Goal: Task Accomplishment & Management: Use online tool/utility

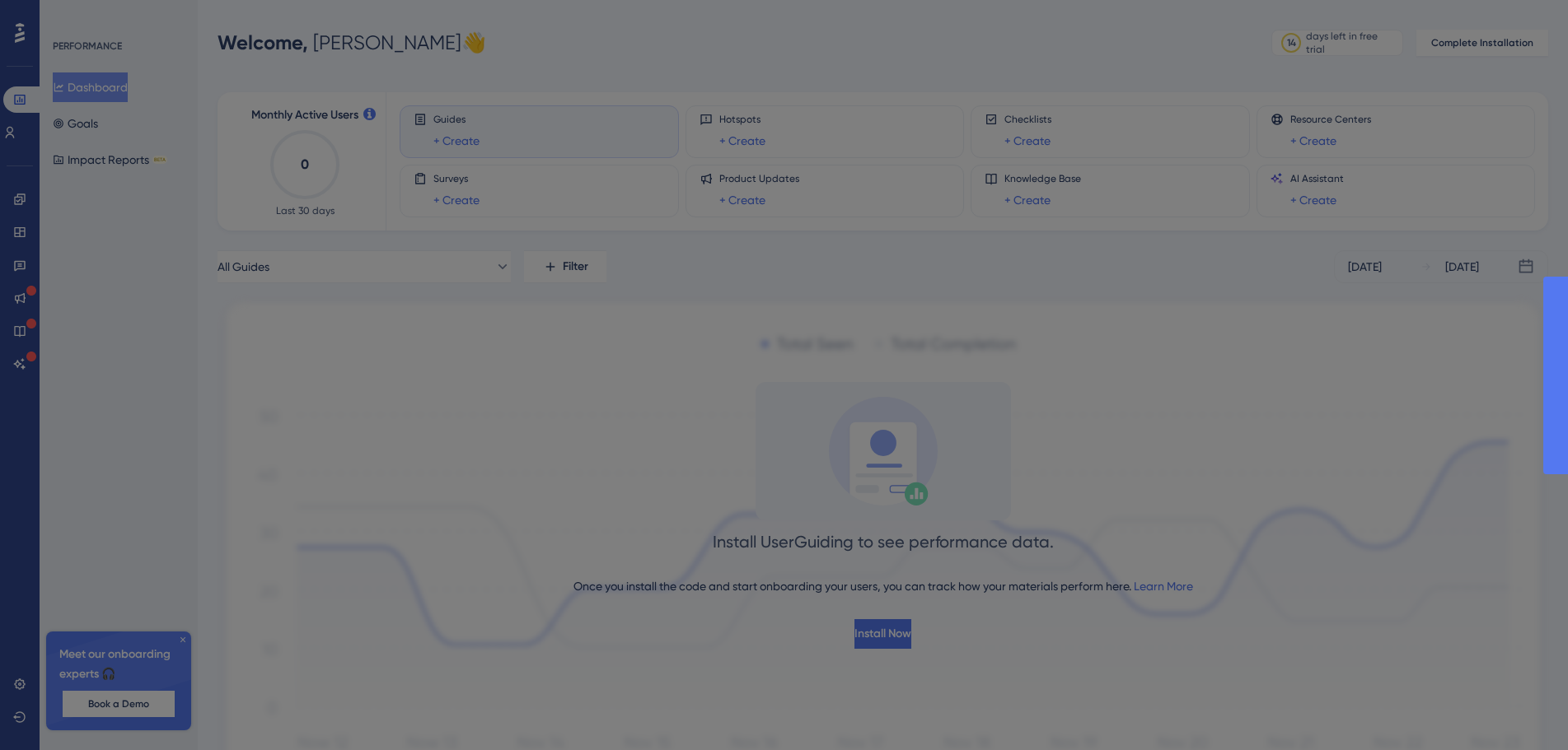
click at [181, 646] on div at bounding box center [784, 375] width 1568 height 750
drag, startPoint x: 185, startPoint y: 642, endPoint x: 705, endPoint y: 690, distance: 522.2
click at [203, 641] on div at bounding box center [784, 375] width 1568 height 750
click at [1151, 674] on div at bounding box center [784, 375] width 1568 height 750
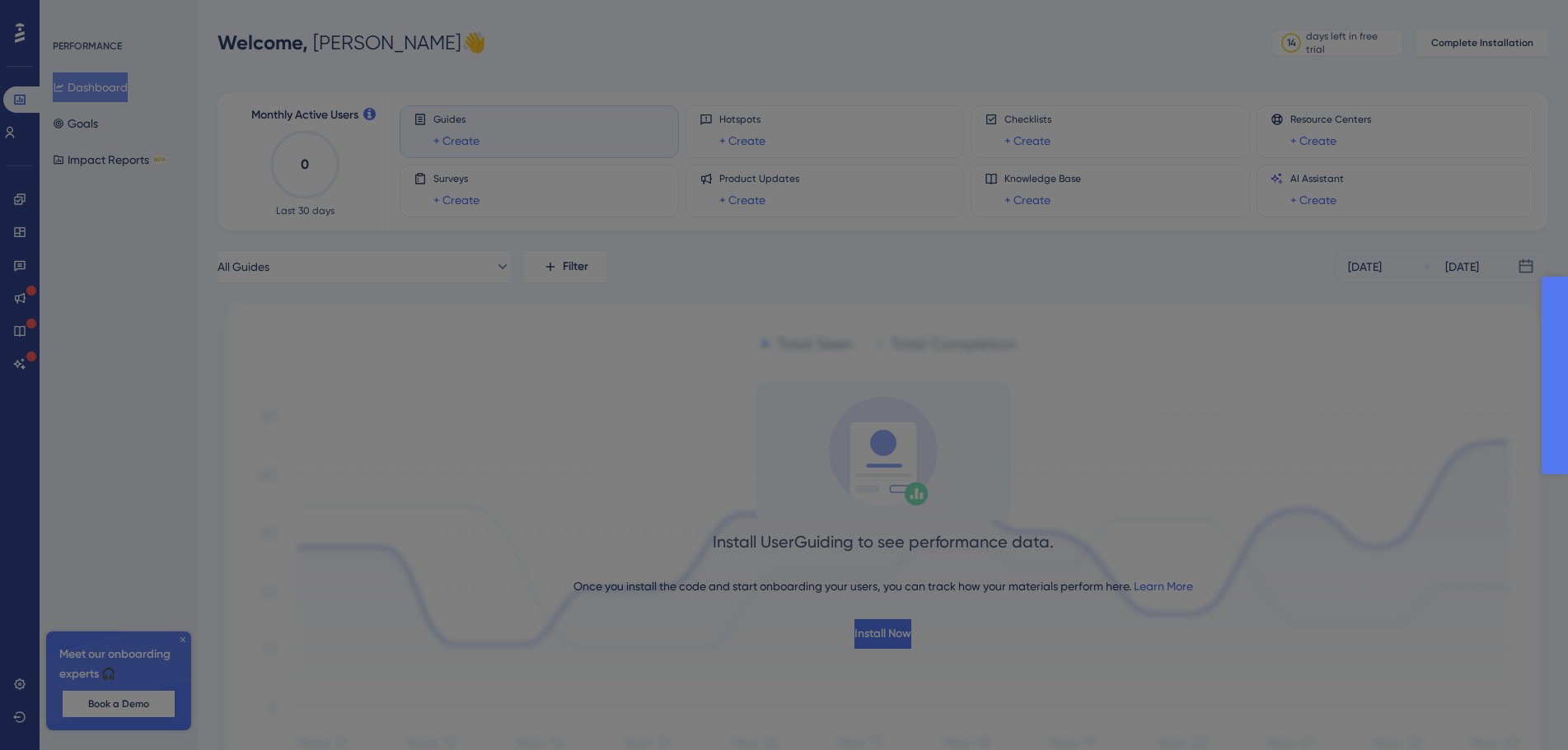
drag, startPoint x: 1666, startPoint y: 482, endPoint x: 1656, endPoint y: 364, distance: 118.4
drag, startPoint x: 3078, startPoint y: 829, endPoint x: 1661, endPoint y: 491, distance: 1456.8
click at [263, 85] on div at bounding box center [784, 375] width 1568 height 750
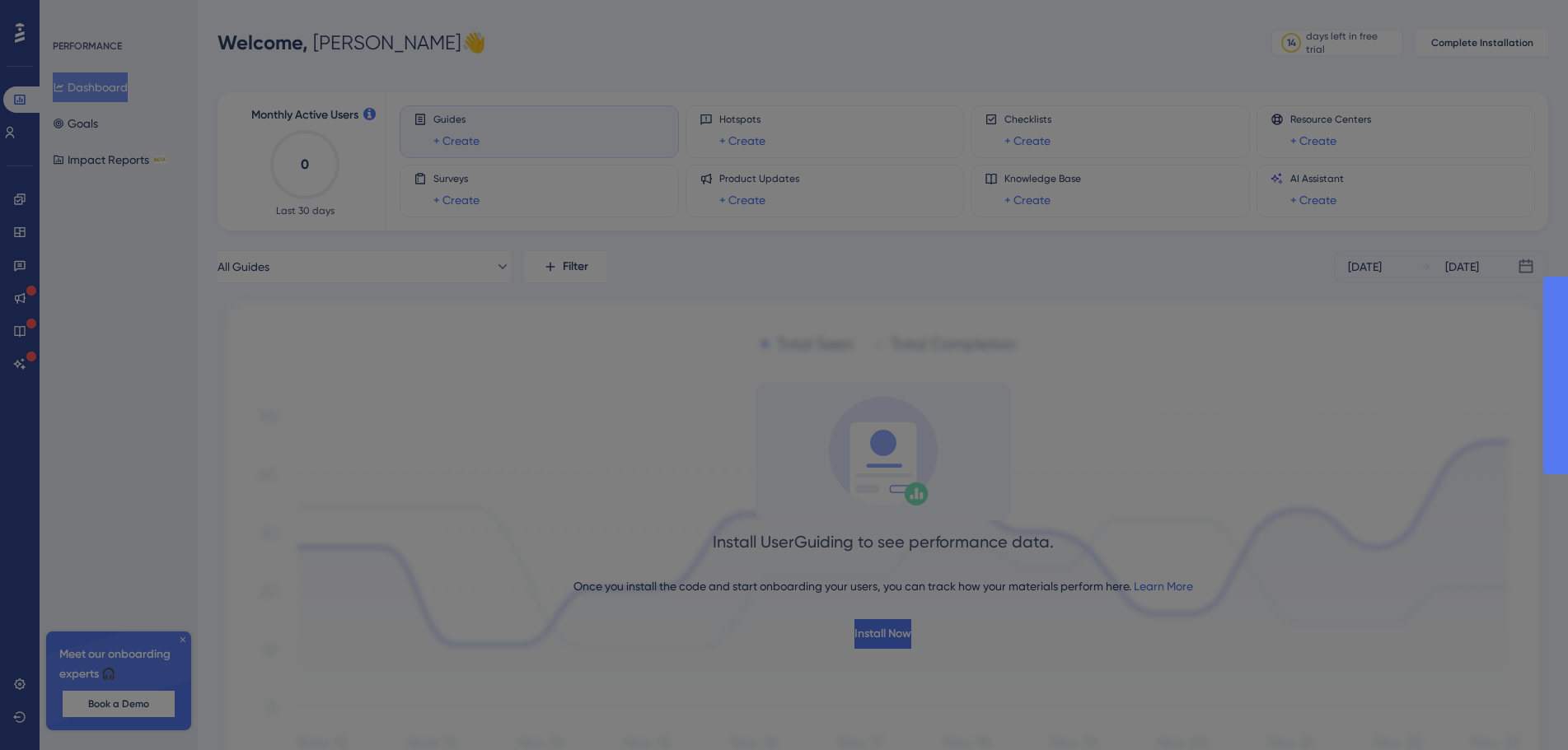
click at [63, 74] on div at bounding box center [784, 375] width 1568 height 750
drag, startPoint x: 567, startPoint y: 210, endPoint x: 1021, endPoint y: 406, distance: 494.5
click at [678, 286] on div at bounding box center [784, 375] width 1568 height 750
click at [1141, 505] on div at bounding box center [784, 375] width 1568 height 750
drag, startPoint x: 1134, startPoint y: 525, endPoint x: 906, endPoint y: 748, distance: 318.9
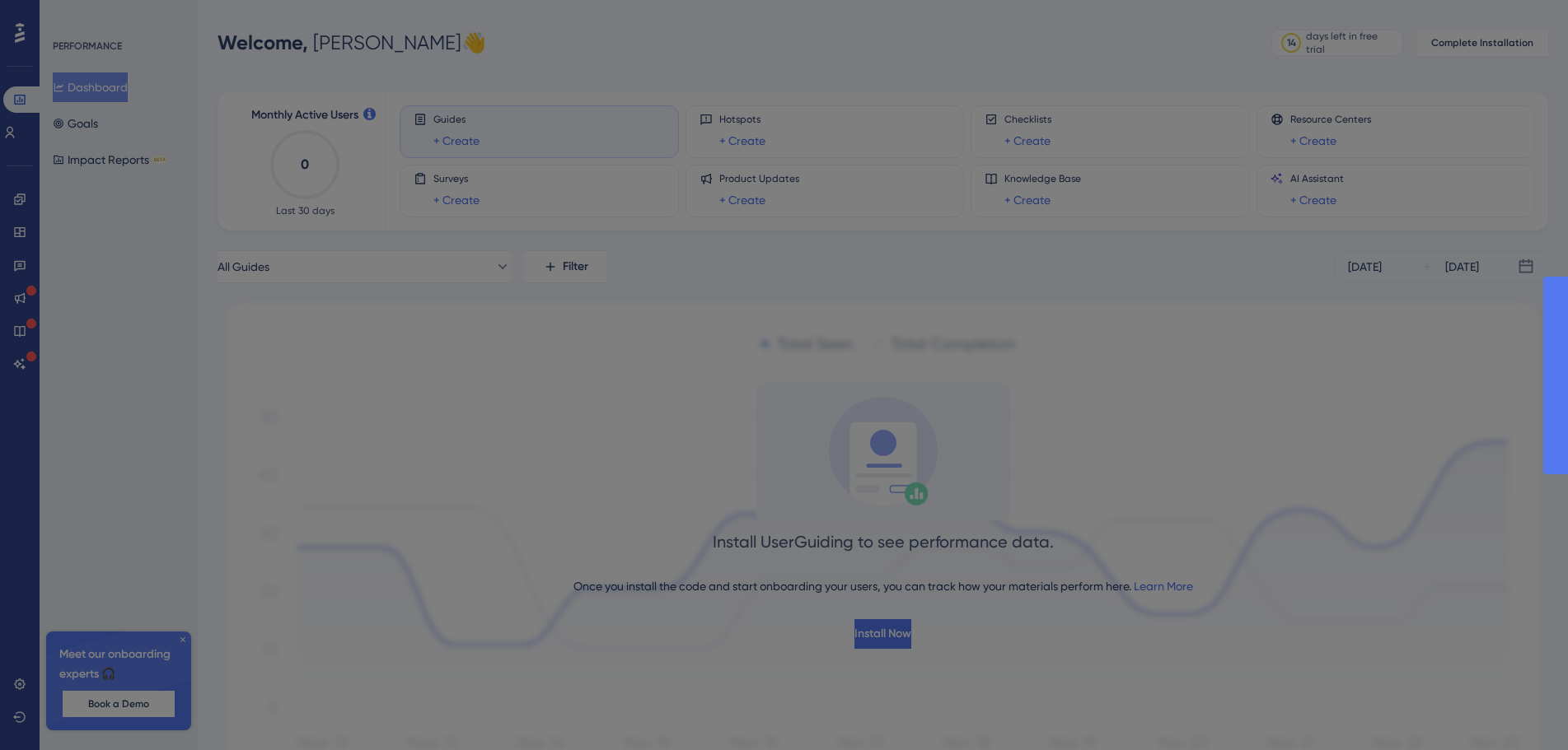
click at [1021, 670] on div at bounding box center [784, 375] width 1568 height 750
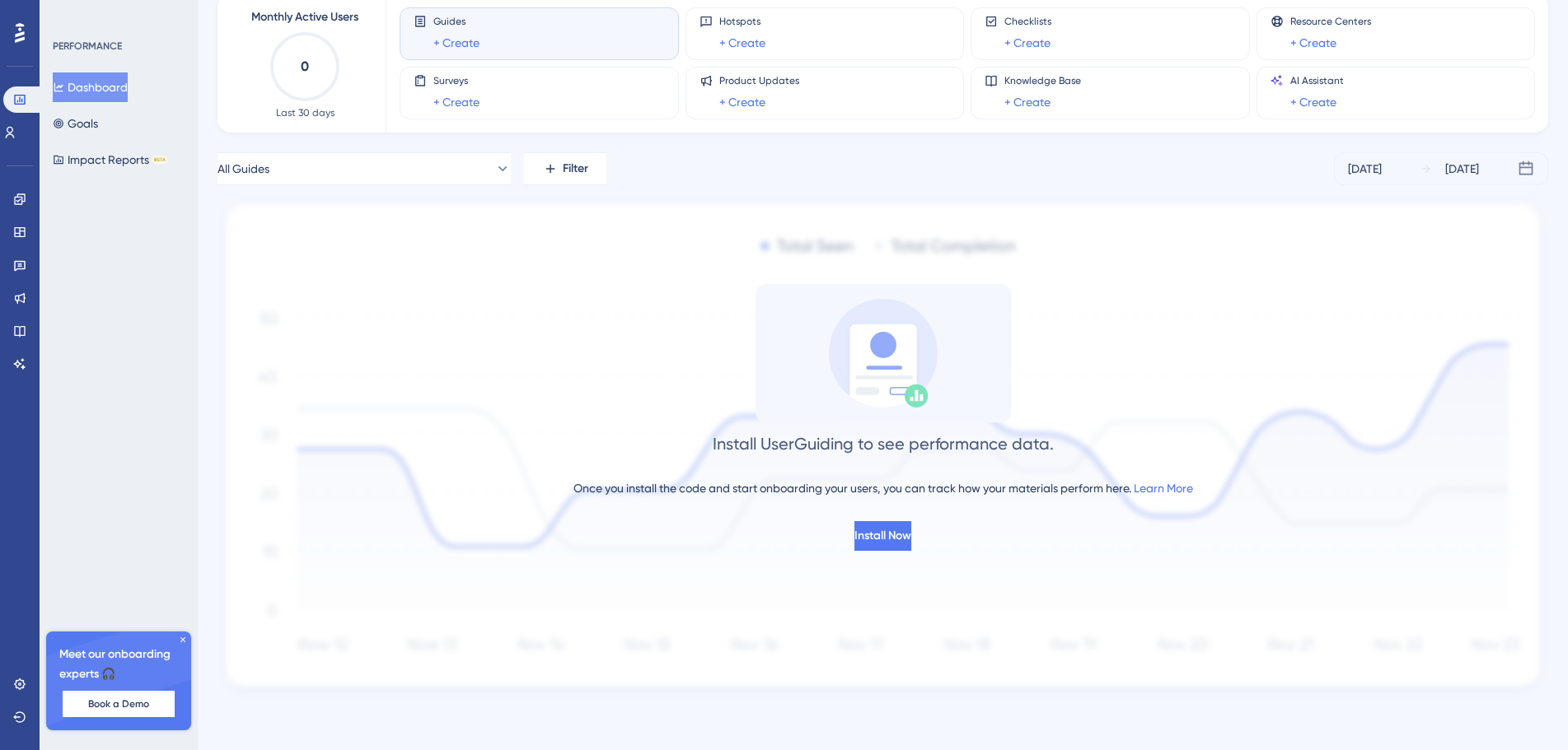
click at [179, 640] on icon at bounding box center [183, 640] width 10 height 10
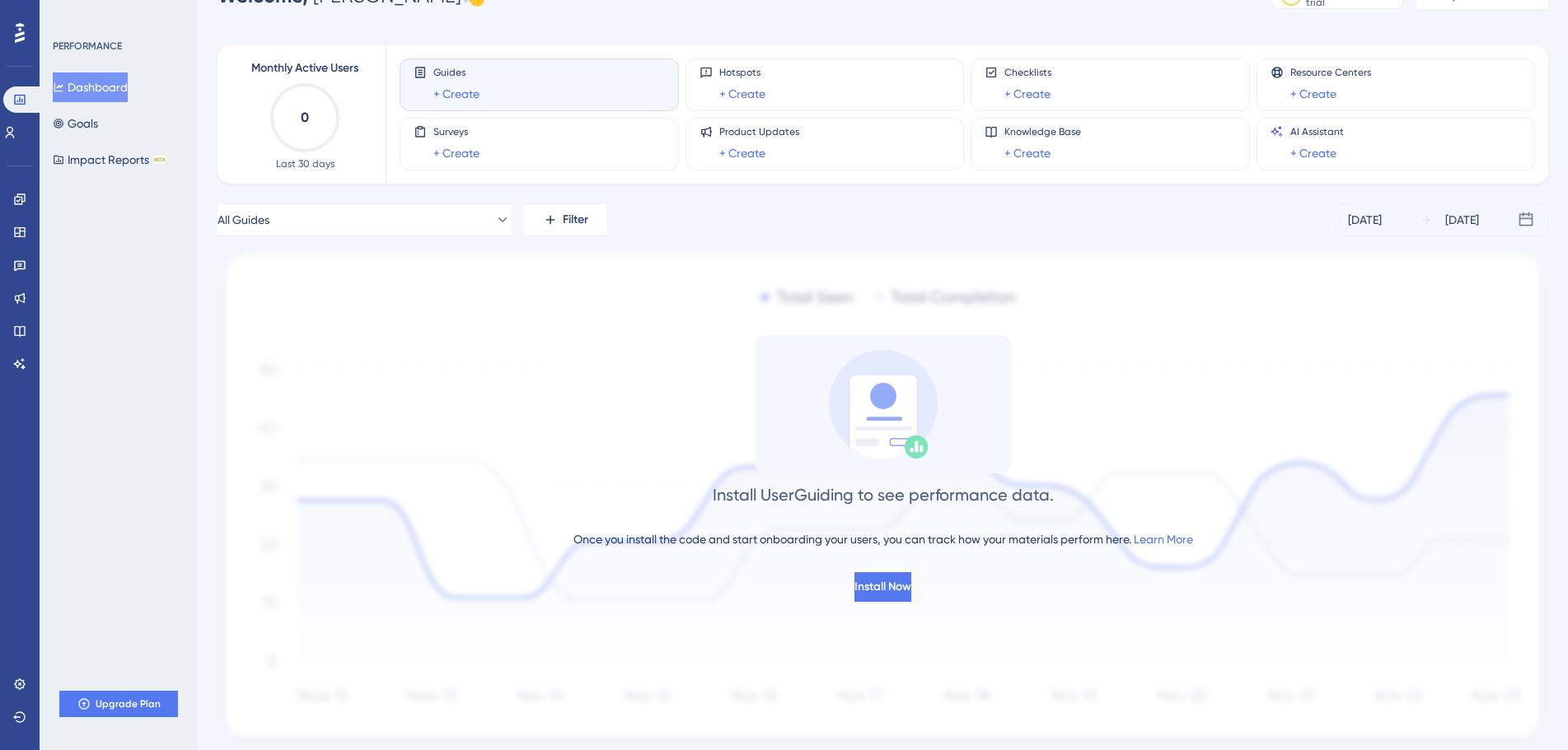
scroll to position [0, 0]
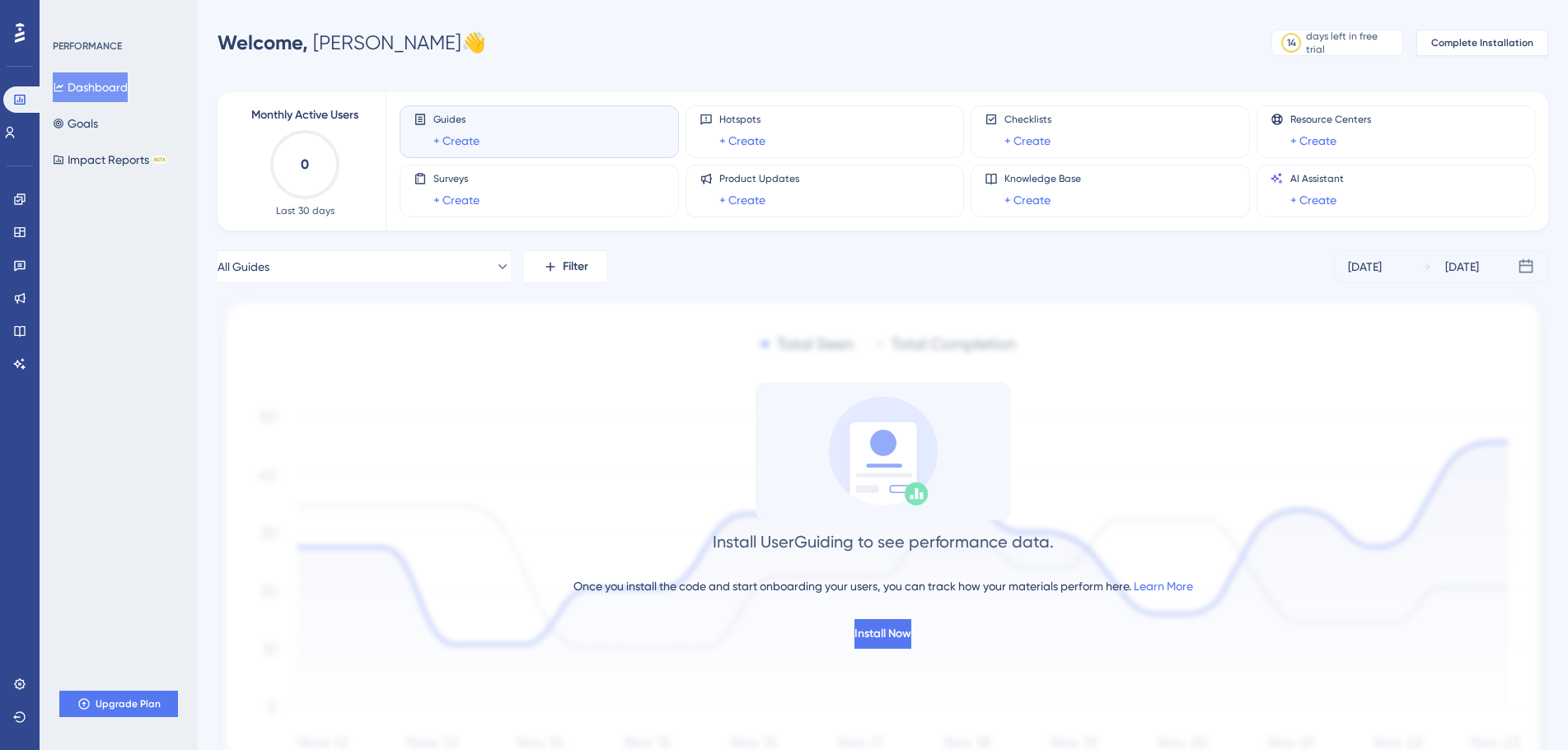
click at [1504, 48] on span "Complete Installation" at bounding box center [1482, 43] width 102 height 14
click at [892, 641] on span "Install Now" at bounding box center [882, 634] width 57 height 20
click at [94, 126] on button "Goals" at bounding box center [75, 123] width 45 height 30
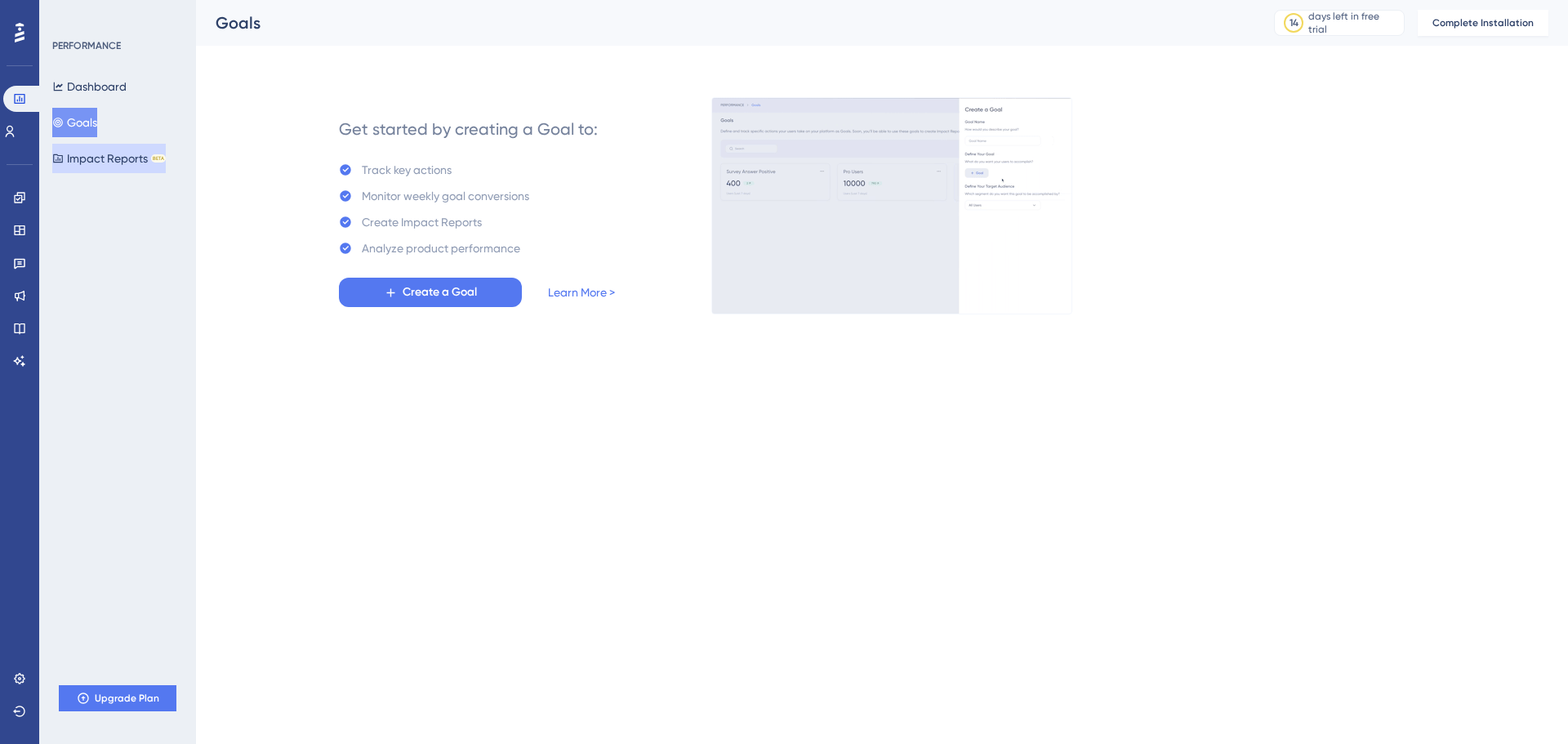
click at [111, 173] on button "Impact Reports BETA" at bounding box center [109, 158] width 114 height 29
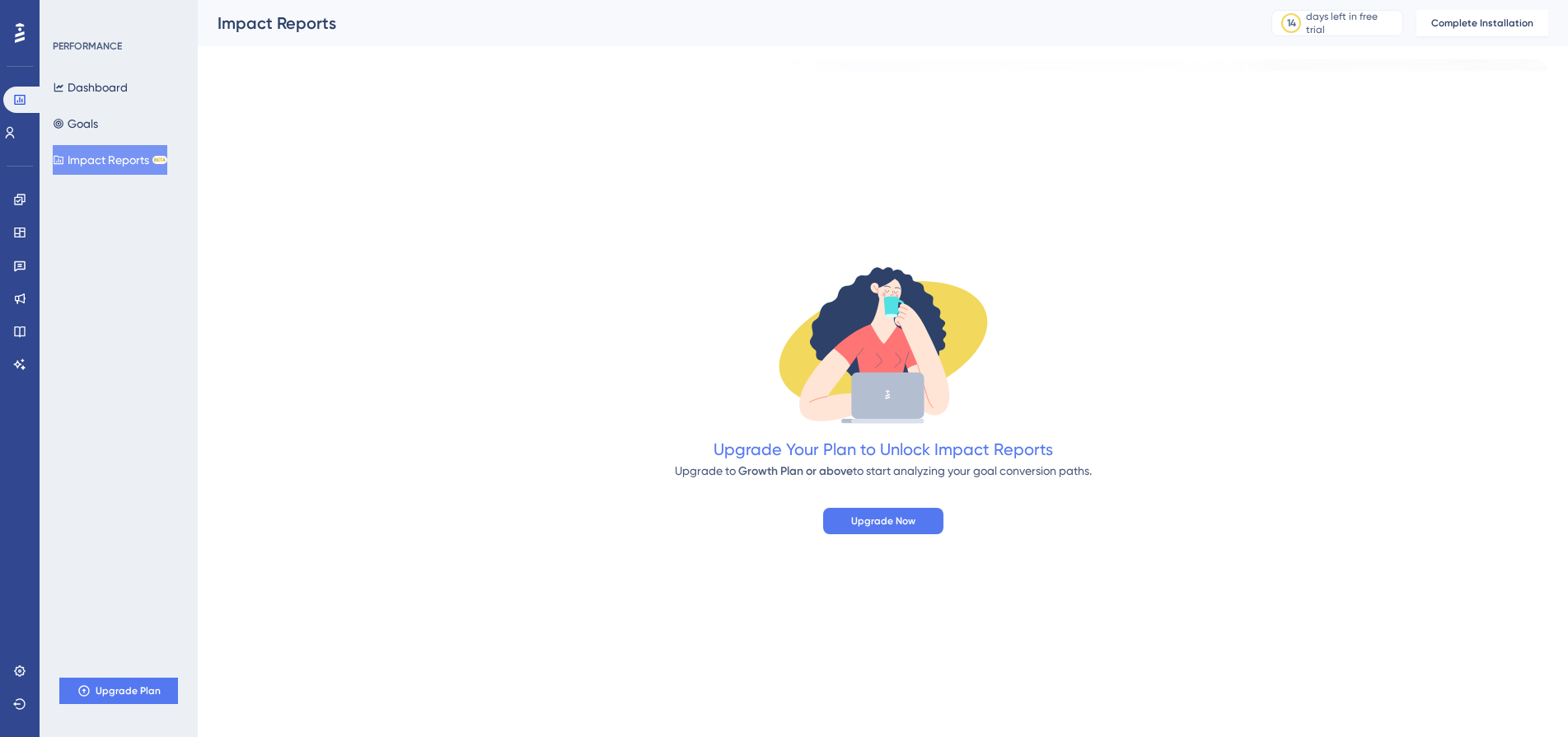
click at [120, 144] on div "Dashboard Goals Impact Reports BETA" at bounding box center [119, 123] width 133 height 102
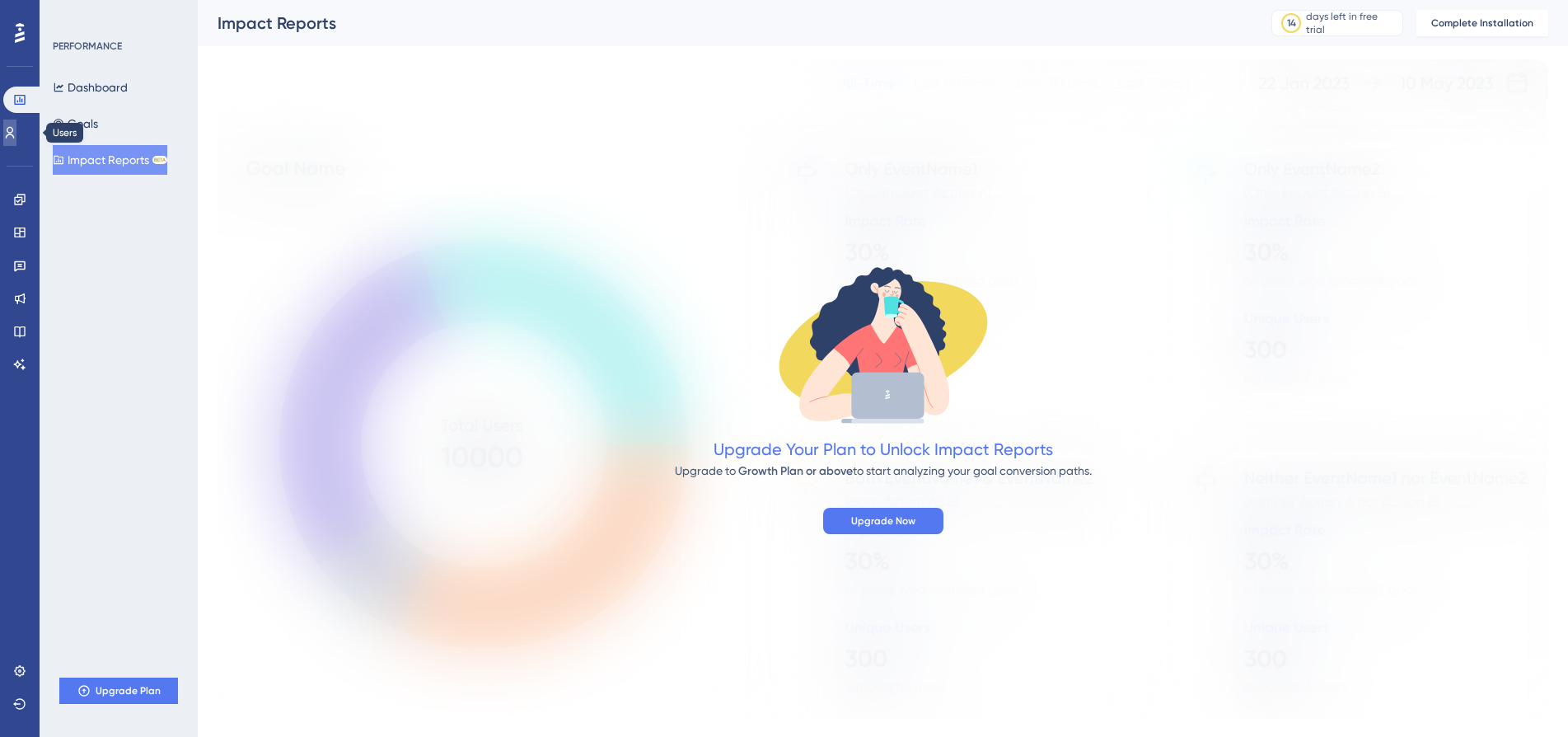
click at [14, 128] on icon at bounding box center [10, 133] width 14 height 14
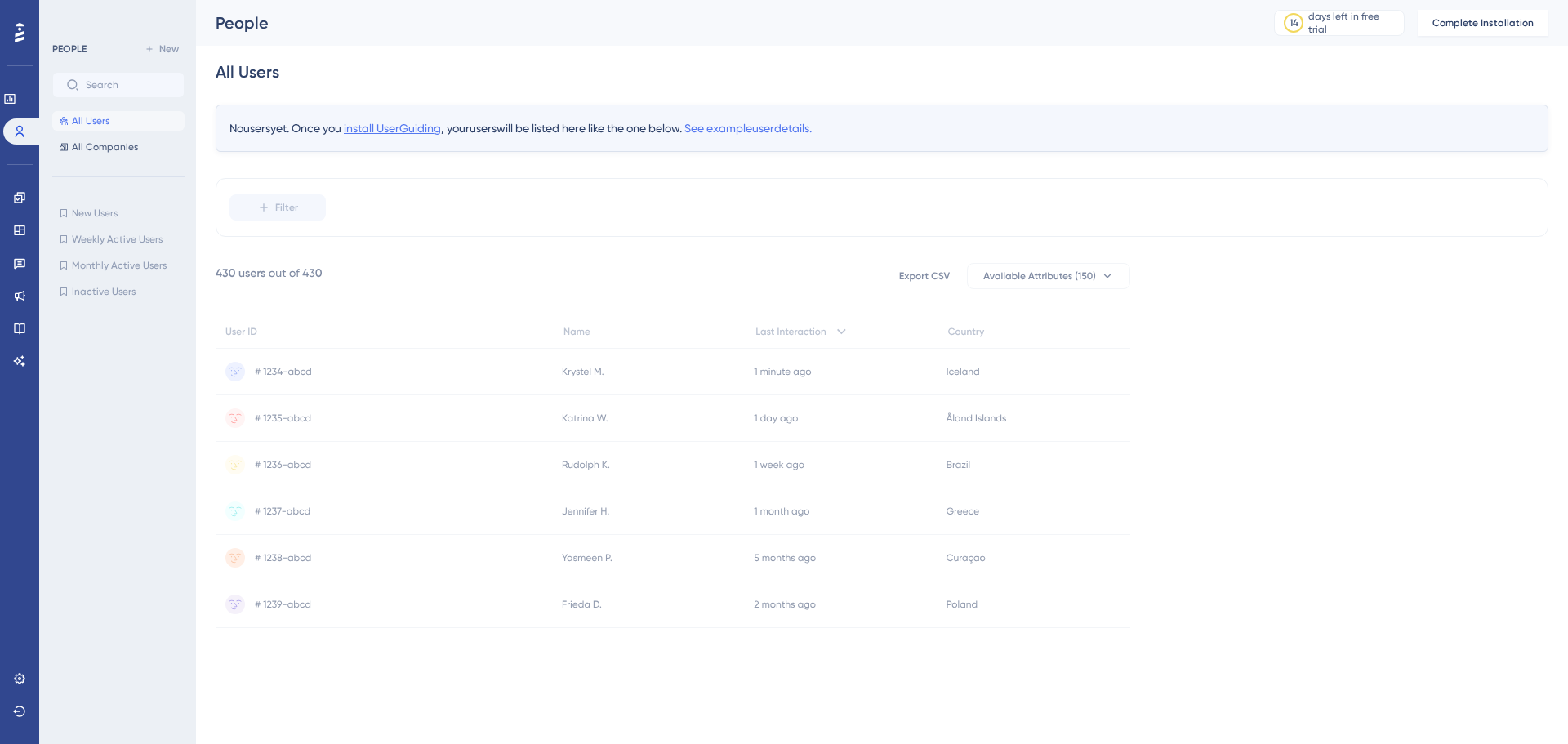
click at [434, 121] on span "install UserGuiding" at bounding box center [392, 128] width 97 height 13
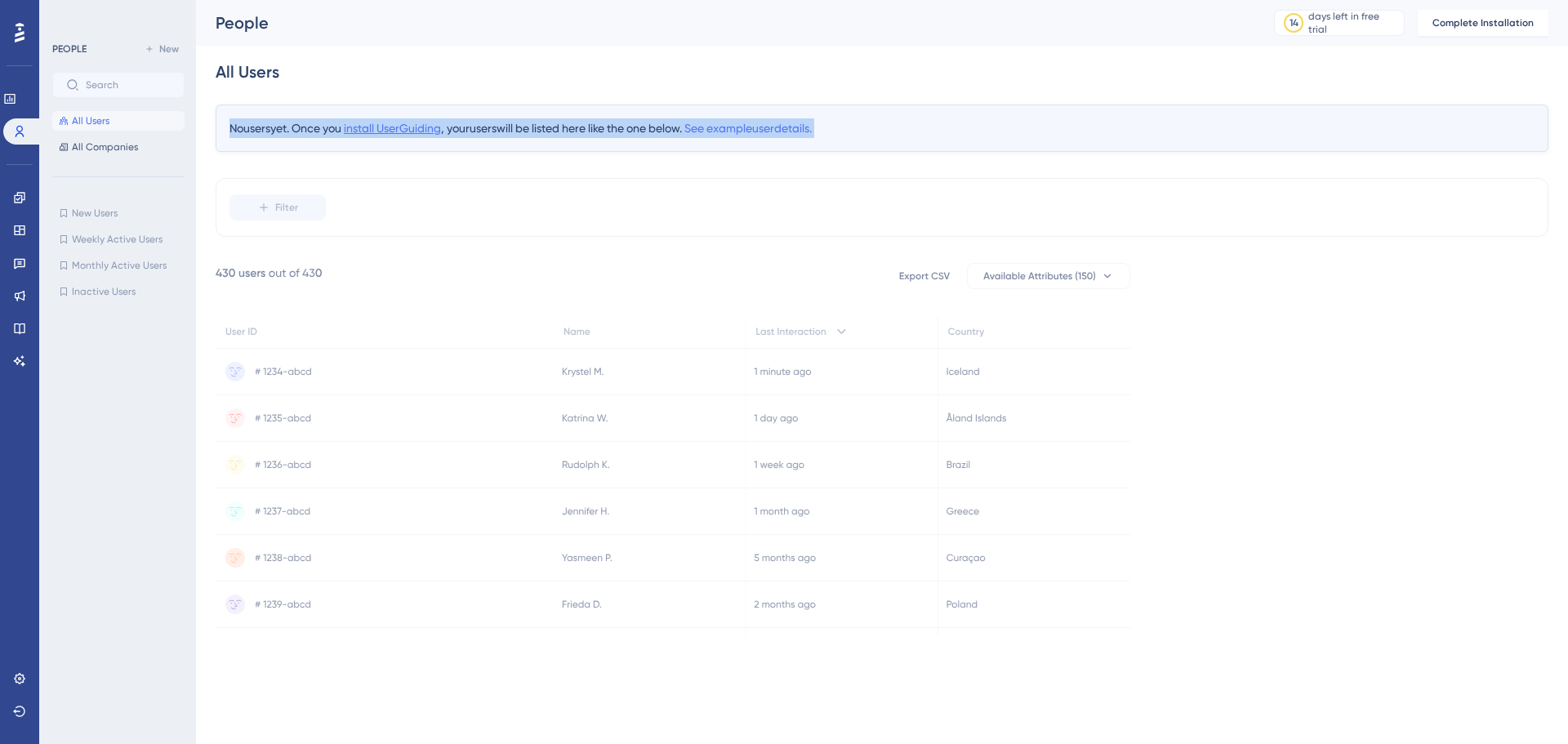
click at [434, 121] on span "install UserGuiding" at bounding box center [392, 128] width 97 height 13
click at [398, 123] on span "install UserGuiding" at bounding box center [392, 128] width 97 height 13
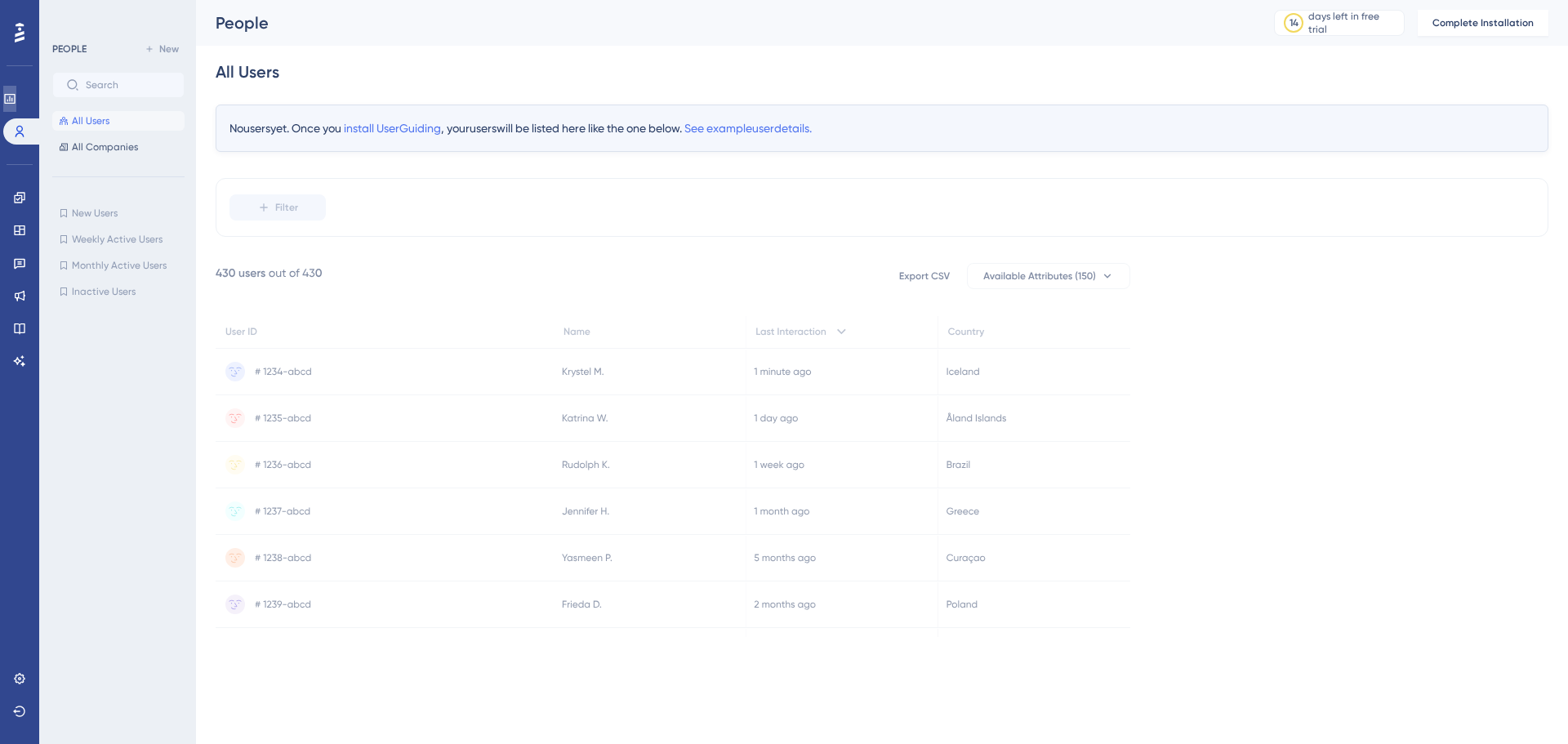
click at [16, 108] on link at bounding box center [10, 99] width 13 height 26
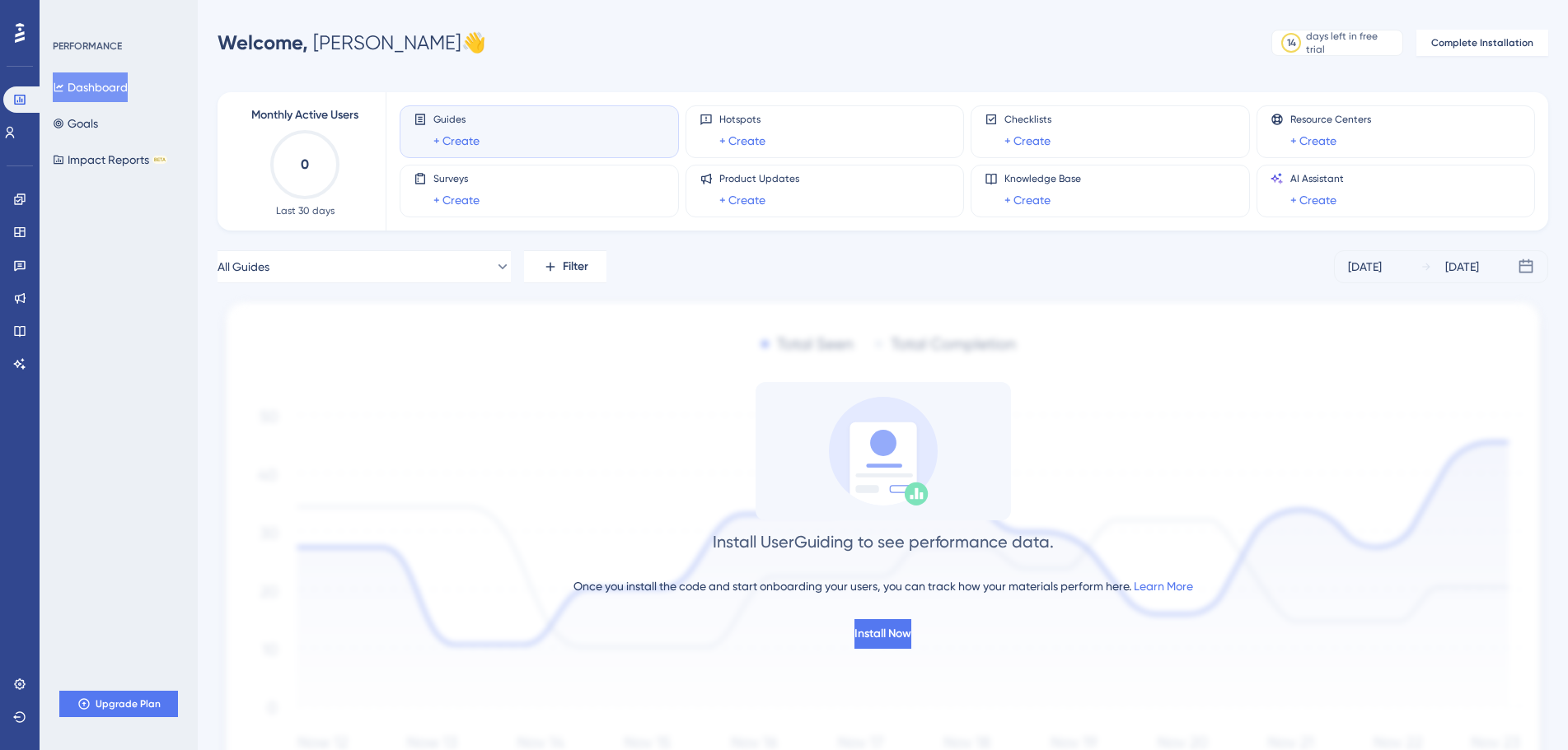
click at [103, 140] on div "Dashboard Goals Impact Reports BETA" at bounding box center [119, 123] width 133 height 102
click at [103, 161] on button "Impact Reports BETA" at bounding box center [110, 160] width 115 height 30
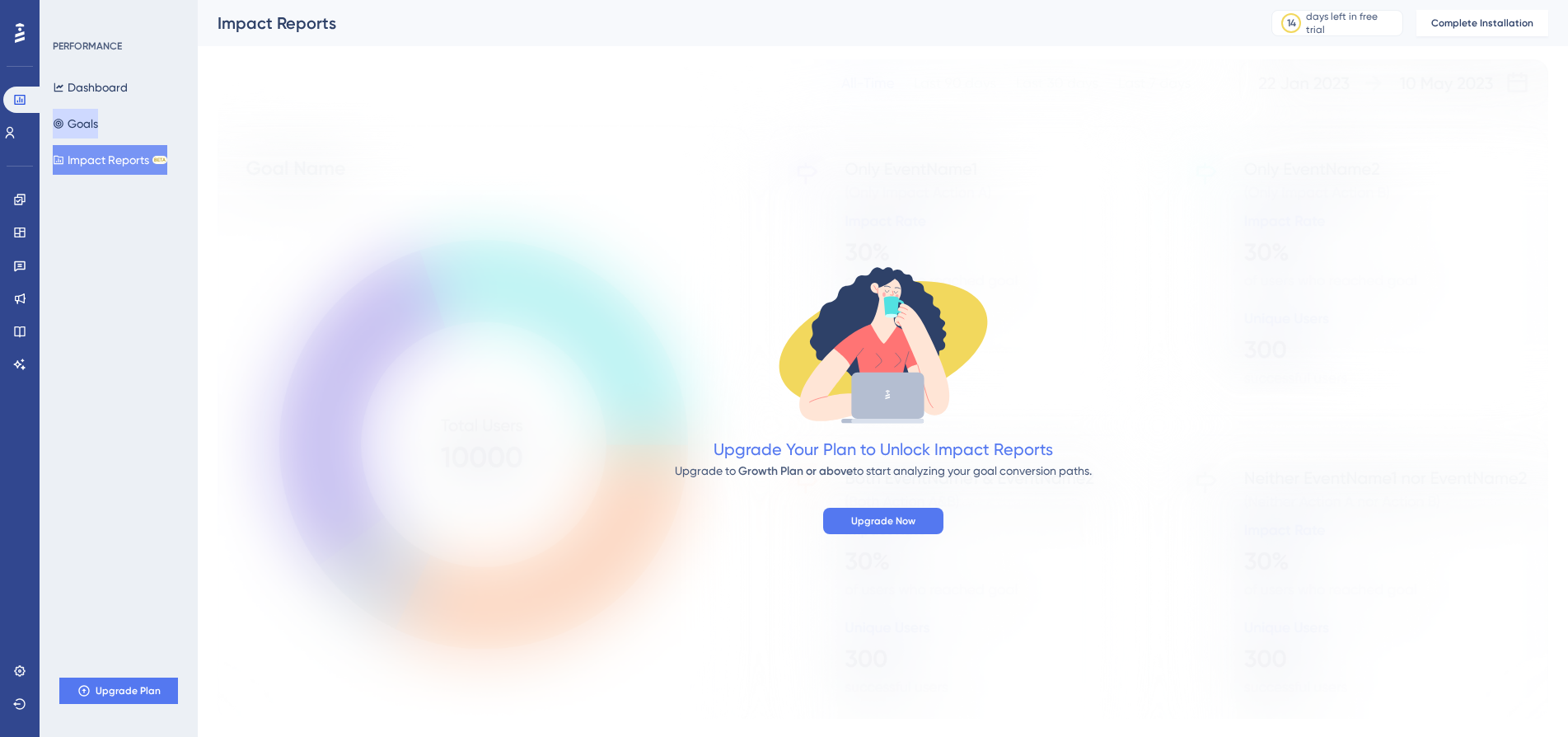
click at [93, 119] on button "Goals" at bounding box center [75, 123] width 45 height 30
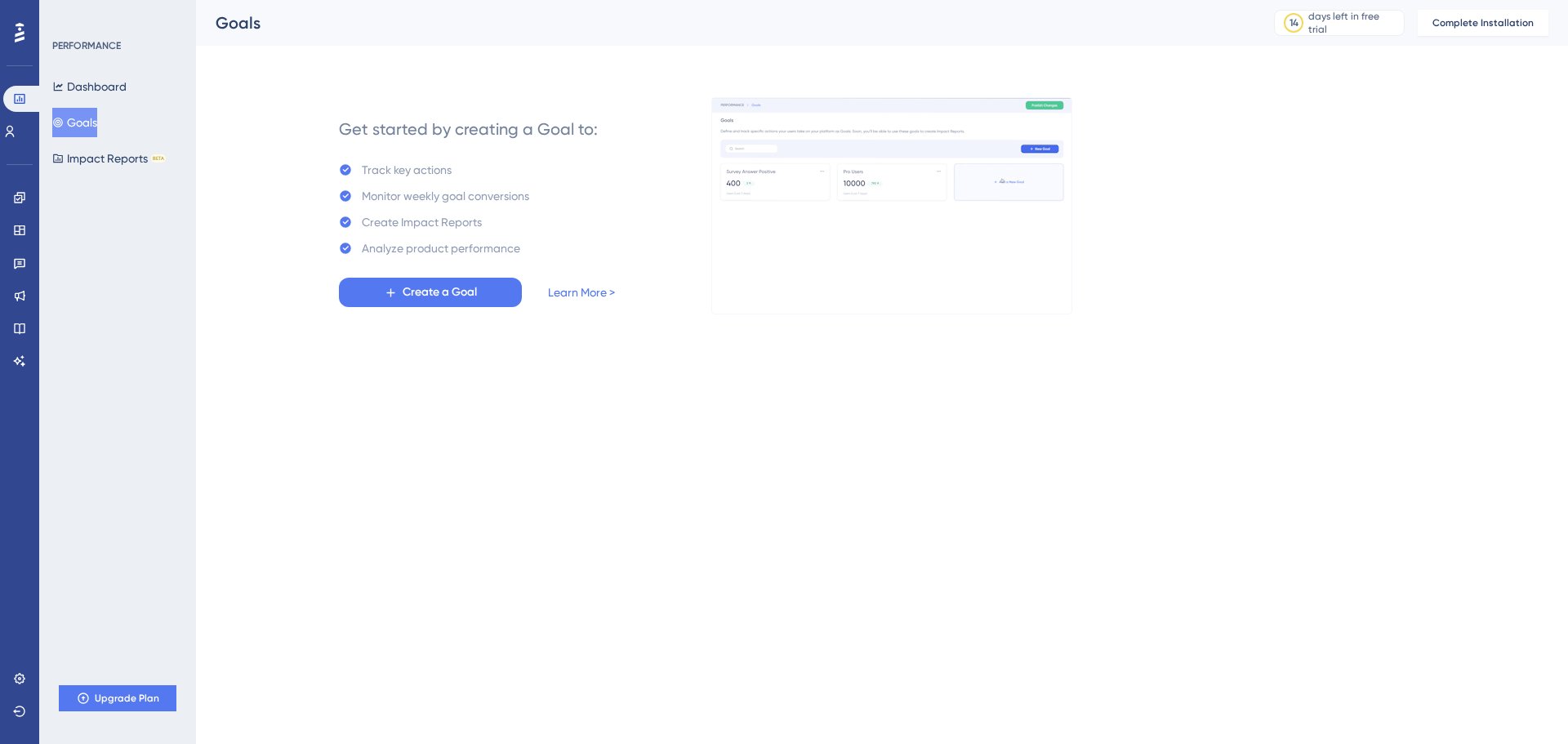
click at [92, 105] on div "Dashboard Goals Impact Reports BETA" at bounding box center [118, 122] width 132 height 101
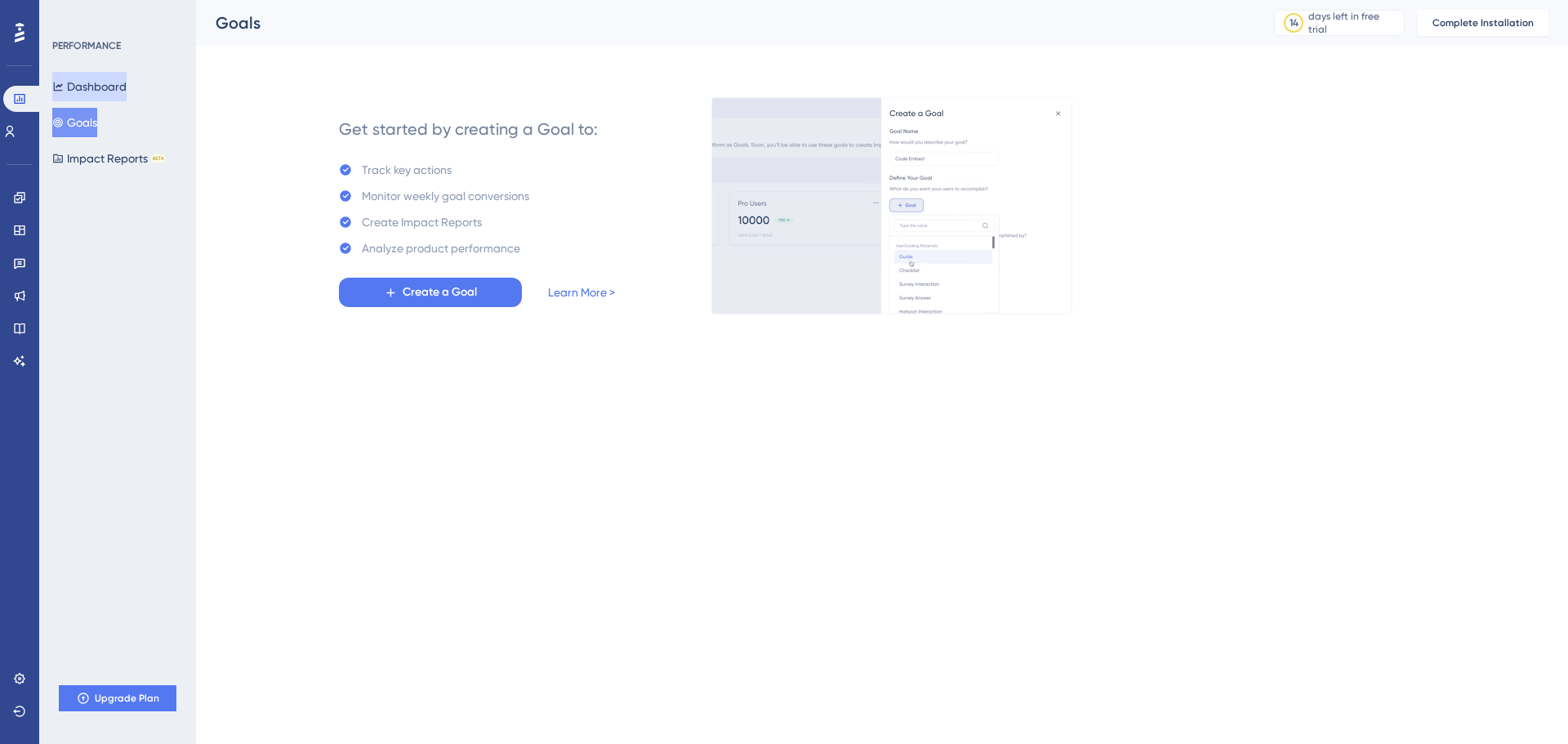
click at [92, 93] on button "Dashboard" at bounding box center [89, 86] width 74 height 29
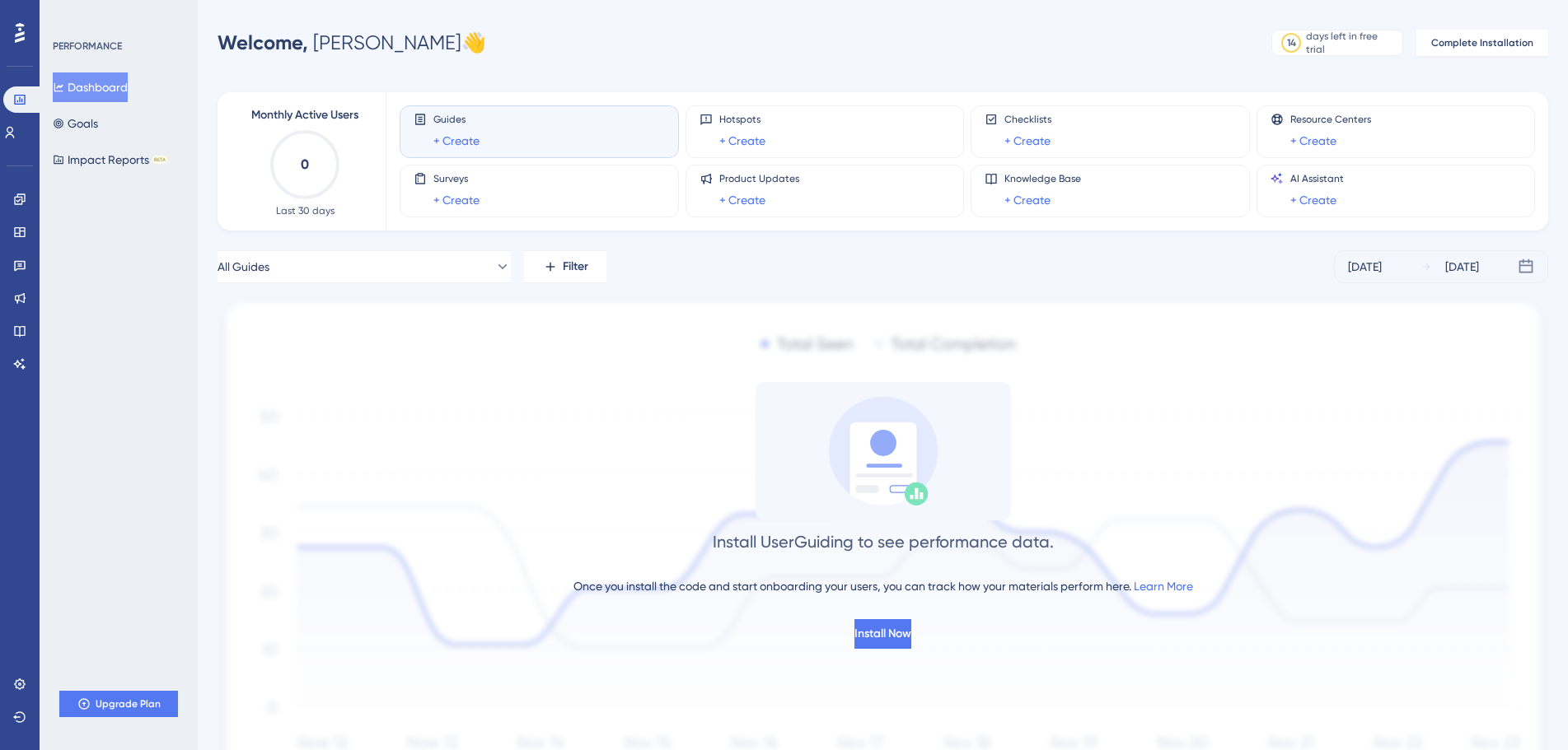
click at [435, 118] on span "Guides" at bounding box center [456, 120] width 46 height 14
click at [312, 177] on icon "0" at bounding box center [304, 164] width 72 height 72
click at [567, 262] on span "Filter" at bounding box center [575, 266] width 25 height 20
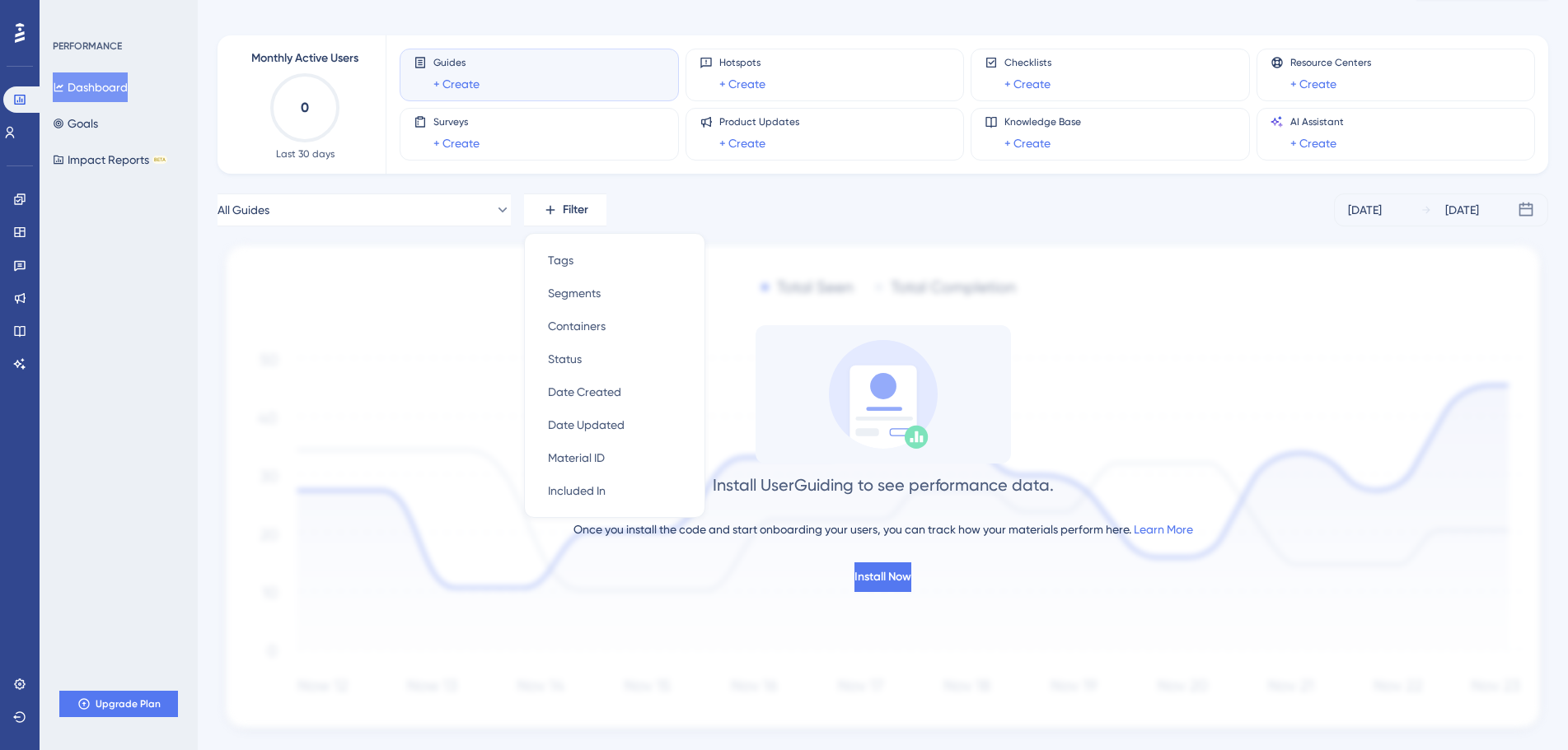
click at [735, 245] on img at bounding box center [882, 488] width 1330 height 499
click at [886, 585] on span "Install Now" at bounding box center [882, 577] width 57 height 20
click at [886, 582] on span "Install Now" at bounding box center [882, 577] width 57 height 20
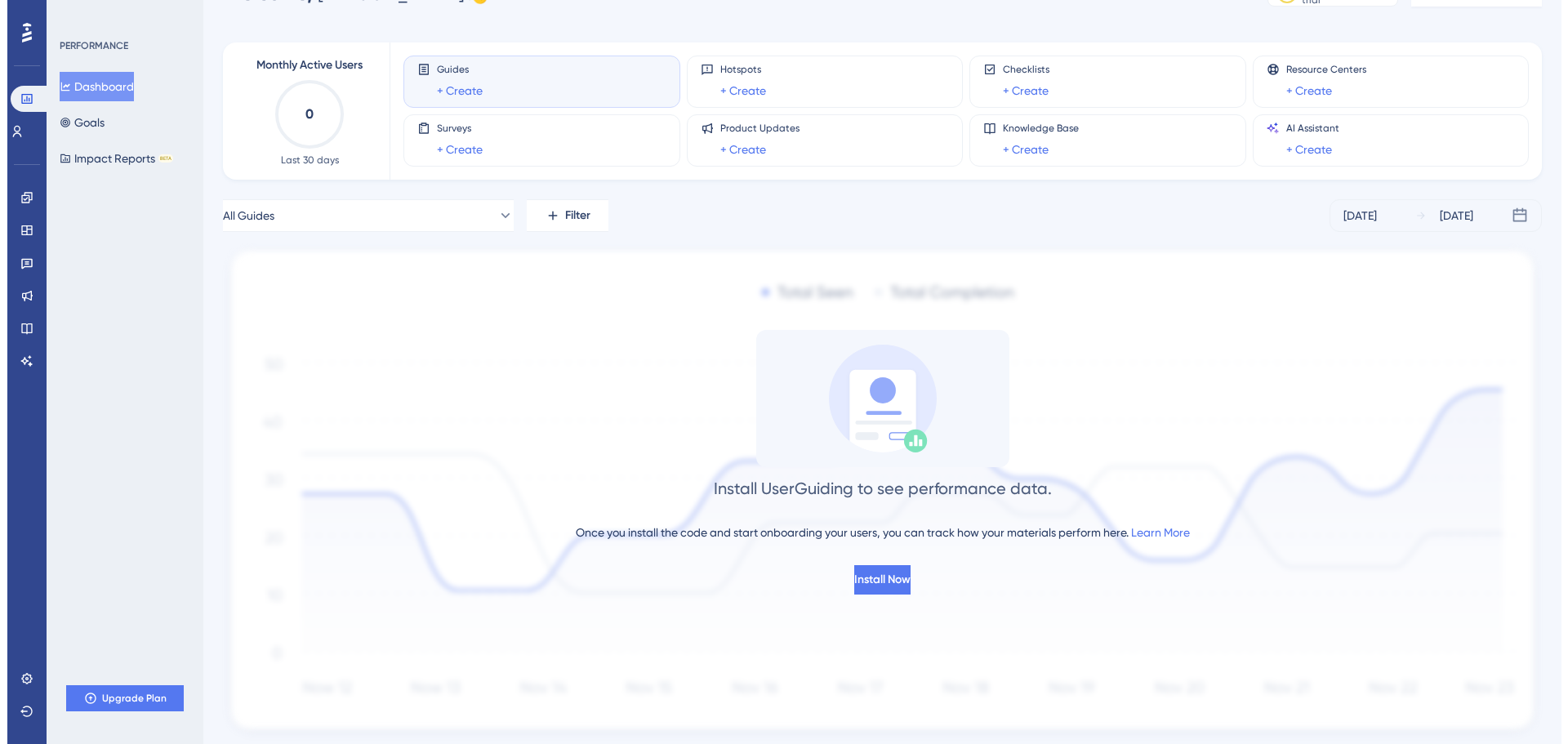
scroll to position [0, 0]
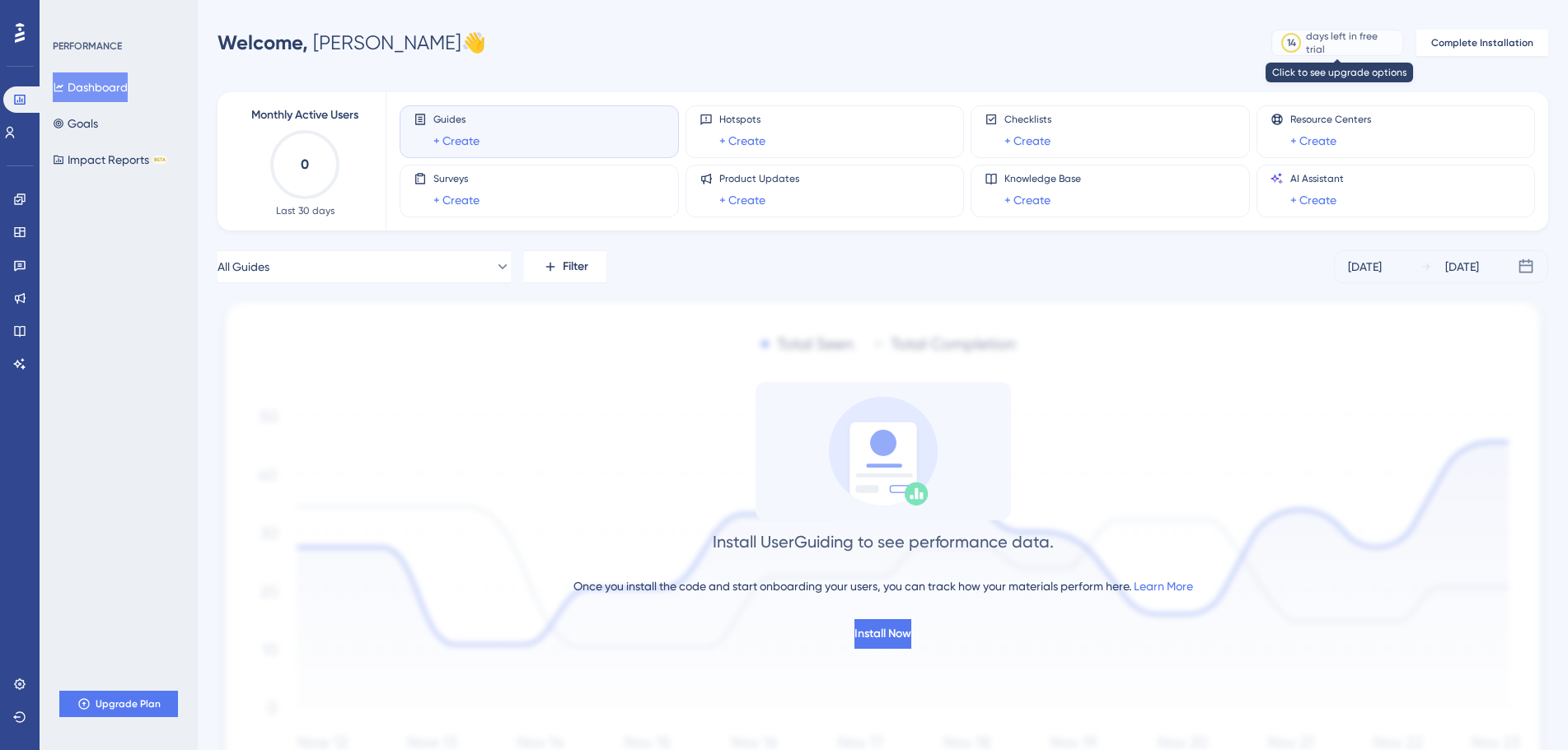
click at [1369, 48] on div "days left in free trial" at bounding box center [1351, 42] width 92 height 26
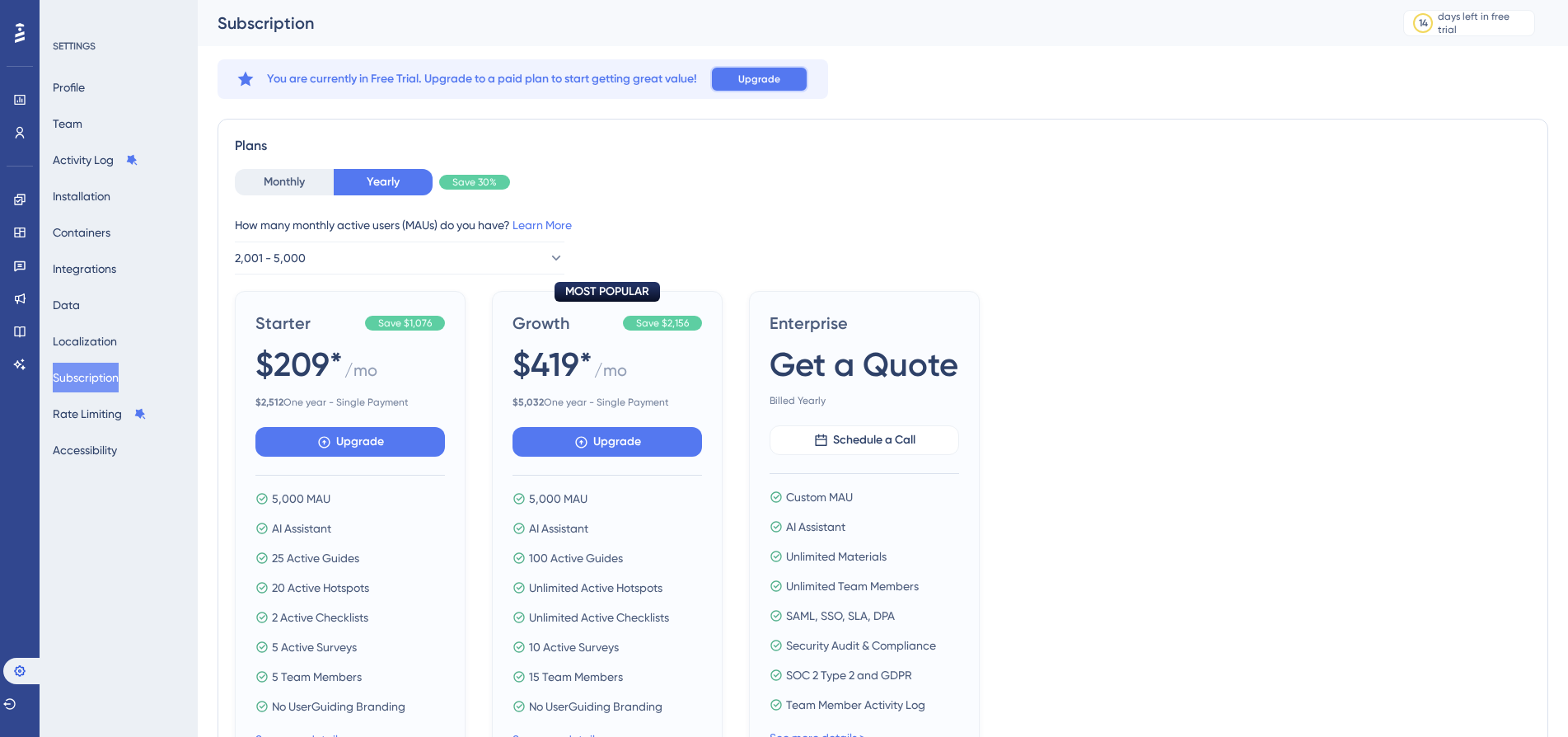
drag, startPoint x: 754, startPoint y: 78, endPoint x: 771, endPoint y: 196, distance: 119.2
click at [771, 196] on div "You are currently in Free Trial. Upgrade to a paid plan to start getting great …" at bounding box center [882, 660] width 1330 height 1202
click at [84, 333] on button "Localization" at bounding box center [85, 341] width 65 height 30
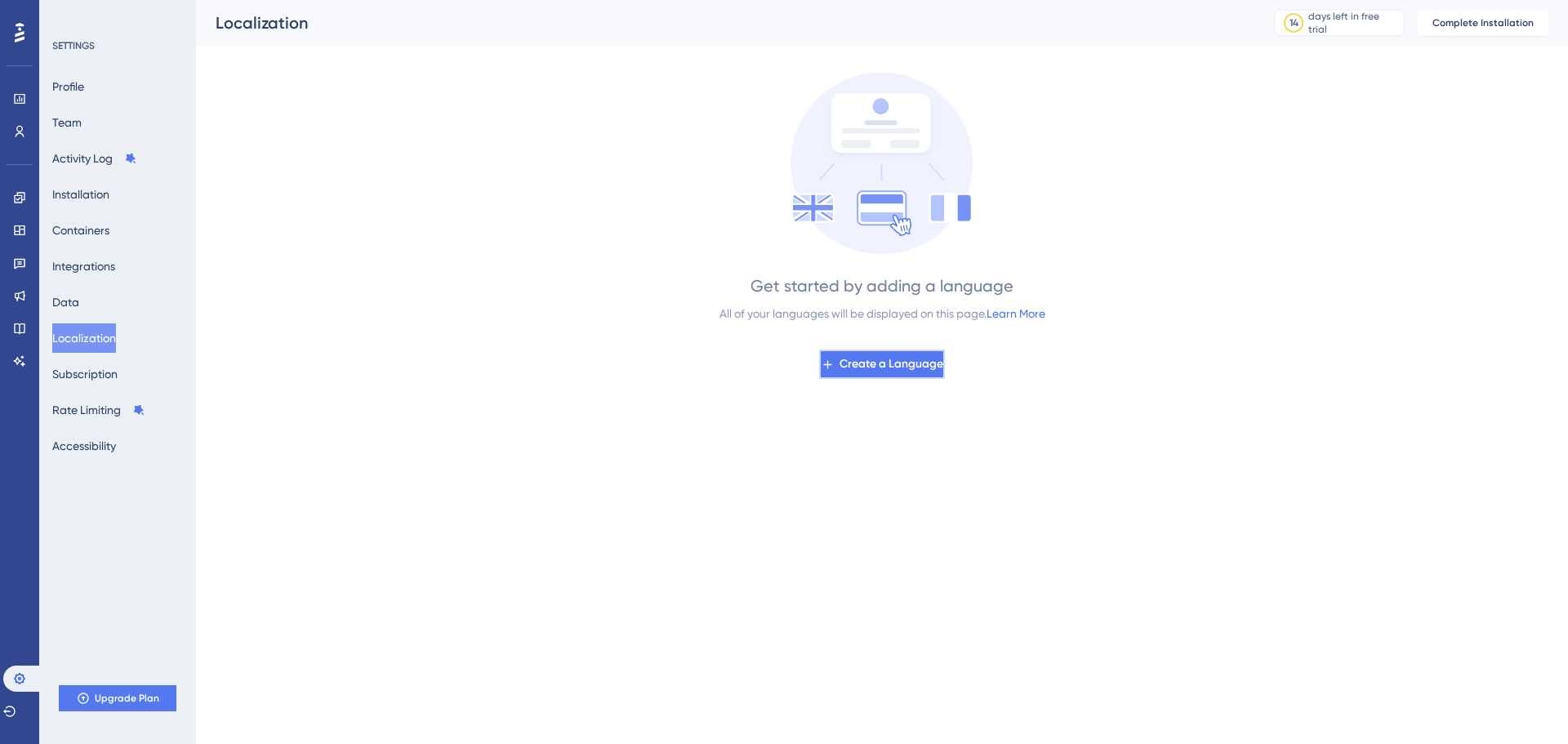
click at [868, 364] on span "Create a Language" at bounding box center [891, 364] width 104 height 19
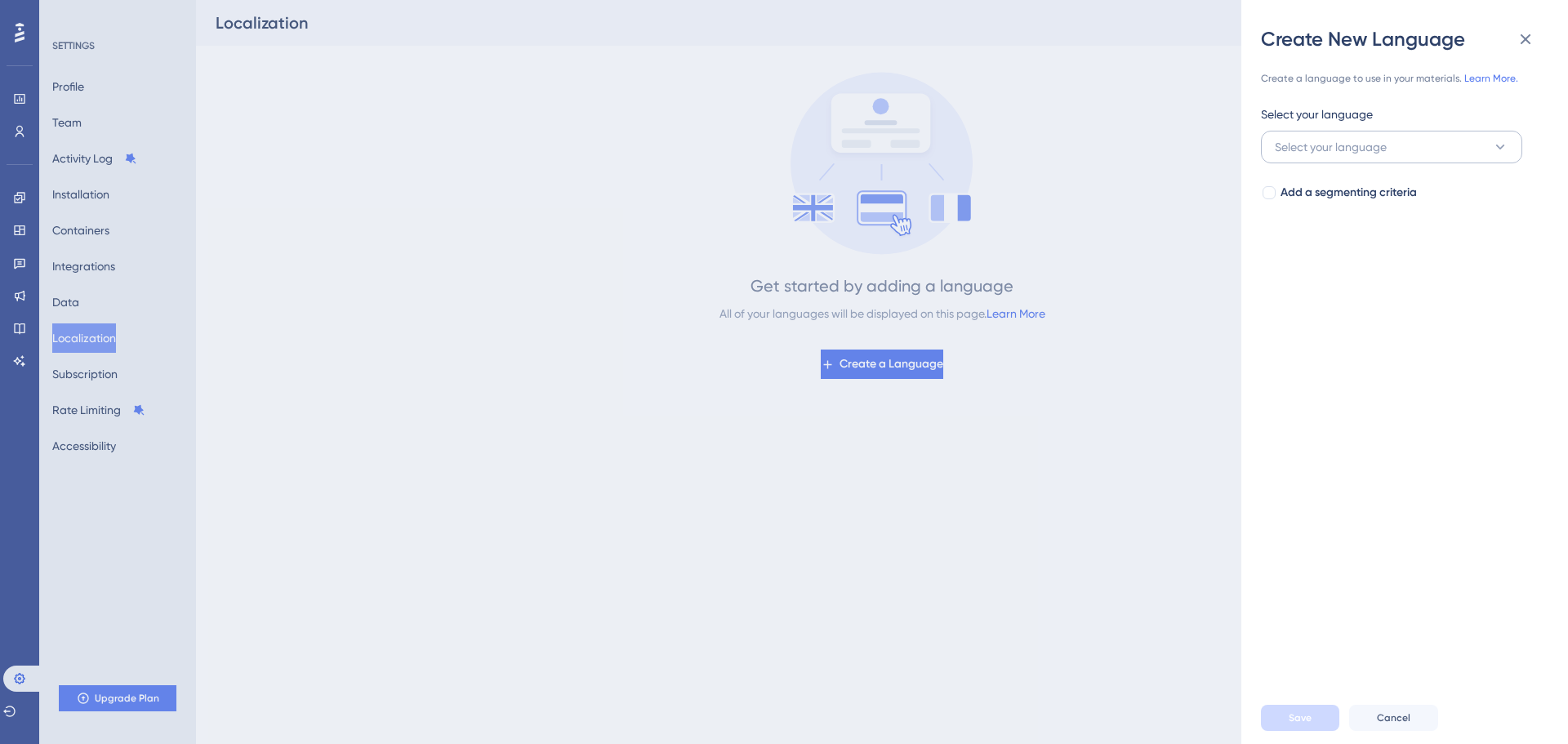
click at [1389, 126] on div "Select your language" at bounding box center [1392, 117] width 261 height 26
click at [1382, 155] on span "Select your language" at bounding box center [1330, 147] width 112 height 19
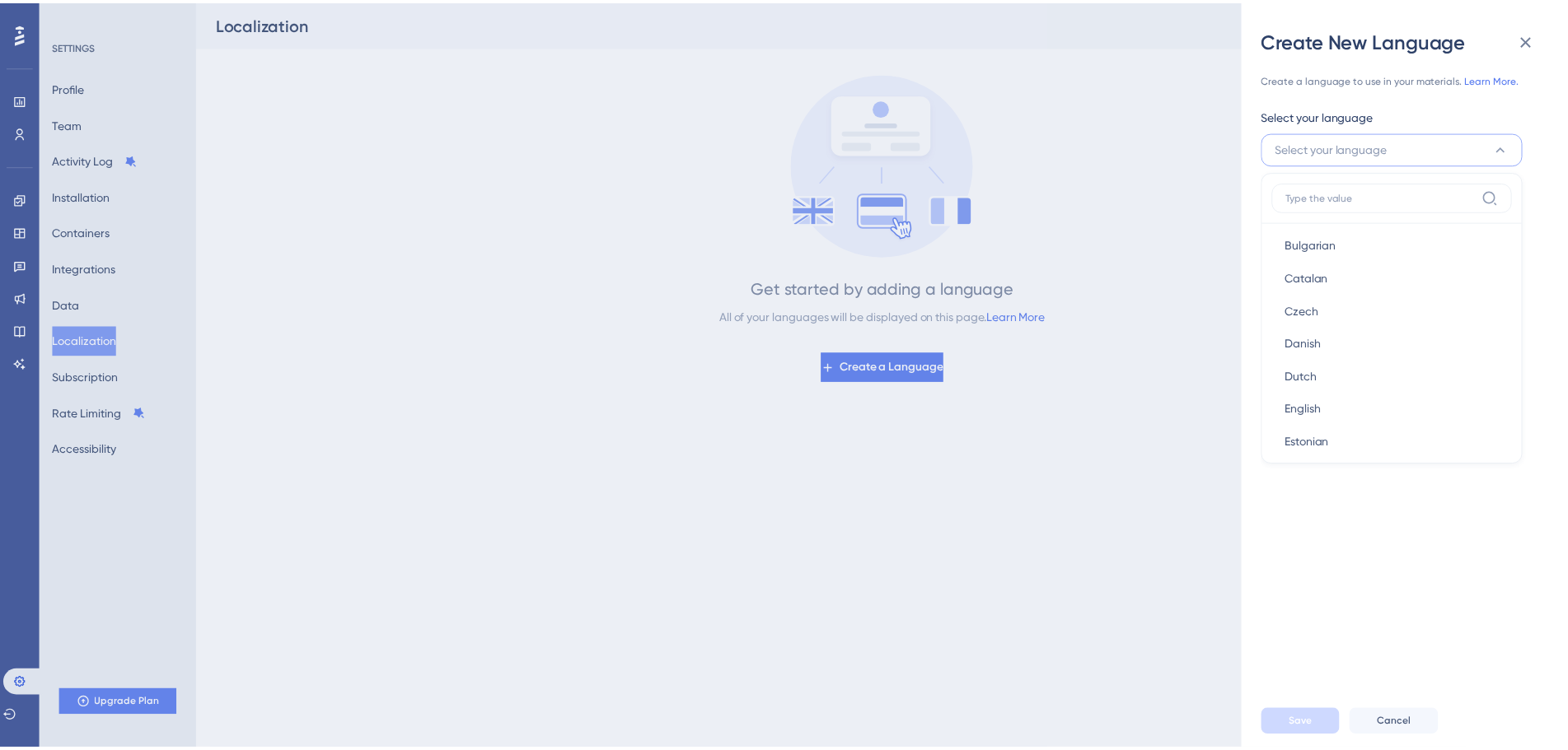
scroll to position [165, 0]
click at [1344, 348] on div "Dutch Dutch" at bounding box center [1404, 347] width 216 height 33
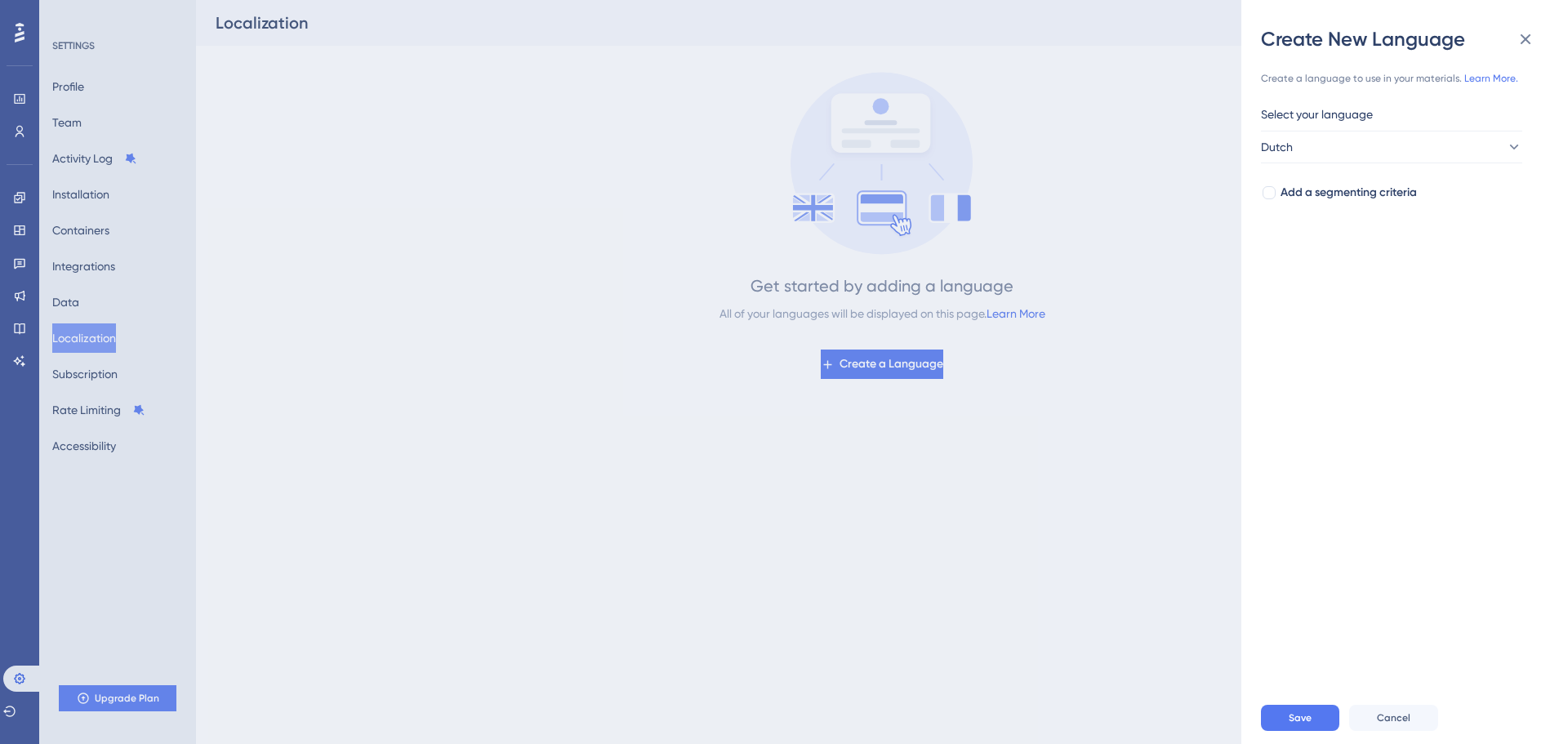
click at [1303, 701] on div "Save Cancel" at bounding box center [1425, 718] width 327 height 52
click at [1302, 705] on div "Save Cancel" at bounding box center [1425, 718] width 327 height 52
click at [1295, 197] on span "Add a segmenting criteria" at bounding box center [1349, 192] width 136 height 19
click at [1328, 261] on span "Select your segment" at bounding box center [1328, 258] width 106 height 19
click at [1333, 289] on div "No Result Found No Result Found" at bounding box center [1392, 327] width 261 height 94
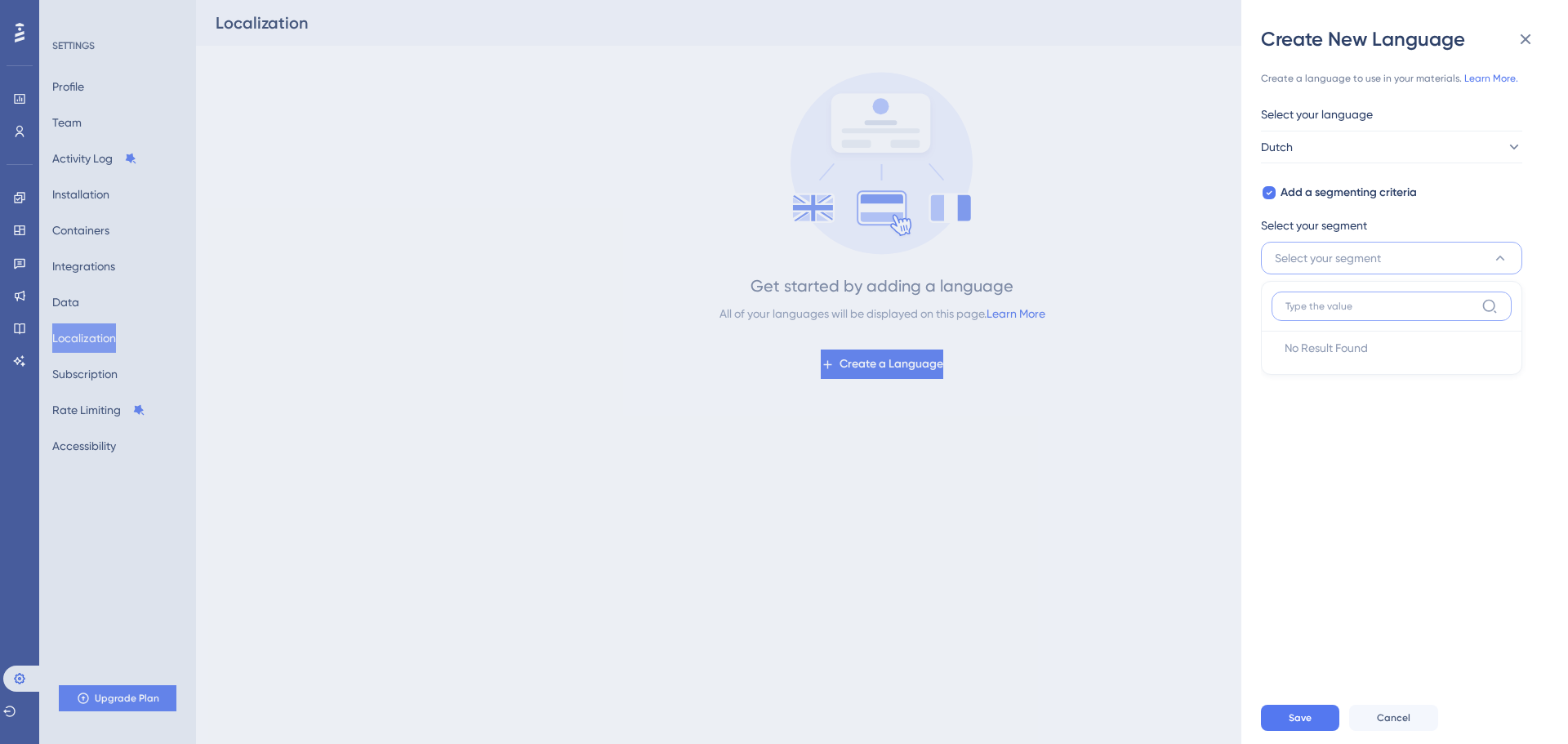
click at [1334, 300] on input at bounding box center [1380, 307] width 190 height 13
drag, startPoint x: 1325, startPoint y: 189, endPoint x: 1319, endPoint y: 297, distance: 108.2
click at [1325, 190] on span "Add a segmenting criteria" at bounding box center [1349, 192] width 136 height 19
checkbox input "false"
click at [1291, 724] on span "Save" at bounding box center [1300, 718] width 23 height 13
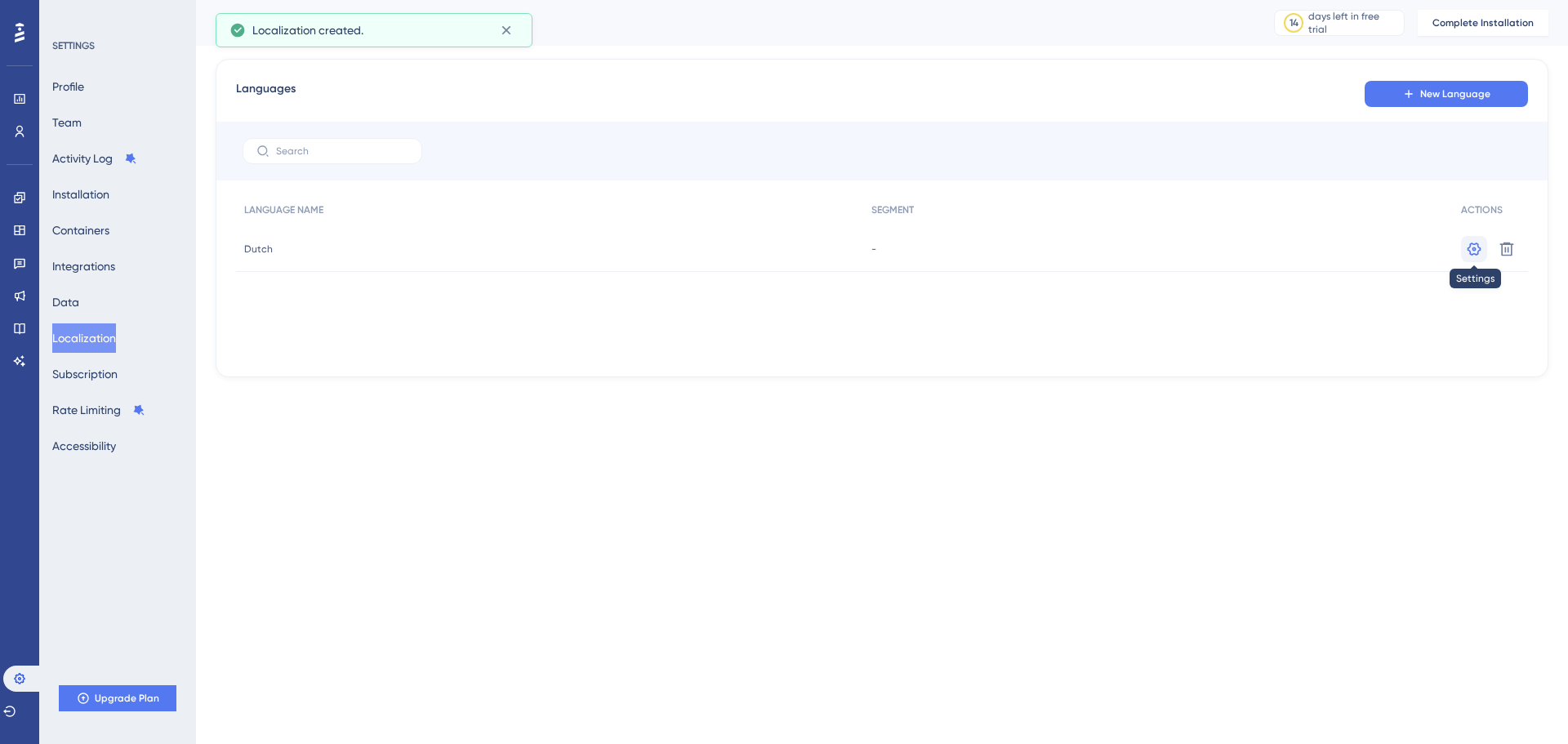
click at [1471, 253] on icon at bounding box center [1474, 249] width 13 height 13
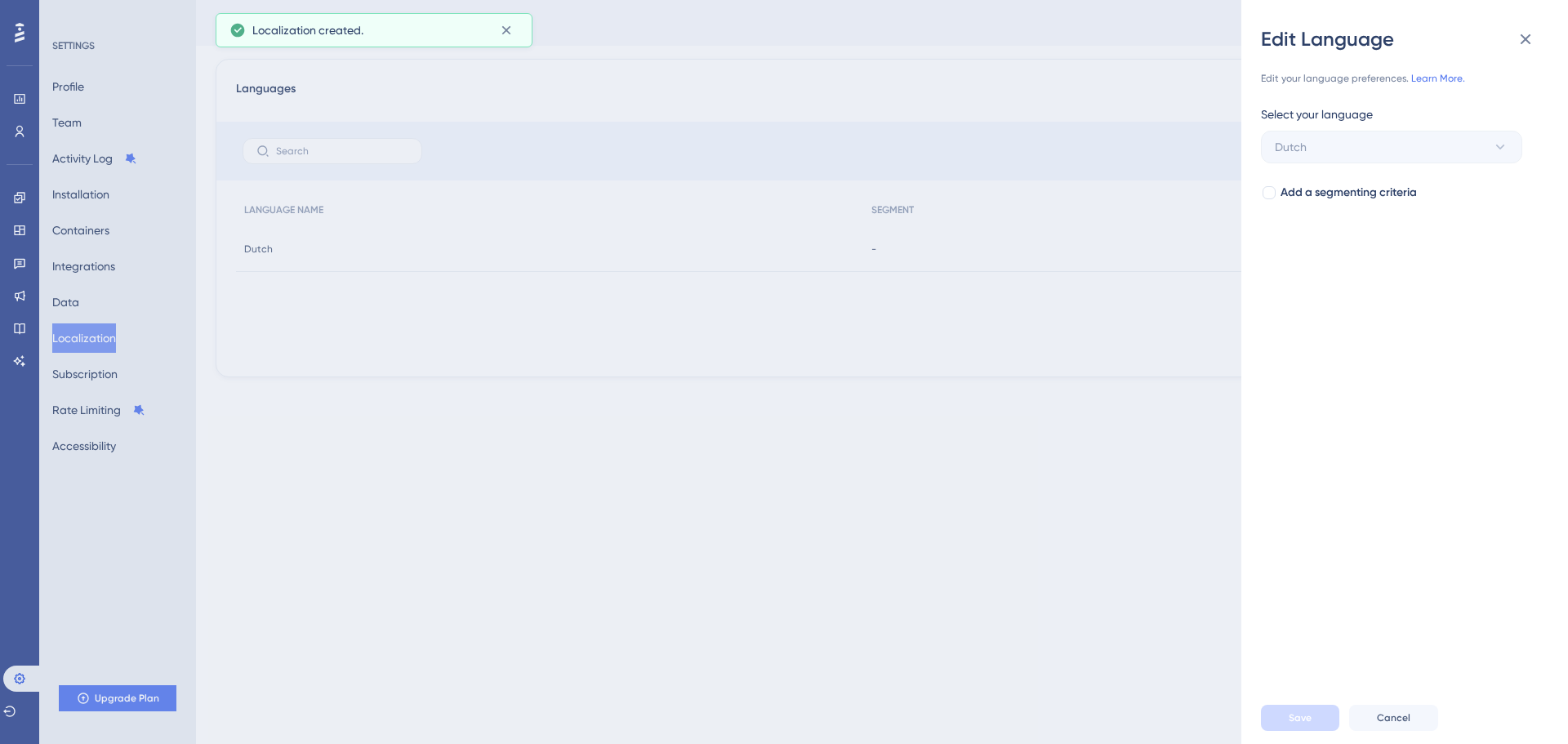
click at [1101, 492] on div "Edit Language Edit your language preferences. Learn More. Select your language …" at bounding box center [784, 372] width 1568 height 744
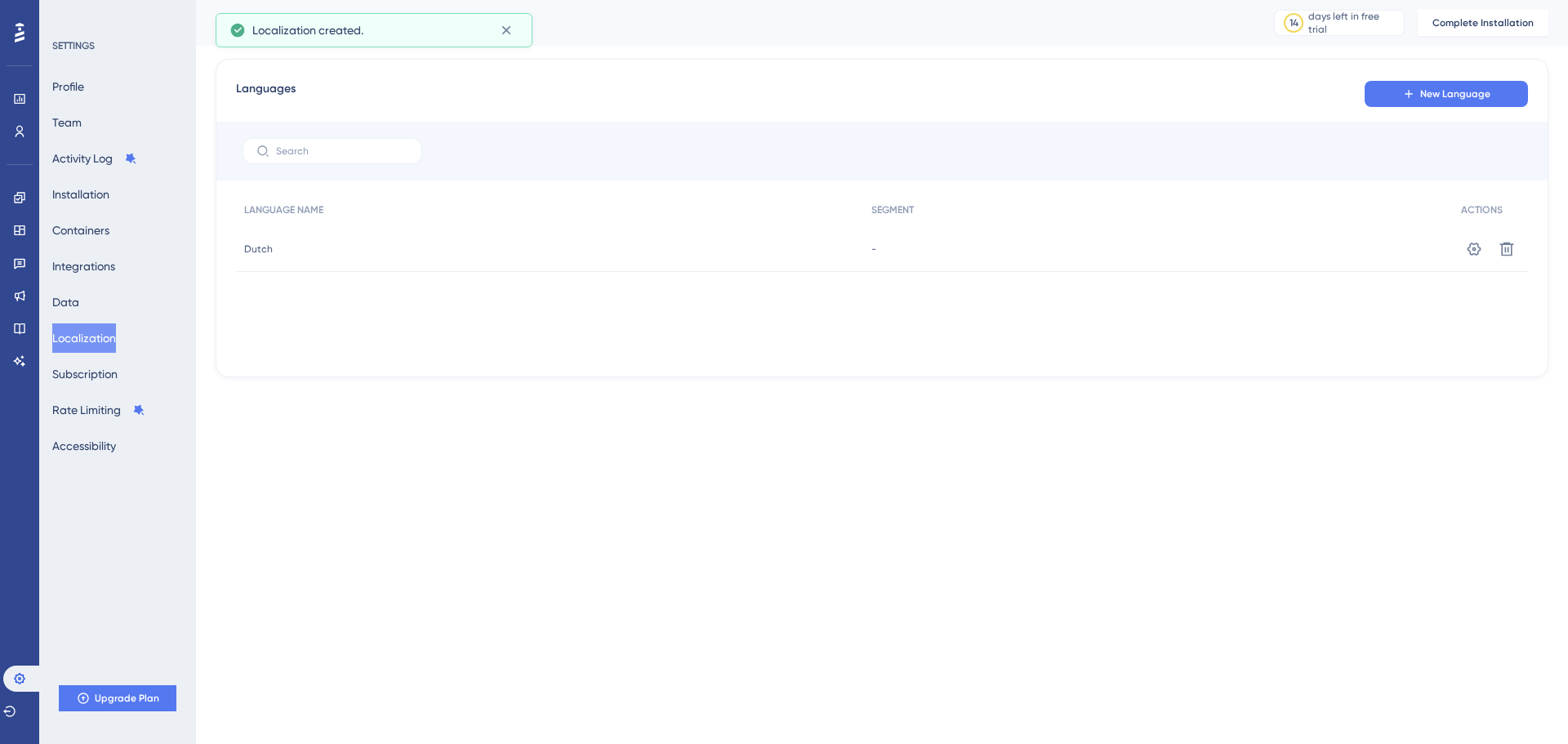
click at [1385, 98] on button "New Language" at bounding box center [1447, 94] width 163 height 26
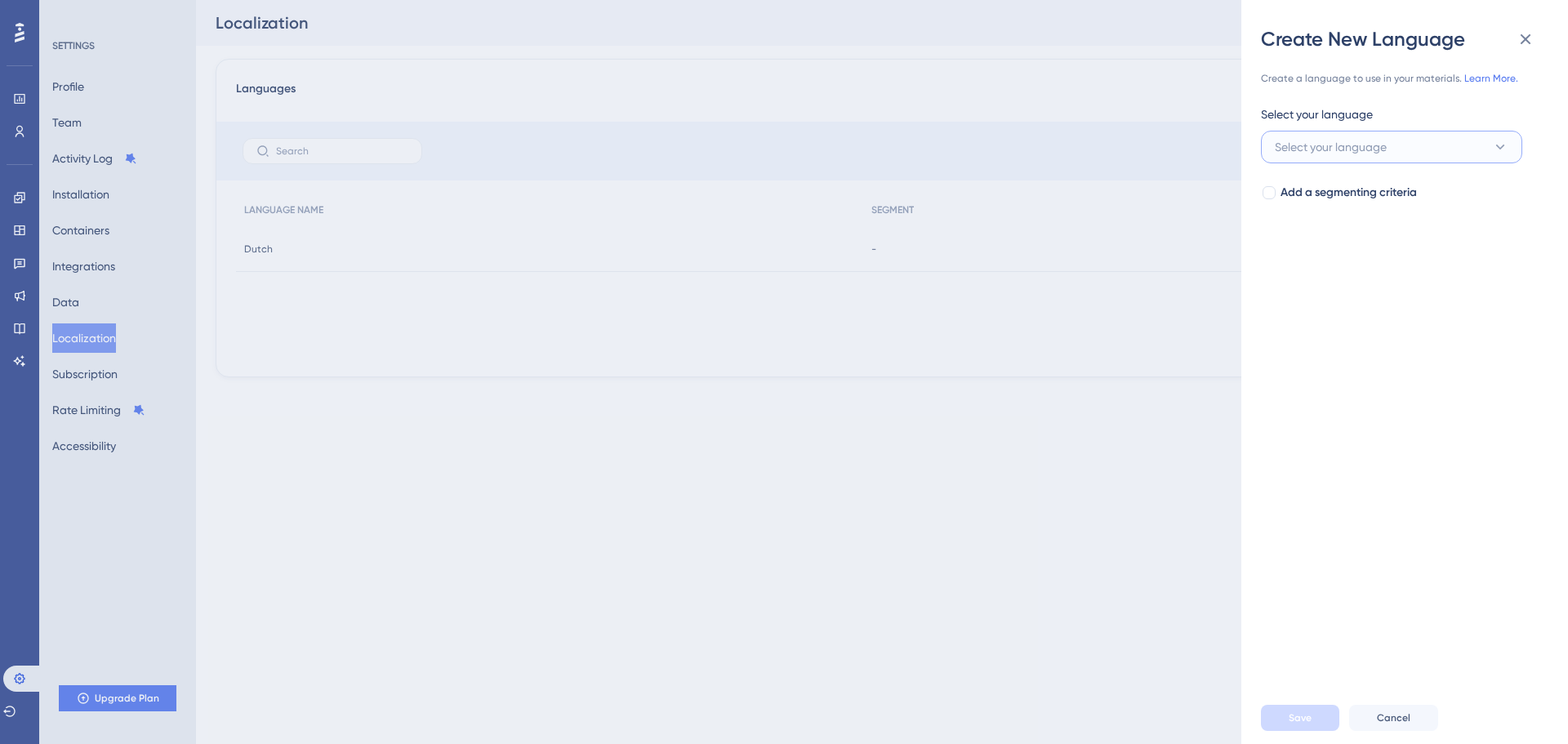
click at [1347, 148] on span "Select your language" at bounding box center [1330, 147] width 112 height 19
type input "fr"
click at [1311, 252] on span "French" at bounding box center [1303, 246] width 36 height 19
click at [1277, 716] on button "Save" at bounding box center [1300, 718] width 78 height 26
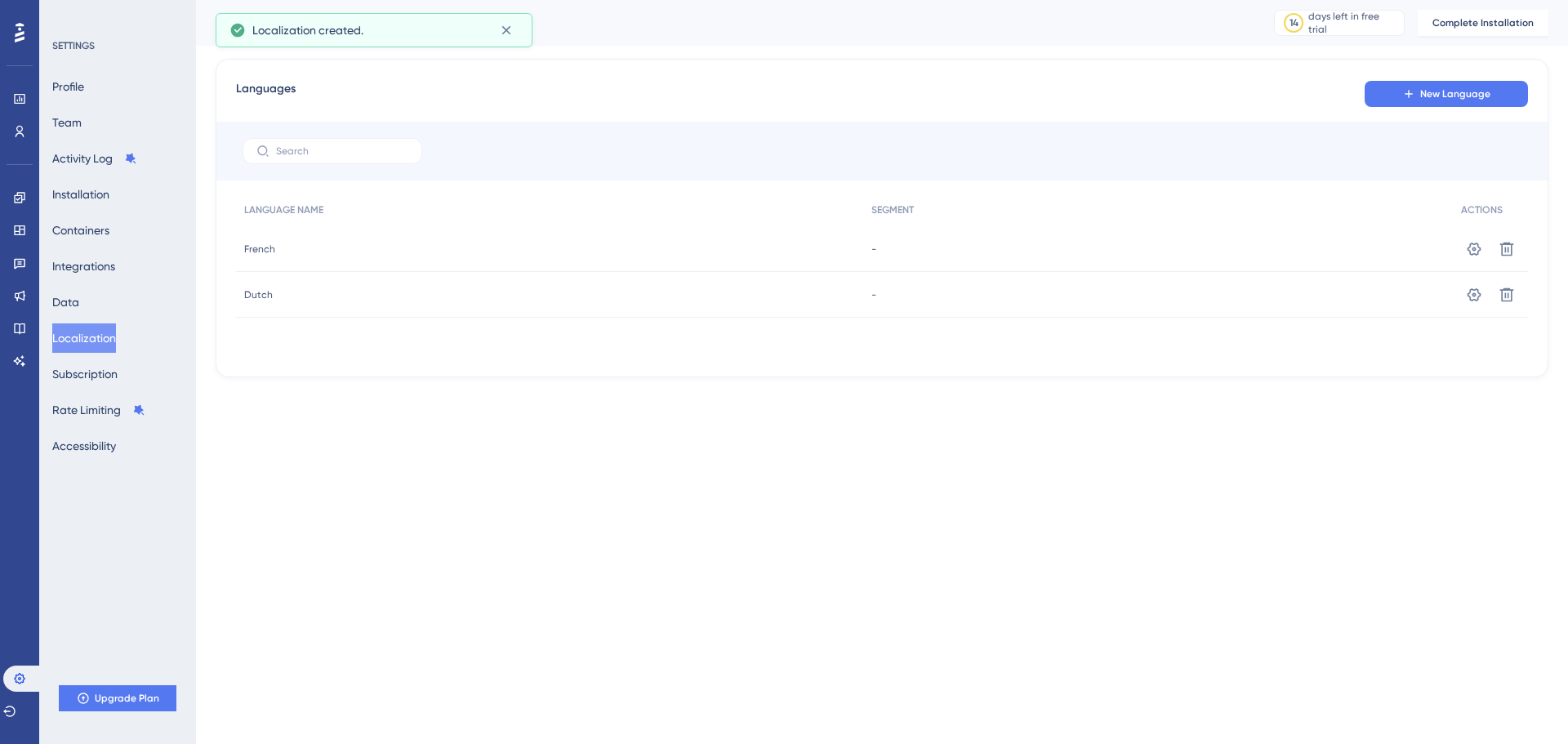
click at [752, 0] on html "Performance Users Engagement Widgets Feedback Product Updates Knowledge Base AI…" at bounding box center [784, 0] width 1568 height 0
click at [79, 302] on button "Data" at bounding box center [66, 302] width 27 height 29
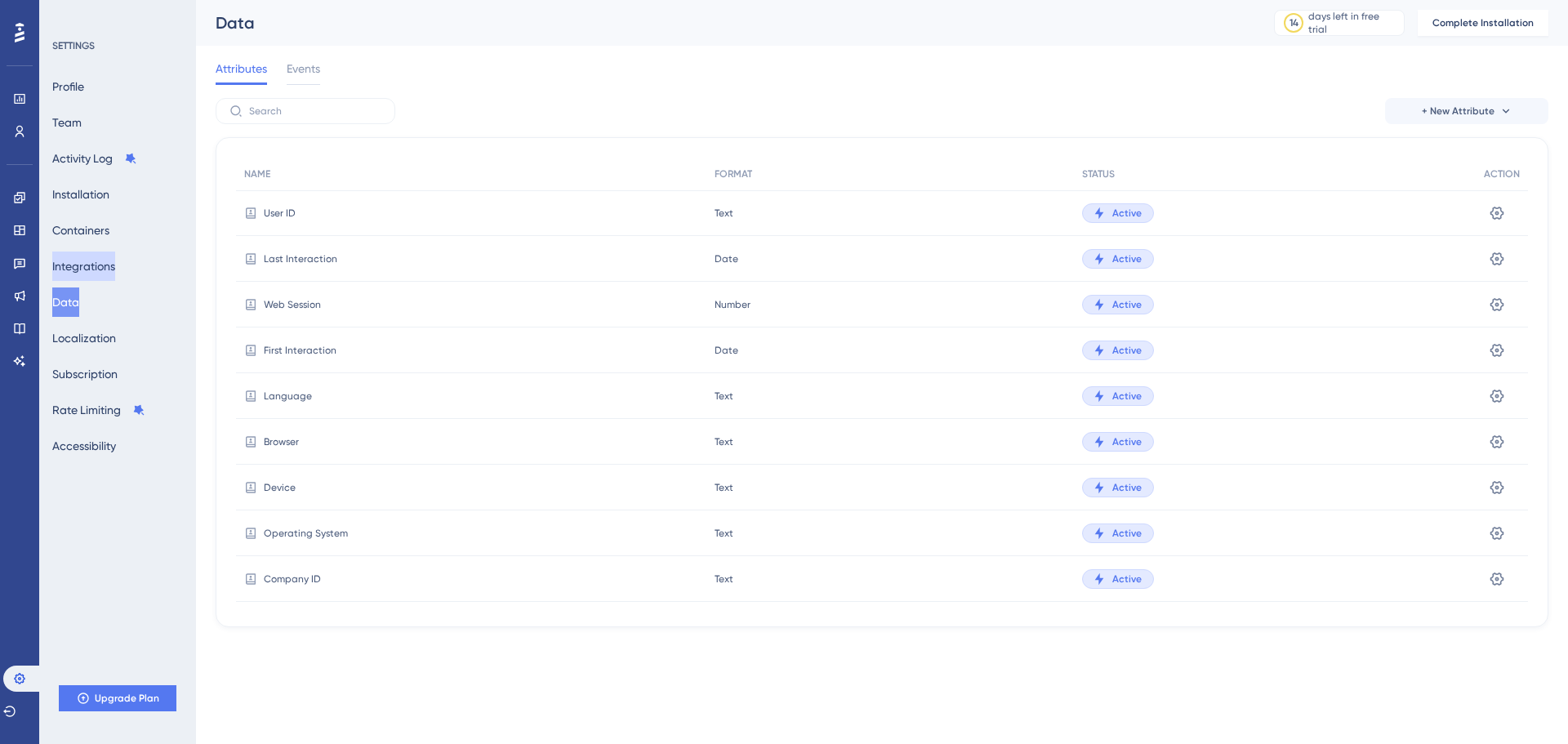
click at [80, 273] on button "Integrations" at bounding box center [83, 266] width 63 height 29
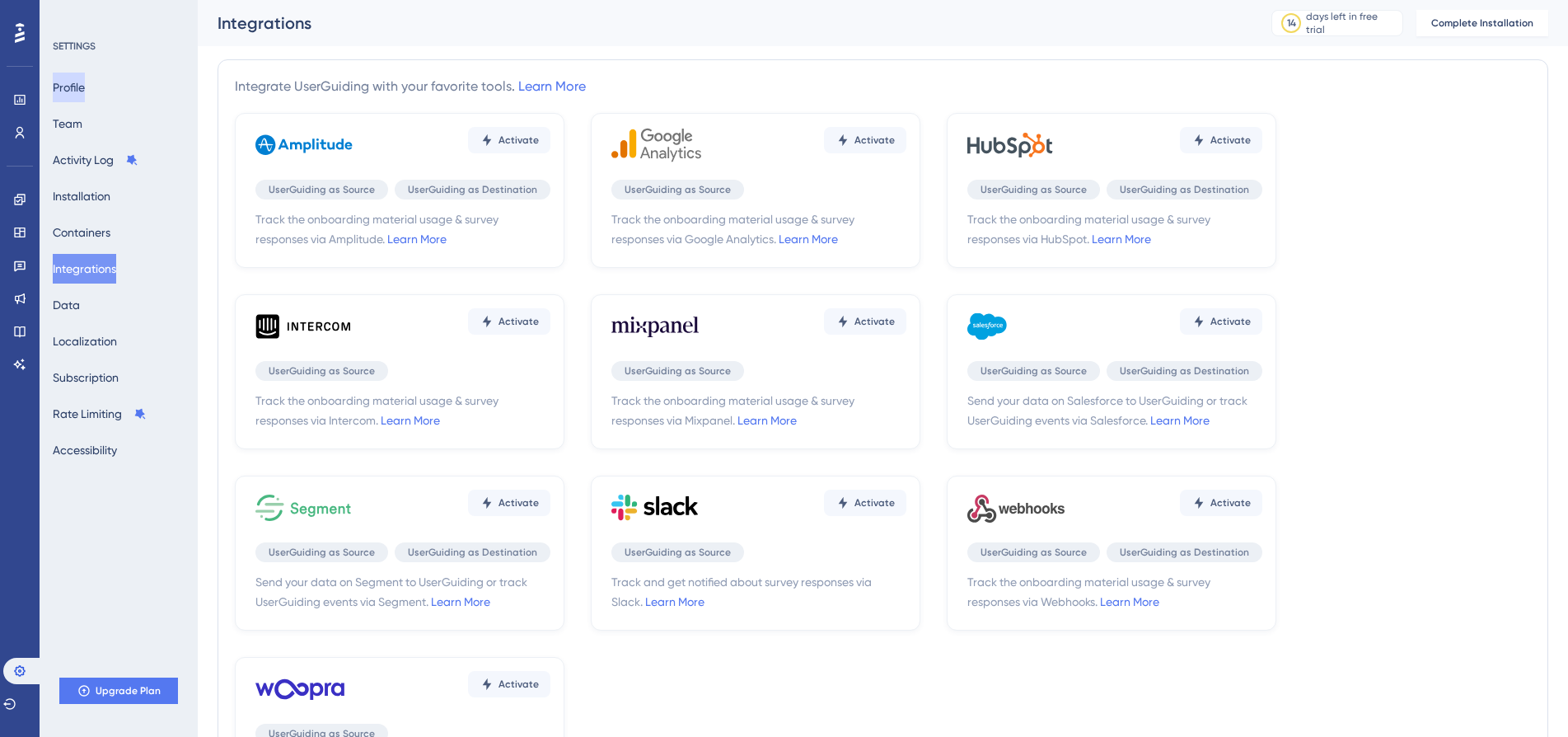
click at [85, 92] on button "Profile" at bounding box center [69, 87] width 32 height 30
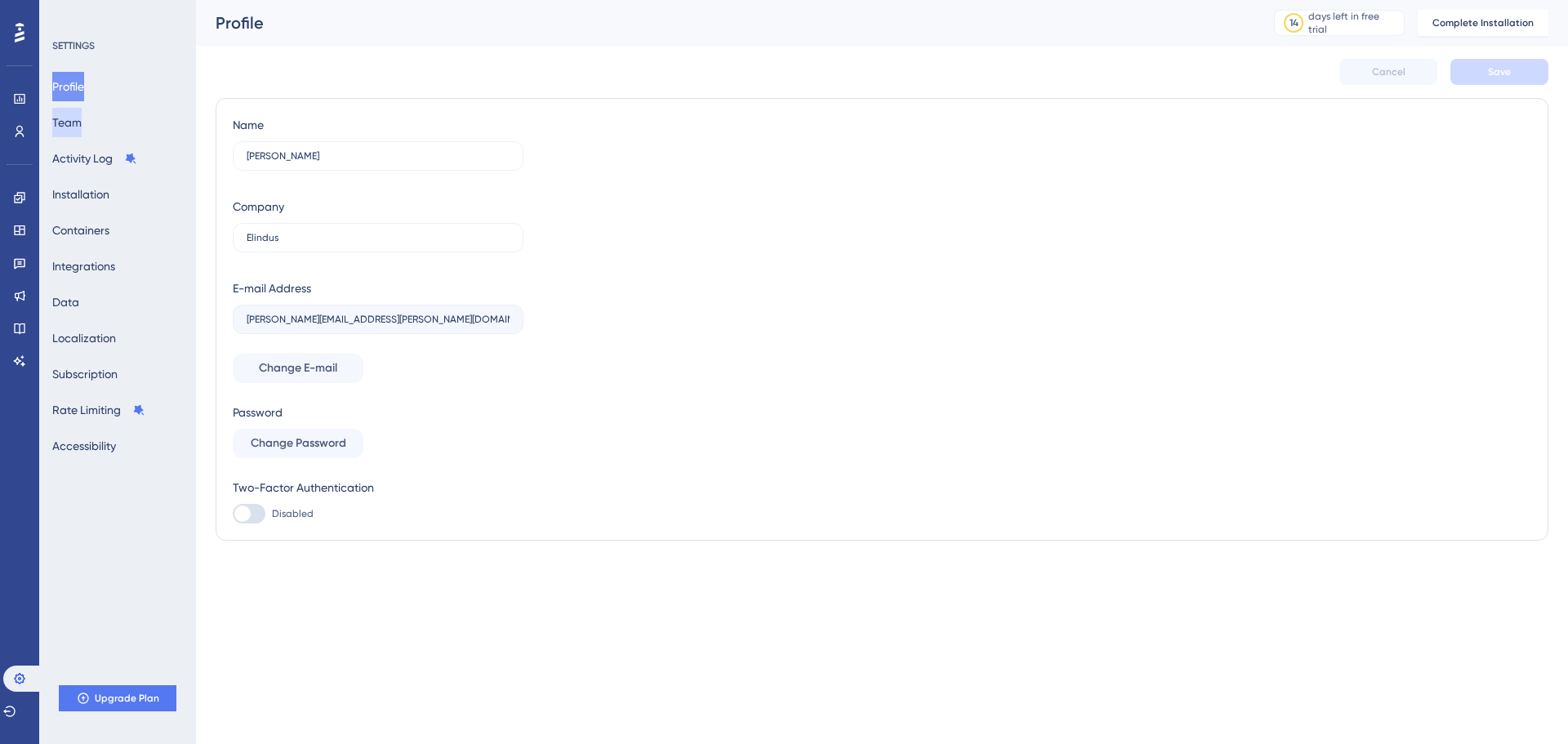
click at [82, 120] on button "Team" at bounding box center [67, 122] width 29 height 29
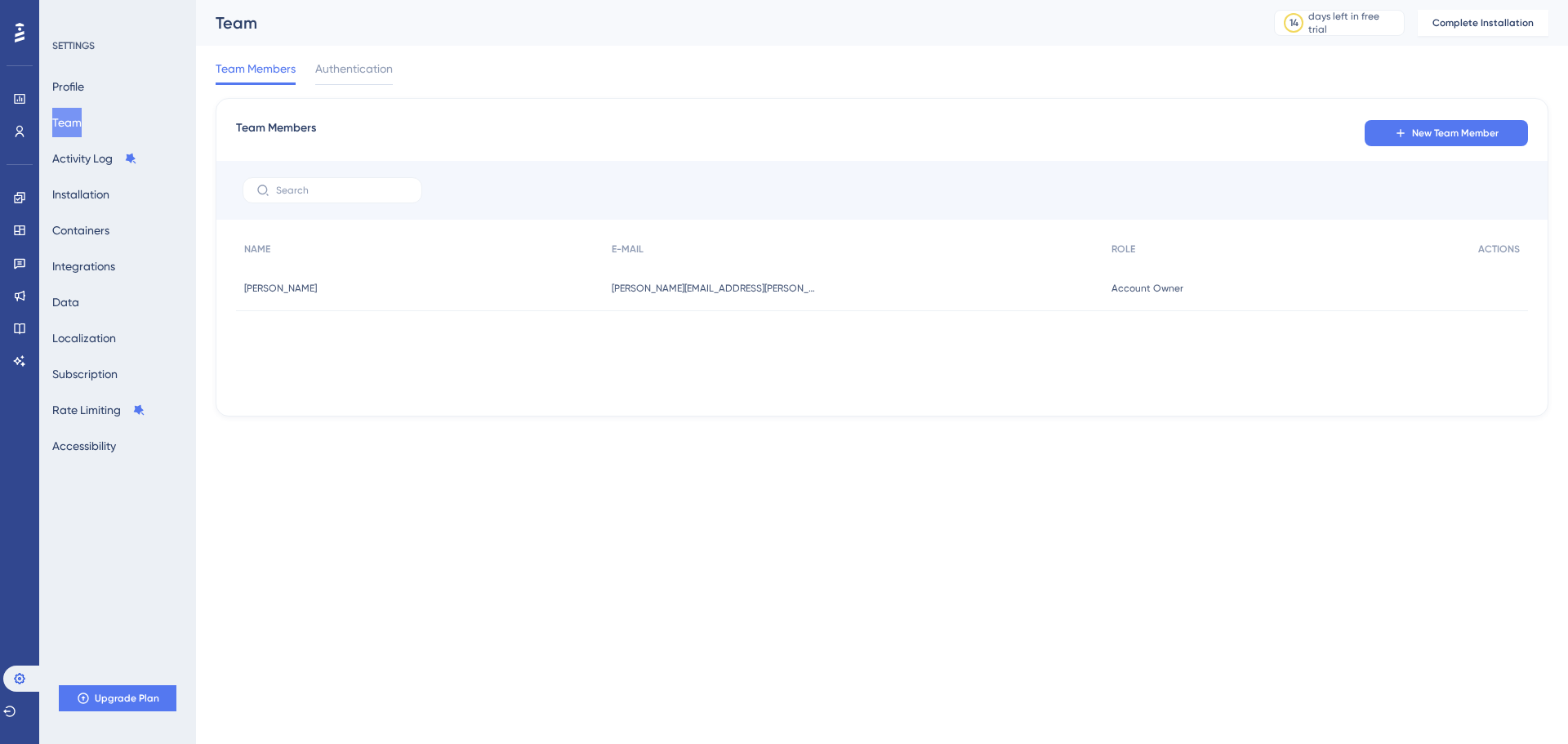
click at [88, 102] on div "Profile Team Activity Log Installation Containers Integrations Data Localizatio…" at bounding box center [118, 265] width 132 height 388
click at [84, 89] on button "Profile" at bounding box center [68, 86] width 32 height 29
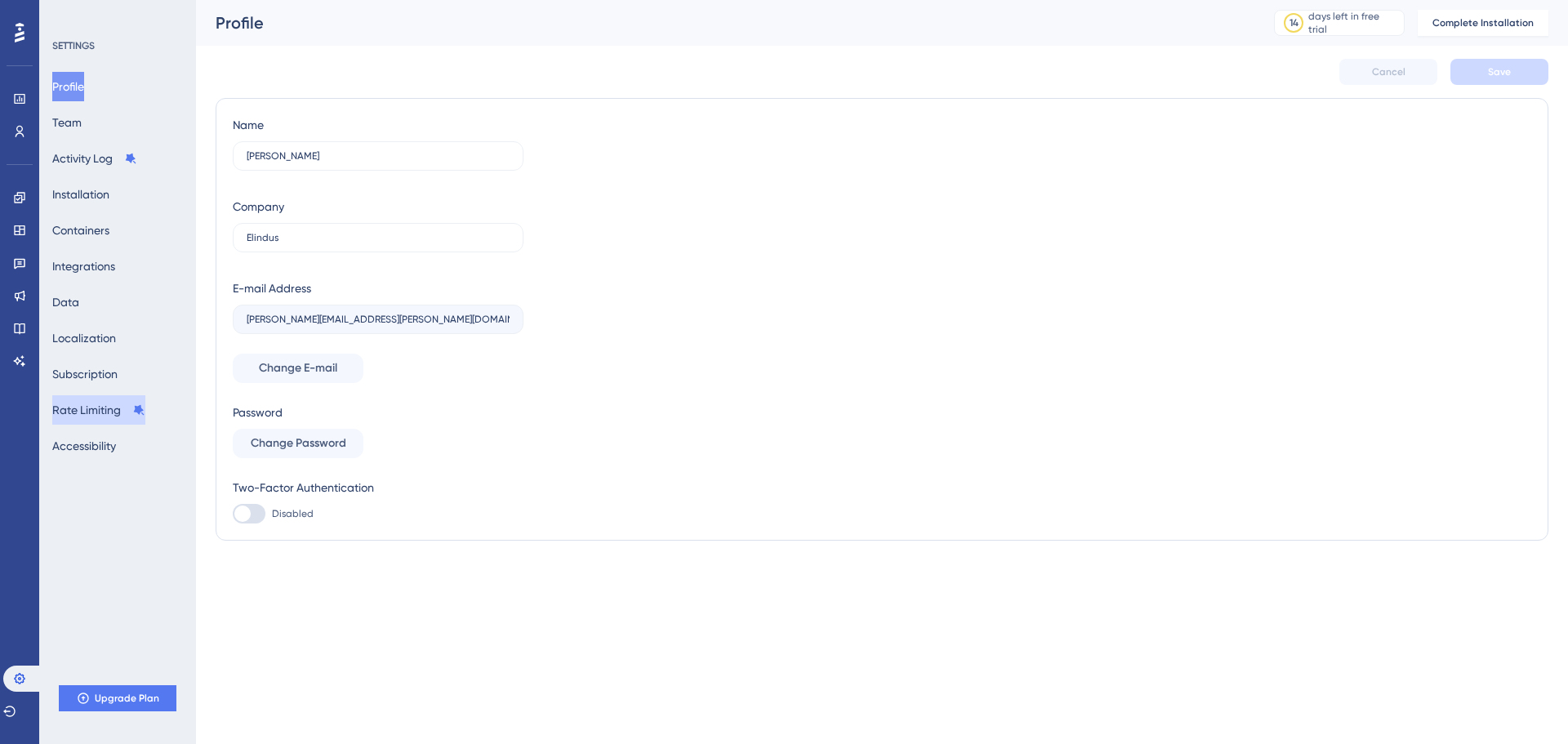
click at [95, 412] on button "Rate Limiting" at bounding box center [99, 409] width 94 height 29
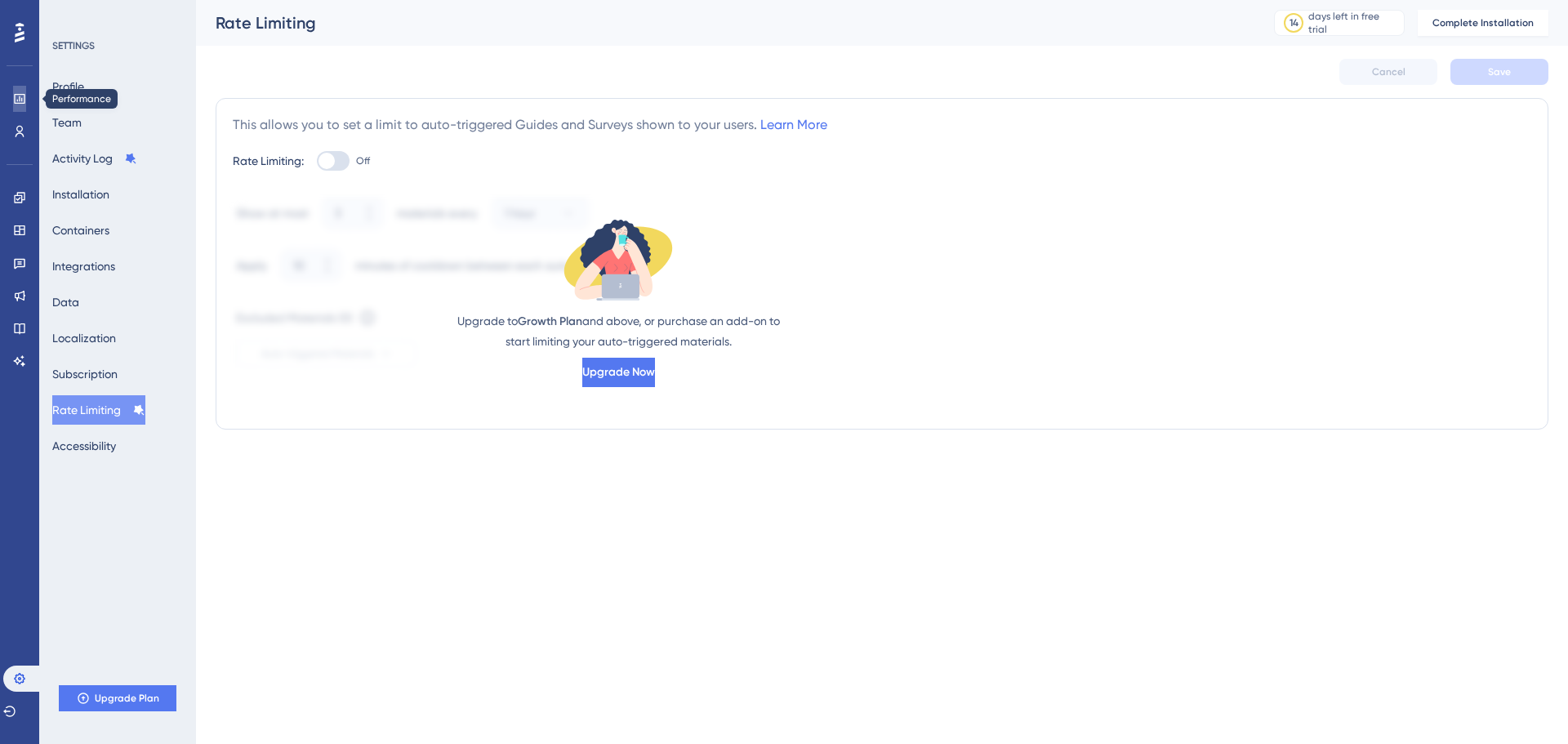
click at [23, 107] on link at bounding box center [20, 99] width 13 height 26
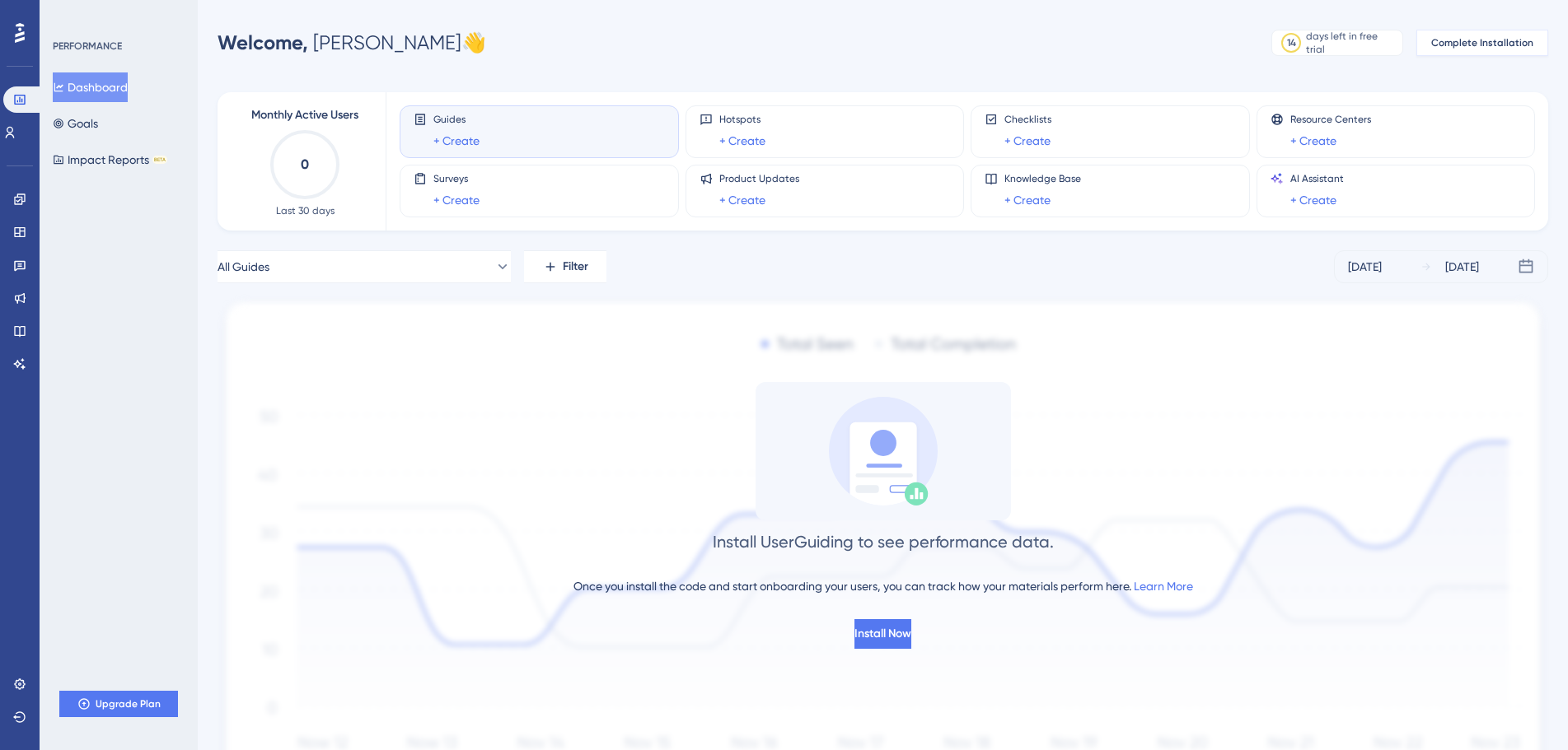
click at [1503, 55] on button "Complete Installation" at bounding box center [1481, 42] width 132 height 26
click at [852, 624] on button "Install Now" at bounding box center [882, 634] width 60 height 30
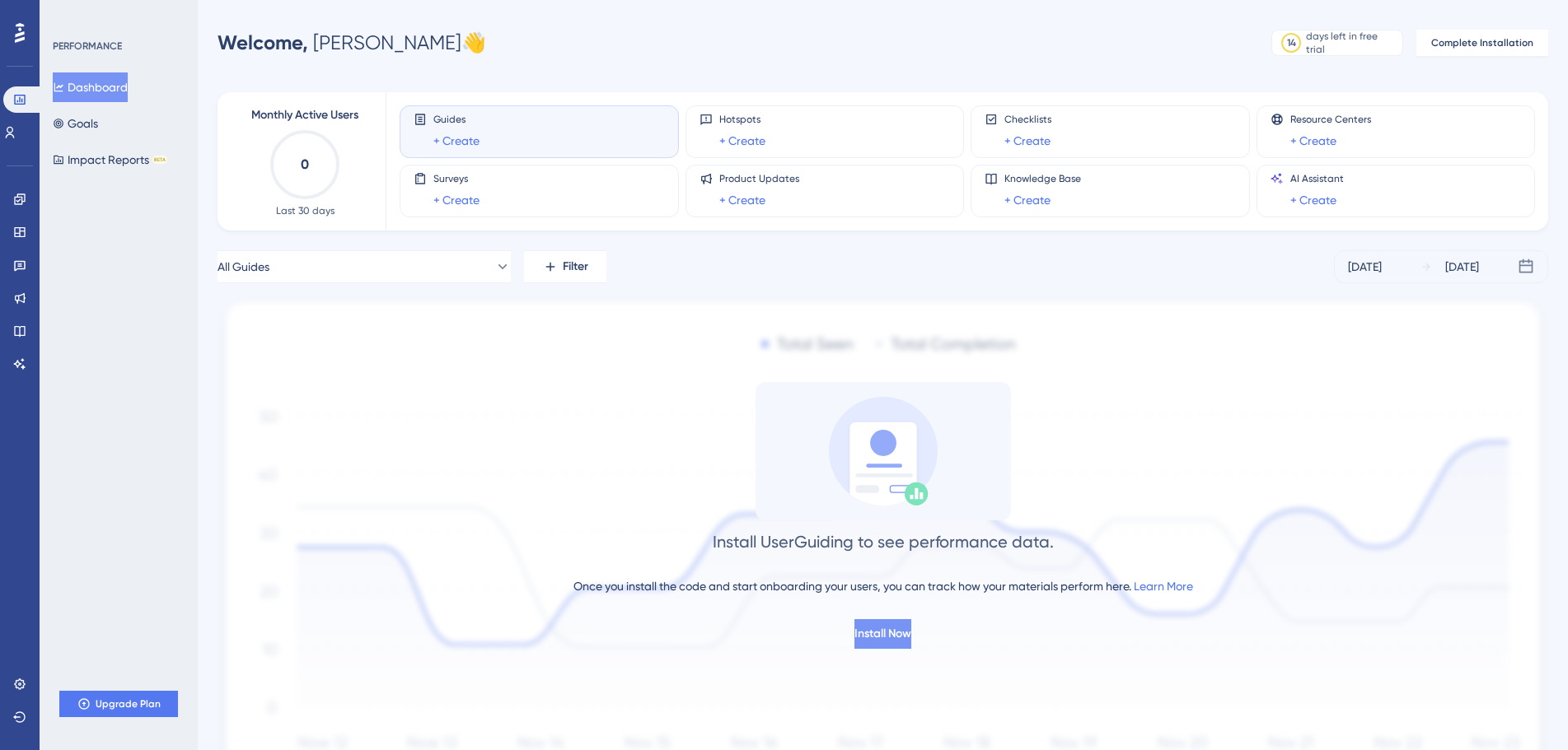
click at [854, 624] on button "Install Now" at bounding box center [882, 634] width 57 height 30
drag, startPoint x: 848, startPoint y: 624, endPoint x: 860, endPoint y: 631, distance: 13.9
click at [860, 631] on button "Install Now" at bounding box center [882, 634] width 57 height 30
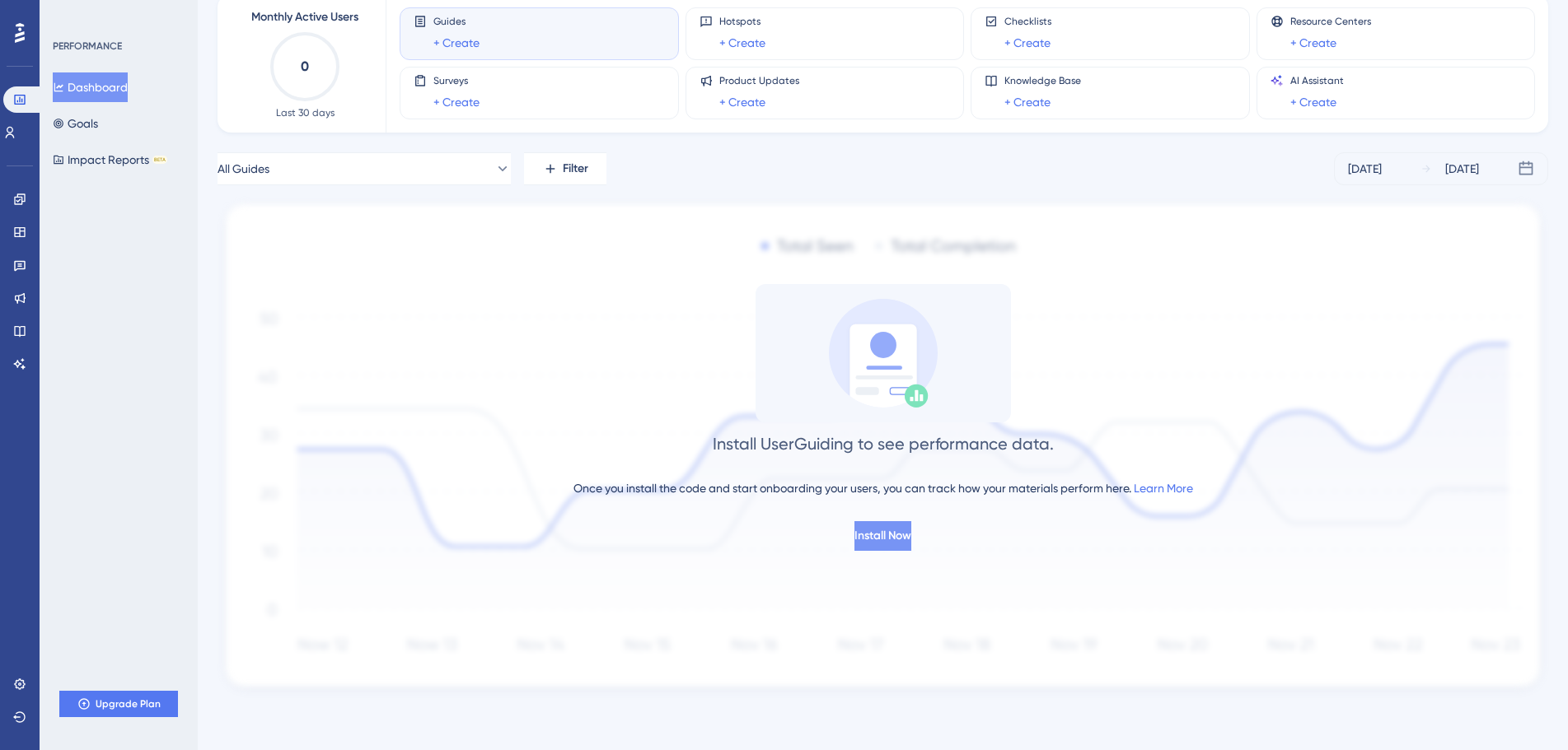
click at [858, 546] on button "Install Now" at bounding box center [882, 536] width 57 height 30
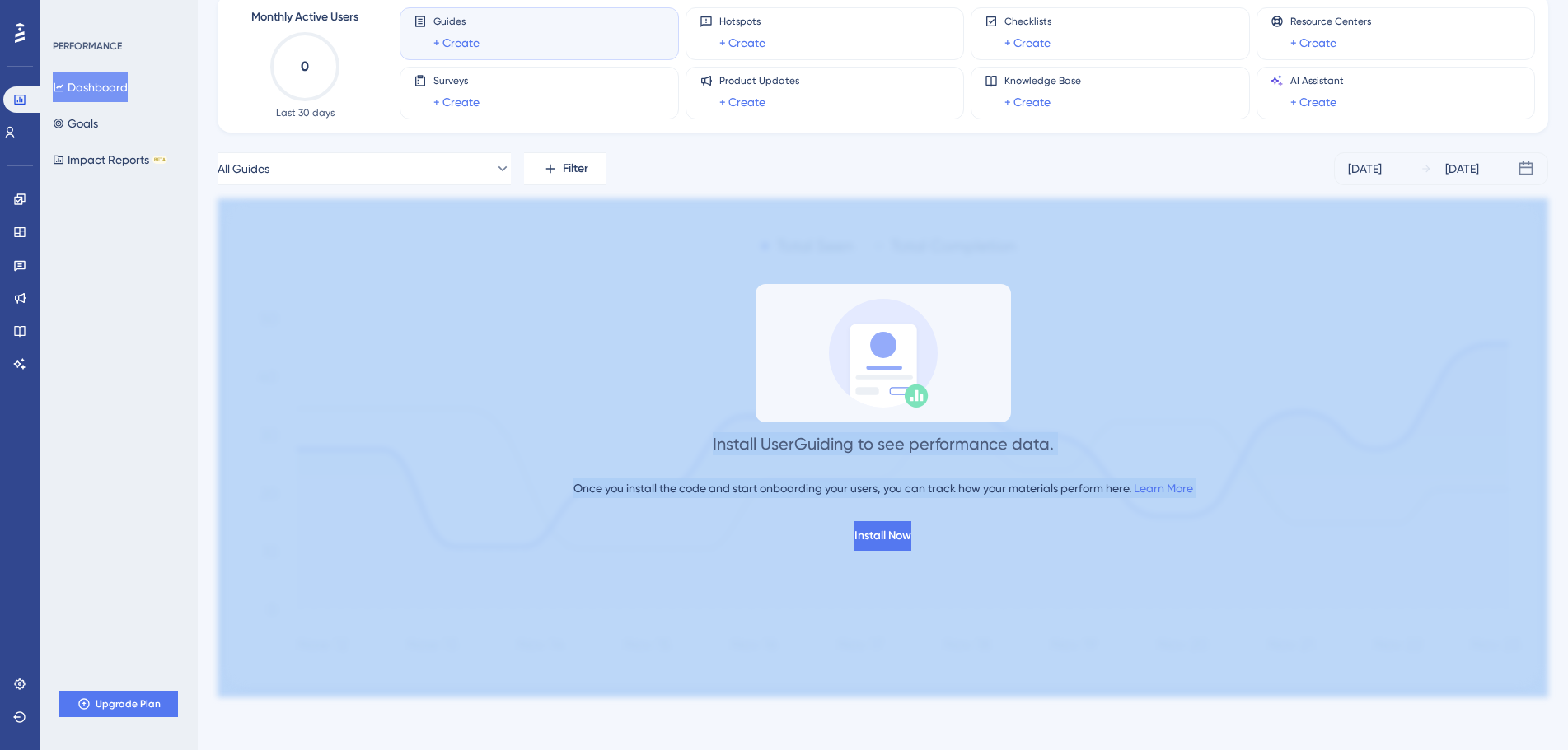
drag, startPoint x: 852, startPoint y: 514, endPoint x: 951, endPoint y: 657, distance: 173.9
click at [948, 657] on div "Install UserGuiding to see performance data. Once you install the code and star…" at bounding box center [882, 448] width 1330 height 499
click at [889, 541] on span "Install Now" at bounding box center [882, 535] width 57 height 20
click at [860, 542] on span "Install Now" at bounding box center [882, 535] width 57 height 20
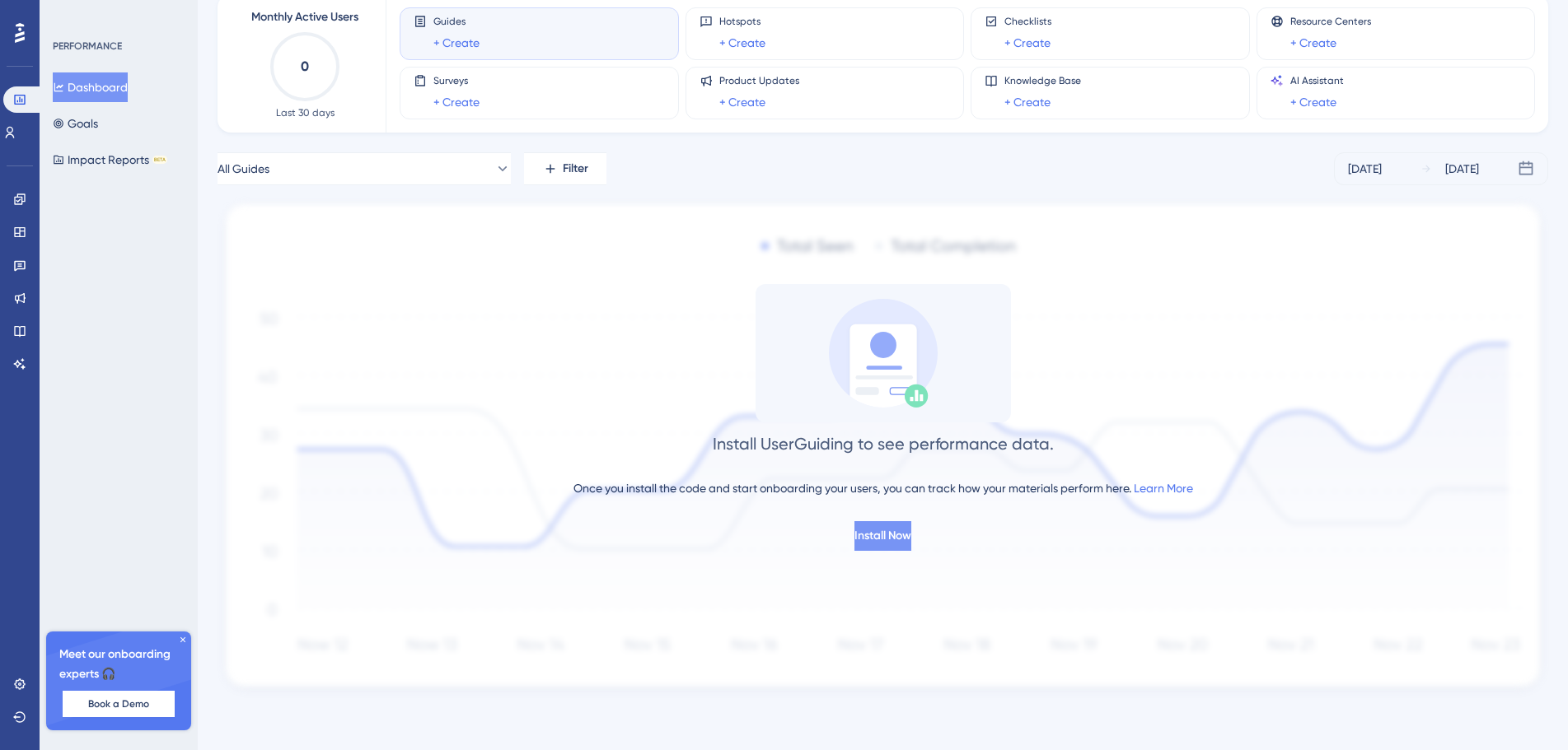
click at [881, 535] on span "Install Now" at bounding box center [882, 535] width 57 height 20
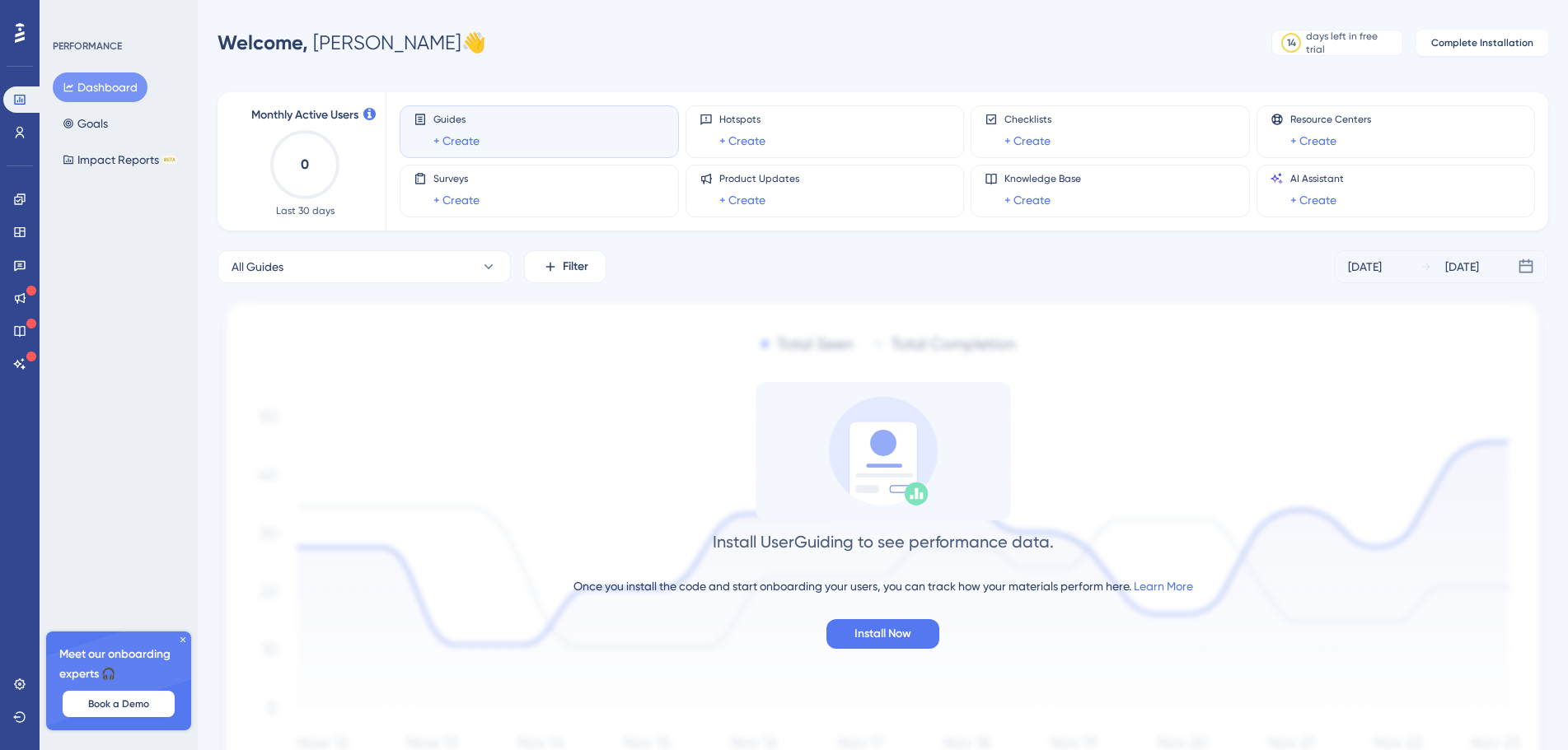
click at [848, 618] on div "Install UserGuiding to see performance data. Once you install the code and star…" at bounding box center [882, 516] width 1330 height 267
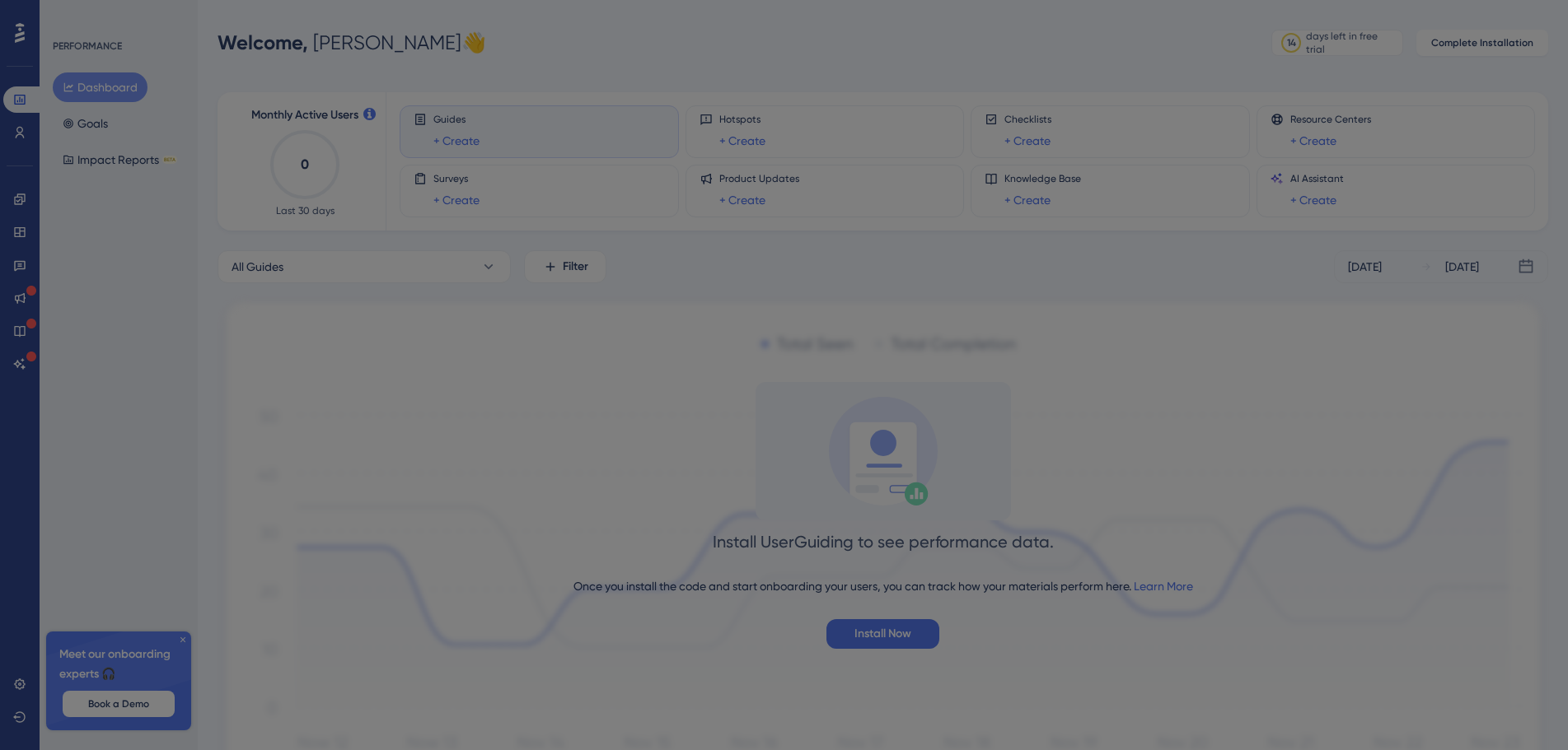
click at [856, 627] on div at bounding box center [784, 375] width 1568 height 750
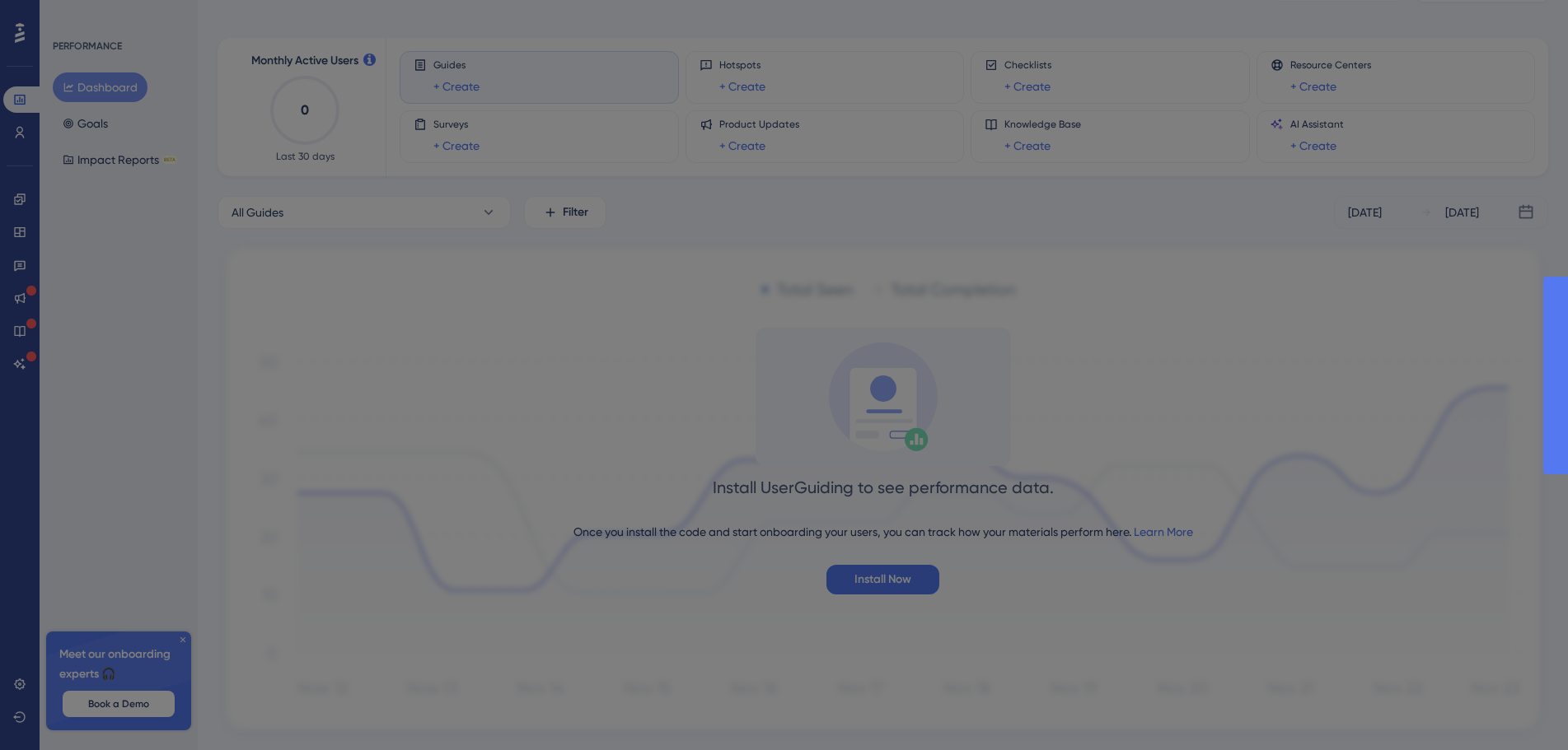
scroll to position [98, 0]
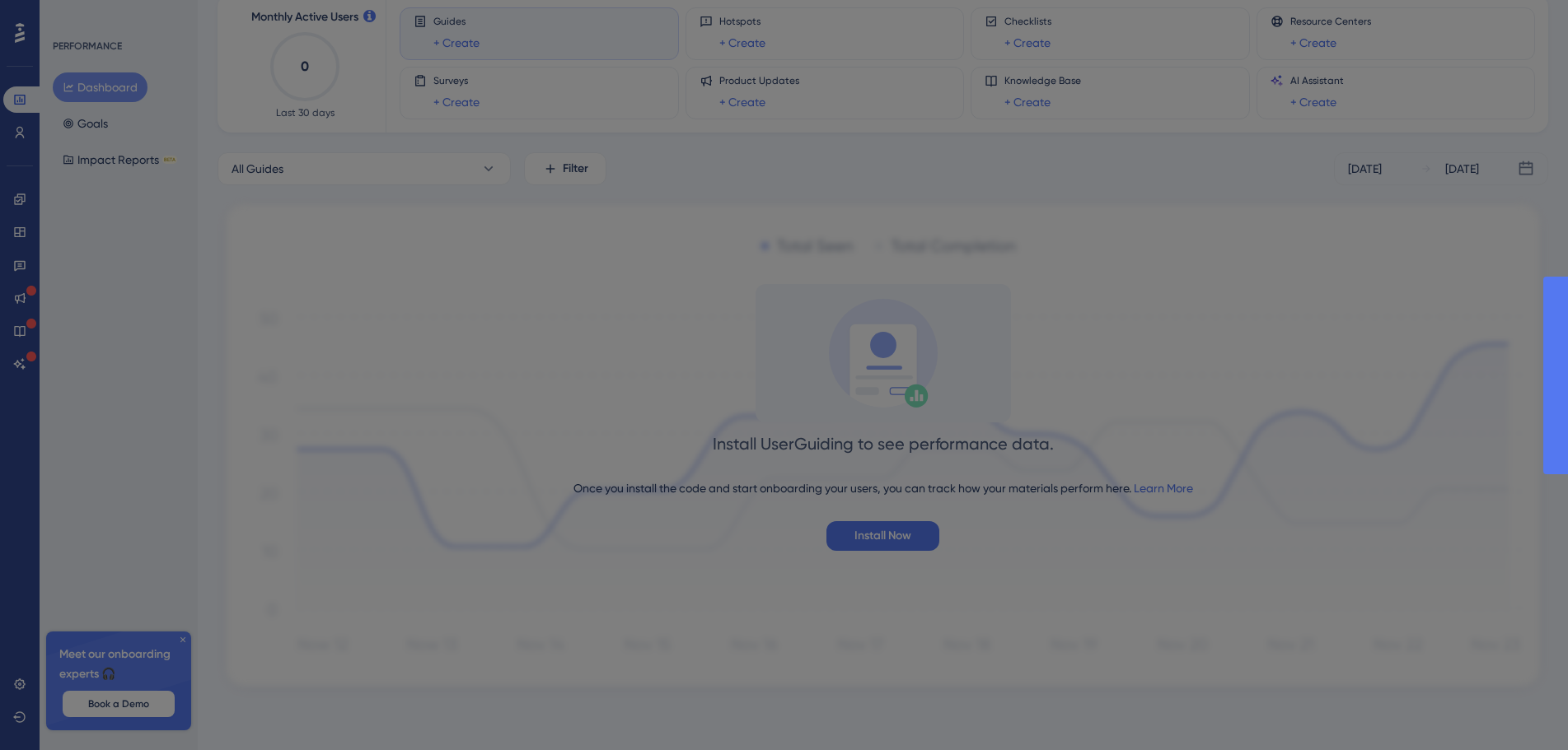
click at [423, 375] on div at bounding box center [784, 375] width 1568 height 750
click at [873, 405] on div at bounding box center [784, 375] width 1568 height 750
drag, startPoint x: 884, startPoint y: 567, endPoint x: 892, endPoint y: 550, distance: 18.8
click at [886, 567] on div at bounding box center [784, 375] width 1568 height 750
click at [892, 546] on div at bounding box center [784, 375] width 1568 height 750
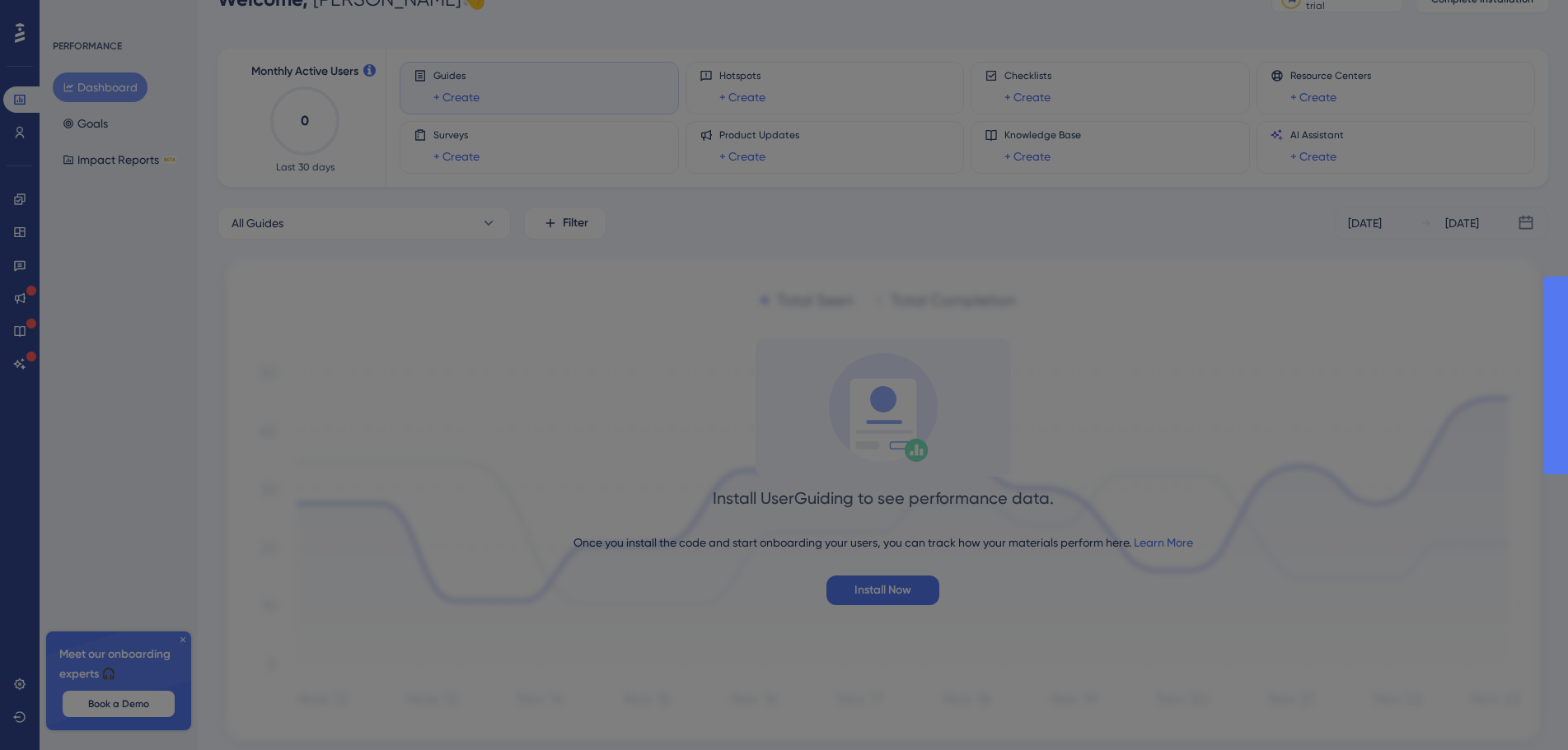
scroll to position [0, 0]
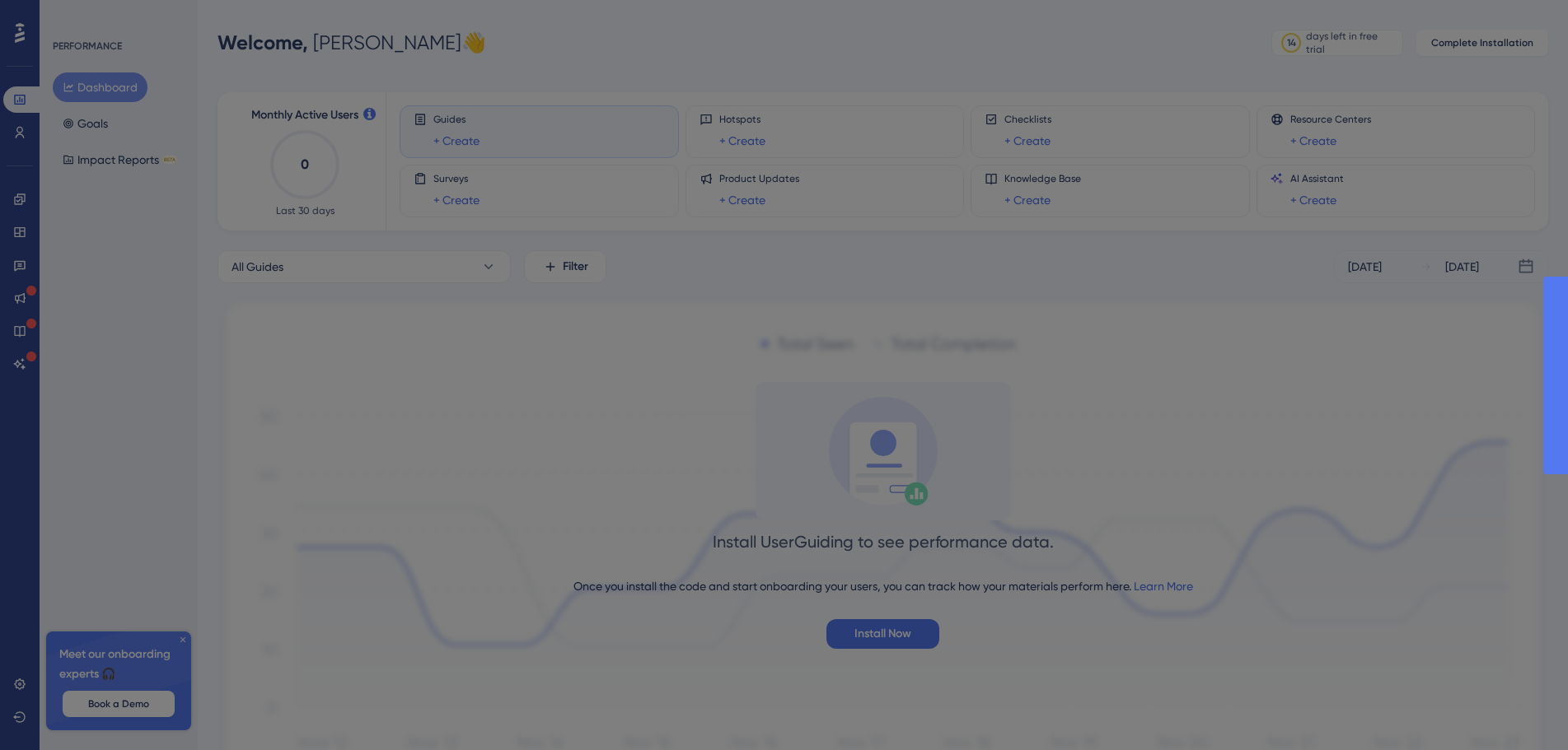
drag, startPoint x: 914, startPoint y: 437, endPoint x: 219, endPoint y: 179, distance: 741.3
click at [911, 436] on div at bounding box center [784, 375] width 1568 height 750
click at [131, 149] on div at bounding box center [784, 375] width 1568 height 750
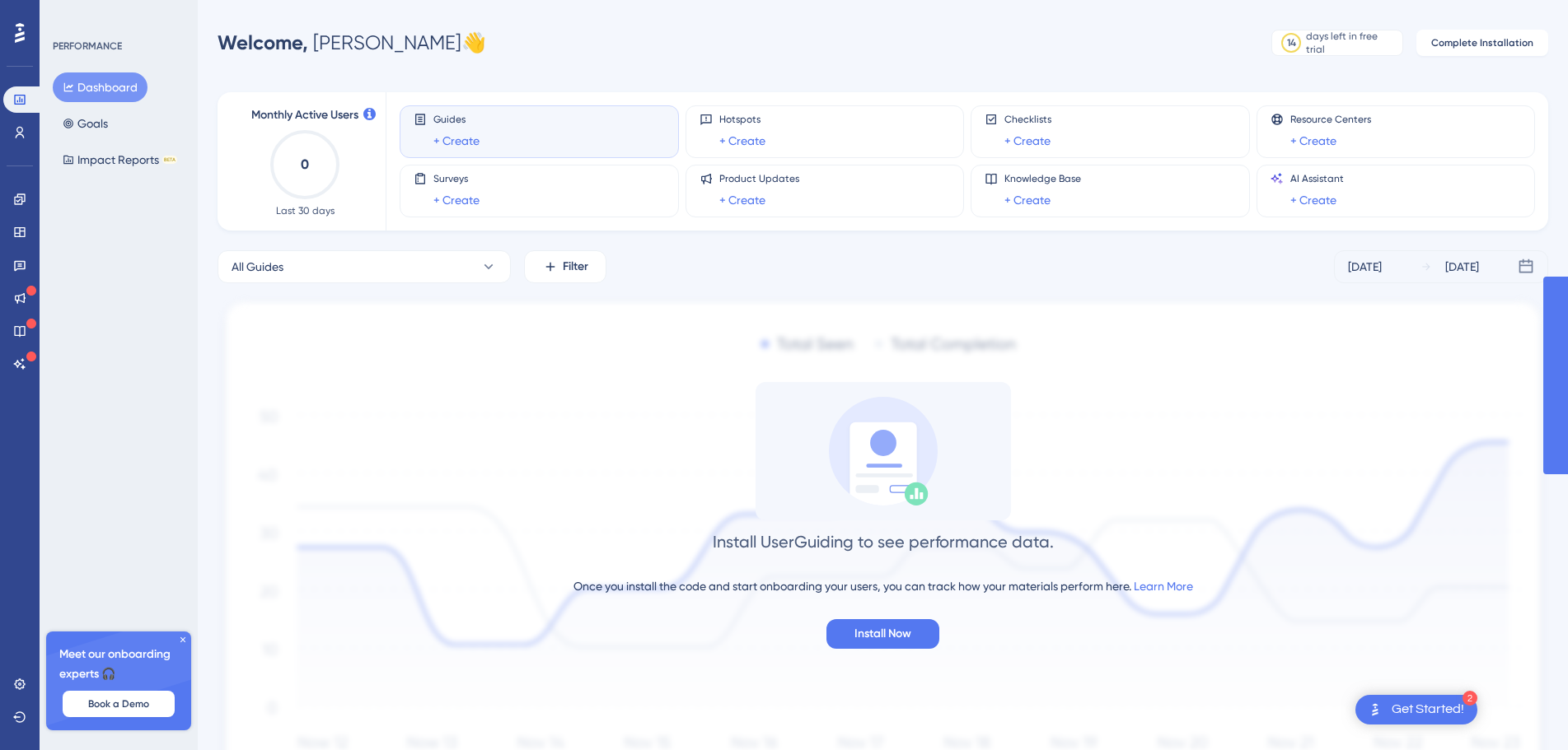
click at [861, 651] on img at bounding box center [882, 545] width 1330 height 499
click at [871, 638] on span "Install Now" at bounding box center [882, 634] width 57 height 20
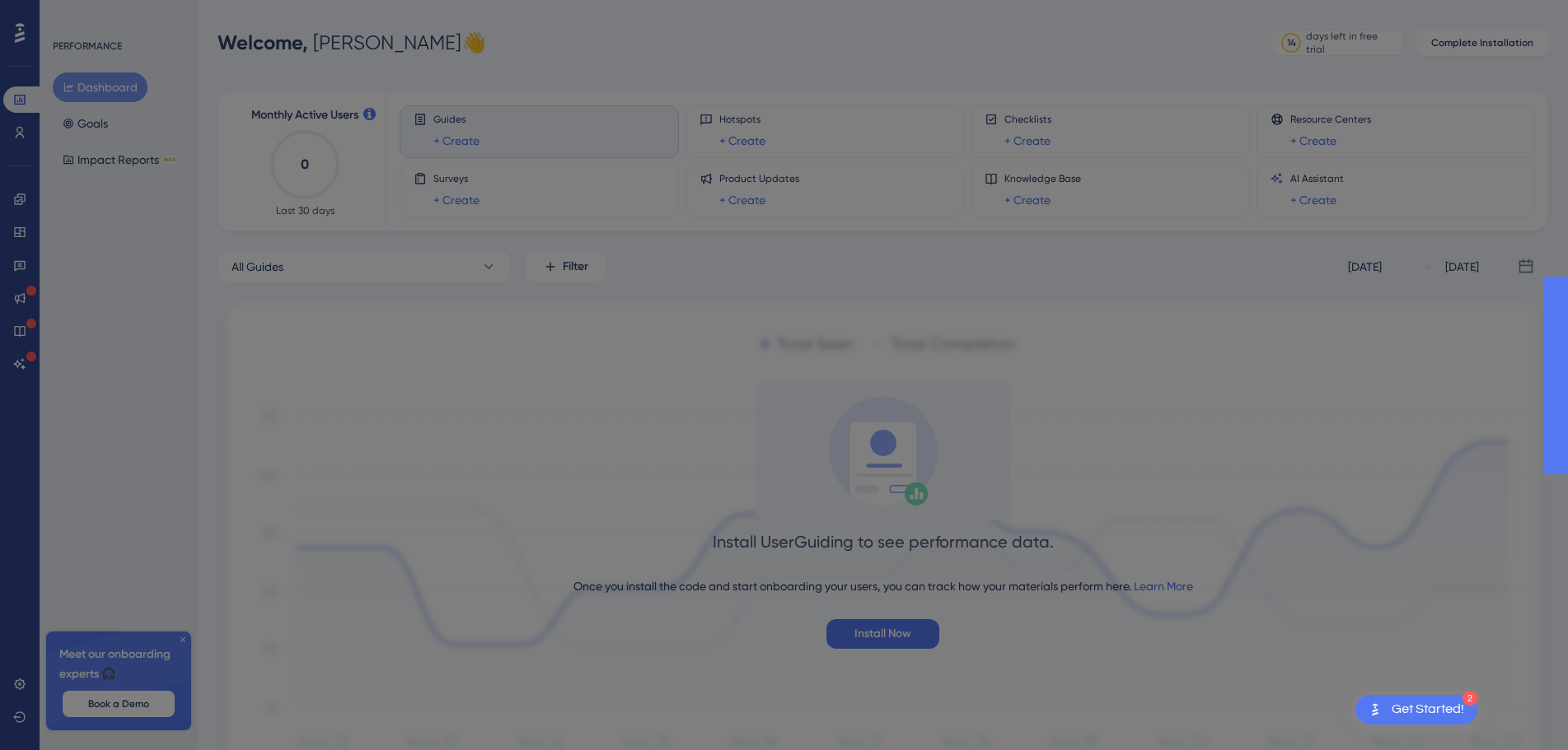
click at [1139, 572] on div at bounding box center [784, 375] width 1568 height 750
click at [1167, 585] on div at bounding box center [784, 375] width 1568 height 750
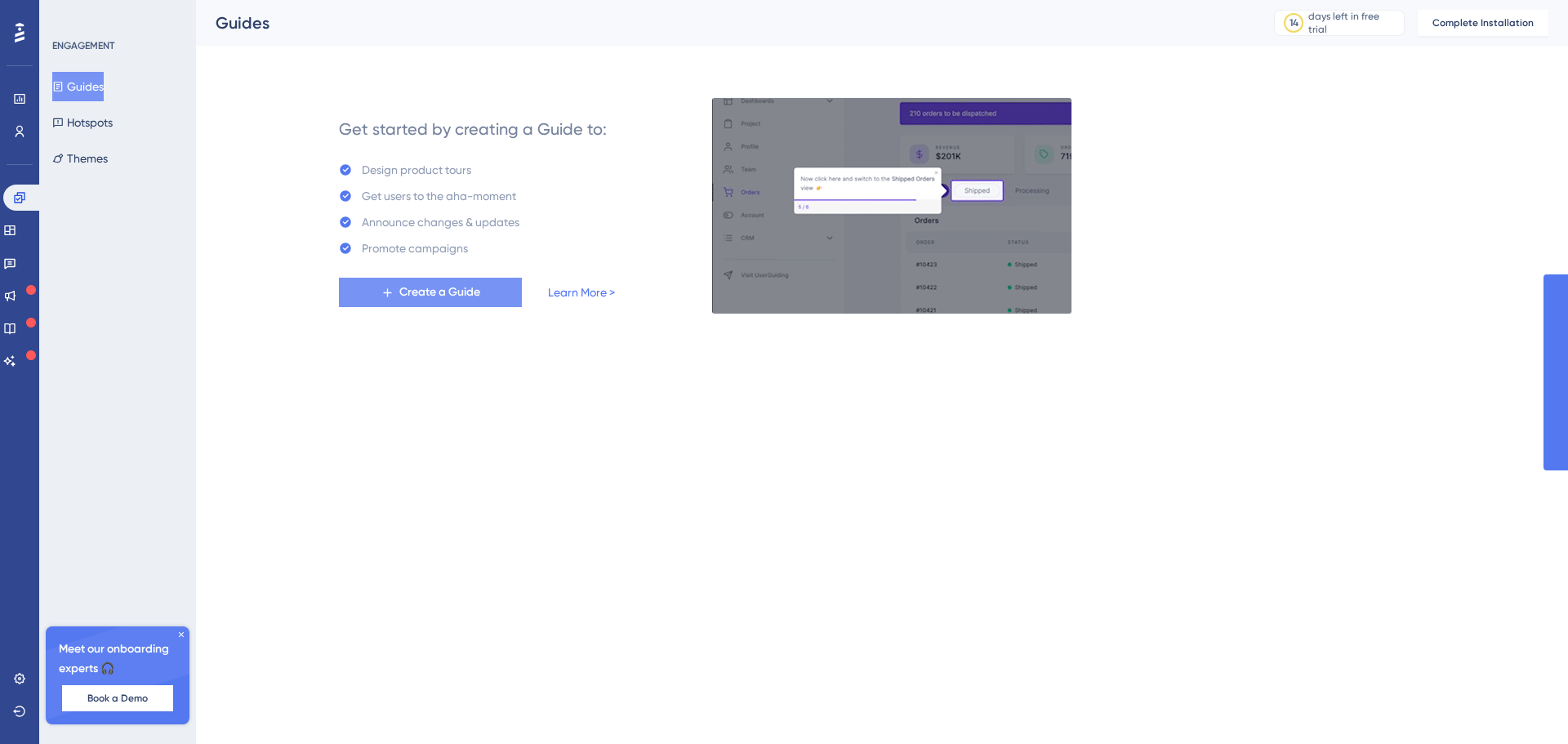
click at [488, 286] on button "Create a Guide" at bounding box center [430, 292] width 183 height 29
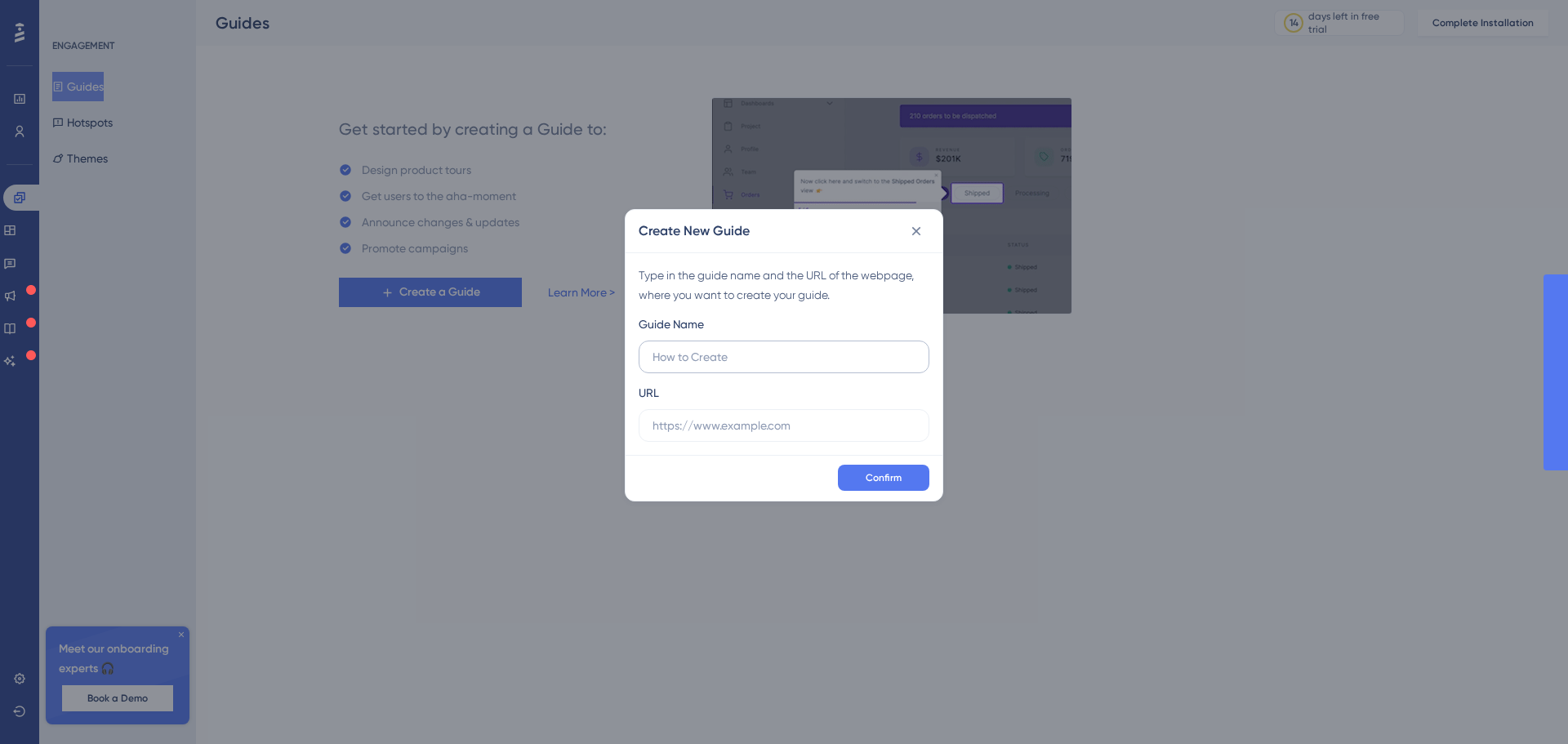
click at [758, 363] on input "text" at bounding box center [784, 356] width 263 height 18
click at [800, 431] on input "text" at bounding box center [784, 425] width 263 height 18
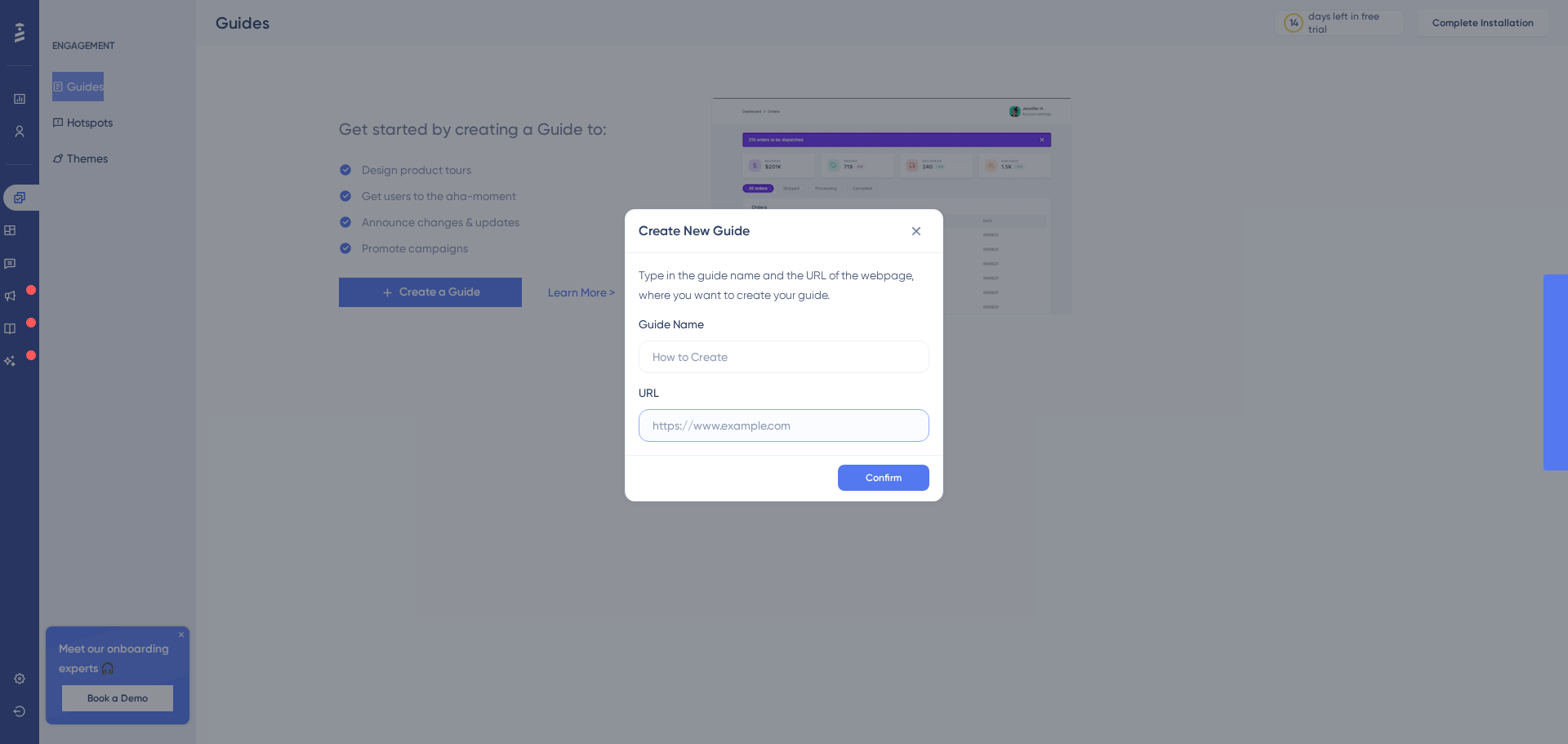
paste input "https://elindus--eldev.sandbox.my.site.com/s/?language=nl_NL"
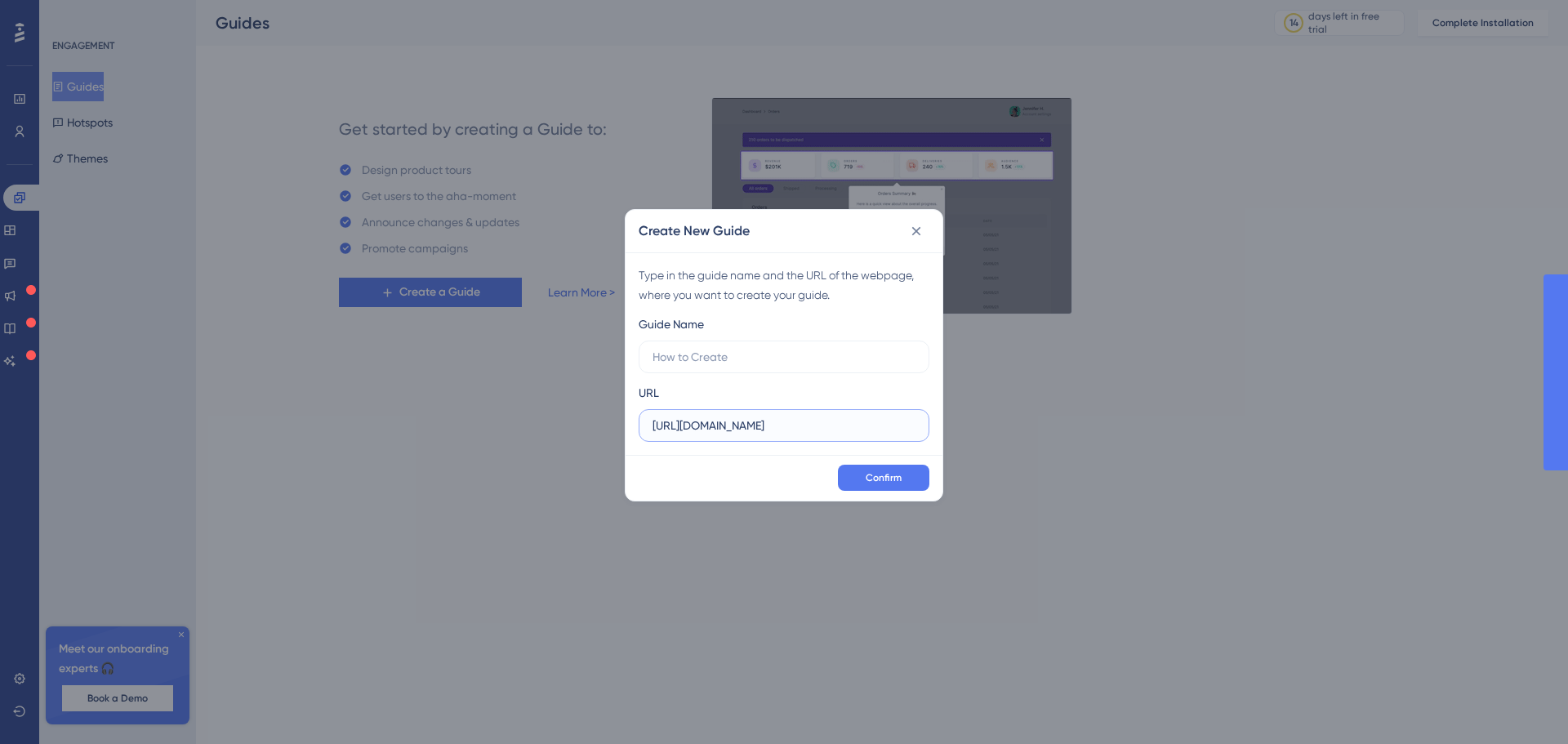
scroll to position [0, 74]
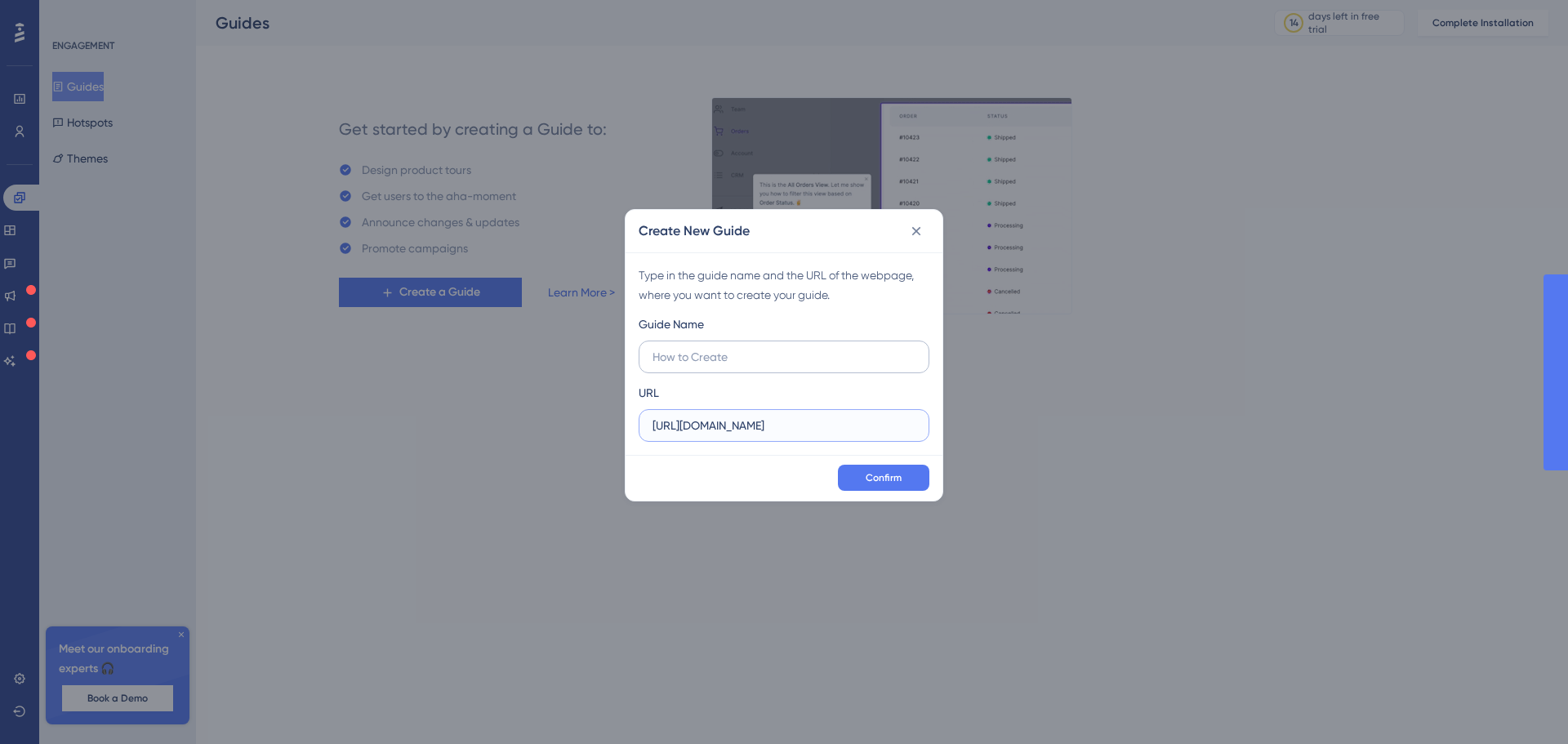
type input "https://elindus--eldev.sandbox.my.site.com/s/?language=nl_NL"
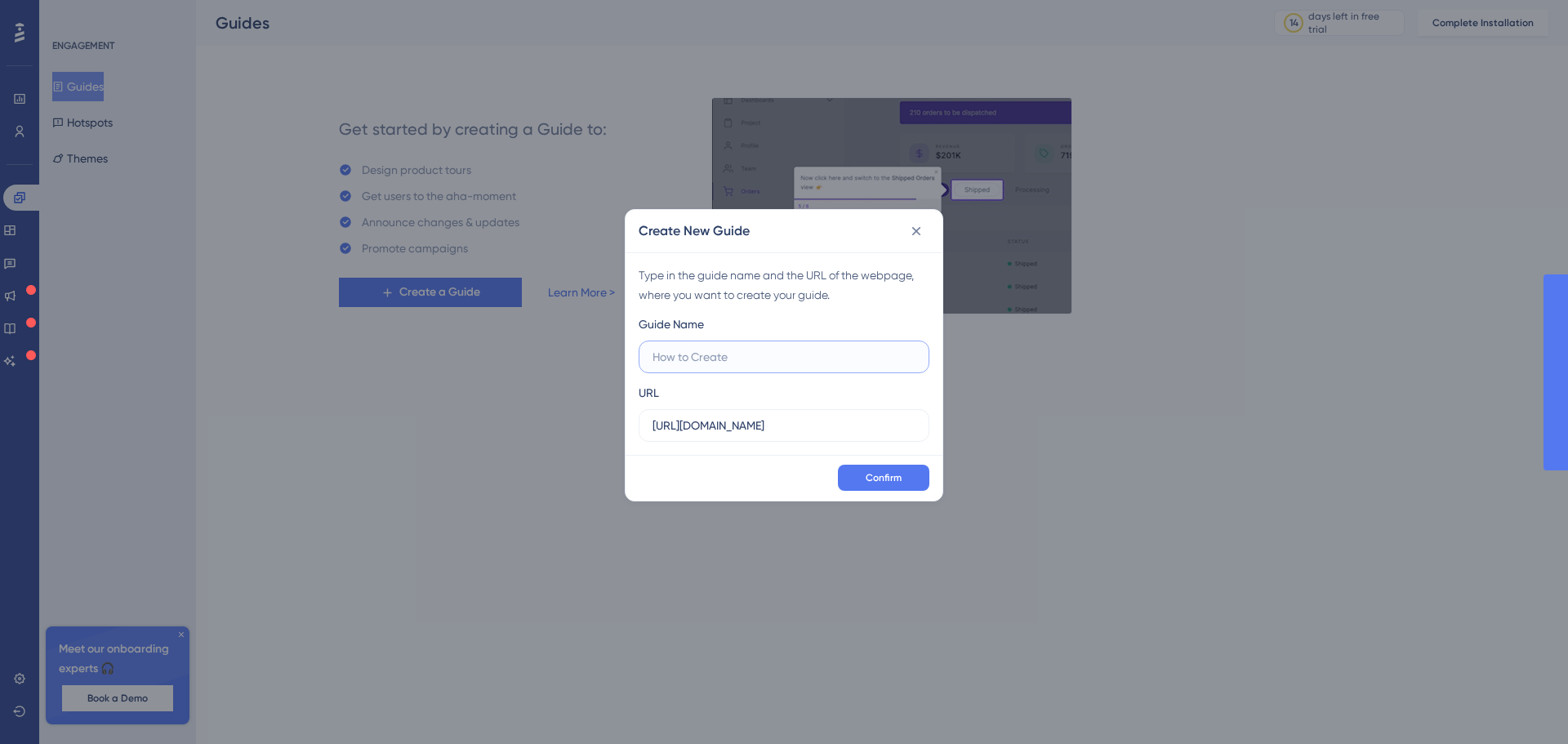
click at [765, 364] on input "text" at bounding box center [784, 356] width 263 height 18
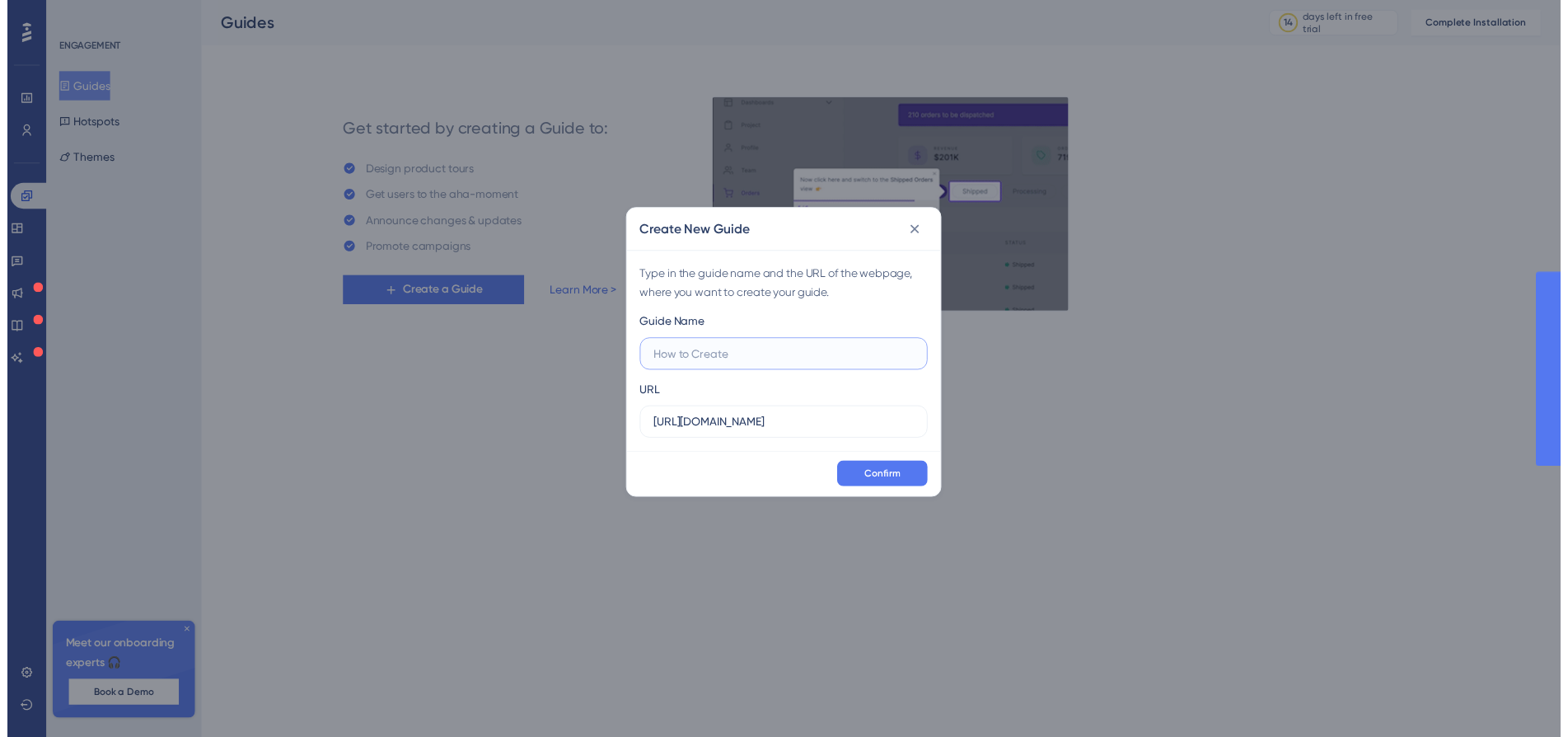
scroll to position [0, 0]
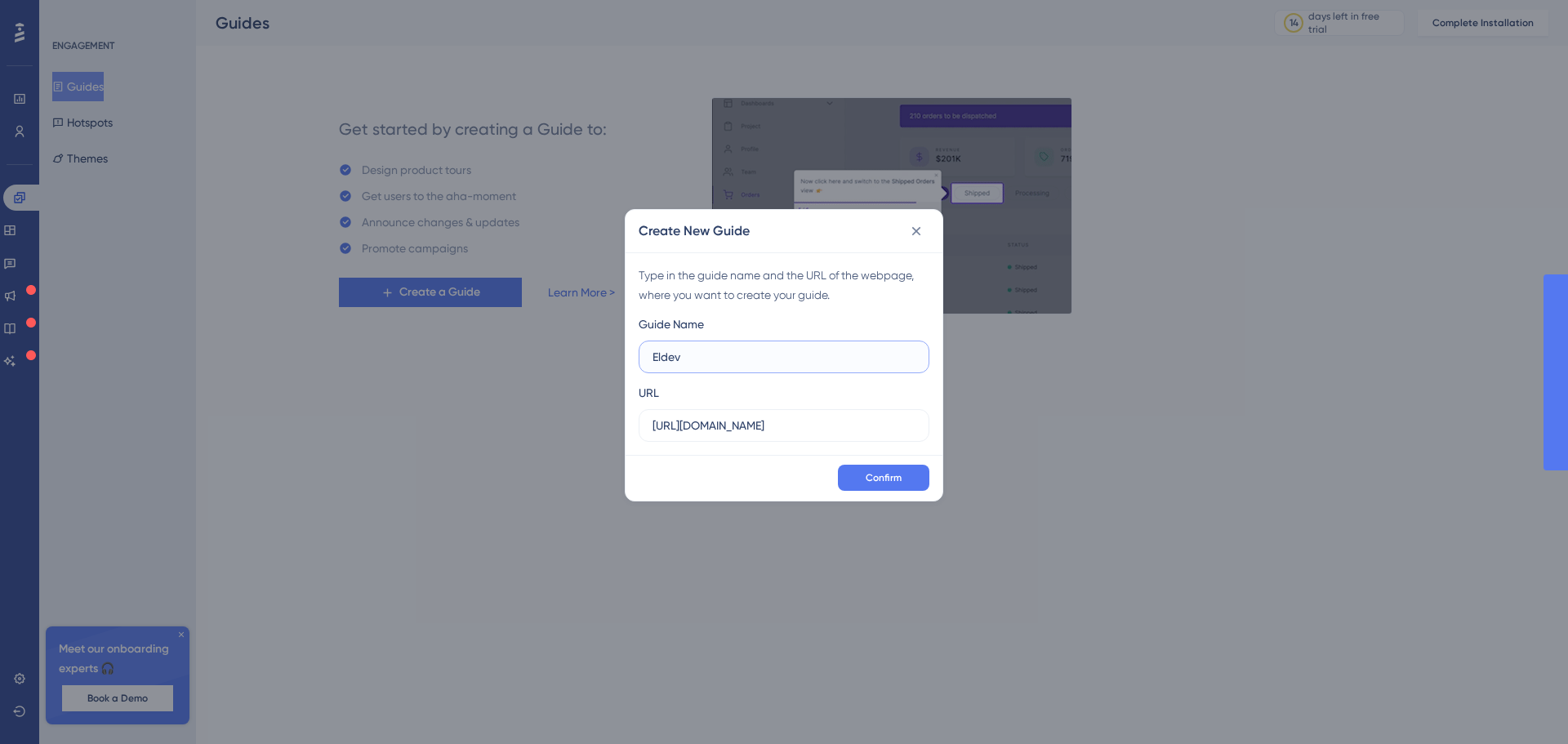
type input "Eldev"
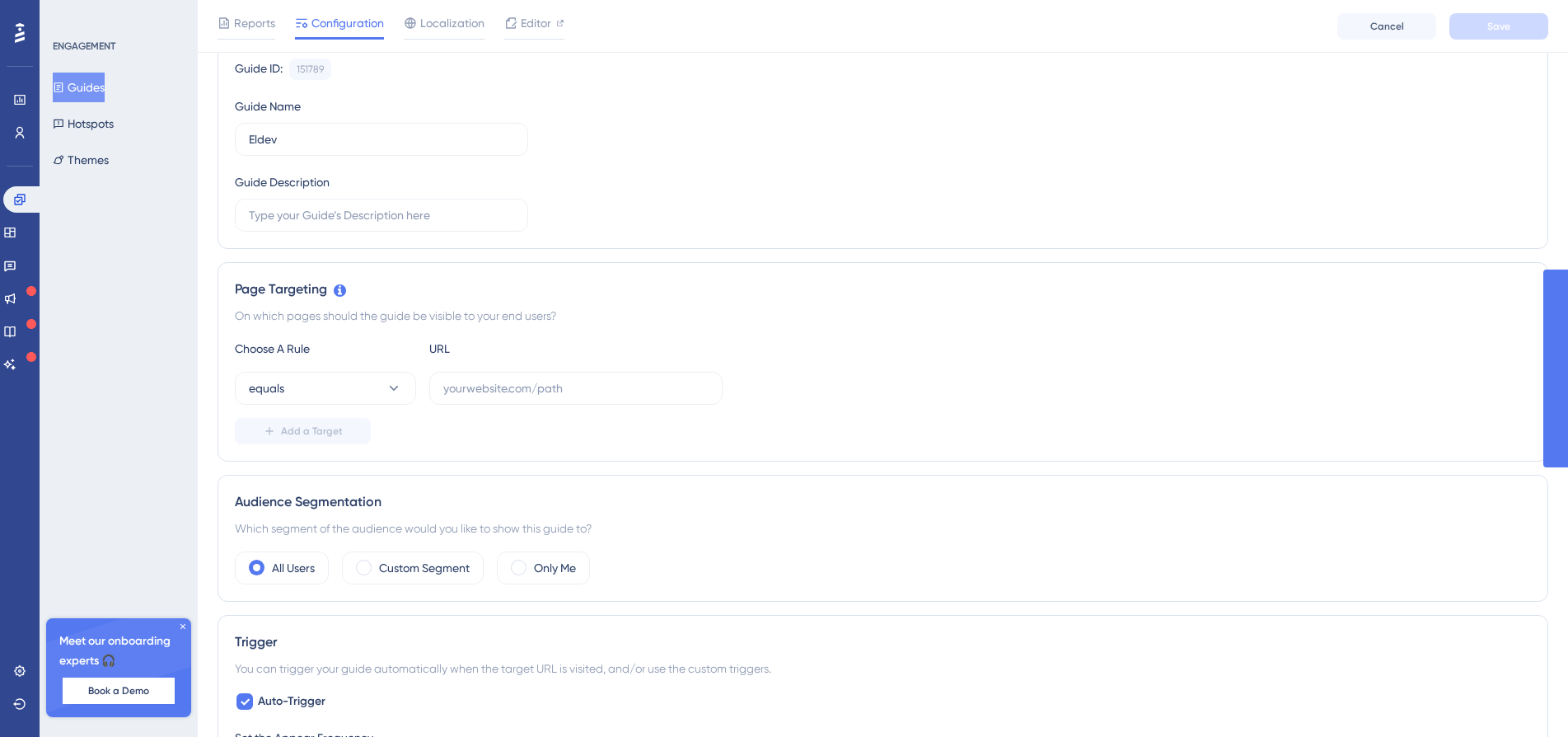
scroll to position [247, 0]
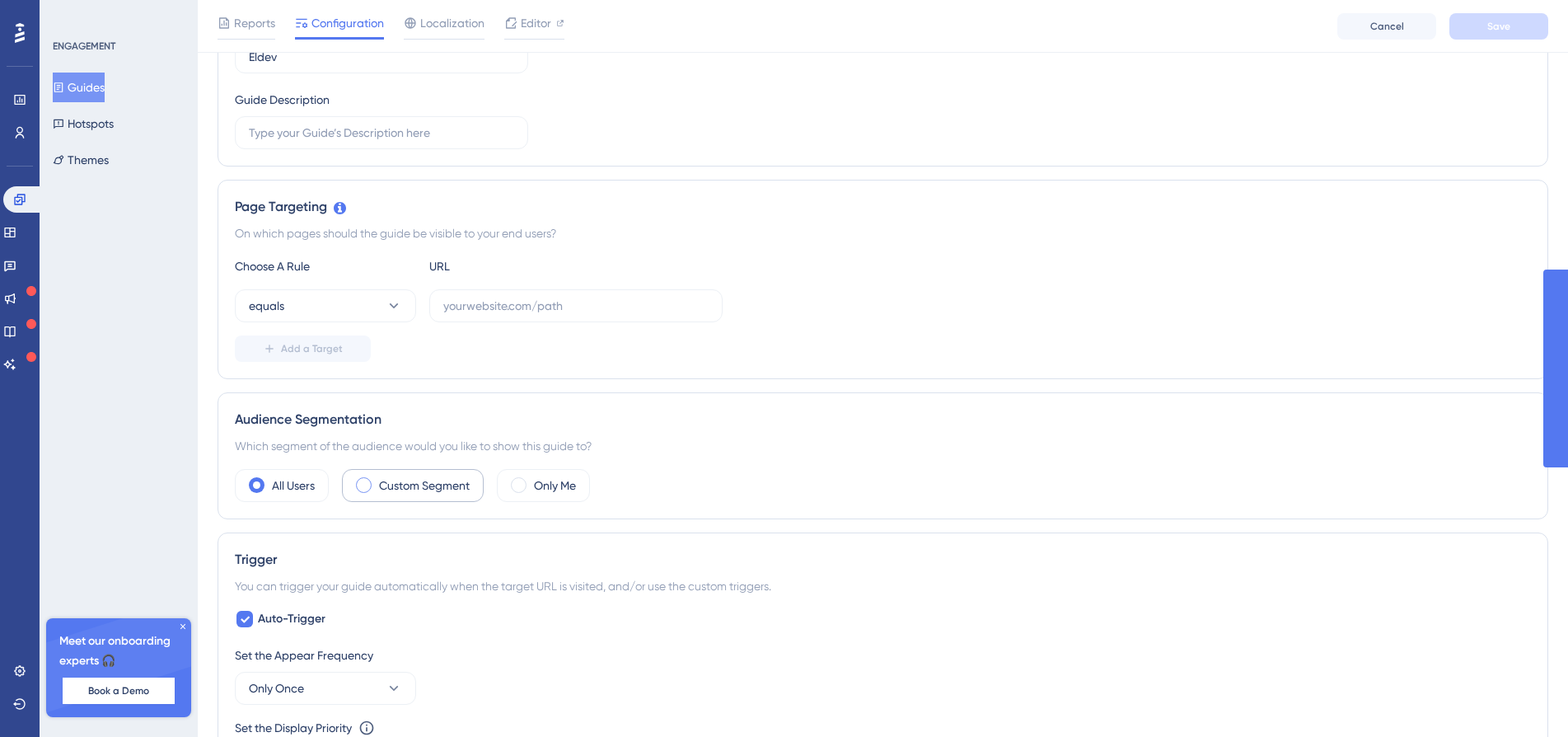
click at [445, 479] on label "Custom Segment" at bounding box center [424, 485] width 91 height 20
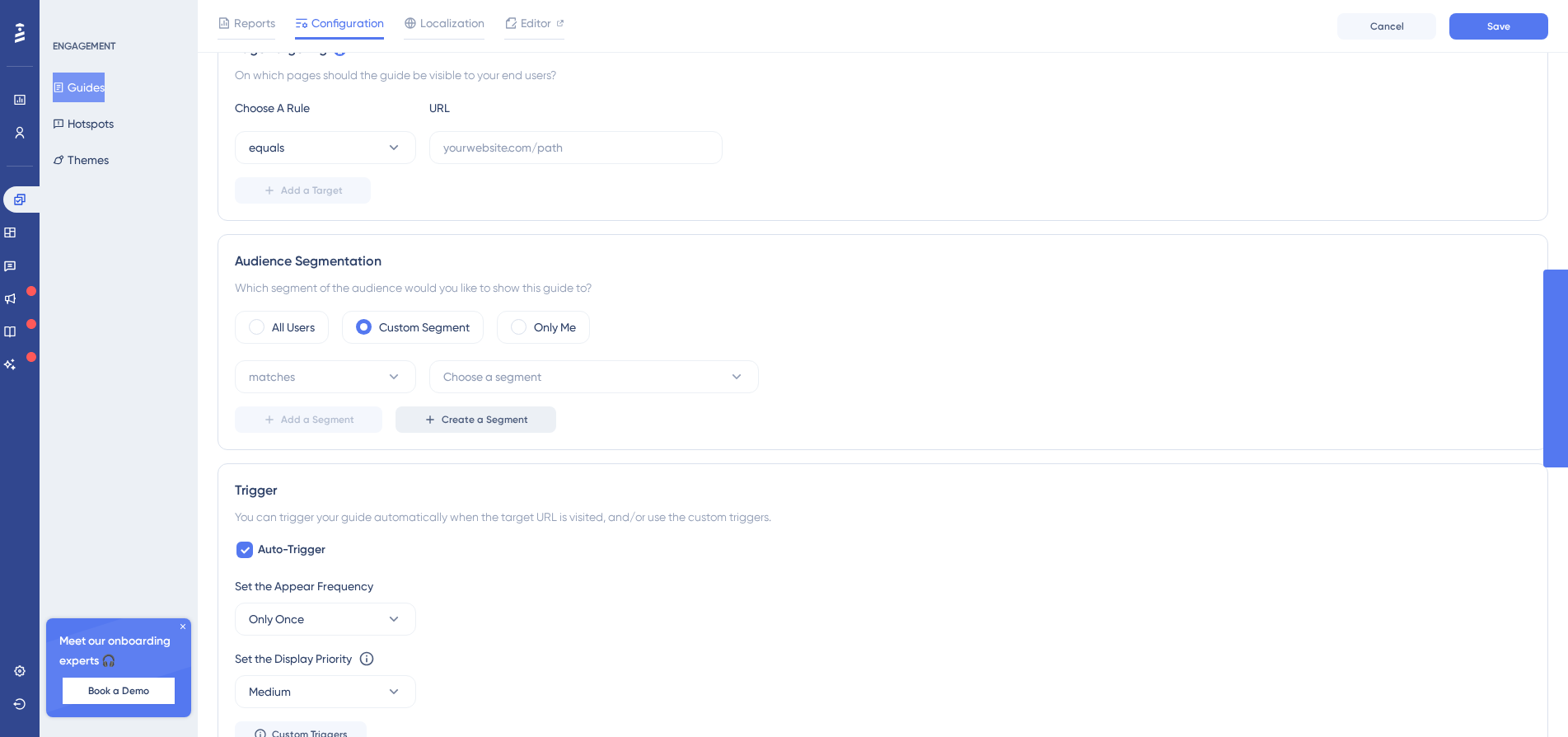
scroll to position [412, 0]
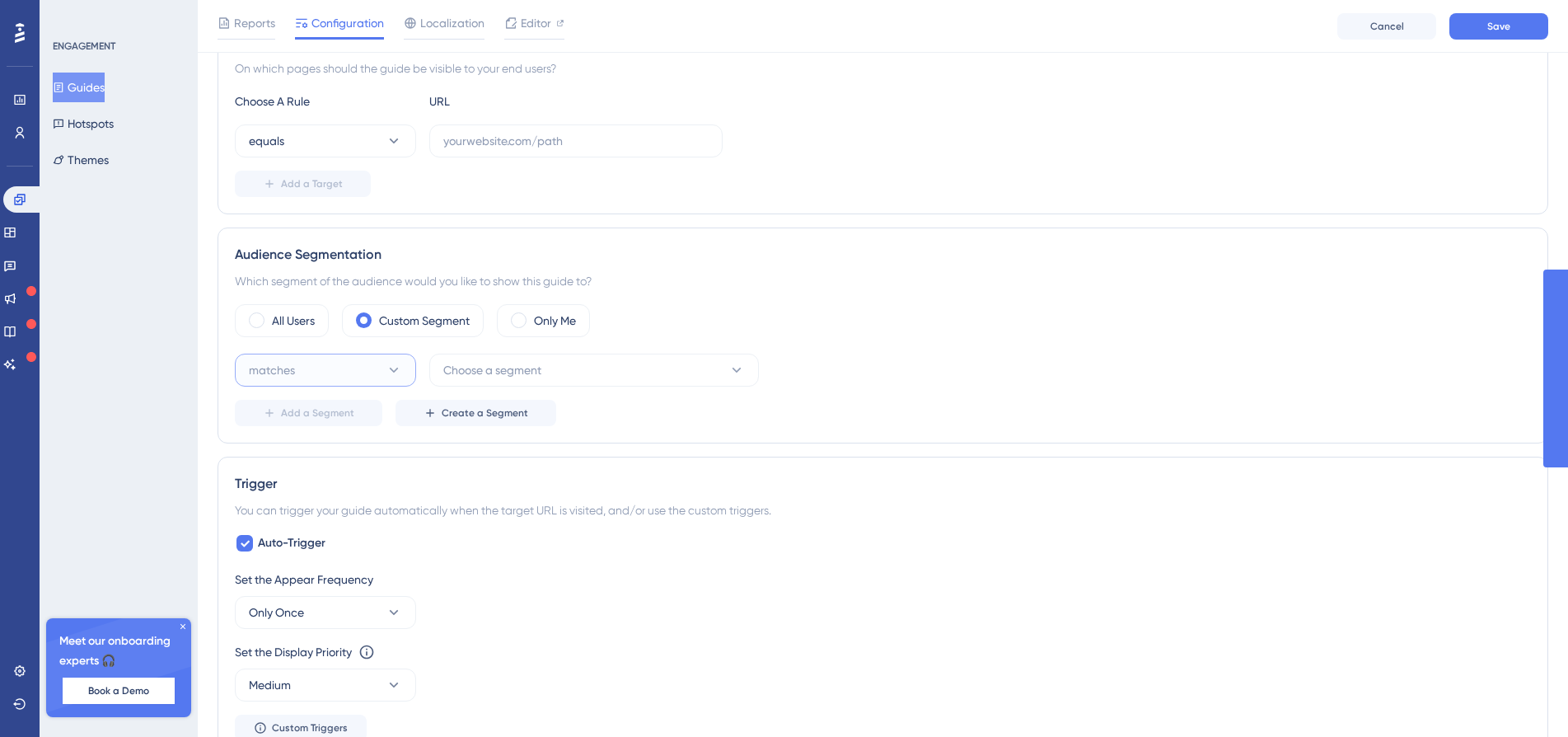
click at [375, 361] on button "matches" at bounding box center [325, 370] width 181 height 33
click at [488, 374] on span "Choose a segment" at bounding box center [491, 370] width 98 height 20
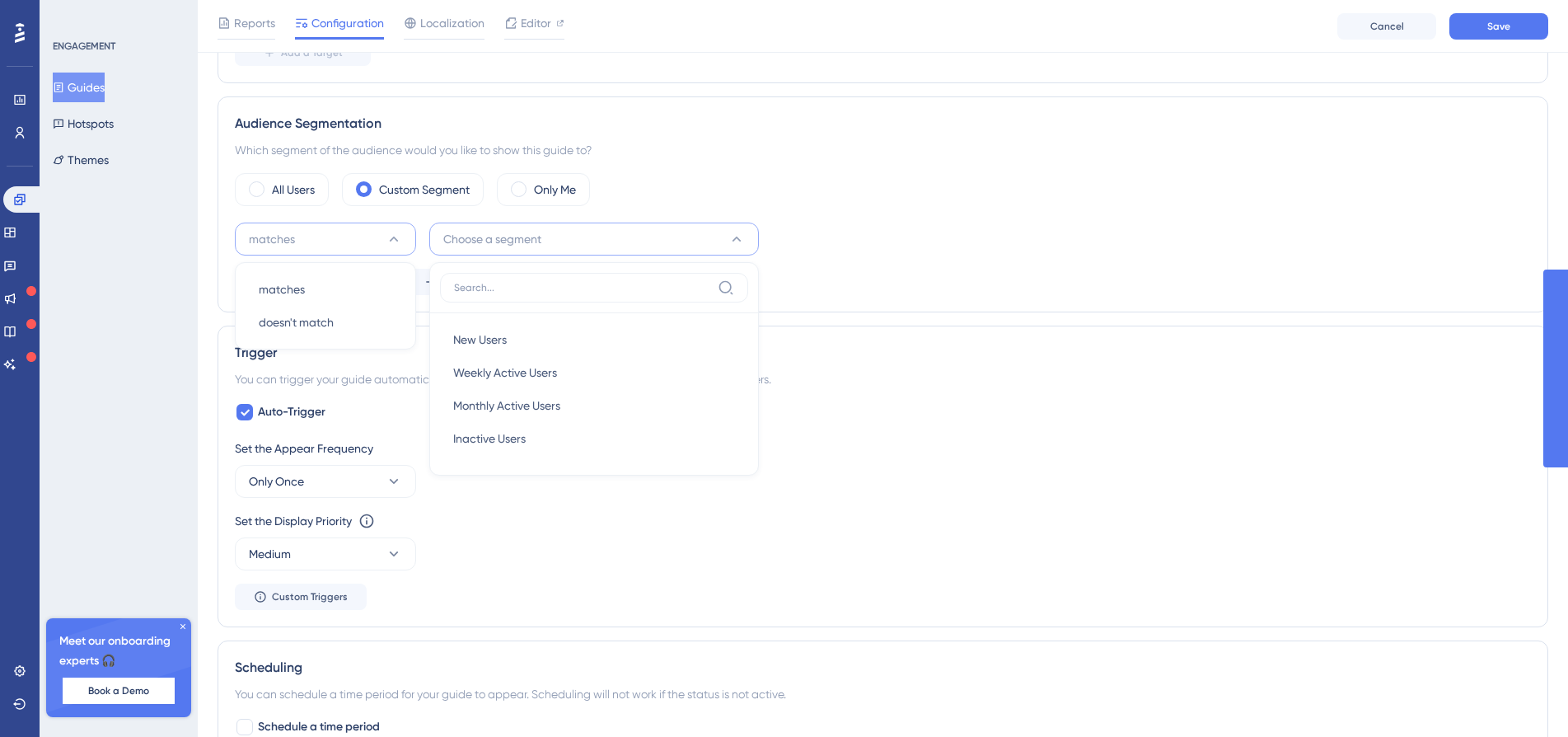
click at [829, 183] on div "All Users Custom Segment Only Me" at bounding box center [882, 190] width 1296 height 33
click at [435, 281] on button "Create a Segment" at bounding box center [475, 281] width 161 height 26
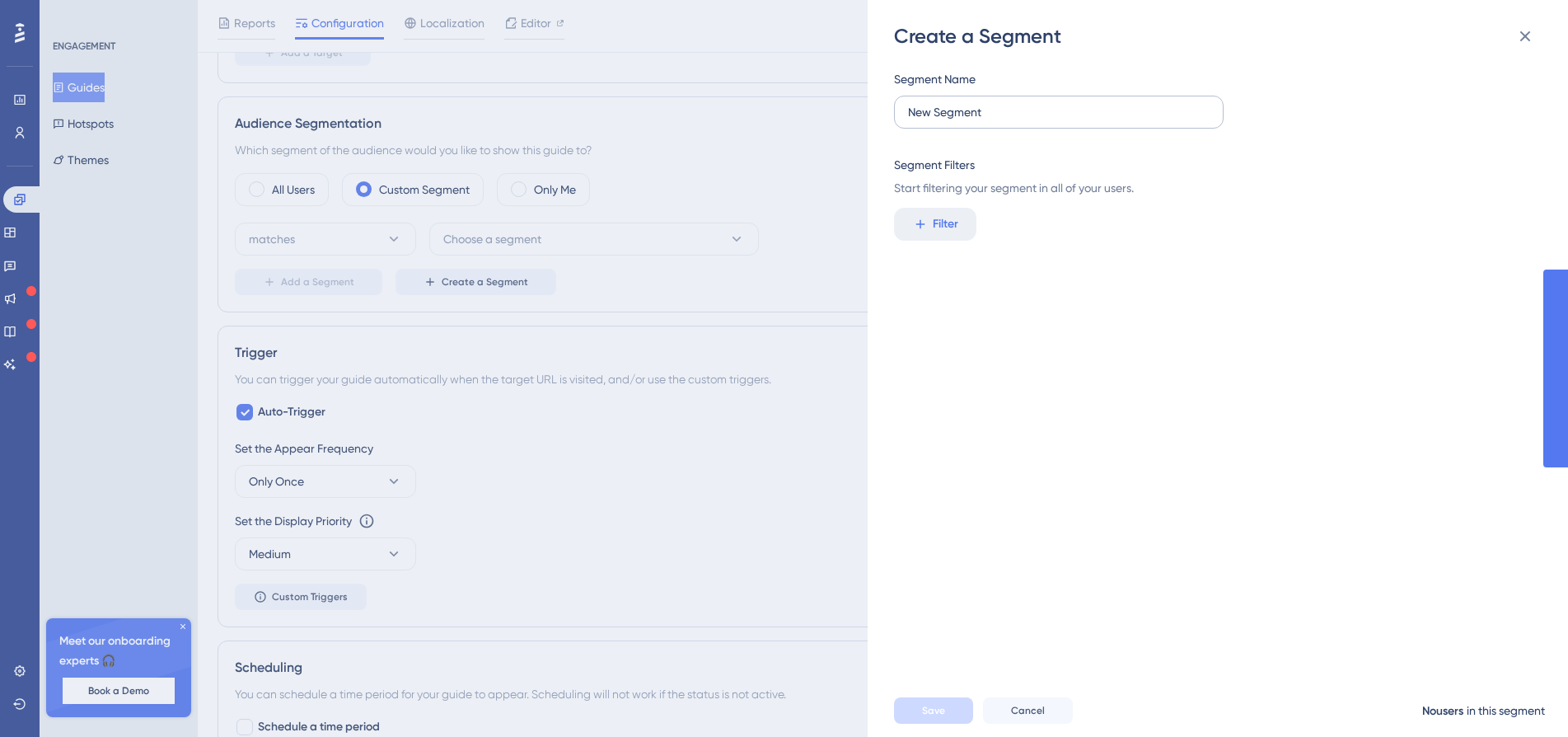
click at [1006, 125] on label "New Segment" at bounding box center [1059, 111] width 330 height 33
click at [1006, 121] on input "New Segment" at bounding box center [1058, 111] width 302 height 18
click at [954, 226] on span "Filter" at bounding box center [945, 224] width 25 height 20
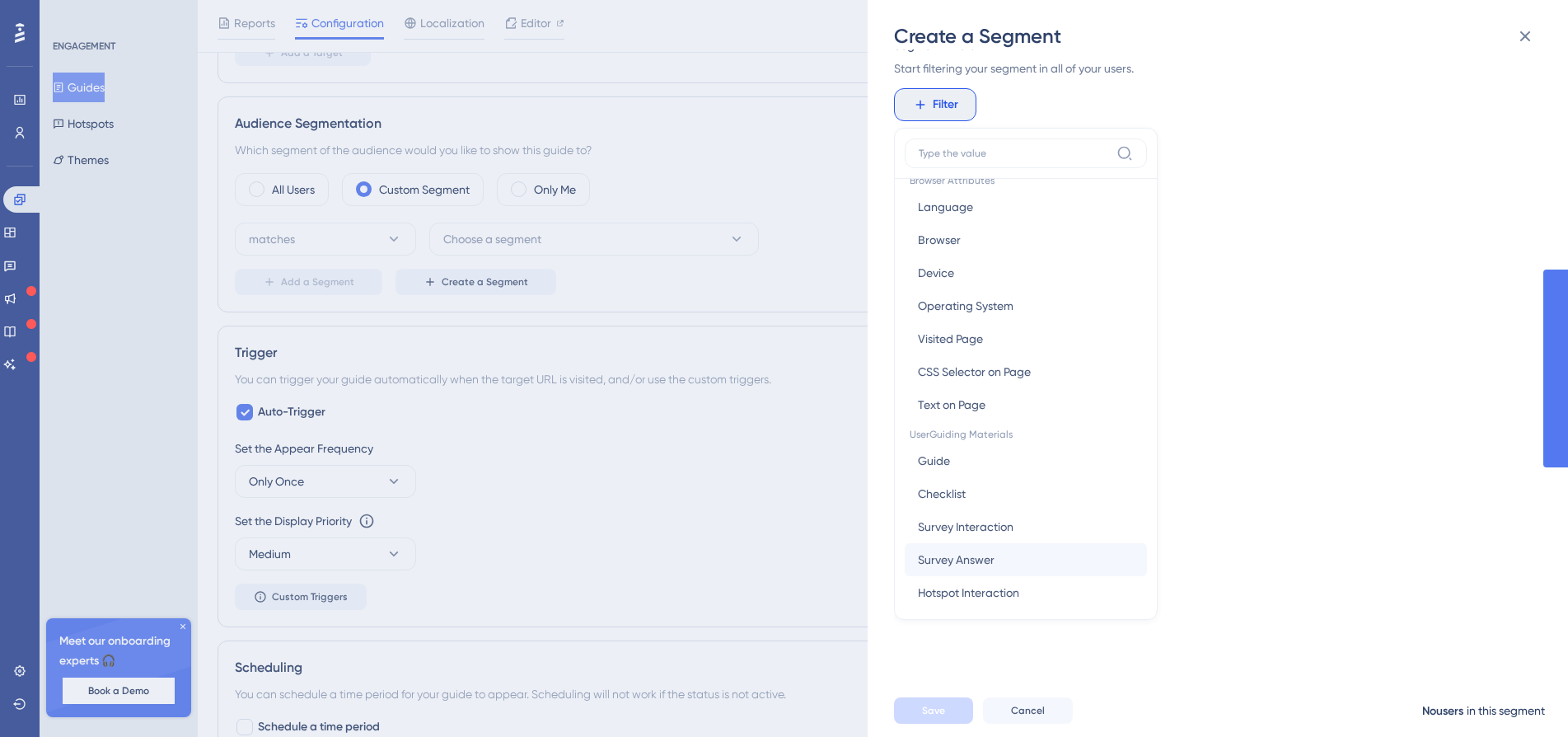
scroll to position [0, 0]
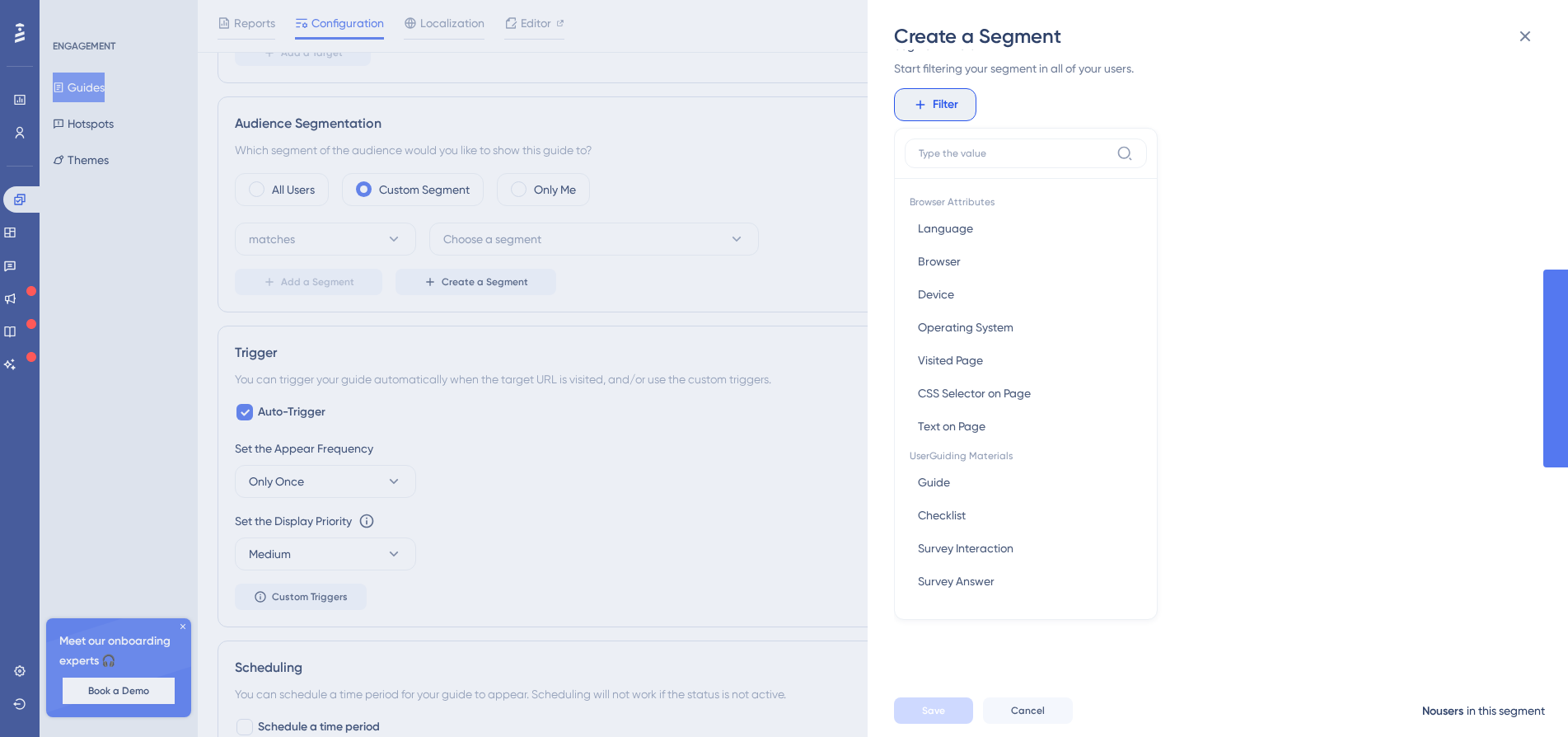
click at [1060, 99] on div "Filter Browser Attributes Language Language Browser Browser Device Device Opera…" at bounding box center [1213, 105] width 637 height 33
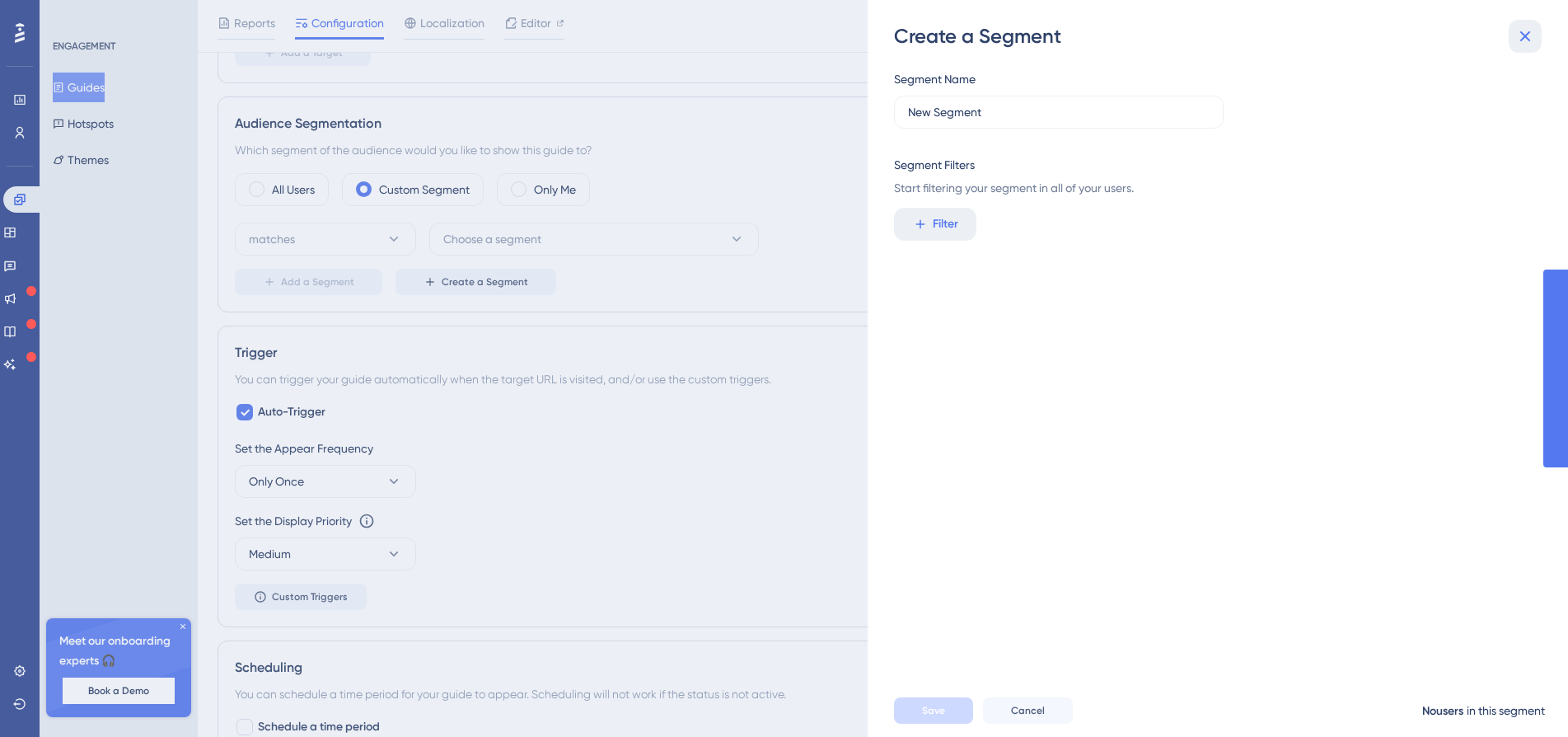
click at [1529, 30] on icon at bounding box center [1525, 36] width 20 height 20
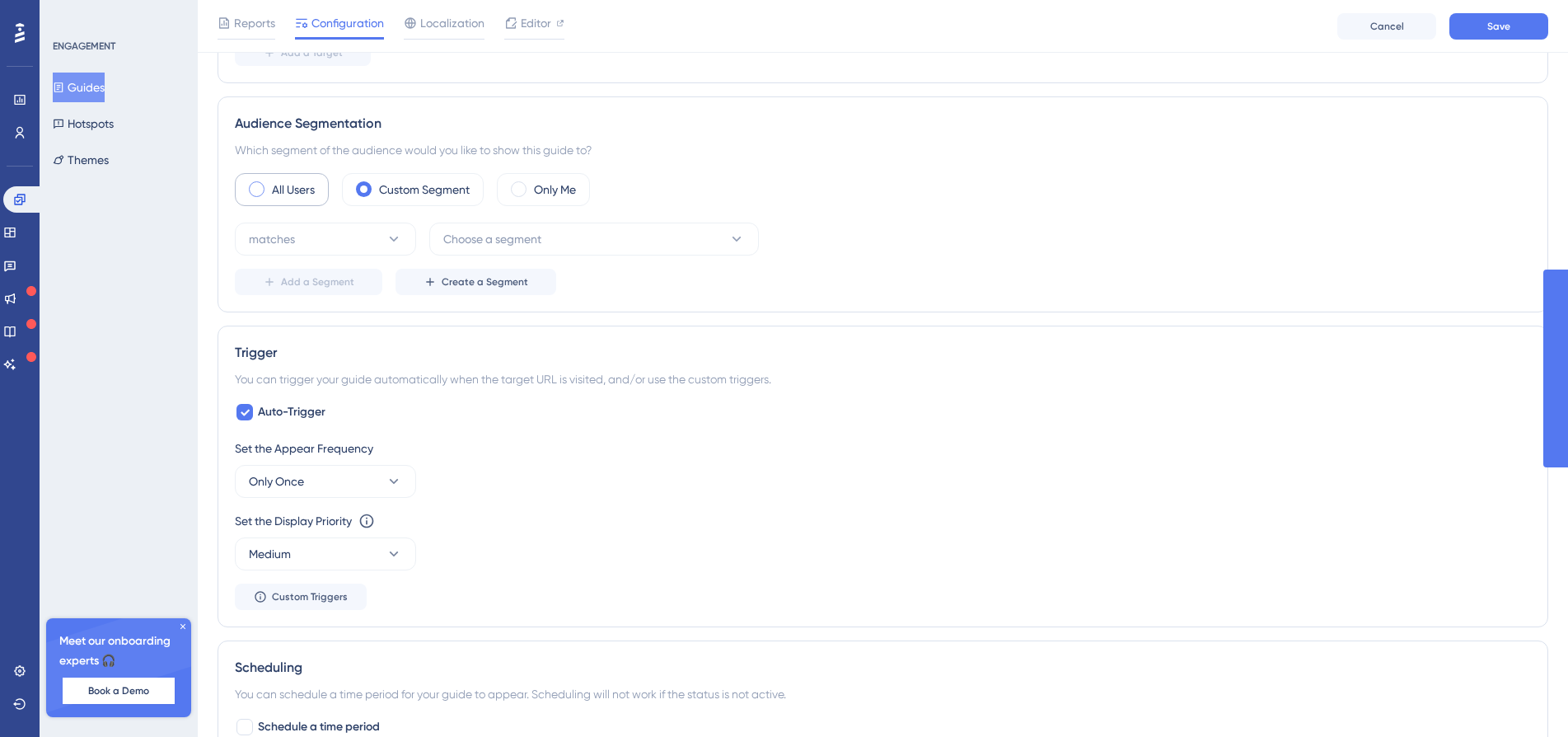
click at [271, 169] on div "Audience Segmentation Which segment of the audience would you like to show this…" at bounding box center [882, 204] width 1330 height 216
click at [276, 184] on label "All Users" at bounding box center [293, 189] width 42 height 20
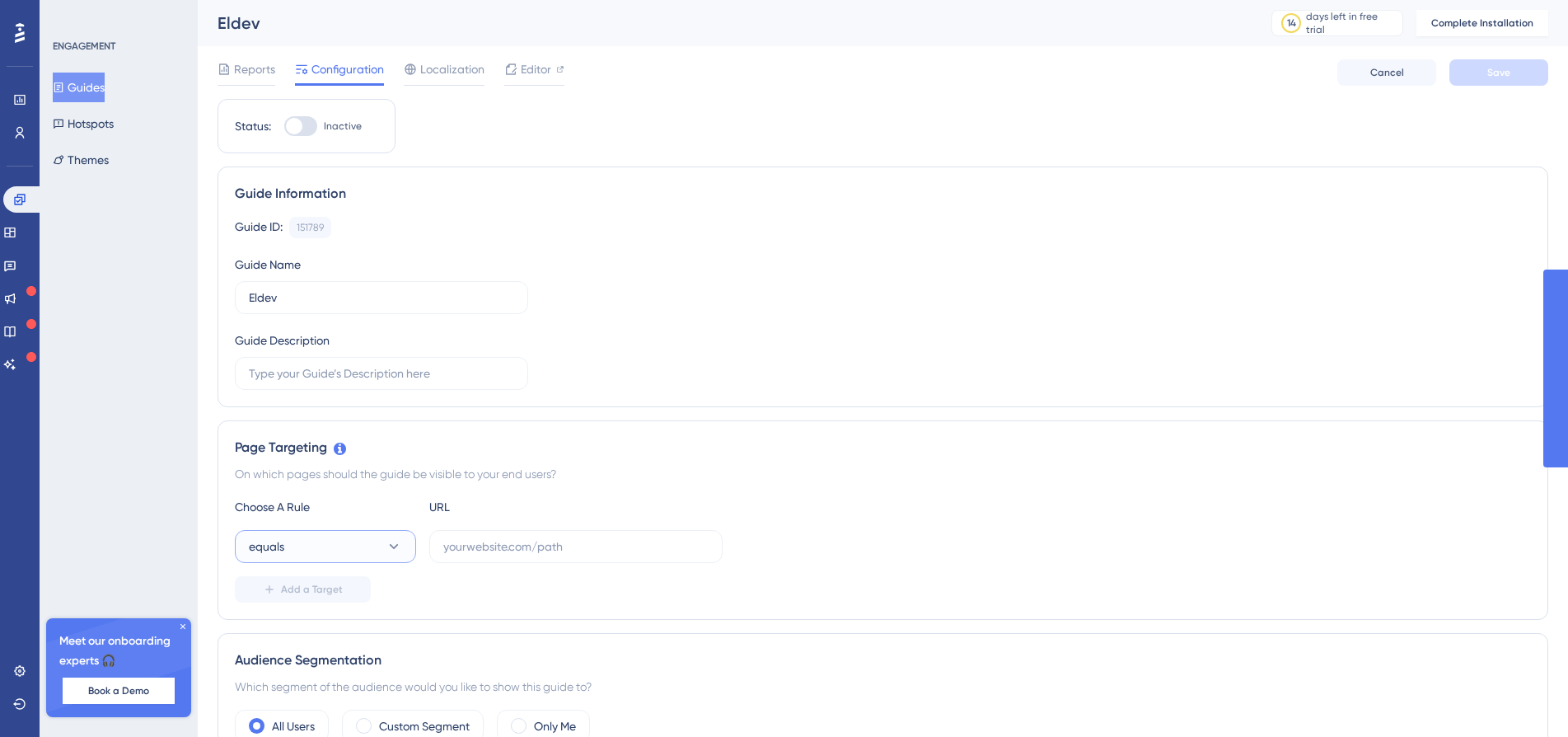
click at [332, 549] on button "equals" at bounding box center [325, 546] width 181 height 33
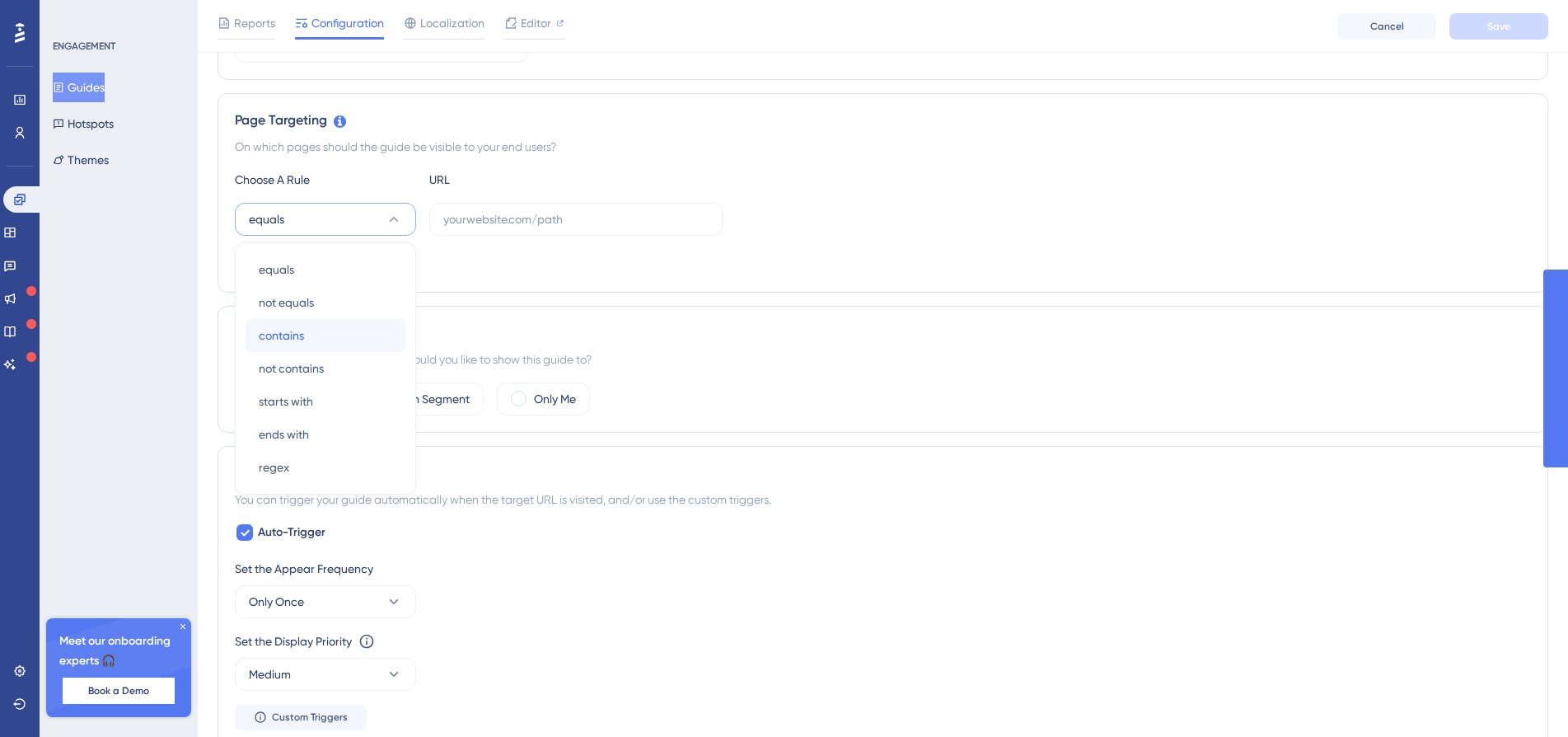
click at [320, 339] on div "contains contains" at bounding box center [325, 335] width 133 height 33
click at [567, 224] on input "text" at bounding box center [575, 218] width 265 height 18
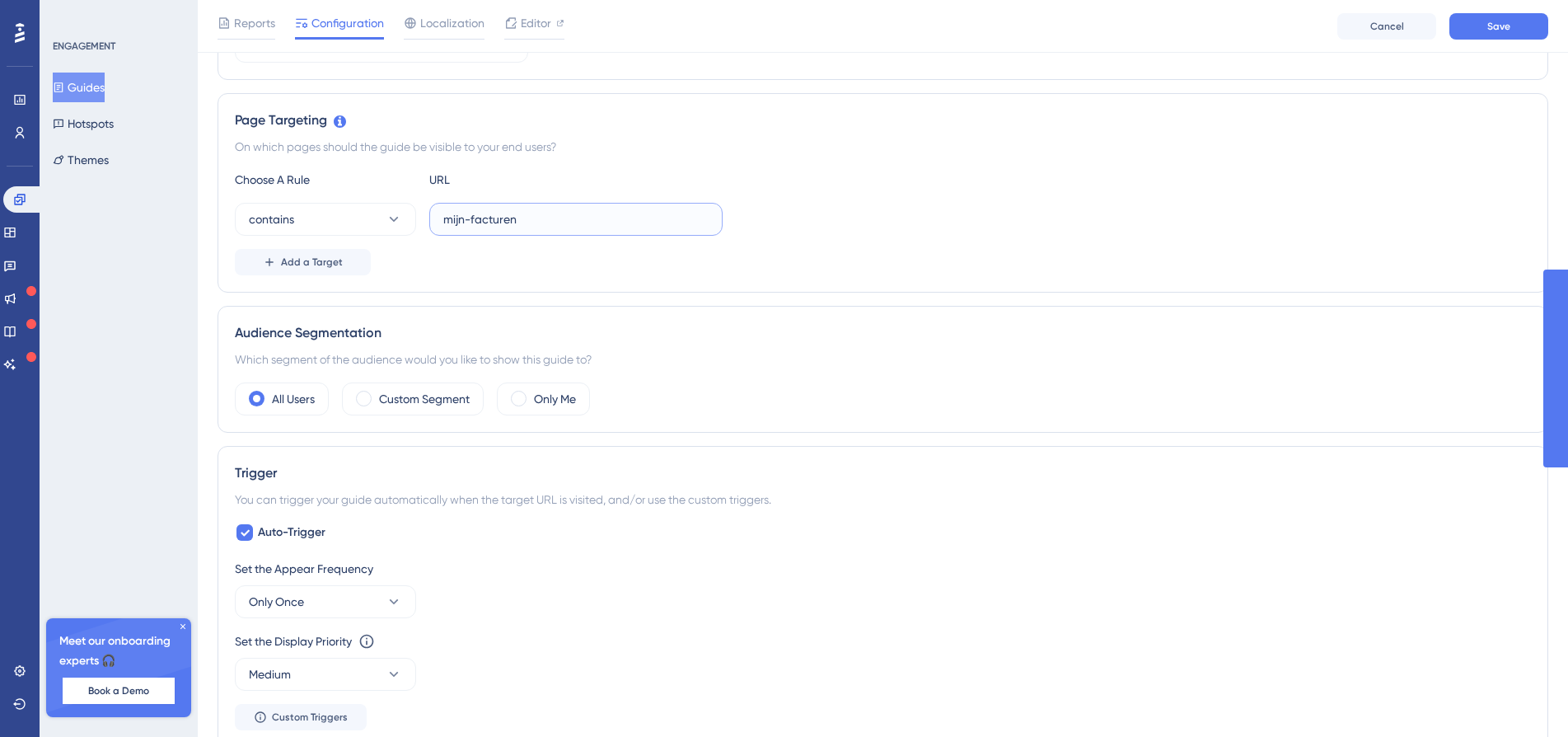
type input "mijn-facturen"
click at [541, 267] on div "Add a Target" at bounding box center [882, 262] width 1296 height 26
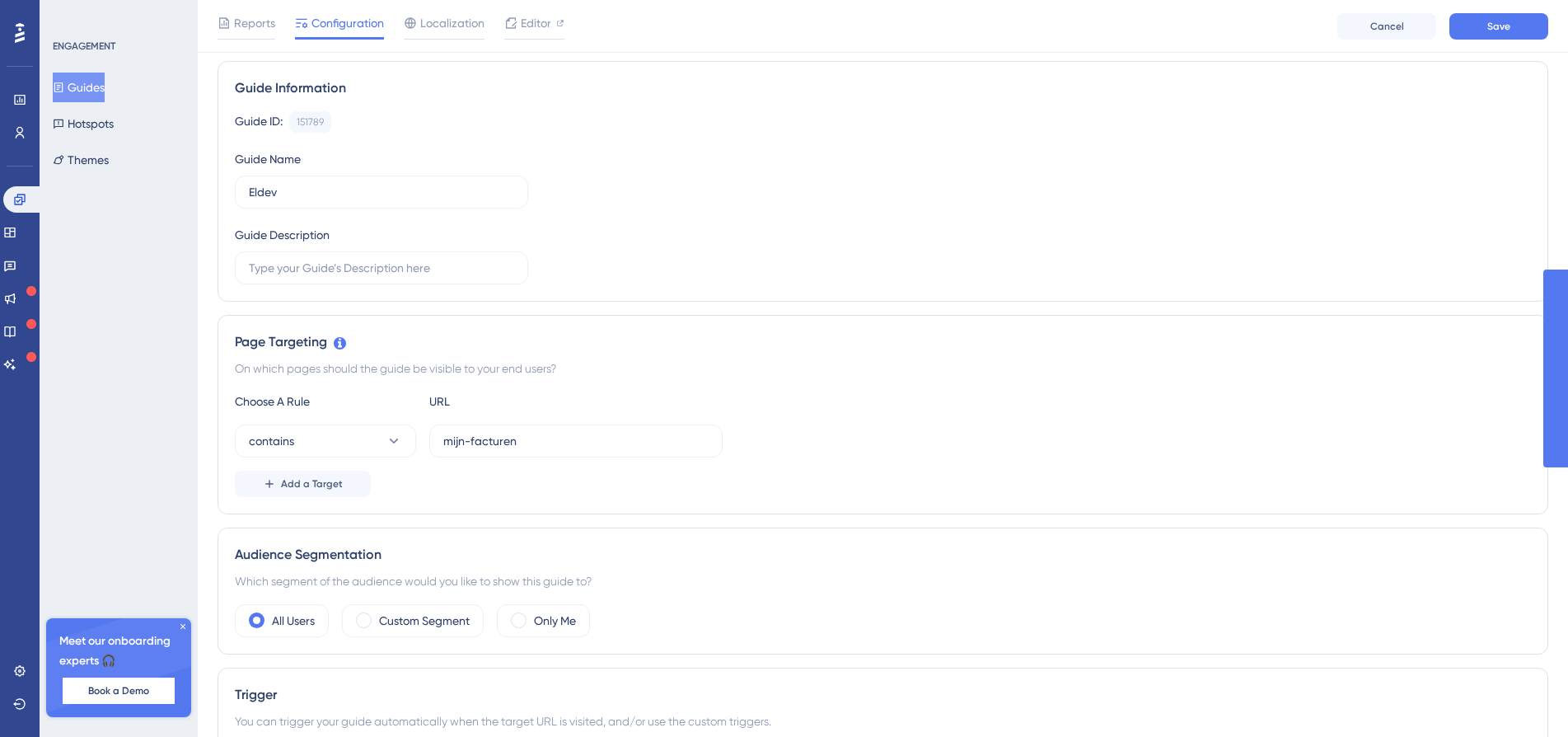
scroll to position [0, 0]
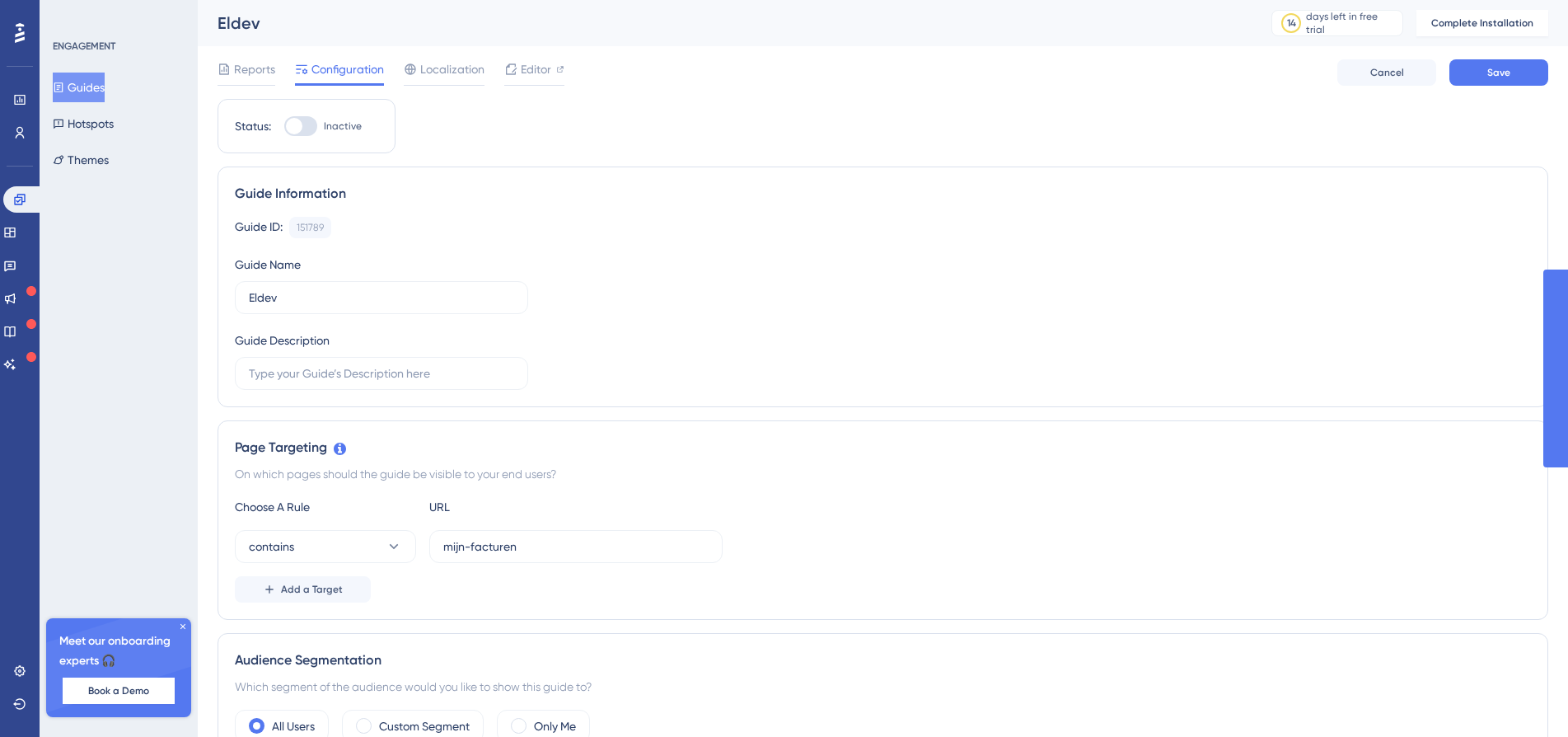
click at [484, 263] on div "Guide Name Eldev" at bounding box center [381, 285] width 293 height 60
click at [305, 128] on div at bounding box center [300, 126] width 33 height 20
click at [284, 127] on input "Inactive" at bounding box center [283, 126] width 1 height 1
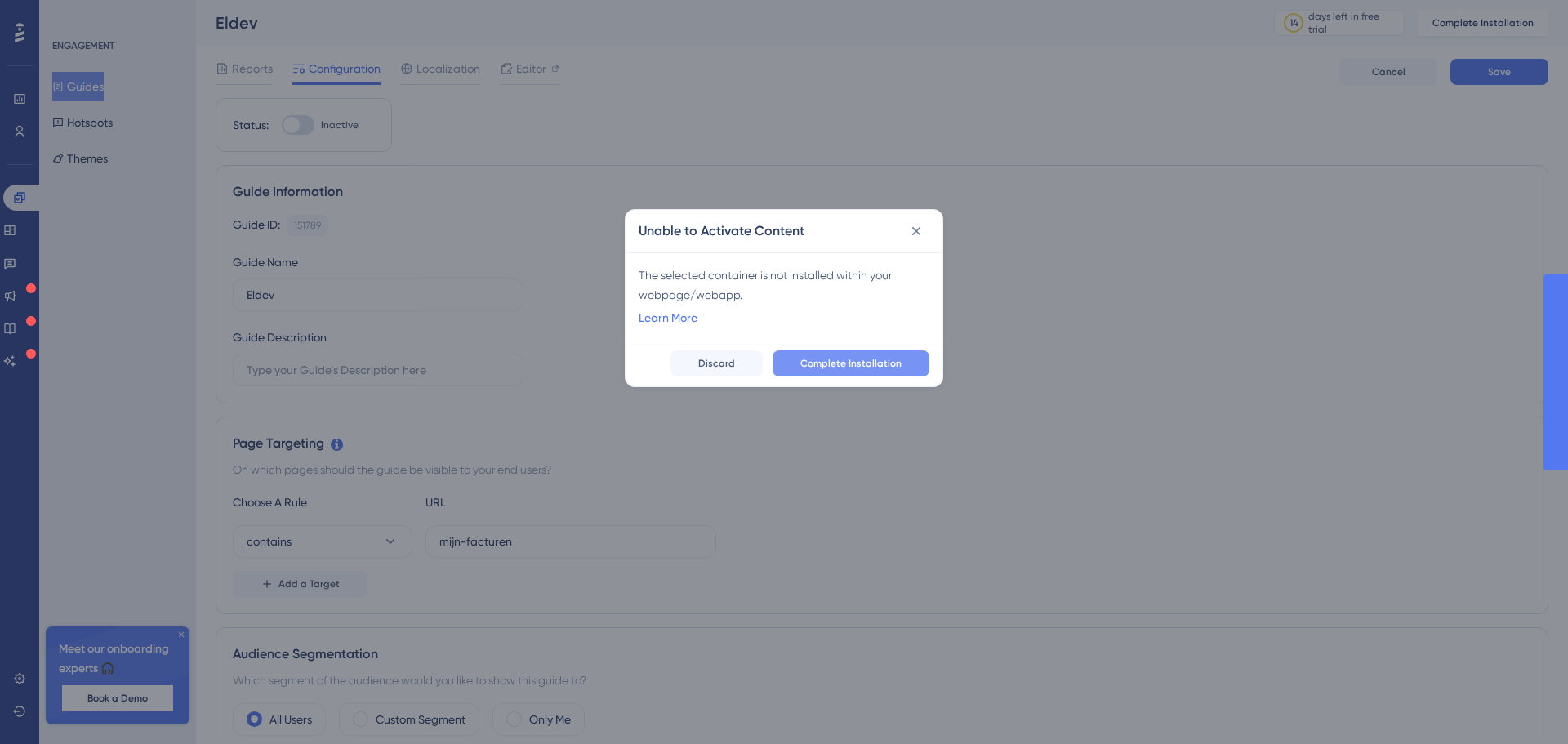
click at [834, 357] on span "Complete Installation" at bounding box center [851, 364] width 101 height 13
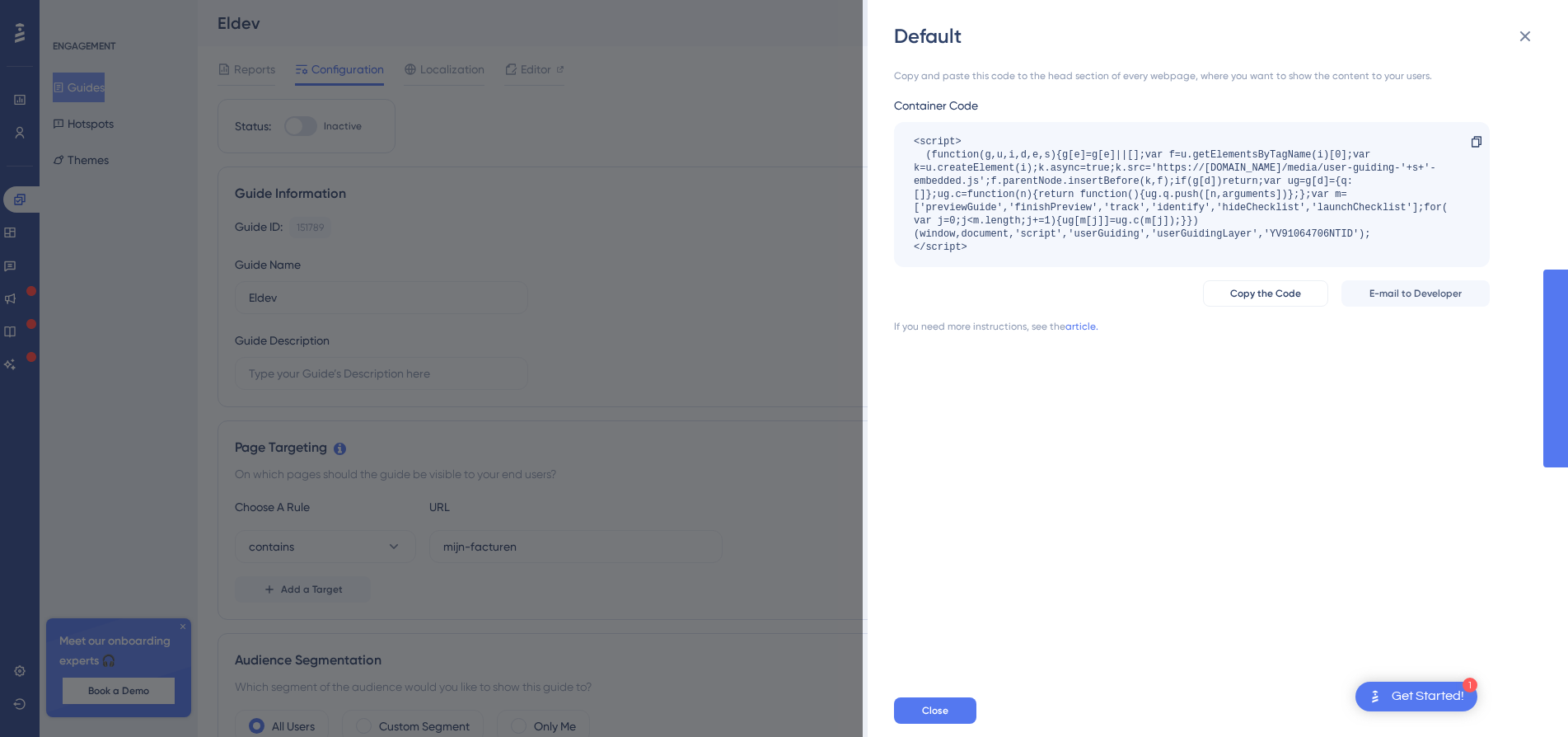
drag, startPoint x: 994, startPoint y: 248, endPoint x: 896, endPoint y: 140, distance: 145.8
click at [896, 140] on div "<script> (function(g,u,i,d,e,s){g[e]=g[e]||[];var f=u.getElementsByTagName(i)[0…" at bounding box center [1192, 194] width 596 height 145
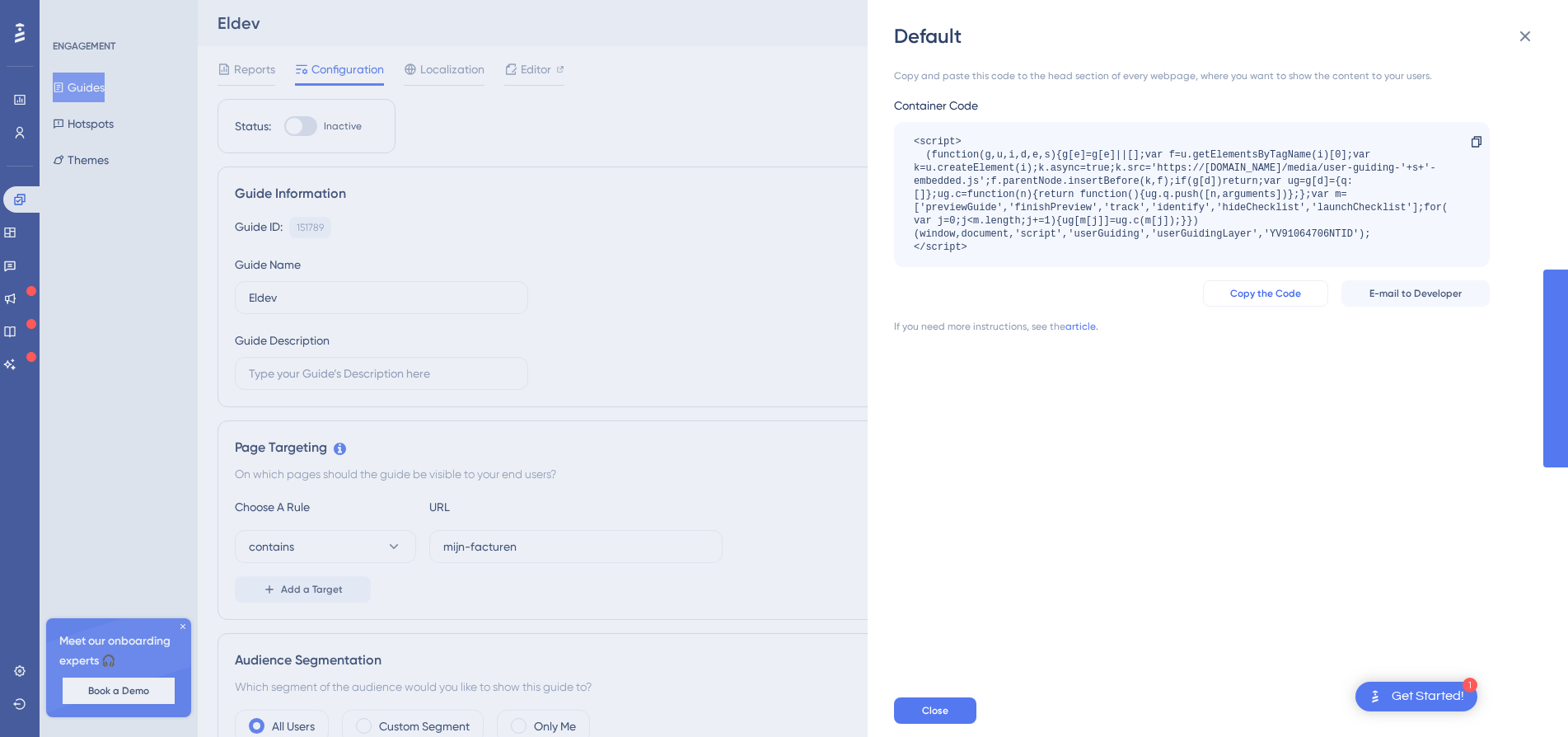
click at [1254, 281] on button "Copy the Code" at bounding box center [1265, 293] width 125 height 26
click at [961, 723] on button "Close" at bounding box center [935, 710] width 82 height 26
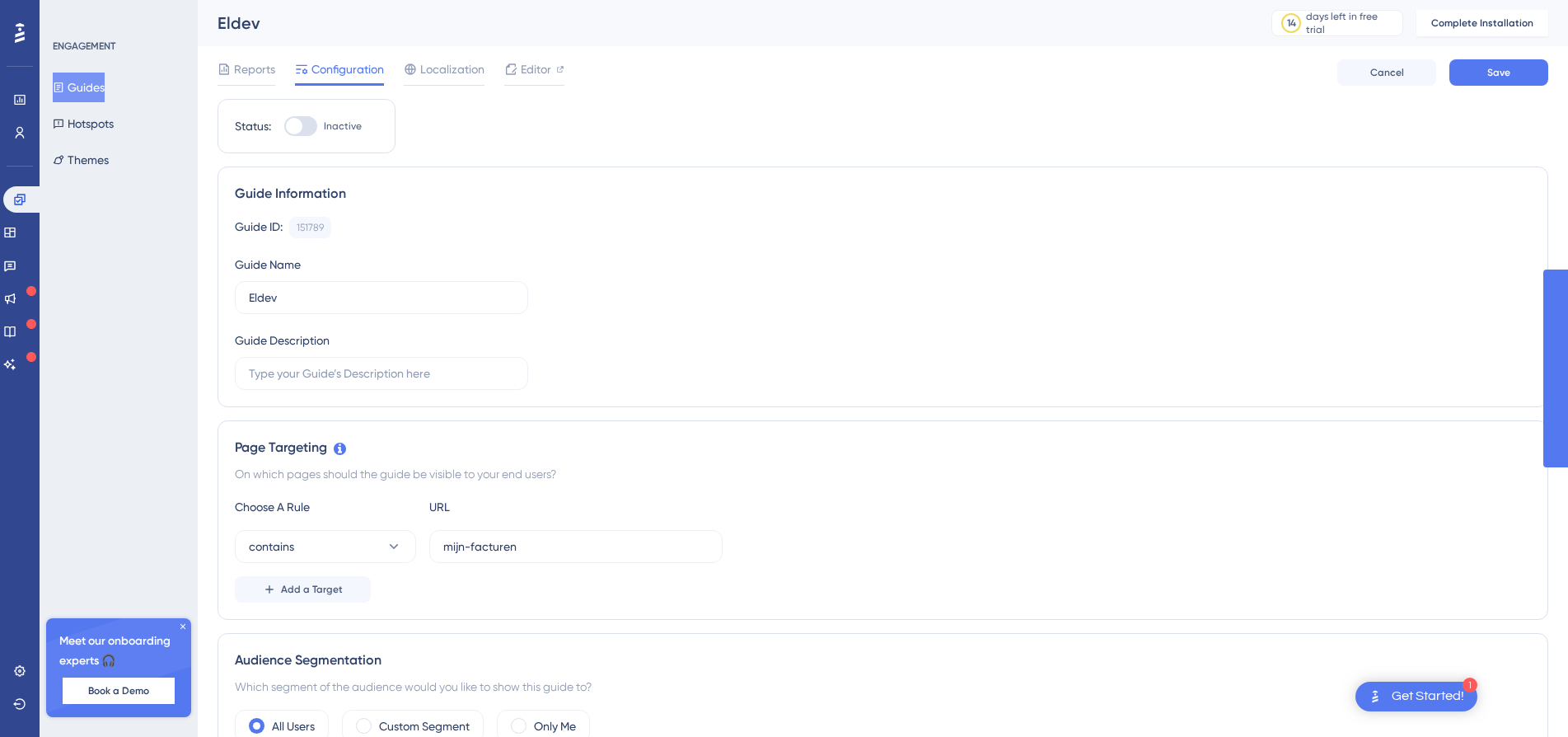
click at [293, 131] on div at bounding box center [293, 126] width 16 height 16
click at [284, 127] on input "Inactive" at bounding box center [283, 126] width 1 height 1
checkbox input "false"
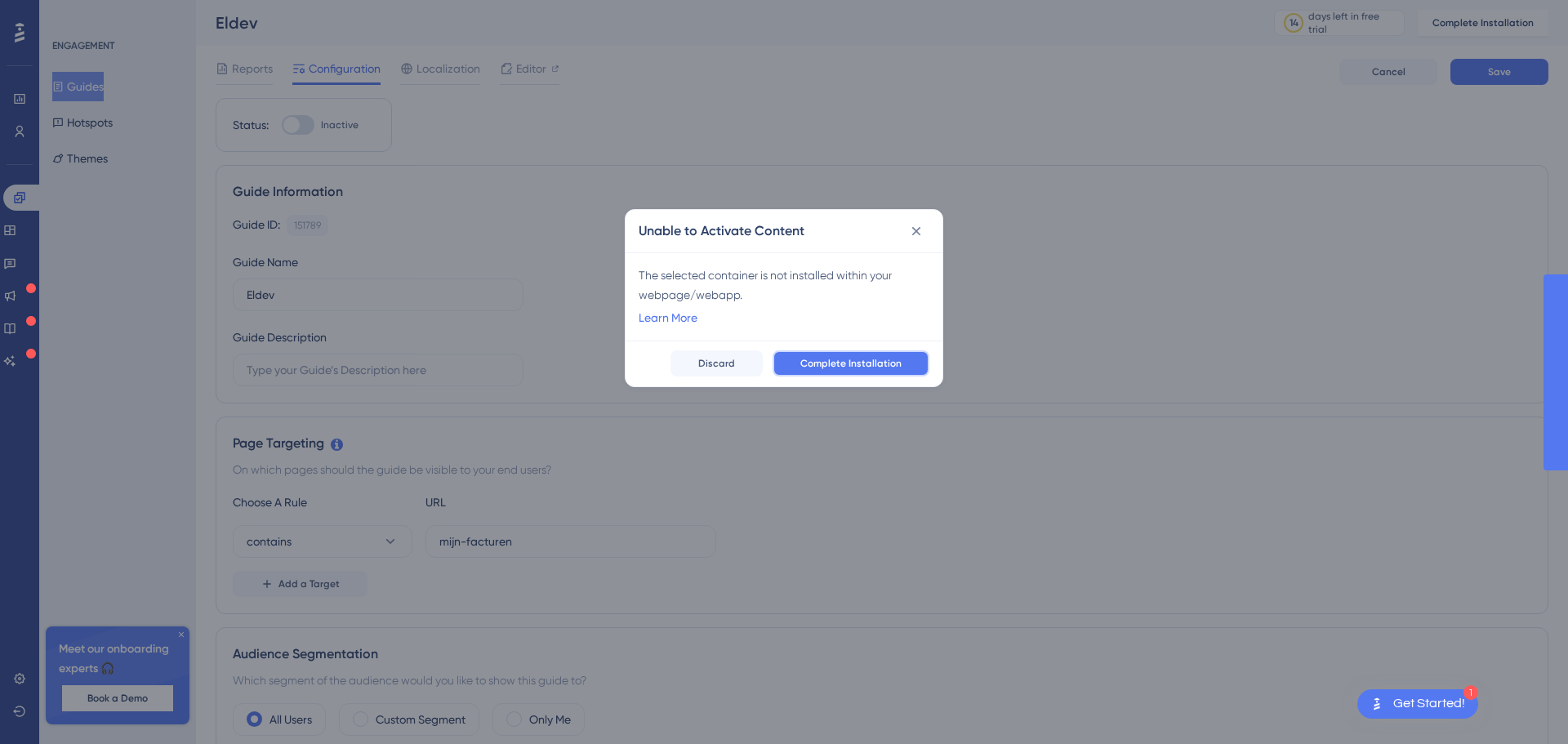
click at [851, 360] on span "Complete Installation" at bounding box center [851, 364] width 101 height 13
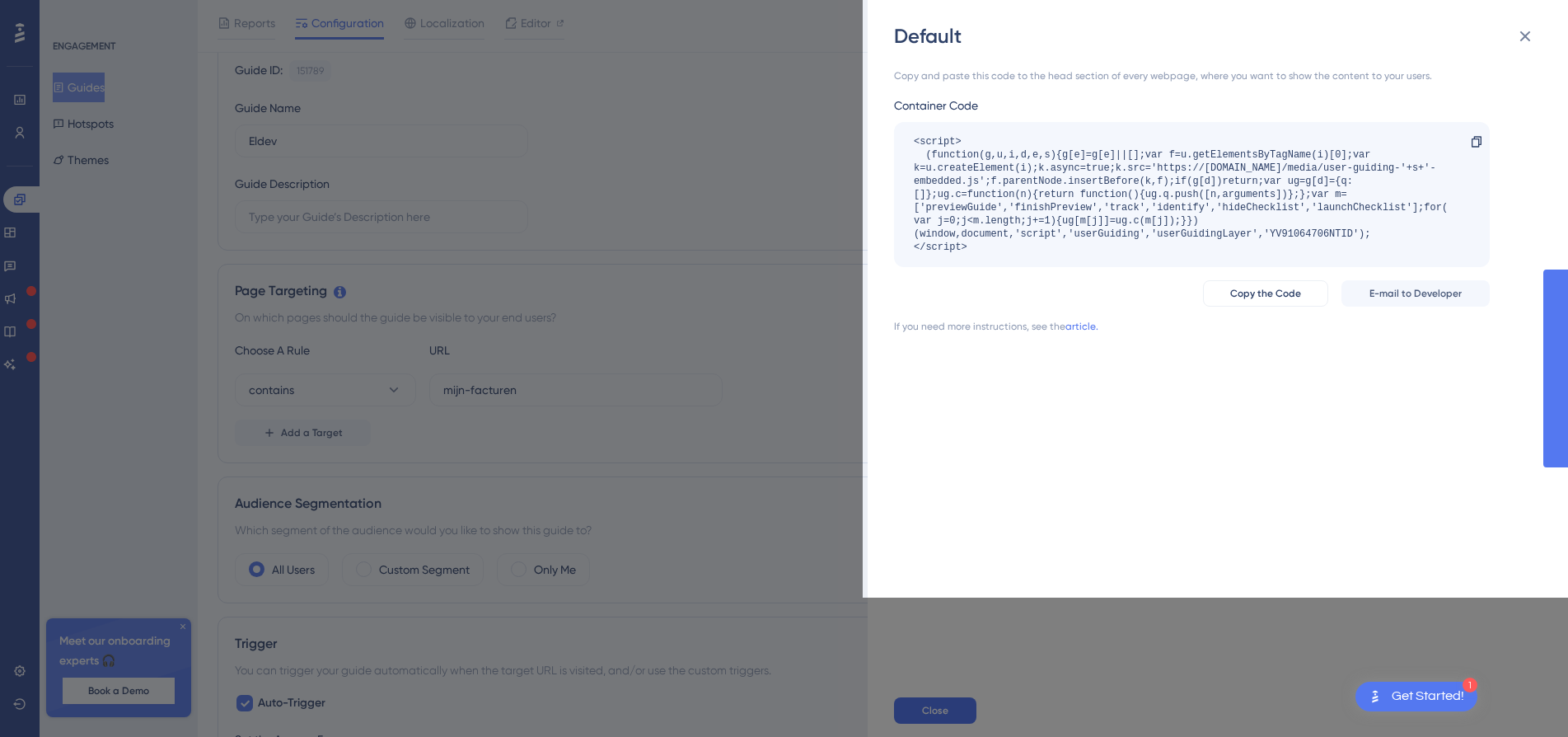
scroll to position [165, 0]
click at [1033, 208] on div "<script> (function(g,u,i,d,e,s){g[e]=g[e]||[];var f=u.getElementsByTagName(i)[0…" at bounding box center [1183, 195] width 540 height 119
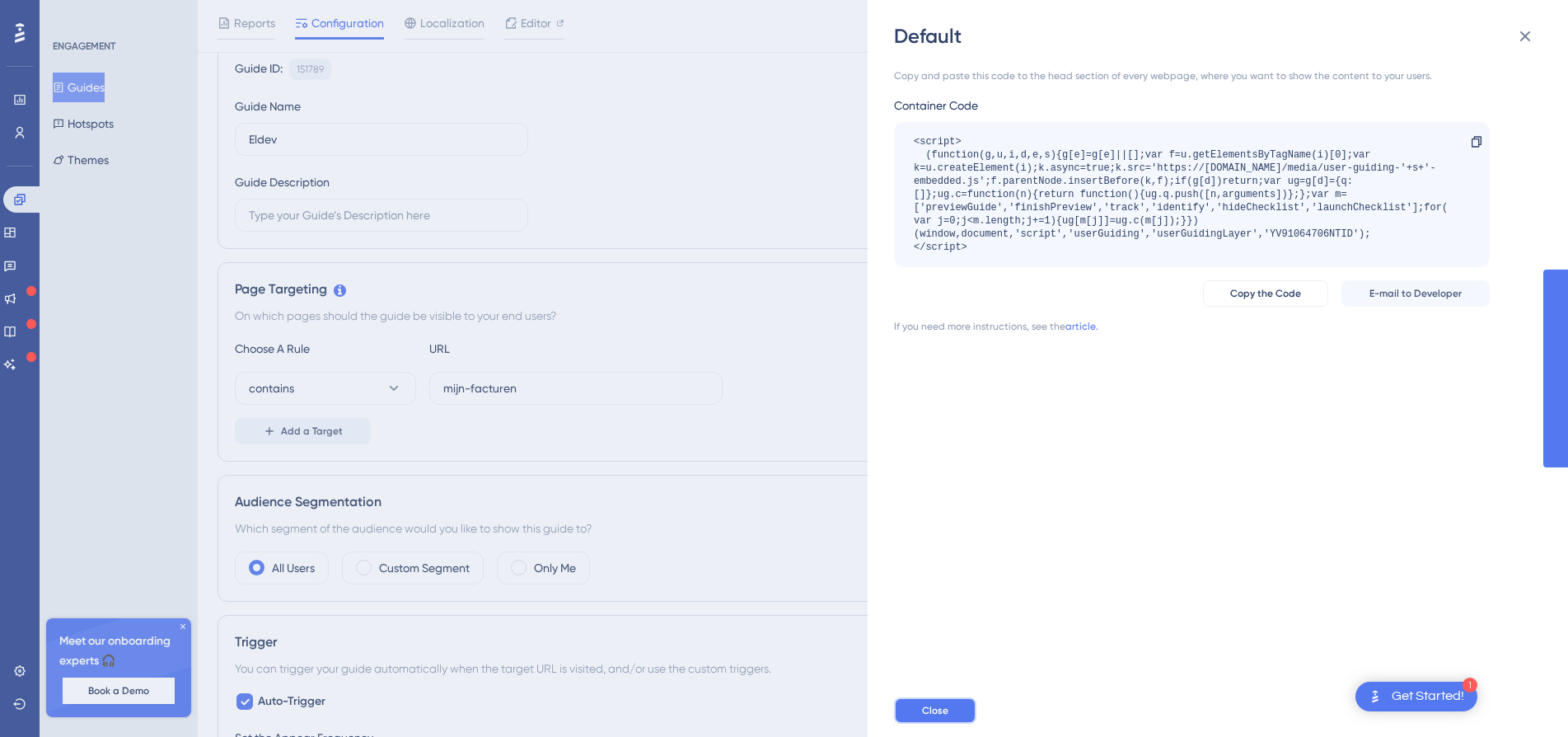
click at [949, 720] on button "Close" at bounding box center [935, 710] width 82 height 26
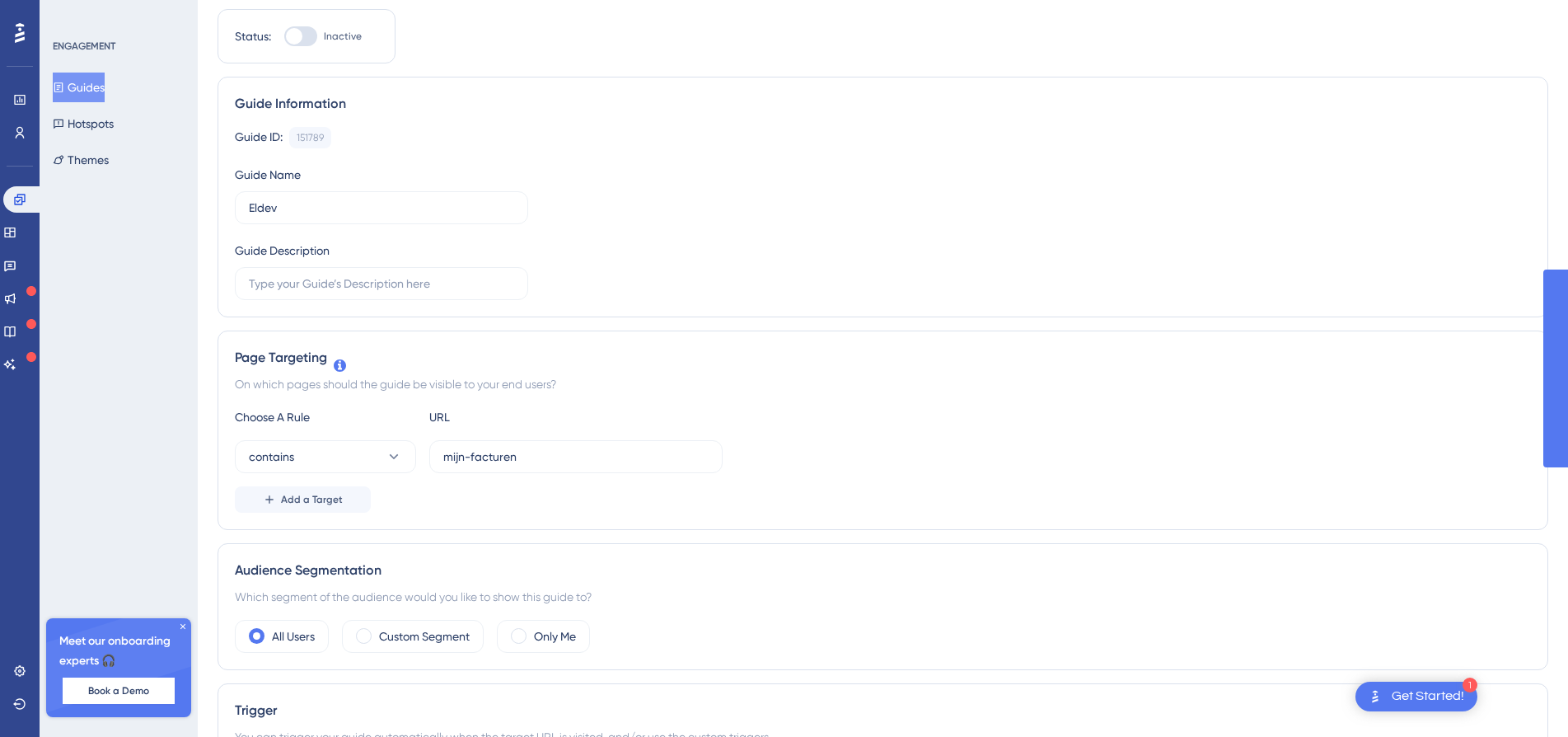
scroll to position [0, 0]
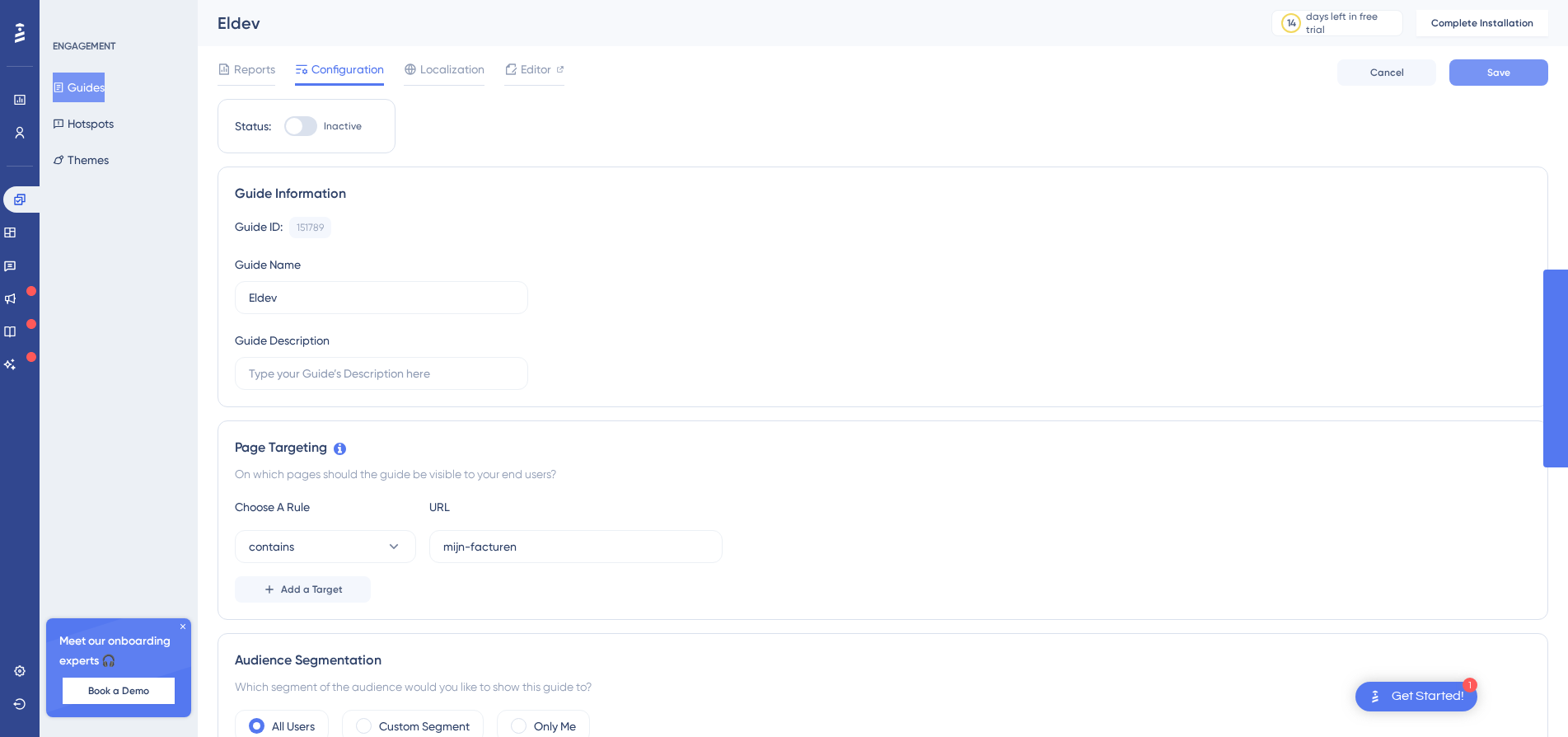
click at [1486, 67] on button "Save" at bounding box center [1498, 72] width 99 height 26
click at [179, 630] on icon at bounding box center [183, 626] width 10 height 10
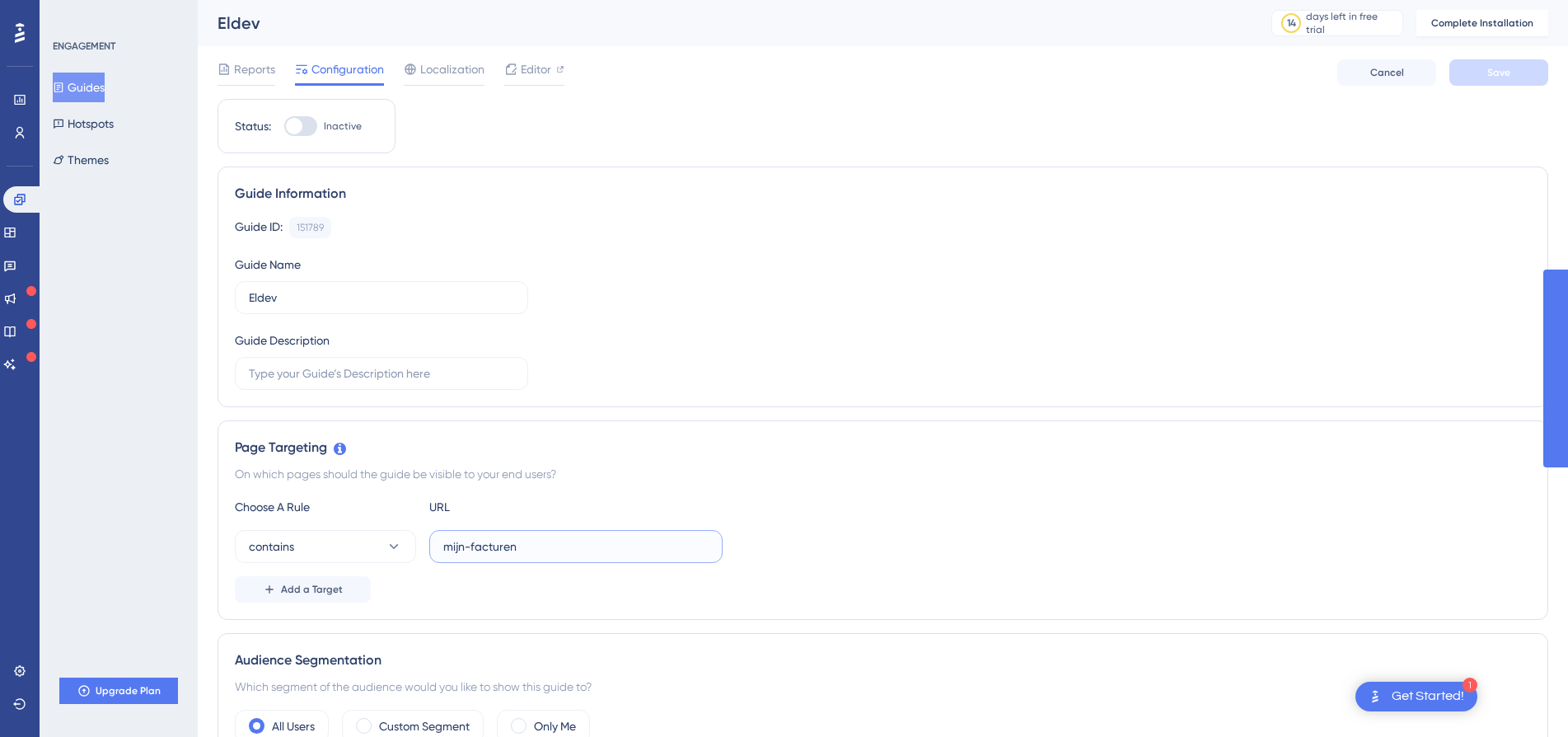
click at [484, 553] on input "mijn-facturen" at bounding box center [575, 546] width 265 height 18
click at [355, 547] on button "contains" at bounding box center [325, 546] width 181 height 33
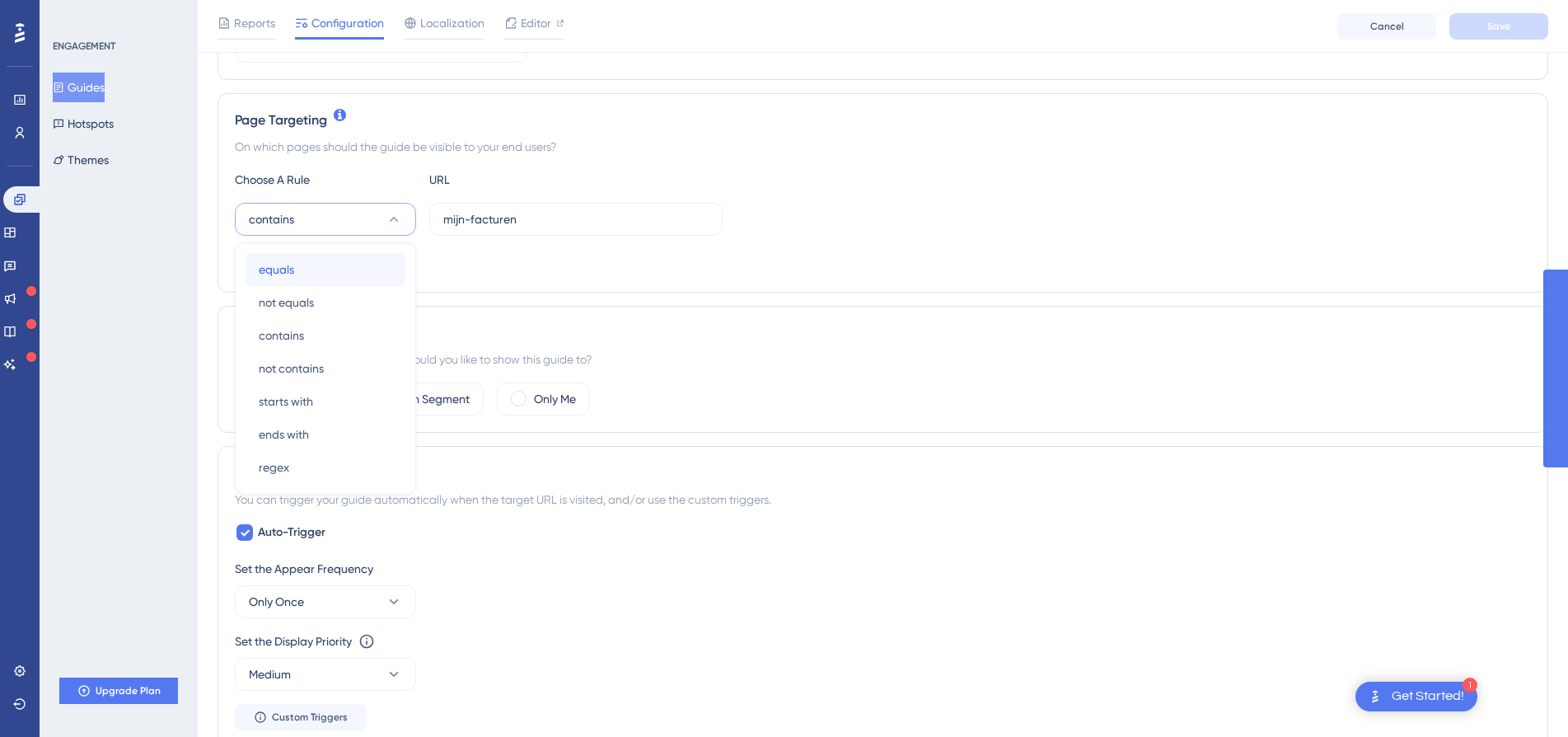
click at [292, 259] on span "equals" at bounding box center [276, 269] width 36 height 20
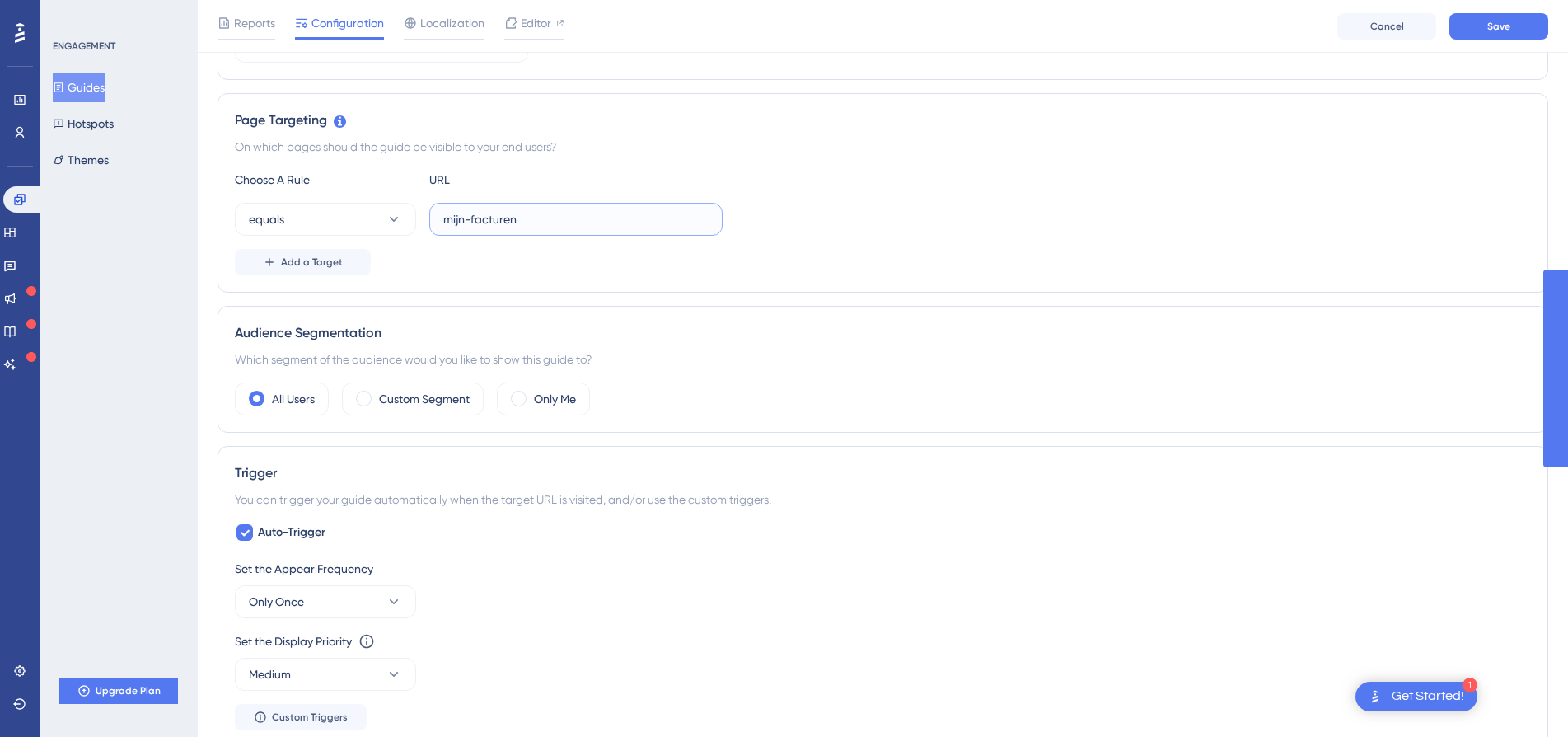
click at [506, 223] on input "mijn-facturen" at bounding box center [575, 218] width 265 height 18
click at [579, 195] on div "Choose A Rule URL equals Add a Target" at bounding box center [882, 223] width 1296 height 105
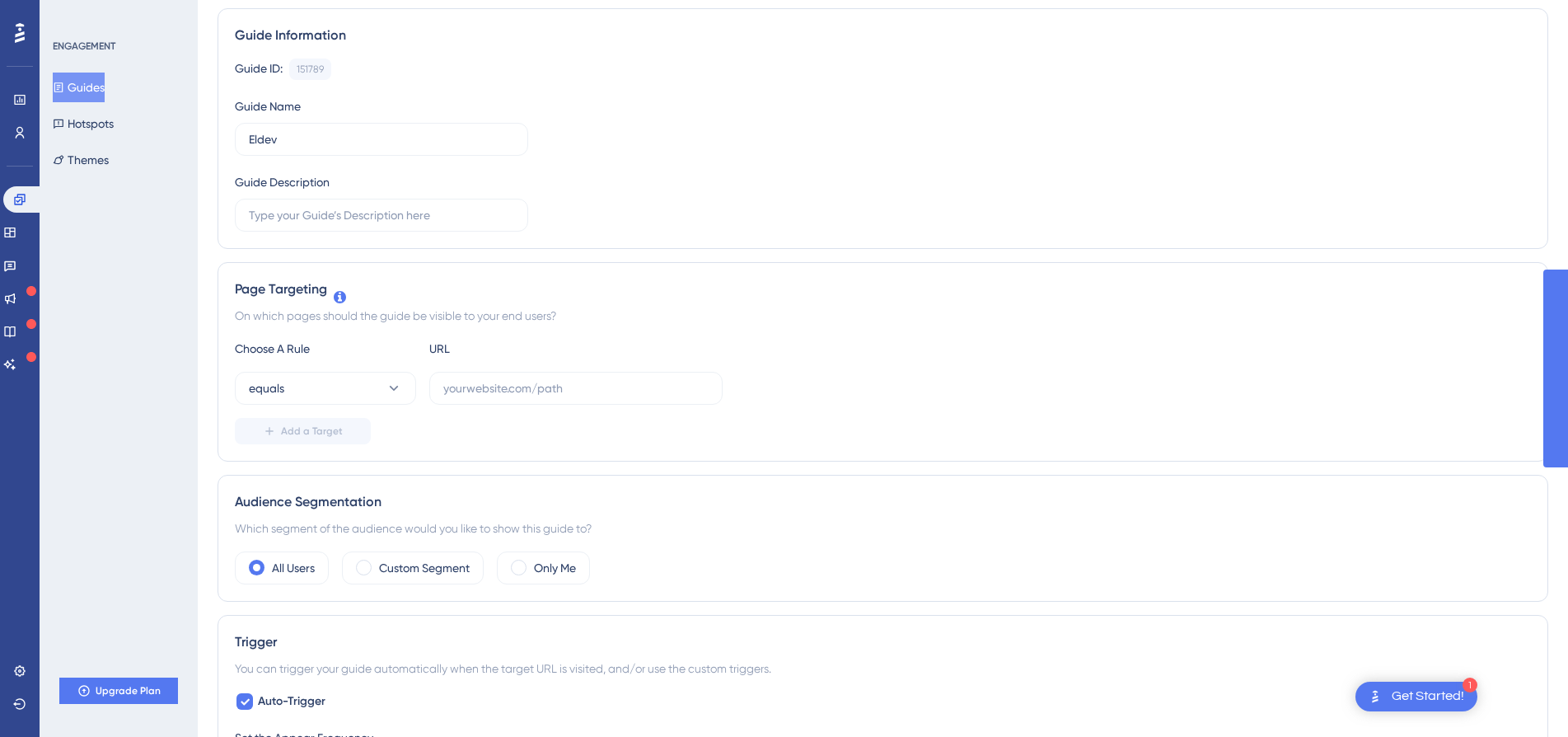
scroll to position [0, 0]
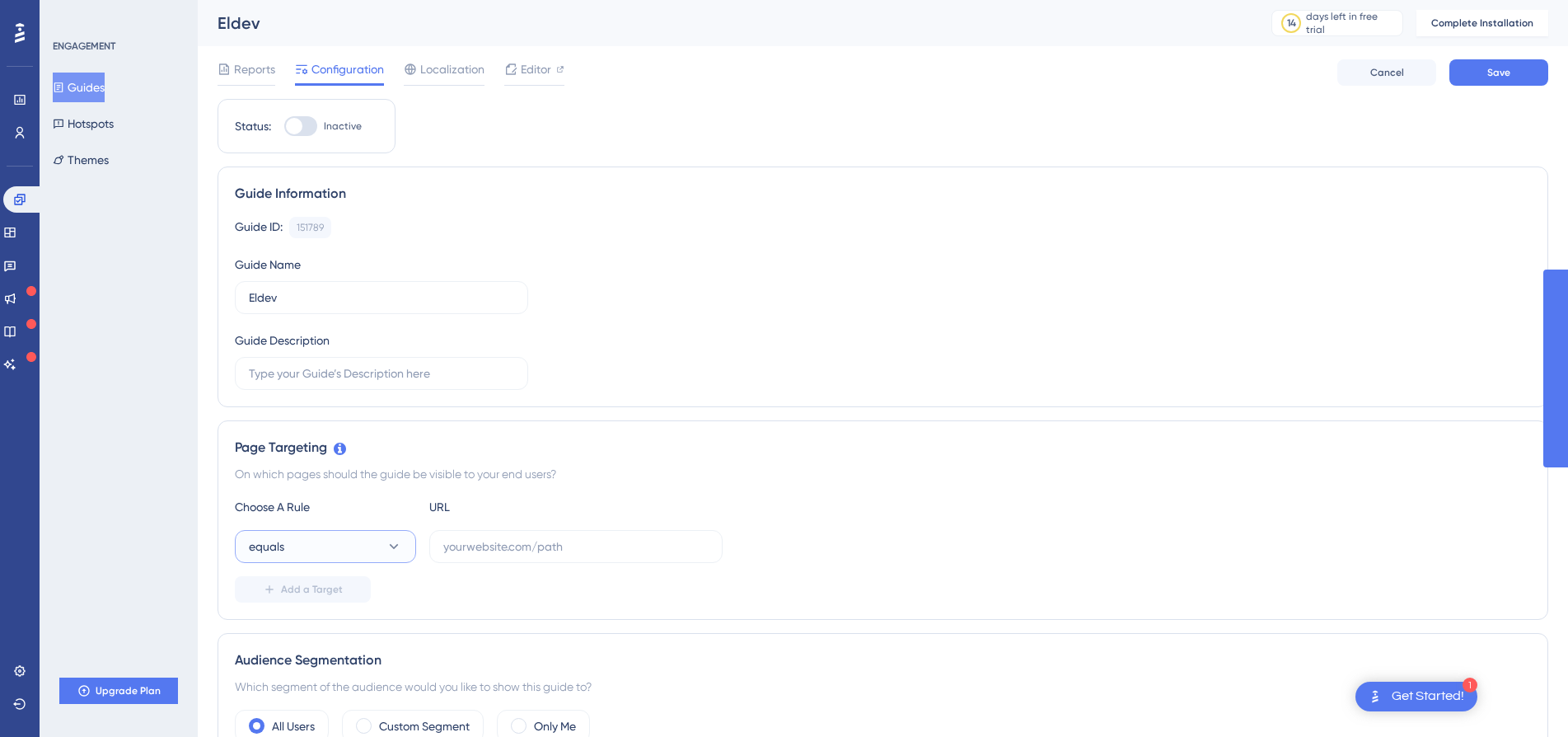
click at [342, 557] on button "equals" at bounding box center [325, 546] width 181 height 33
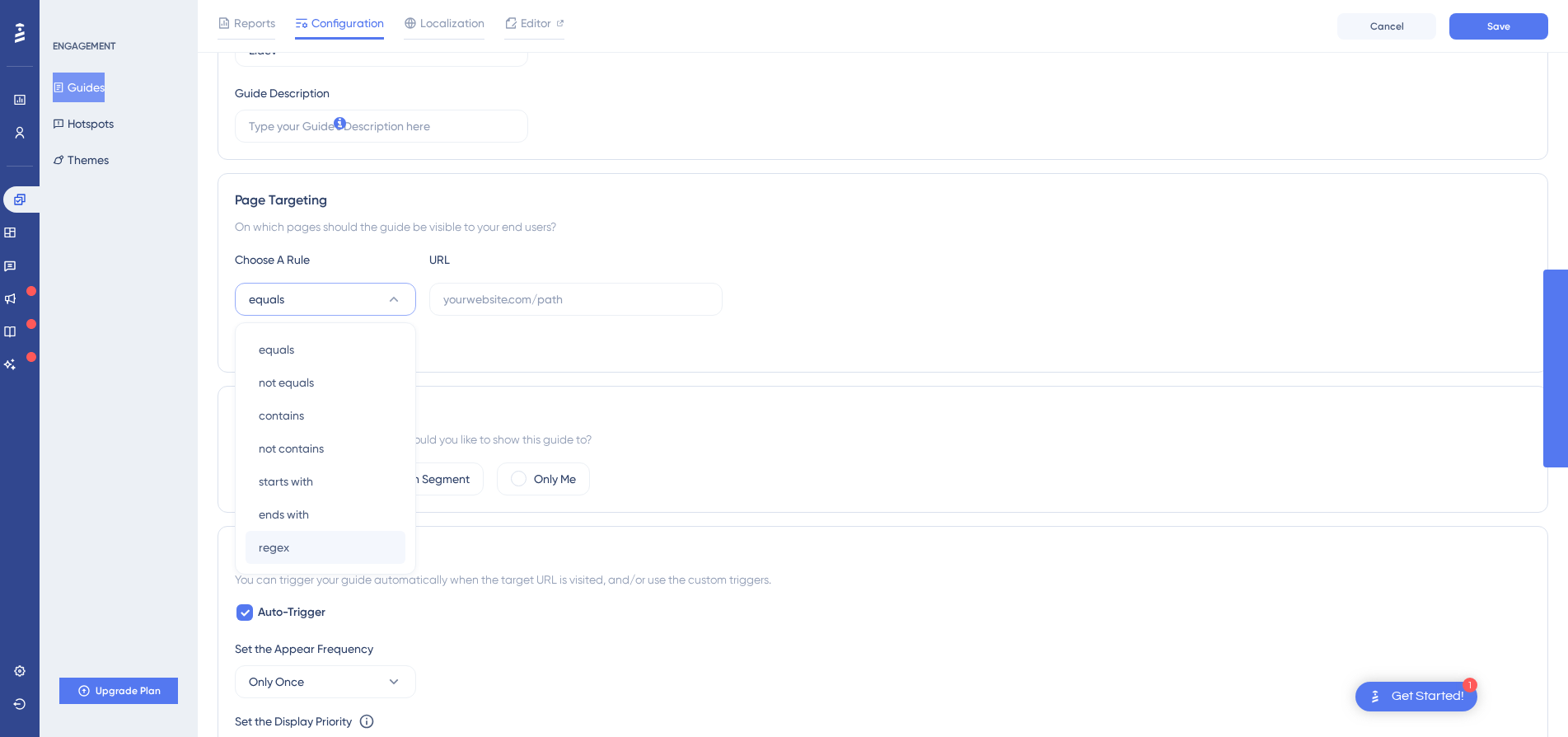
scroll to position [168, 0]
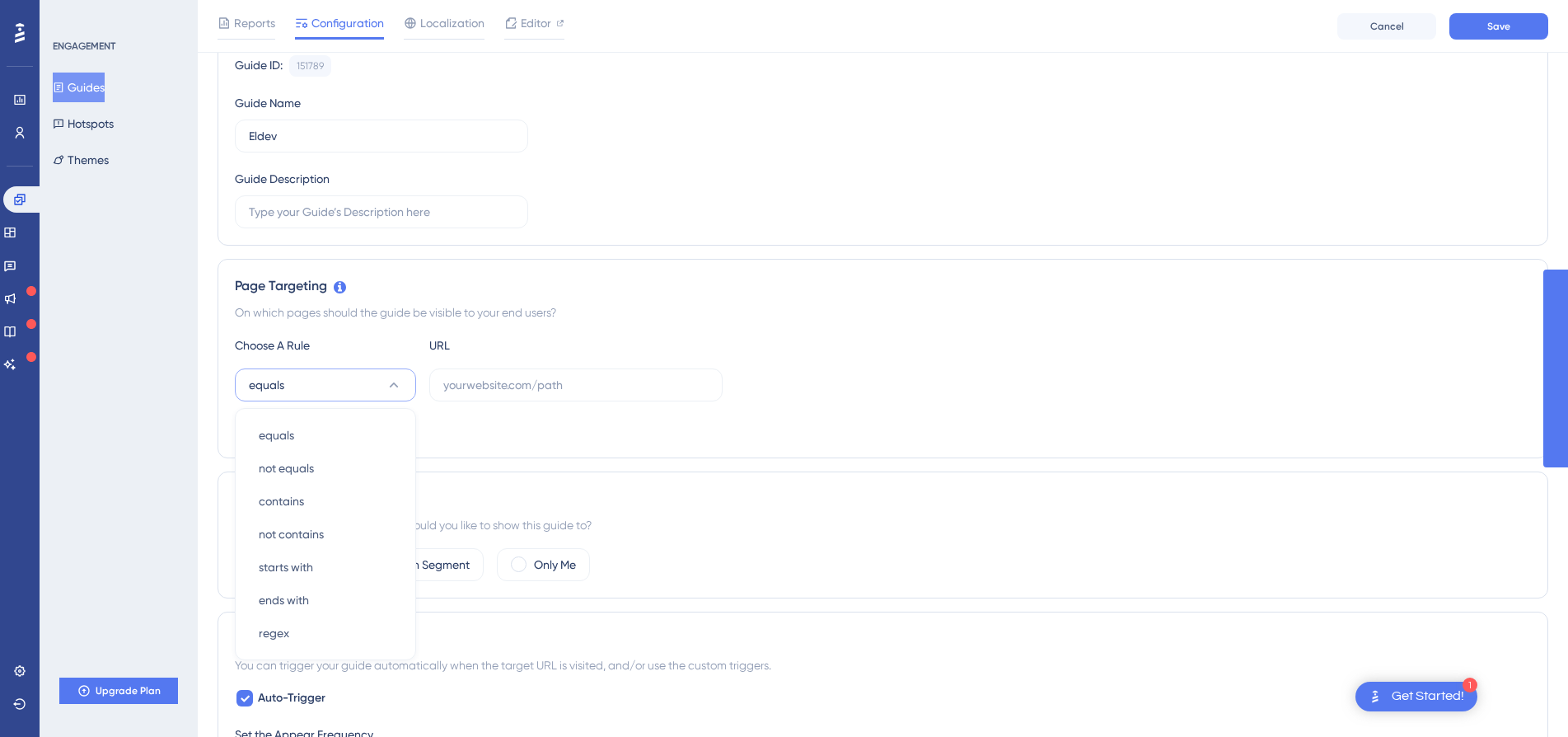
click at [782, 460] on div "Status: Inactive Guide Information Guide ID: 151789 Copy Guide Name Eldev Guide…" at bounding box center [882, 735] width 1330 height 1597
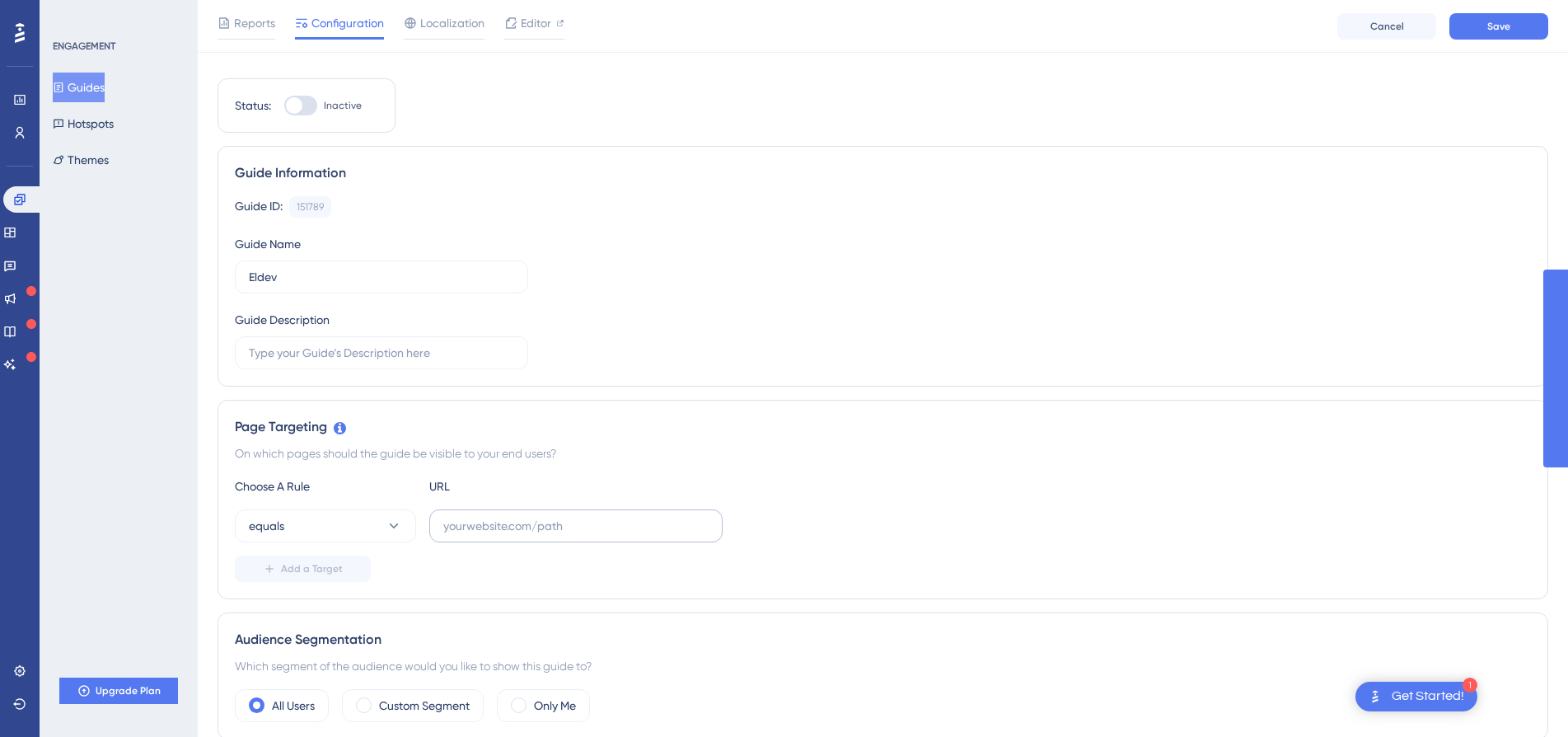
scroll to position [3, 0]
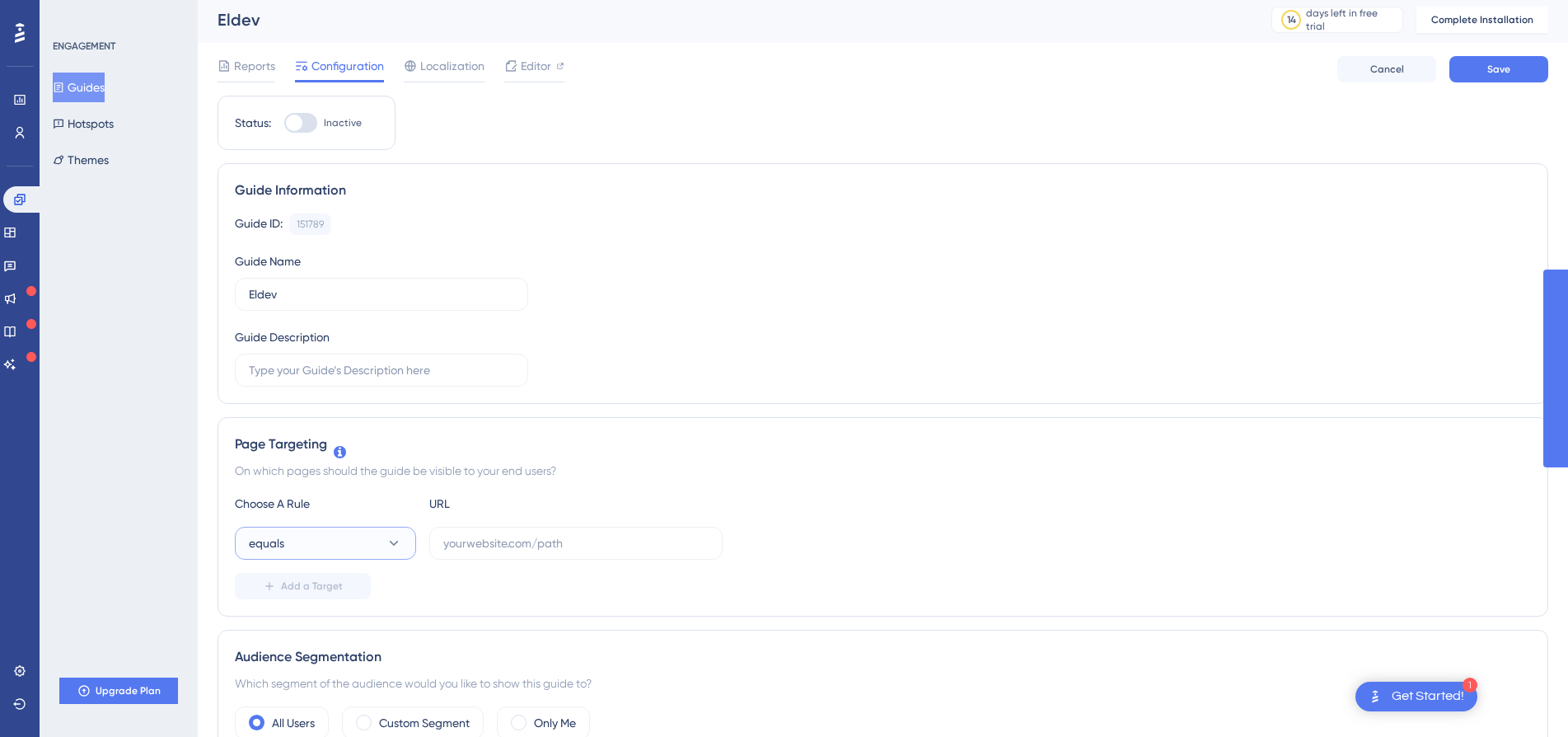
click at [386, 544] on icon at bounding box center [393, 542] width 16 height 16
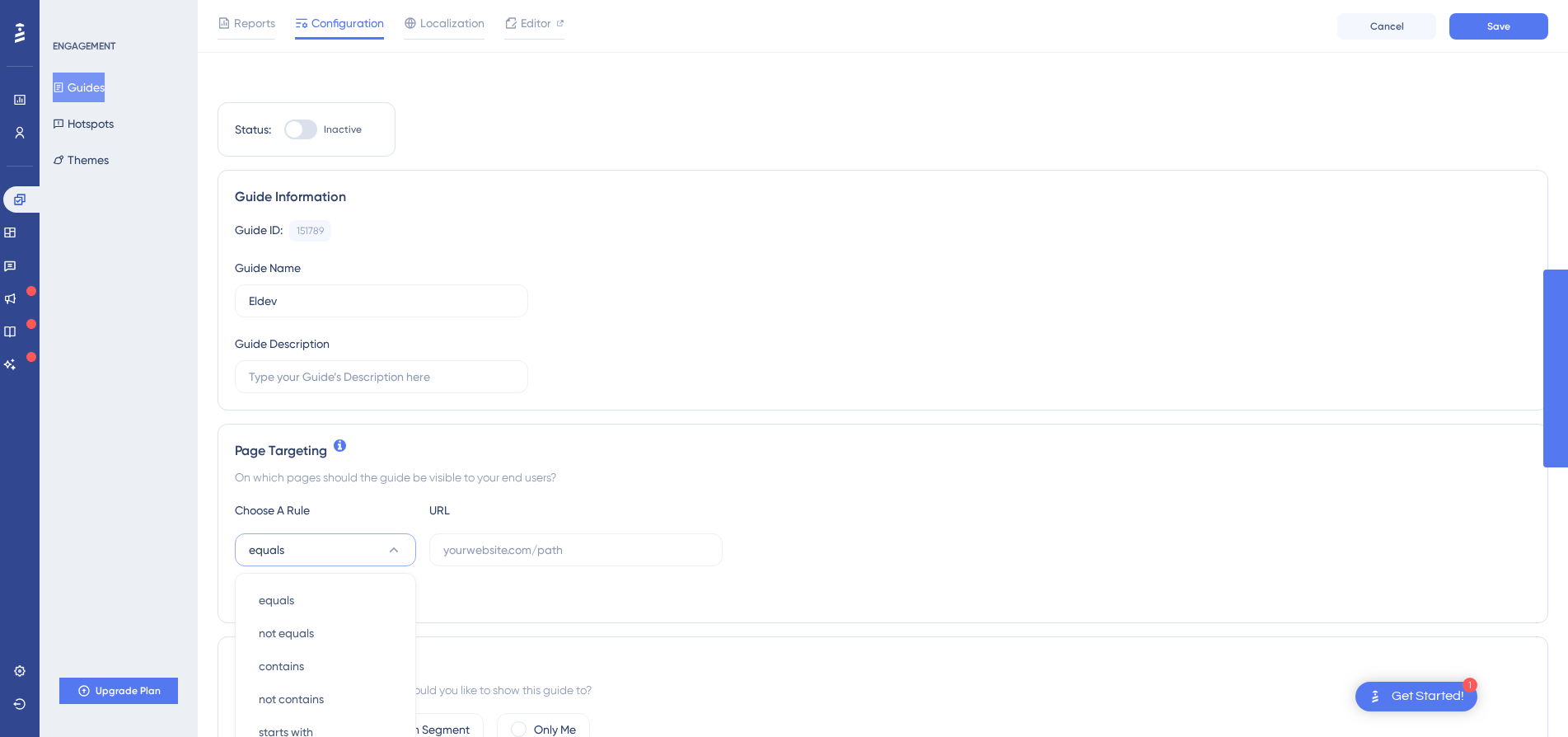
scroll to position [334, 0]
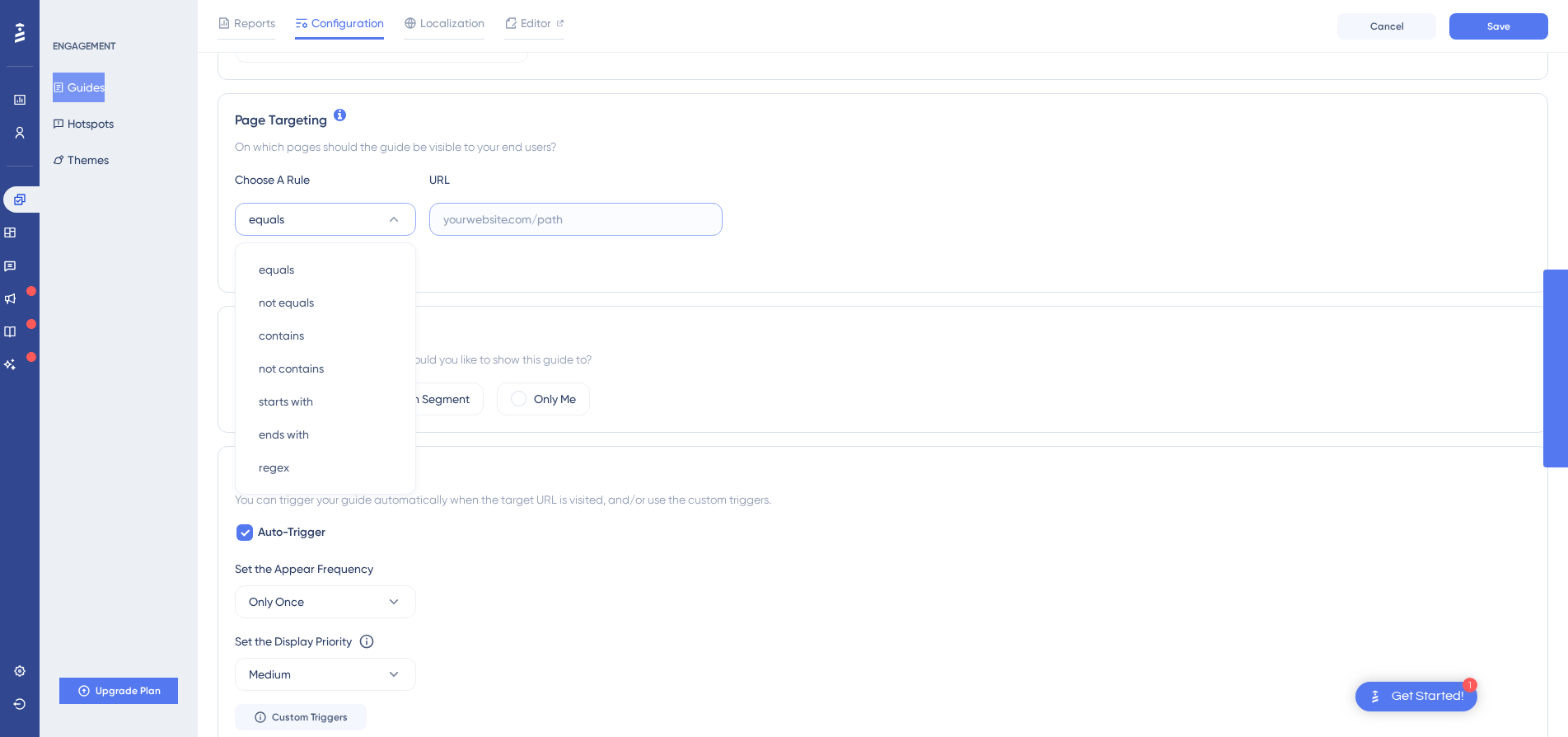
click at [523, 224] on input "text" at bounding box center [575, 218] width 265 height 18
click at [275, 207] on button "equals" at bounding box center [325, 218] width 181 height 33
click at [325, 349] on div "contains contains" at bounding box center [325, 335] width 133 height 33
click at [469, 208] on label at bounding box center [575, 218] width 293 height 33
click at [469, 210] on input "text" at bounding box center [575, 218] width 265 height 18
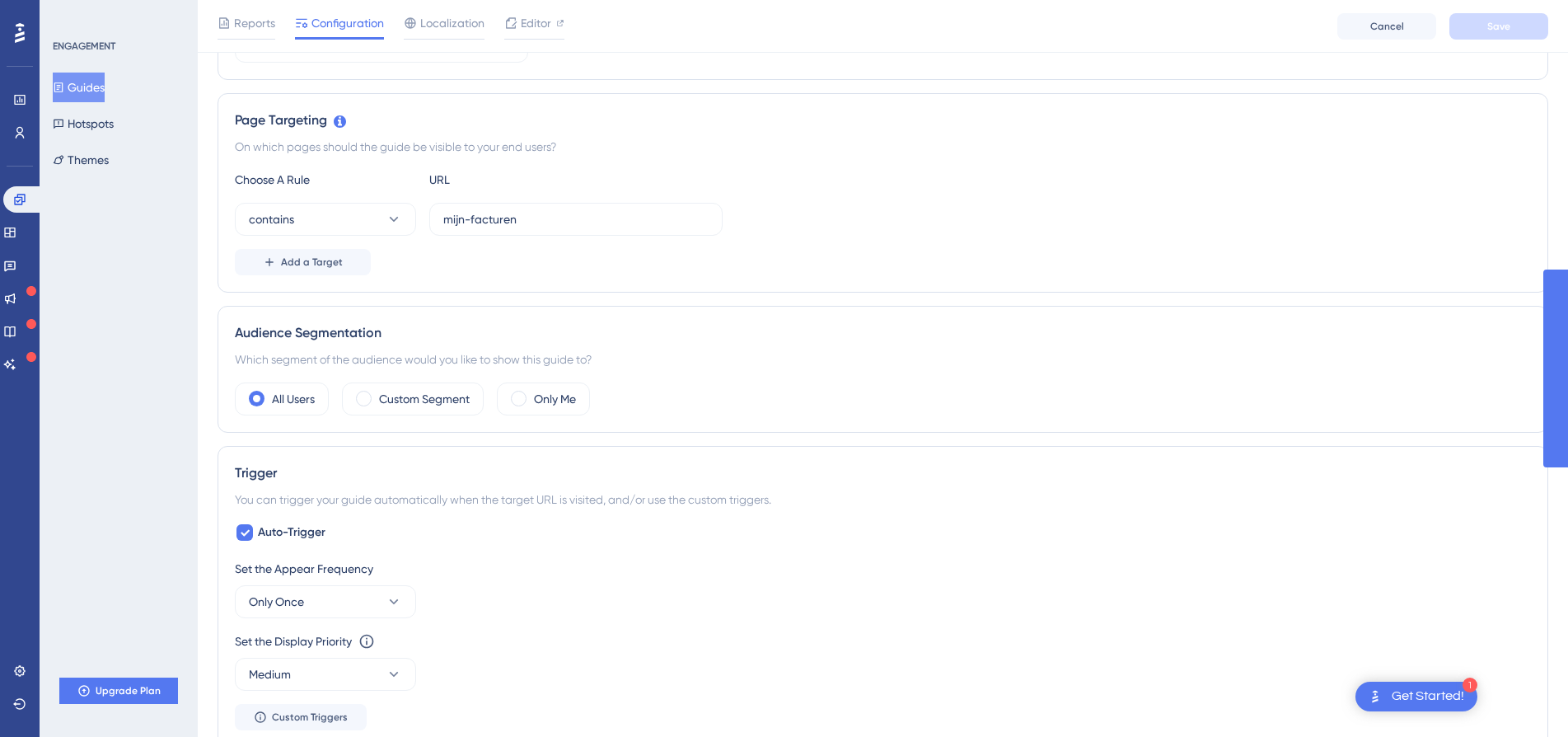
click at [1208, 238] on div "Choose A Rule URL contains mijn-facturen Add a Target" at bounding box center [882, 223] width 1296 height 105
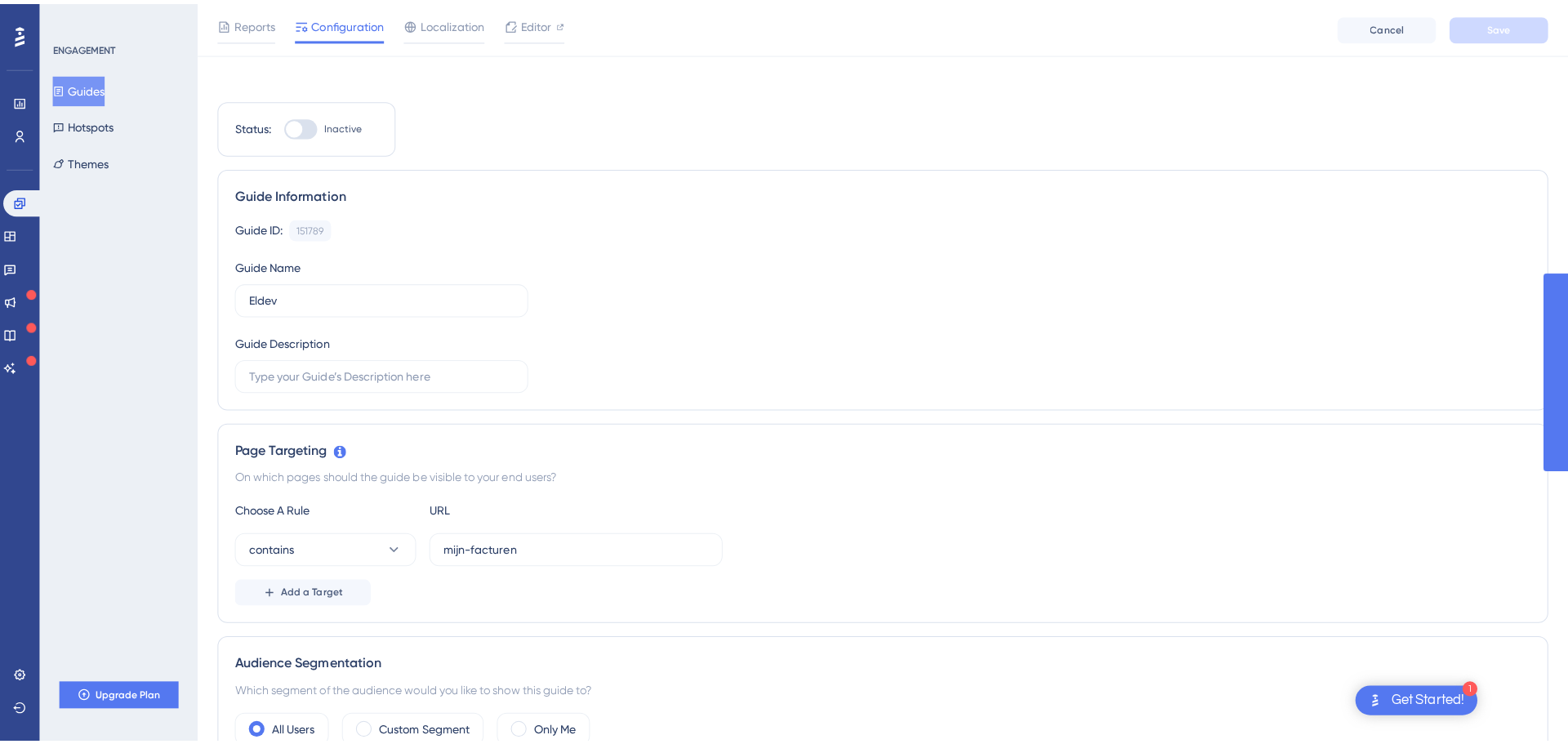
scroll to position [0, 0]
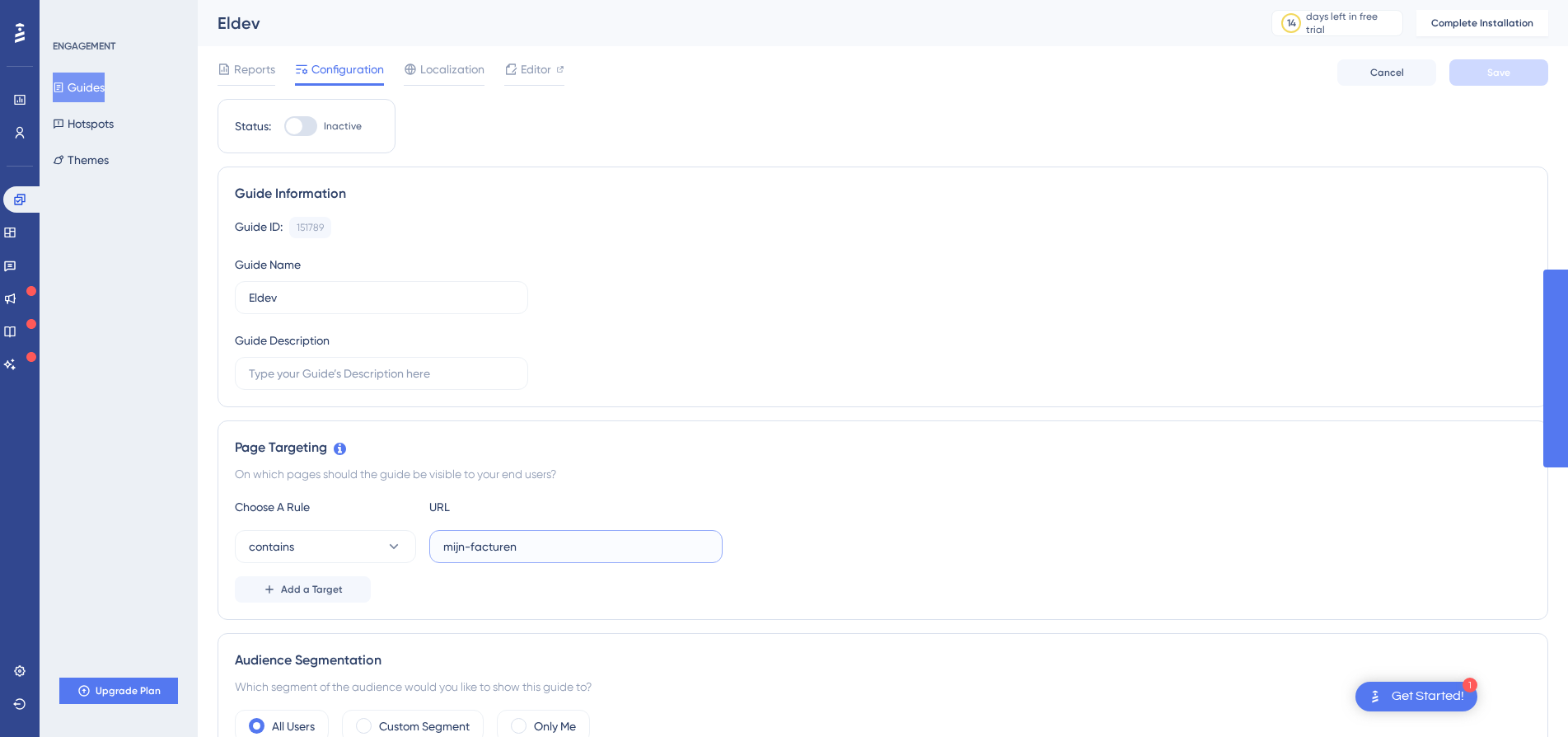
drag, startPoint x: 519, startPoint y: 549, endPoint x: 416, endPoint y: 548, distance: 103.0
click at [416, 549] on div "contains mijn-facturen" at bounding box center [478, 546] width 488 height 33
type input "home"
click at [1501, 76] on span "Save" at bounding box center [1498, 73] width 23 height 14
click at [455, 71] on span "Localization" at bounding box center [452, 69] width 65 height 20
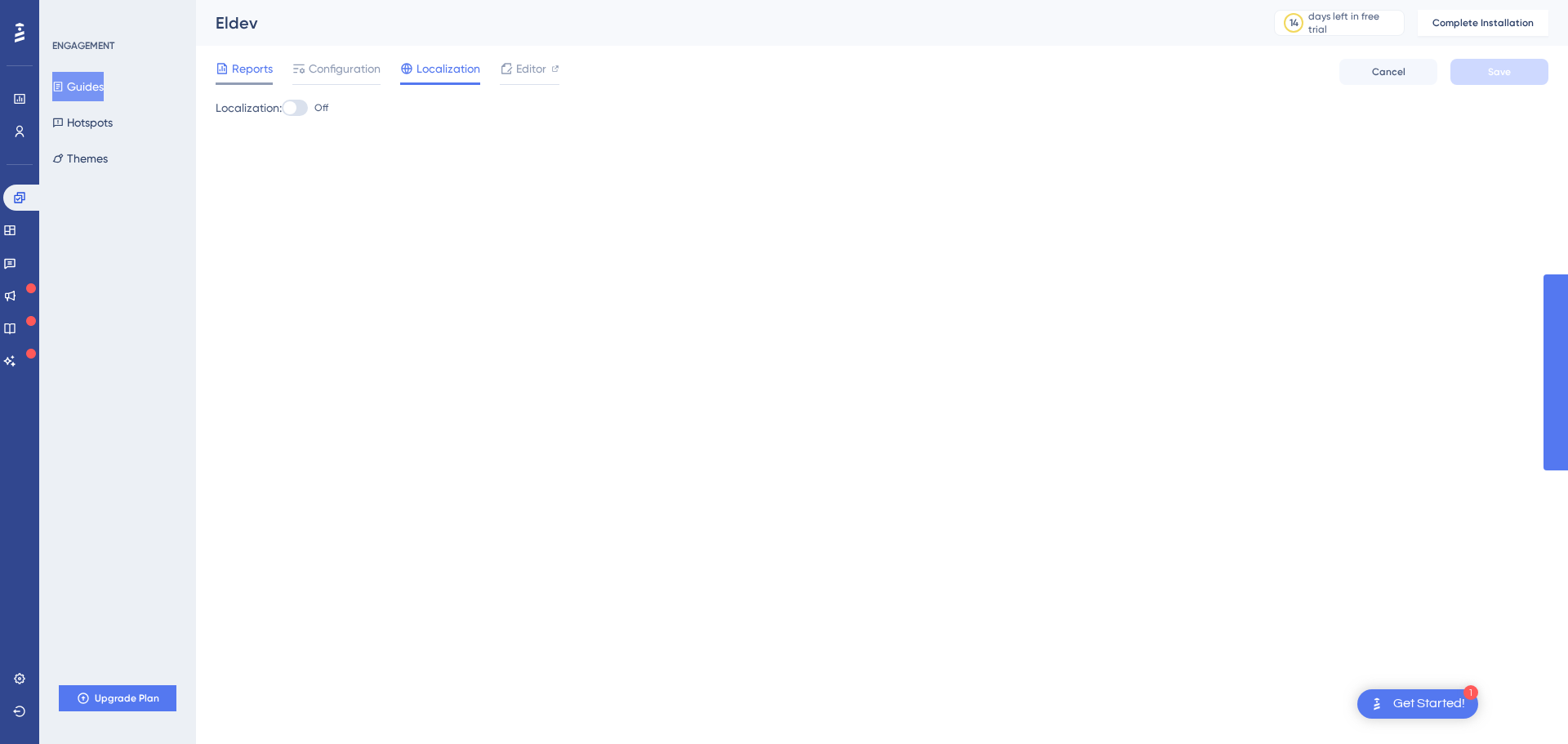
click at [245, 74] on span "Reports" at bounding box center [252, 68] width 40 height 19
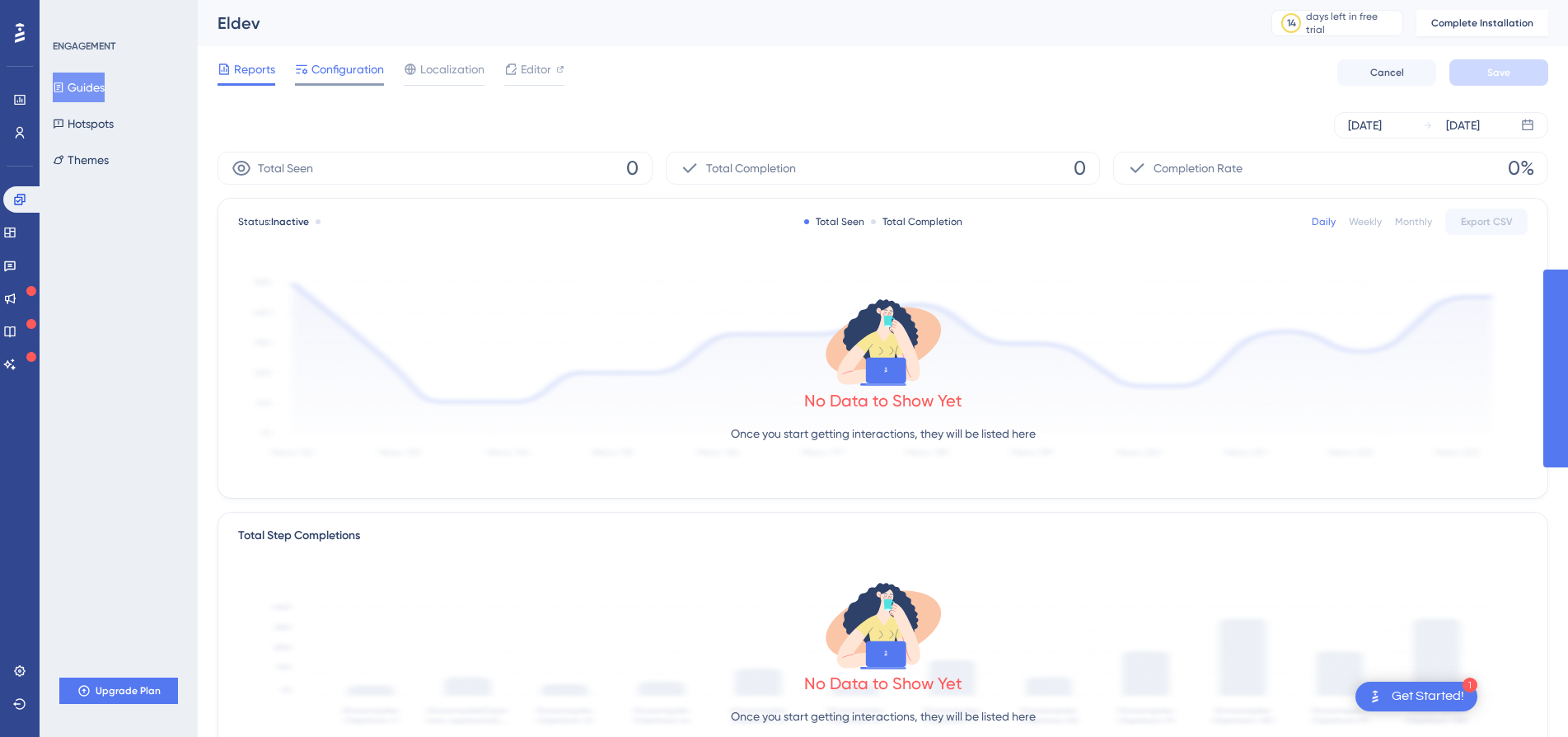
click at [334, 72] on span "Configuration" at bounding box center [347, 69] width 72 height 20
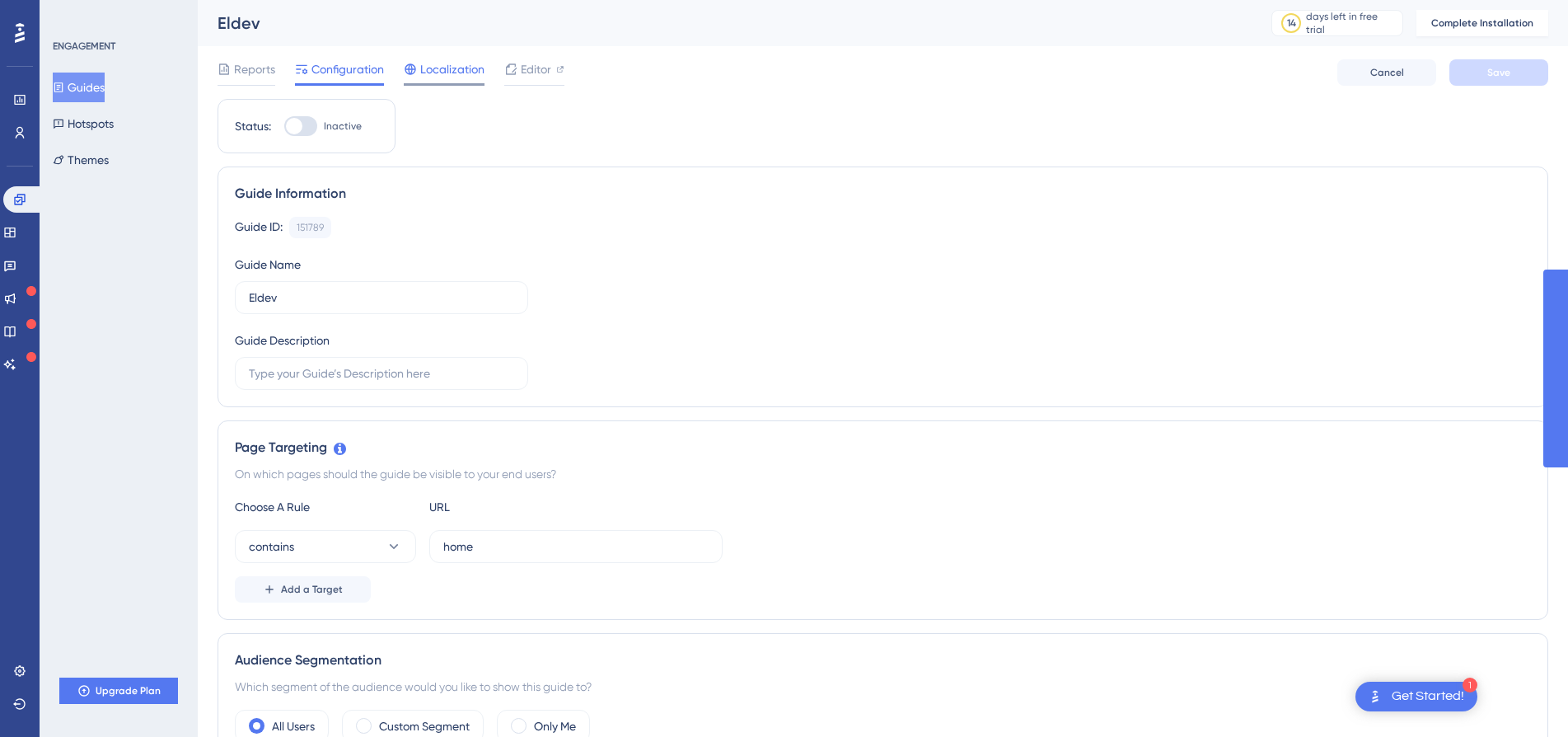
click at [455, 71] on span "Localization" at bounding box center [452, 69] width 65 height 20
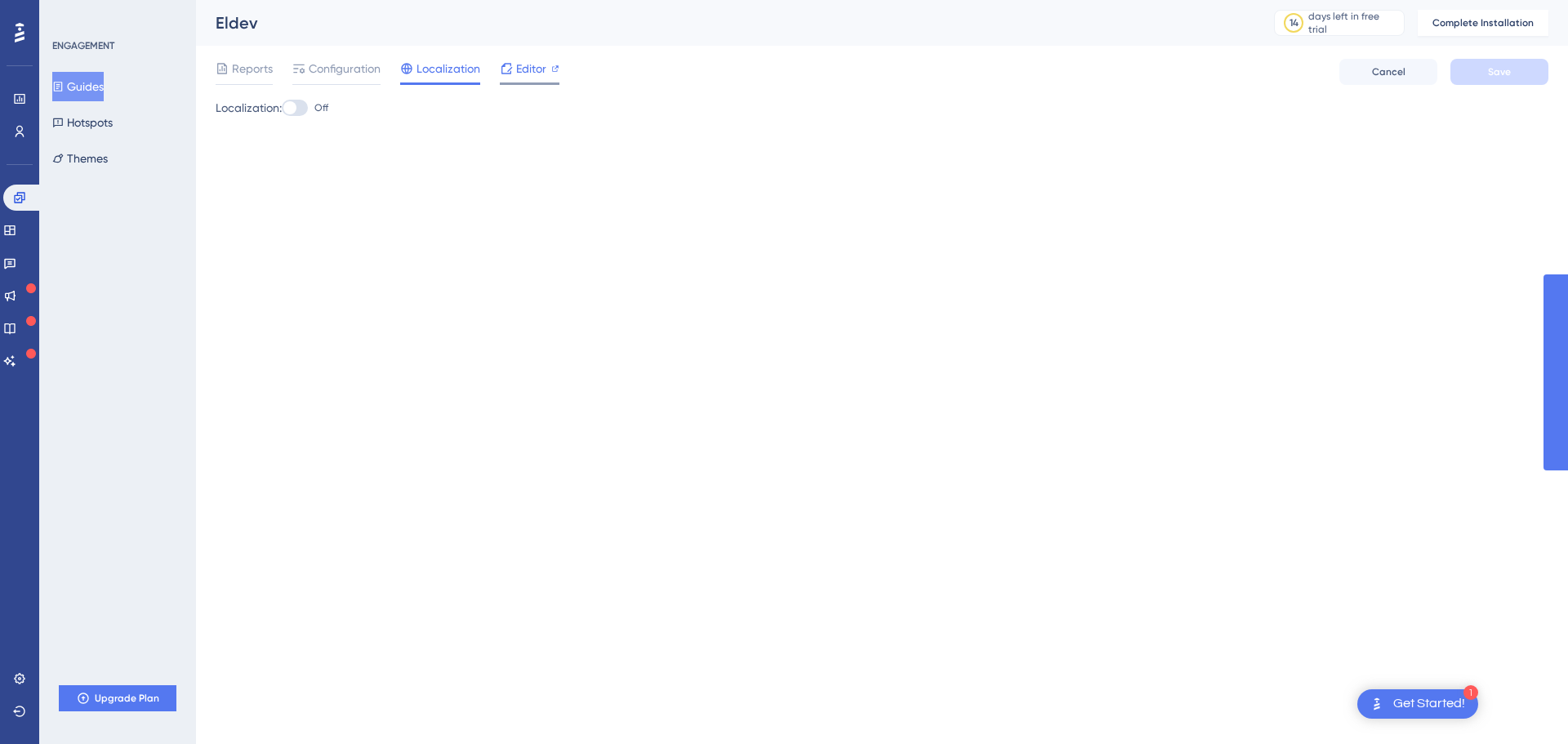
click at [535, 67] on span "Editor" at bounding box center [532, 68] width 30 height 19
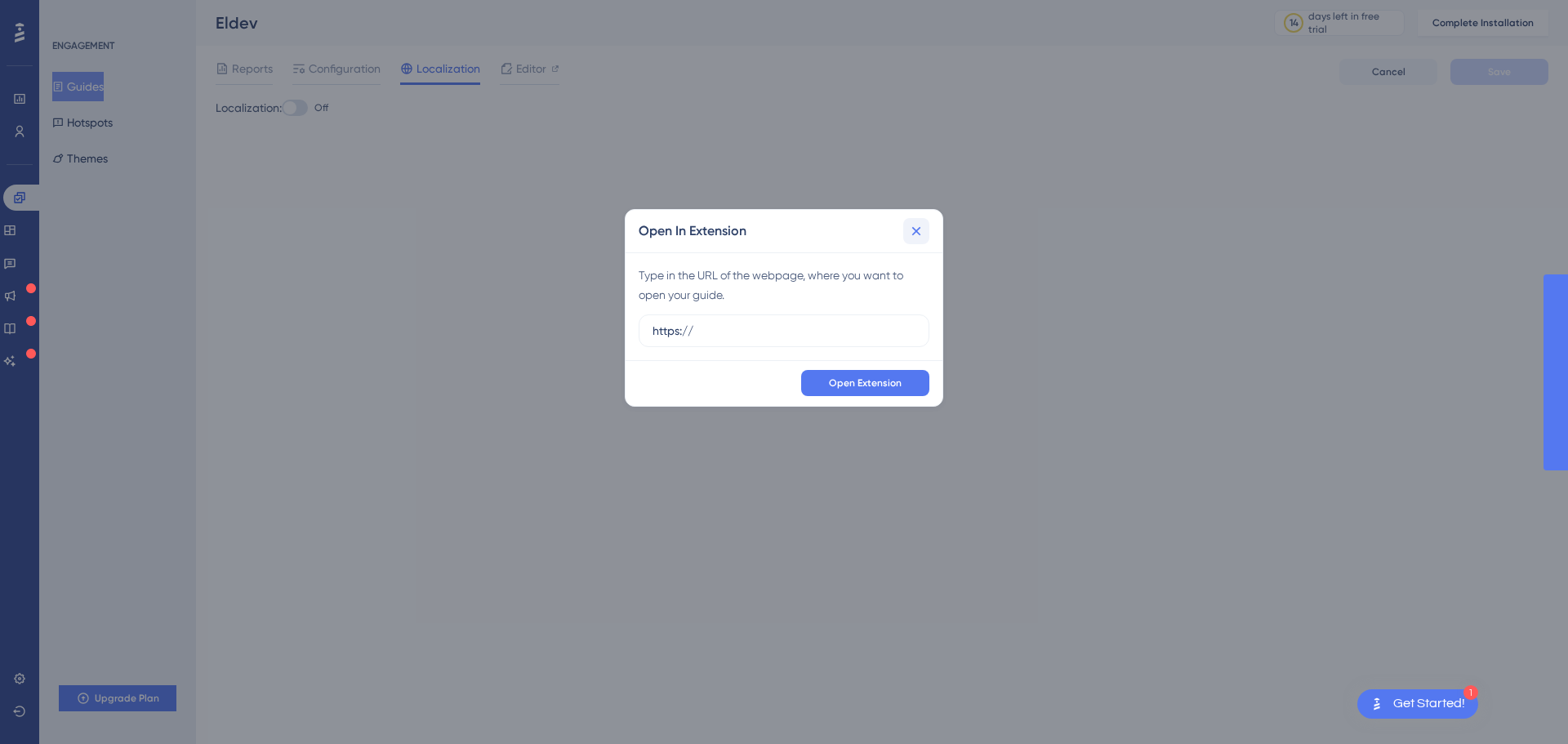
click at [915, 233] on icon at bounding box center [917, 231] width 9 height 9
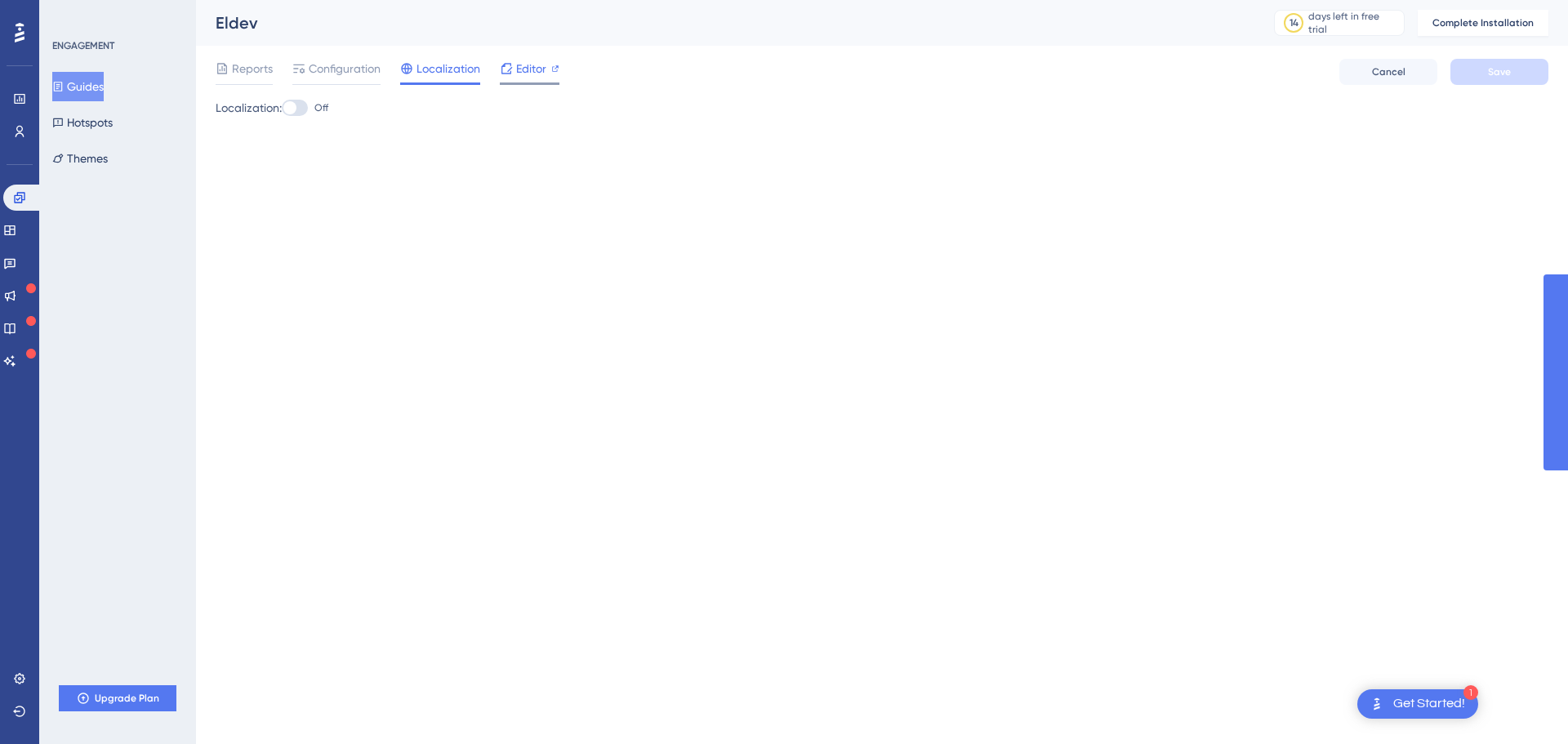
click at [512, 71] on icon at bounding box center [506, 69] width 13 height 13
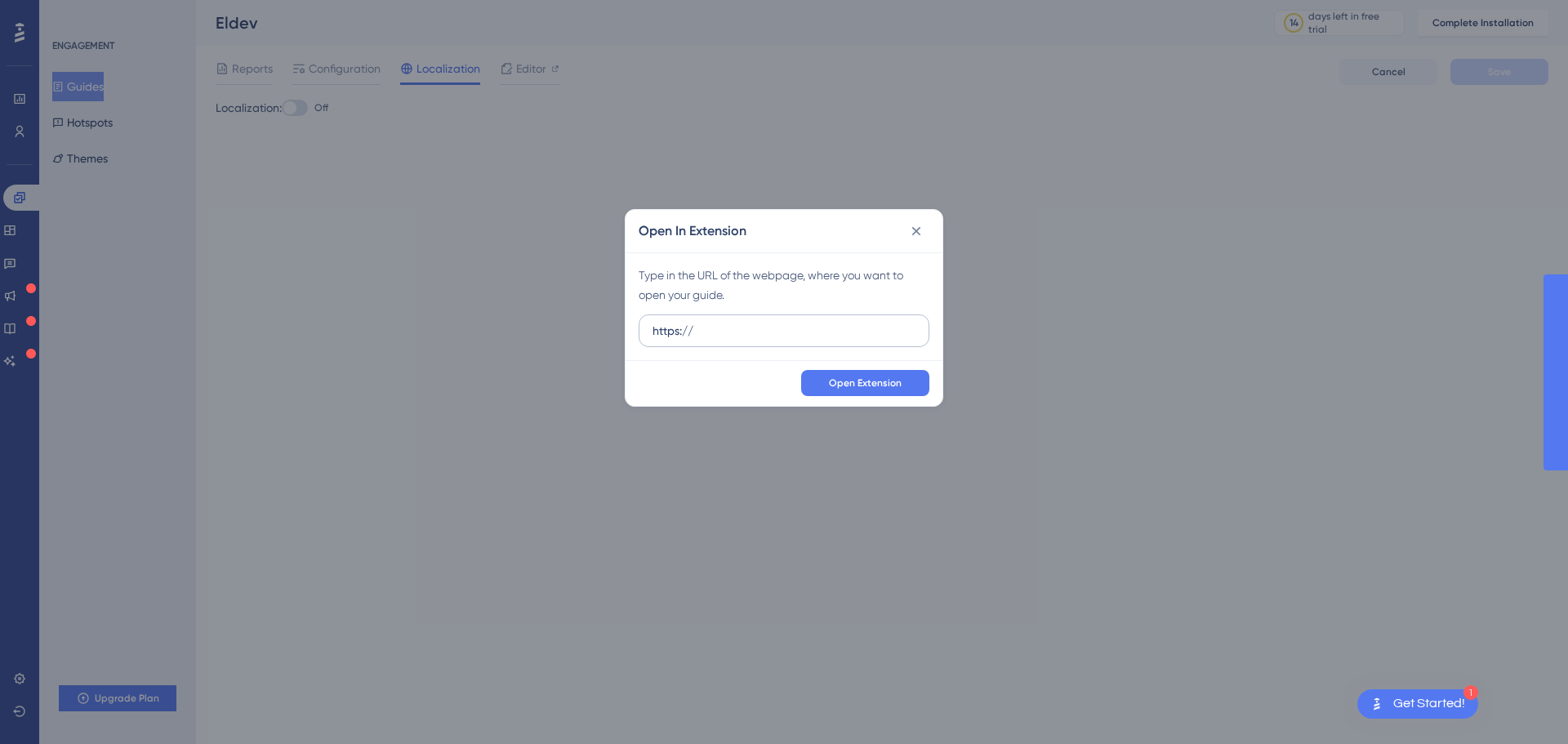
click at [782, 329] on input "https://" at bounding box center [784, 330] width 263 height 18
type input "https://elindus--eldev.sandbox.my.site.com/s/mijn-facturen?language=nl_NL"
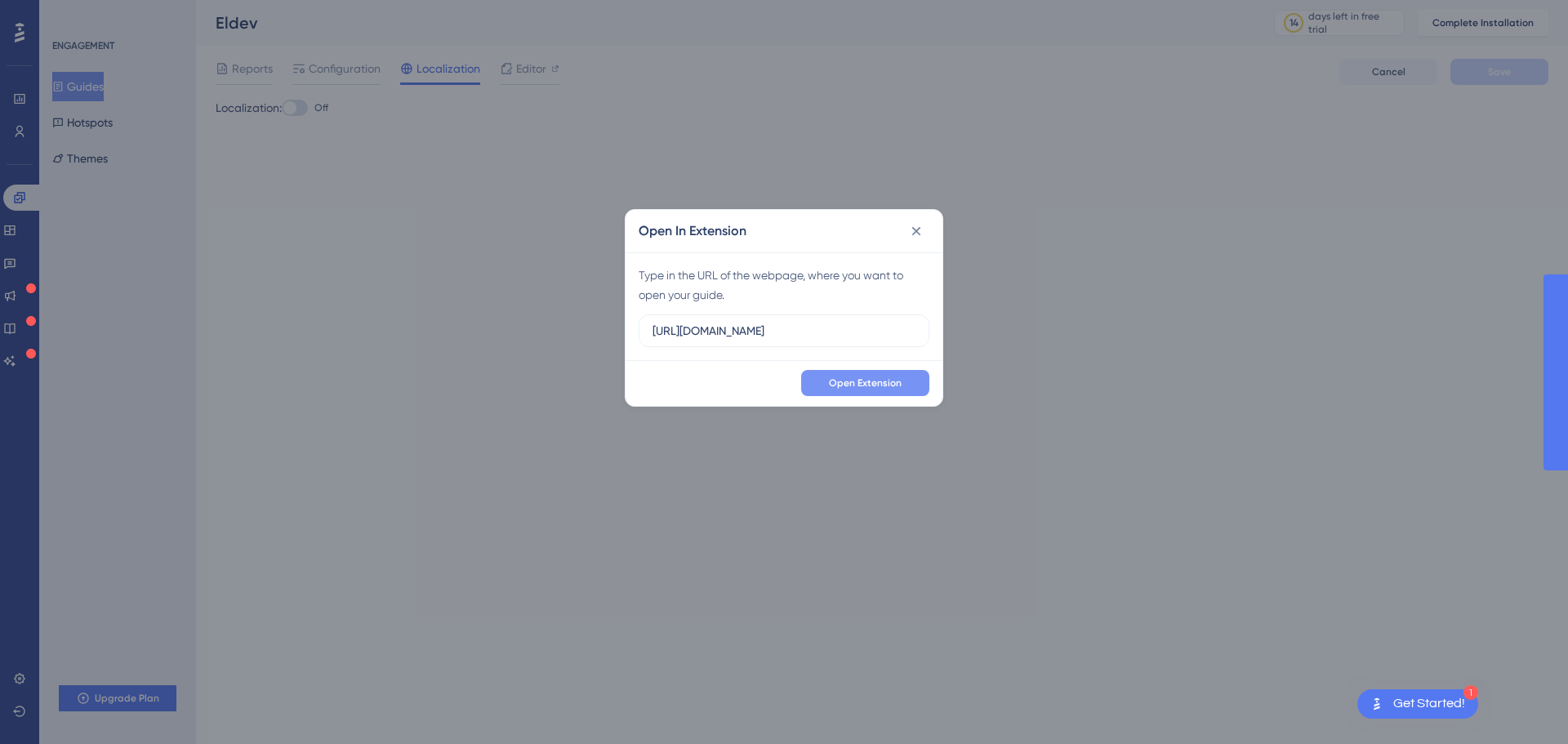
click at [838, 382] on span "Open Extension" at bounding box center [865, 383] width 72 height 13
click at [913, 223] on icon at bounding box center [916, 231] width 16 height 16
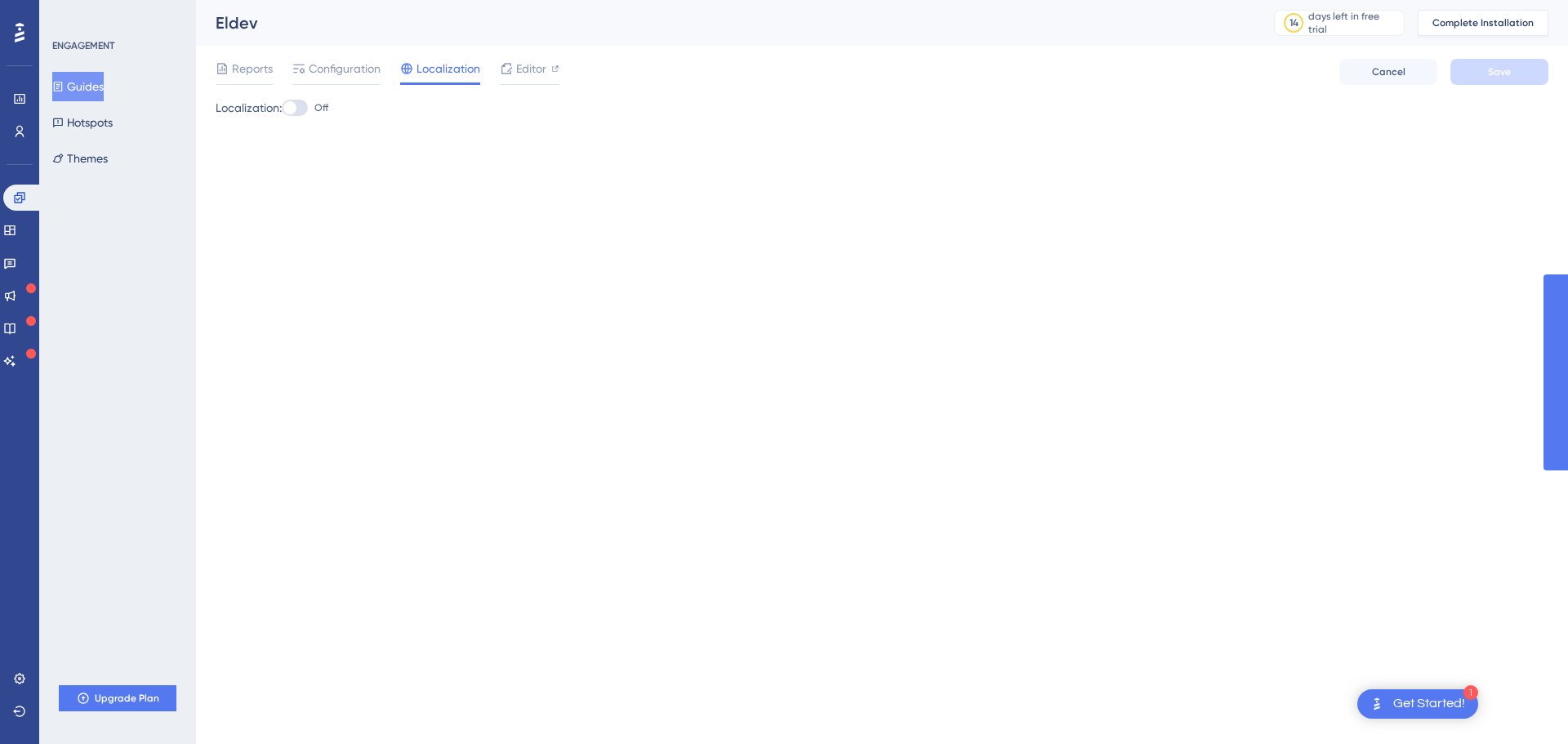
click at [1503, 27] on span "Complete Installation" at bounding box center [1483, 23] width 101 height 13
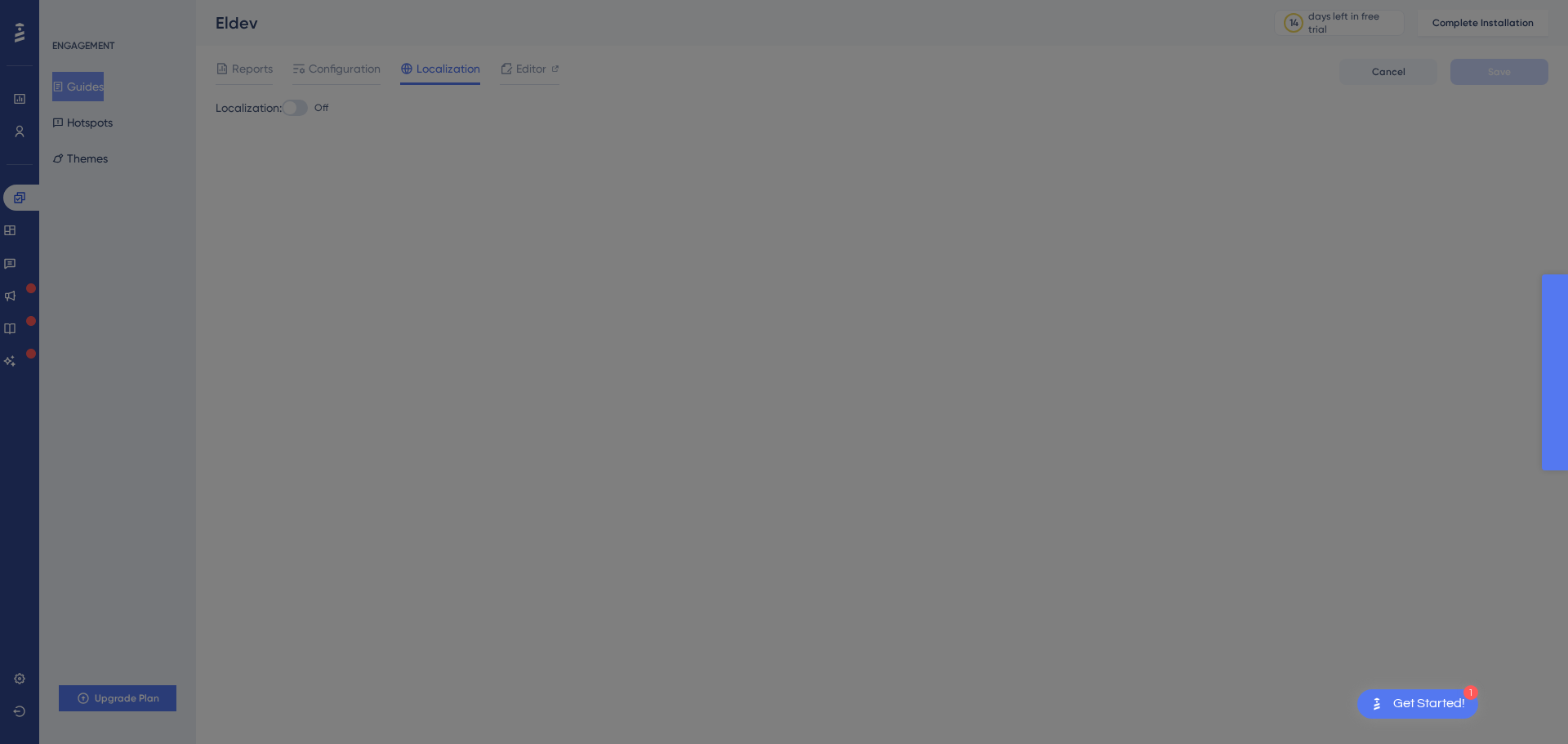
drag, startPoint x: 1665, startPoint y: 474, endPoint x: 1691, endPoint y: 471, distance: 26.2
drag, startPoint x: 1699, startPoint y: 473, endPoint x: 1583, endPoint y: 487, distance: 116.8
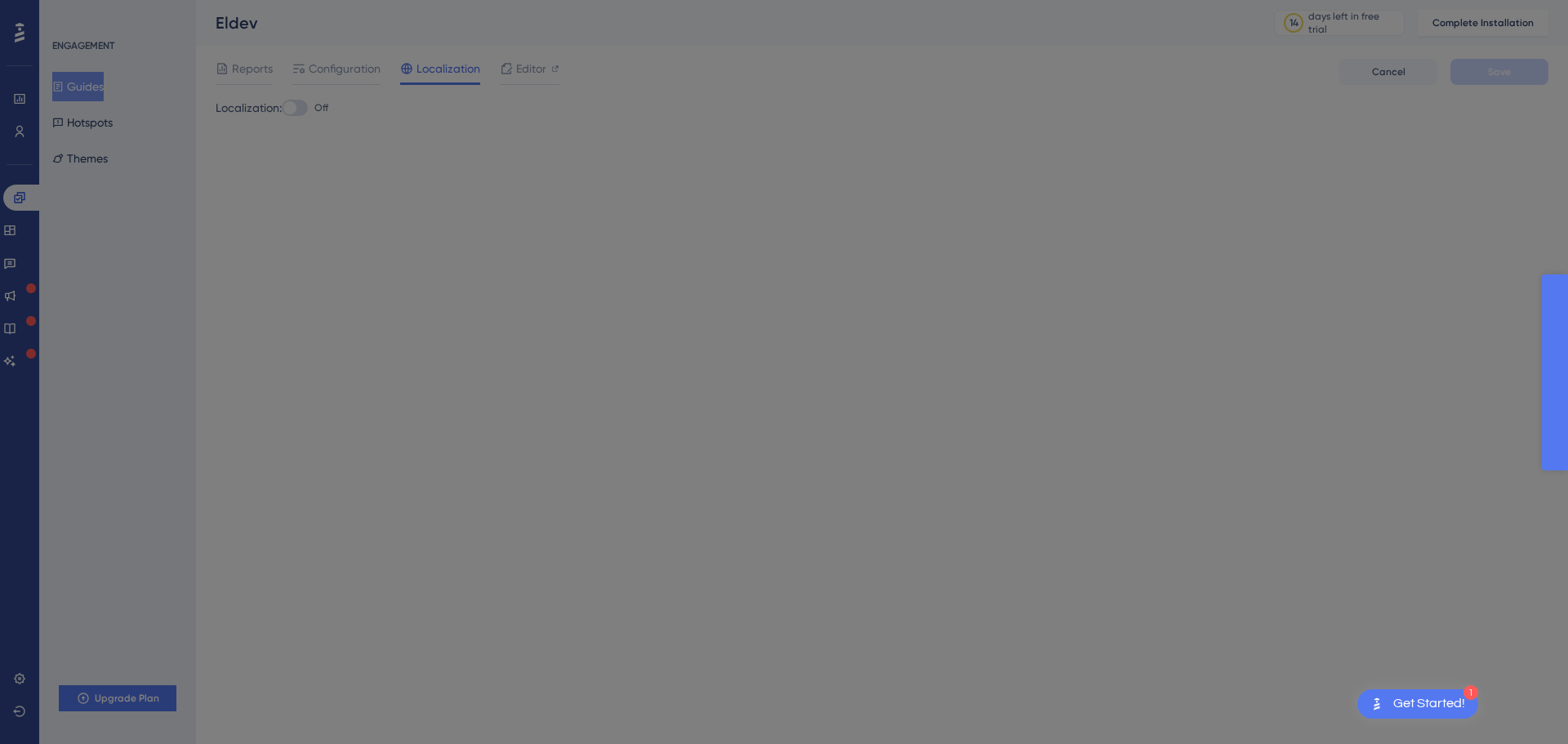
drag, startPoint x: 1587, startPoint y: 483, endPoint x: 1516, endPoint y: -707, distance: 1192.1
drag, startPoint x: 210, startPoint y: 688, endPoint x: 198, endPoint y: 626, distance: 63.2
click at [198, 626] on div at bounding box center [784, 372] width 1568 height 744
click at [231, 306] on div at bounding box center [784, 372] width 1568 height 744
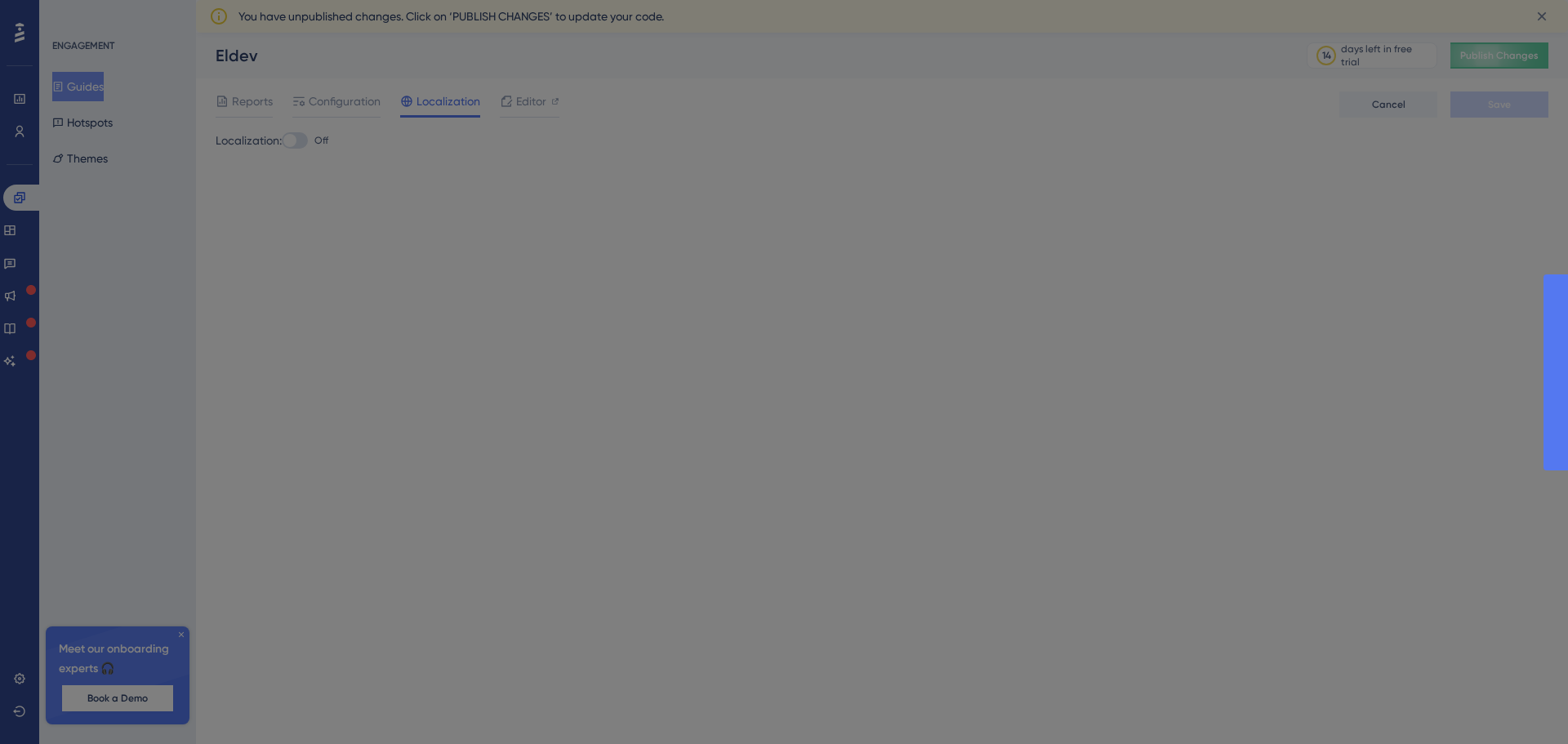
click at [1487, 51] on div at bounding box center [784, 372] width 1568 height 744
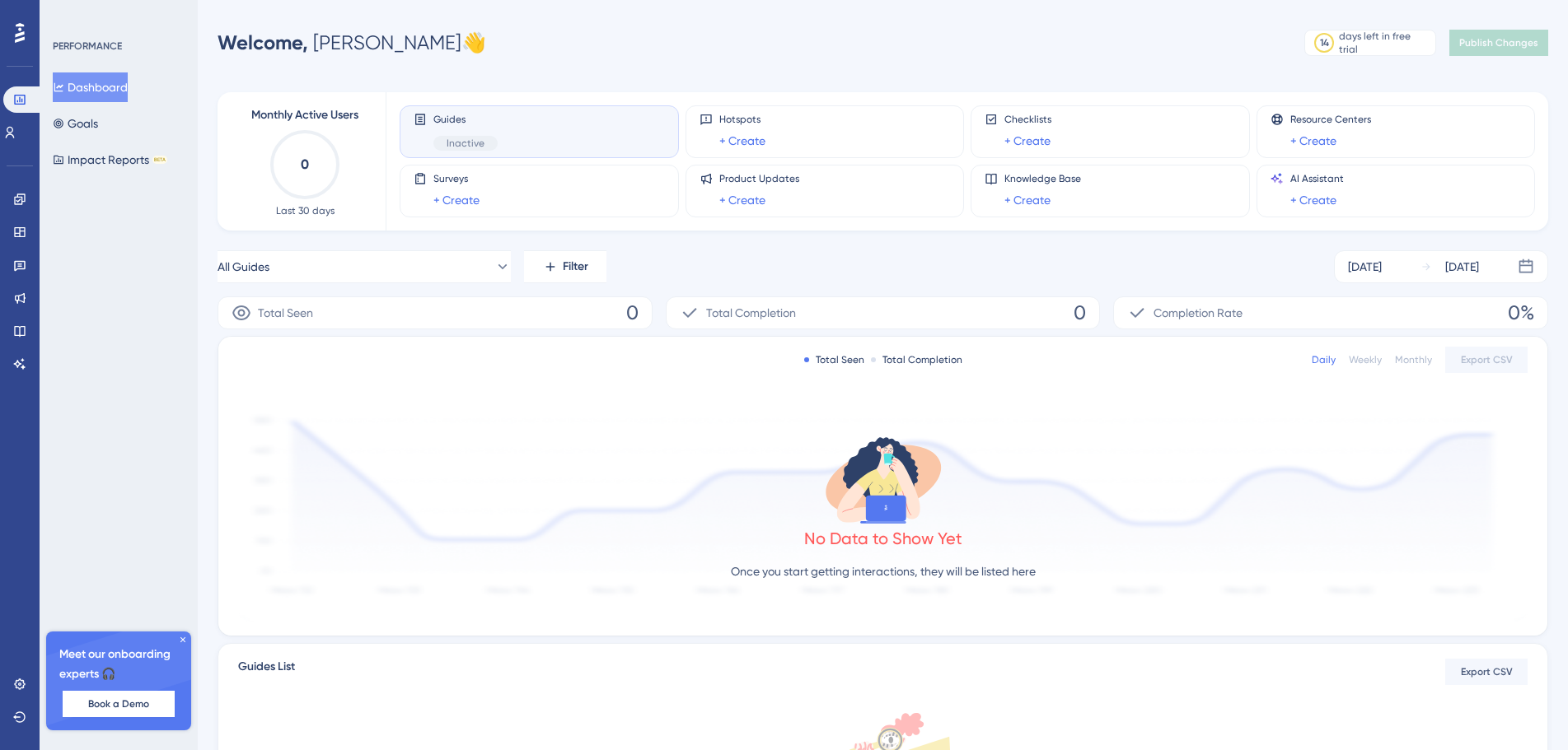
click at [183, 642] on icon at bounding box center [183, 640] width 10 height 10
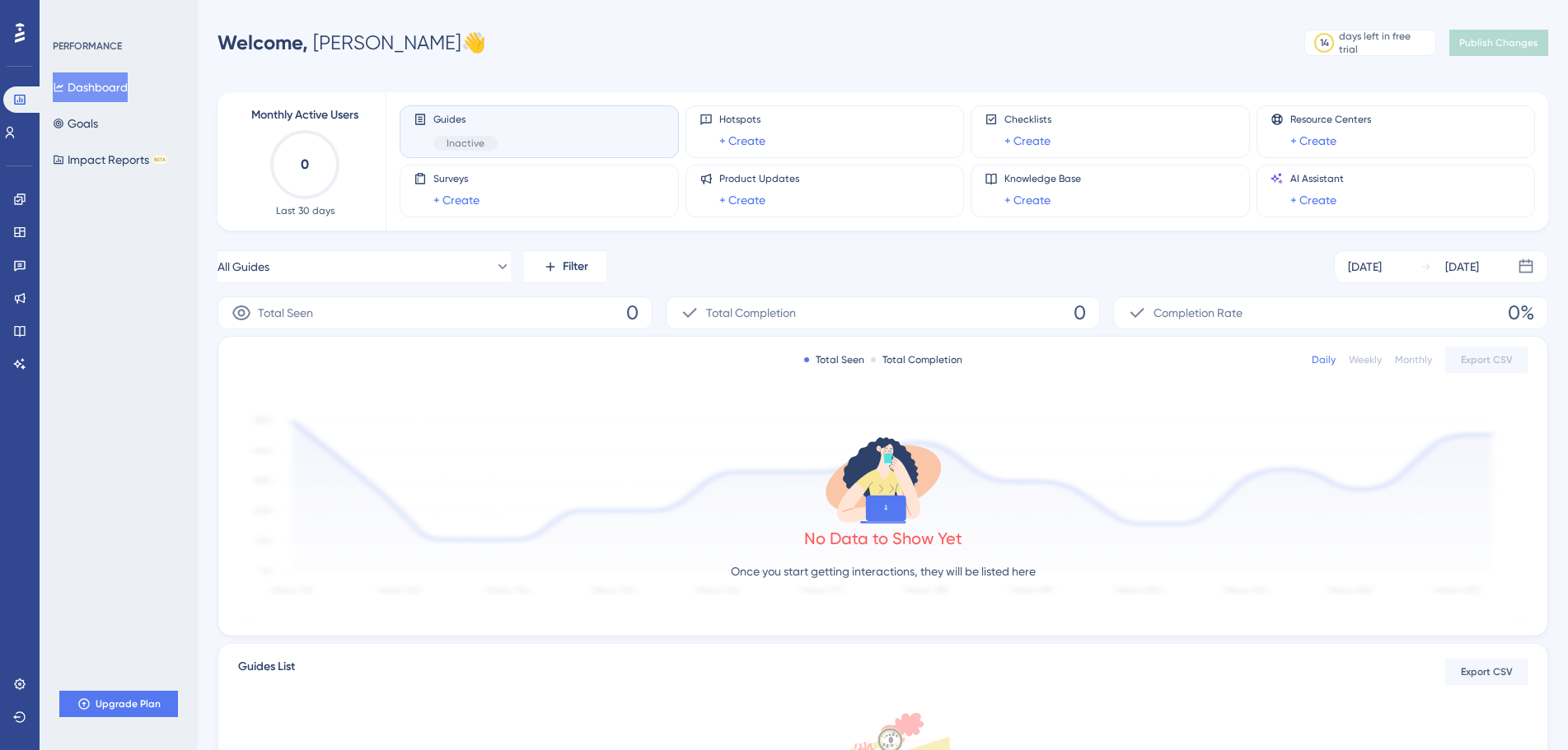
click at [119, 91] on button "Dashboard" at bounding box center [90, 87] width 75 height 30
click at [126, 134] on div "Dashboard Goals Impact Reports BETA" at bounding box center [119, 123] width 133 height 102
click at [98, 121] on button "Goals" at bounding box center [75, 123] width 45 height 30
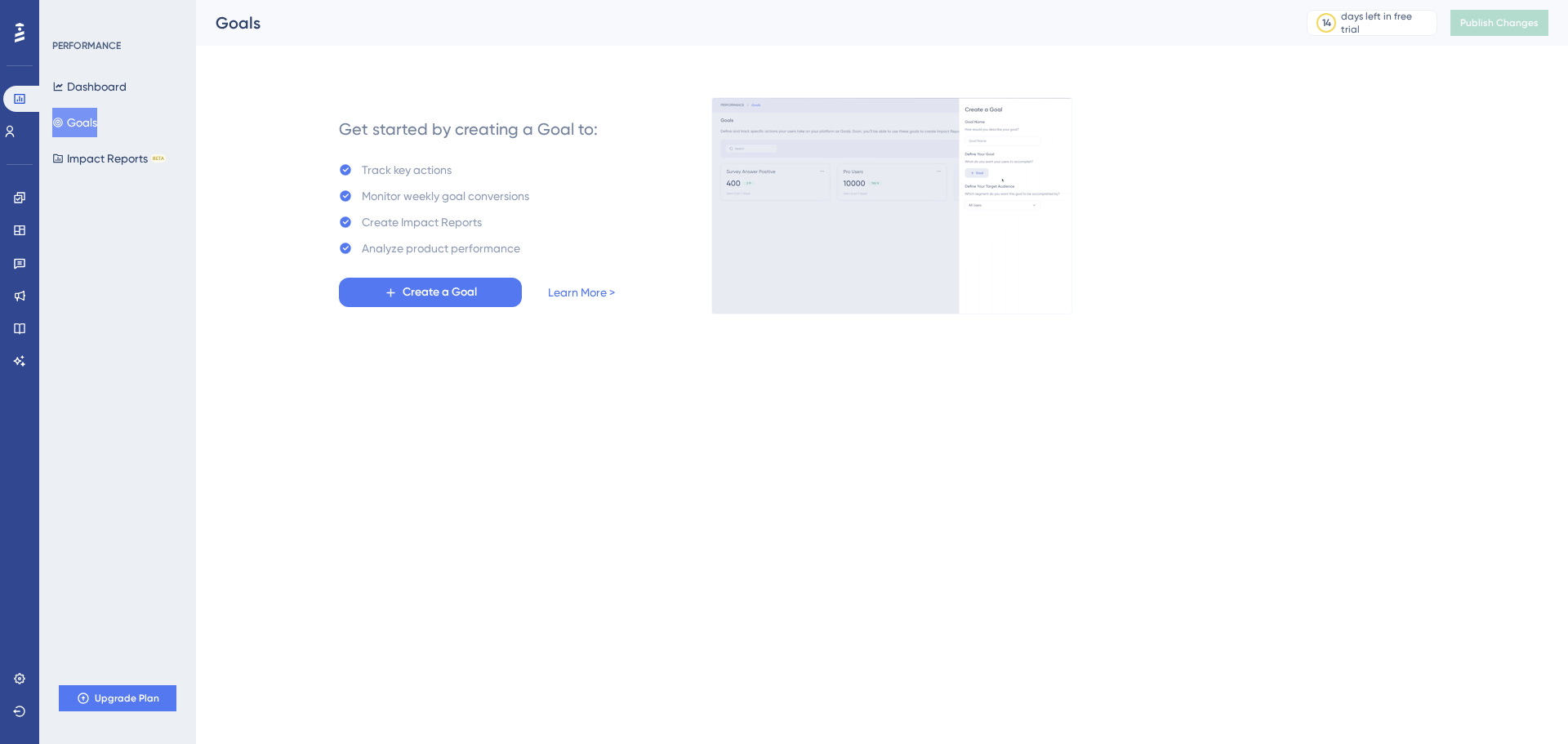
click at [102, 106] on div "Dashboard Goals Impact Reports BETA" at bounding box center [118, 122] width 132 height 101
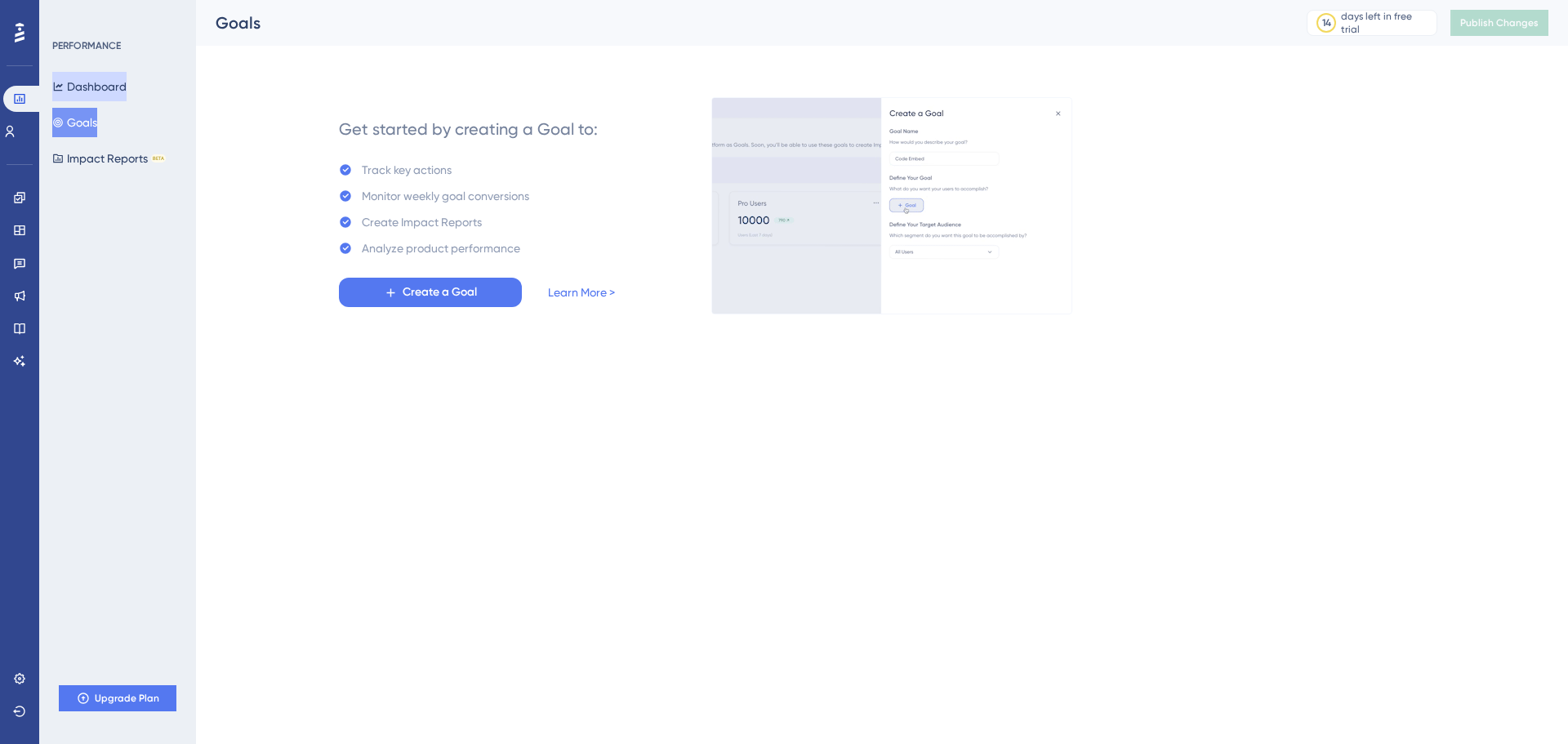
click at [102, 88] on button "Dashboard" at bounding box center [89, 86] width 74 height 29
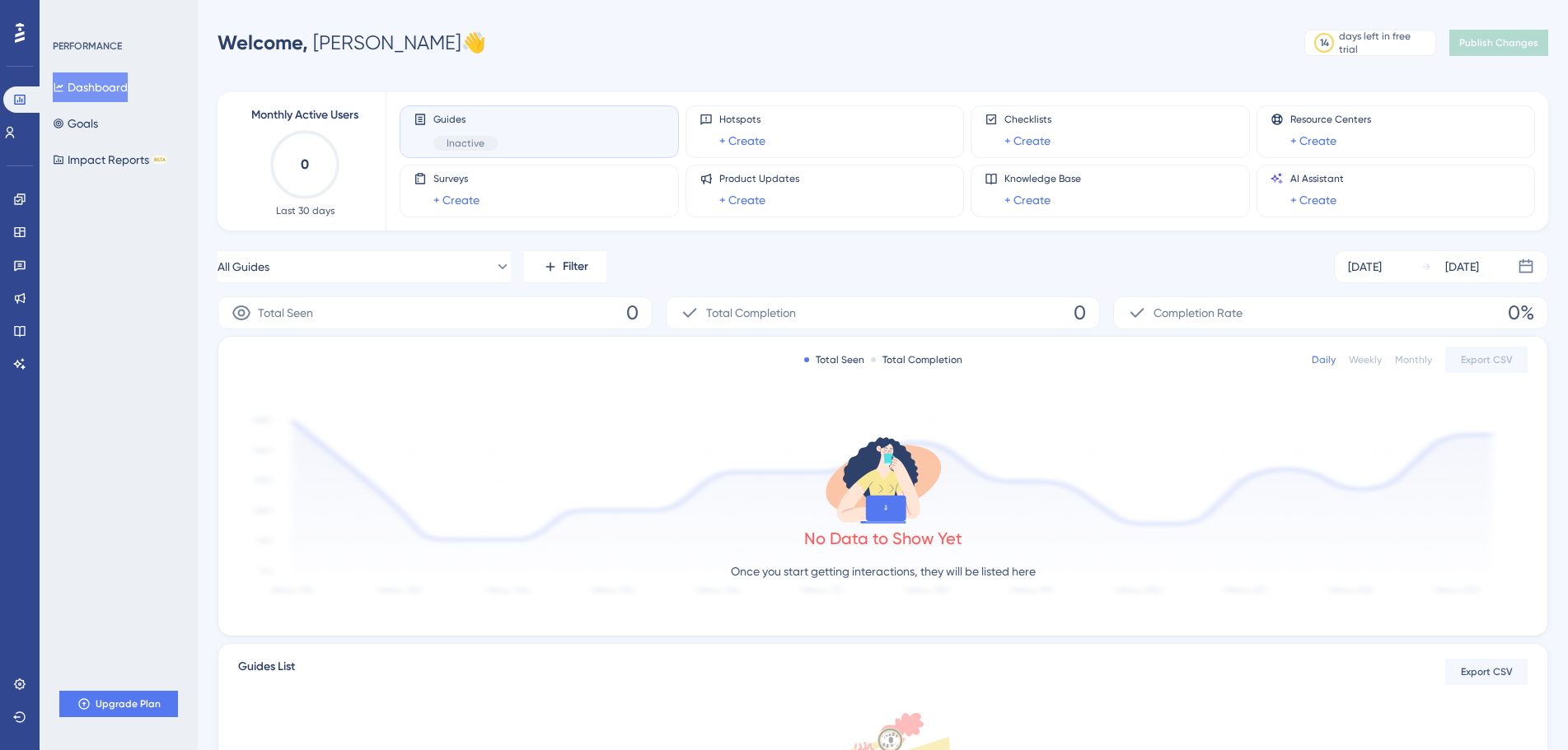
click at [14, 37] on icon at bounding box center [20, 32] width 10 height 20
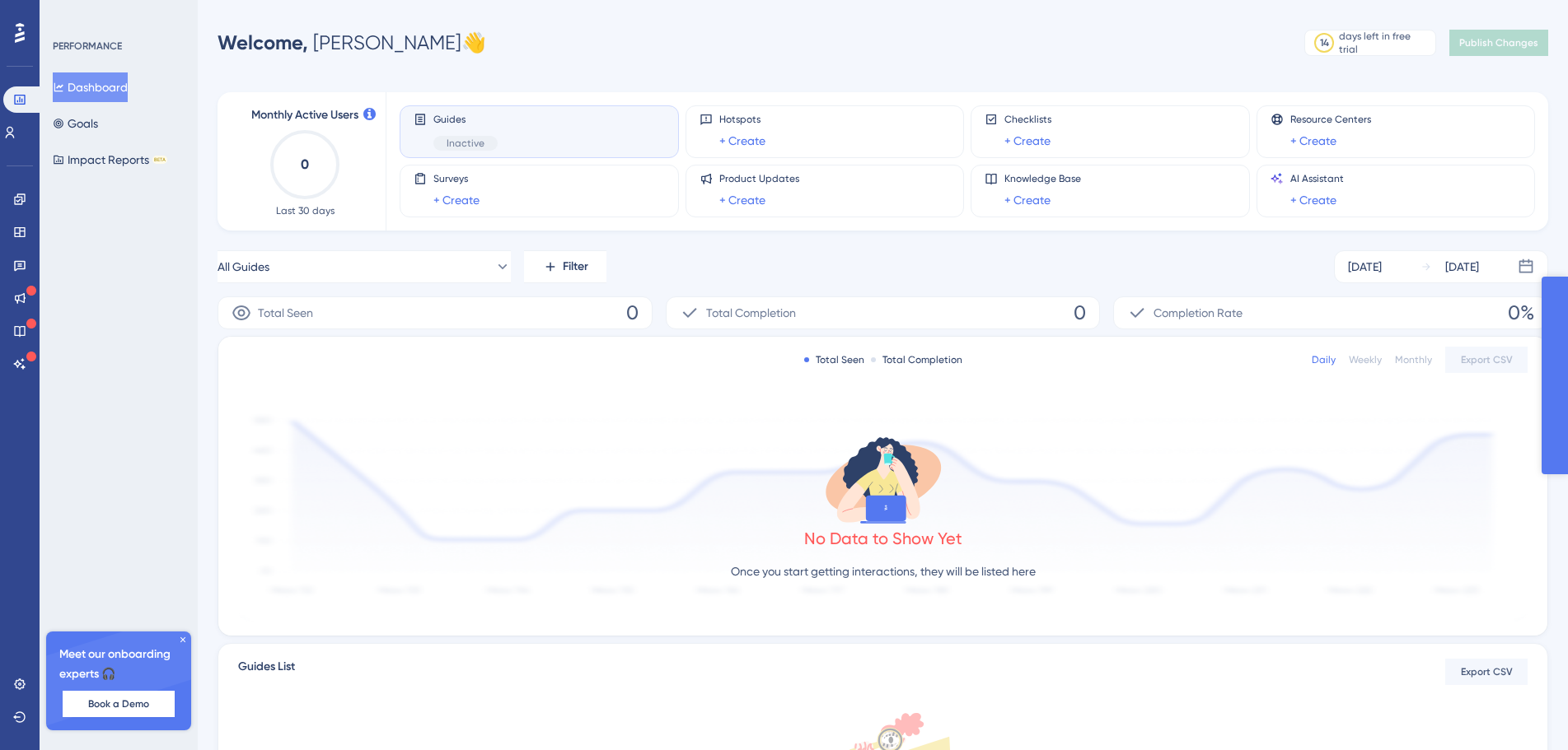
drag, startPoint x: 1631, startPoint y: 481, endPoint x: 3082, endPoint y: 853, distance: 1497.9
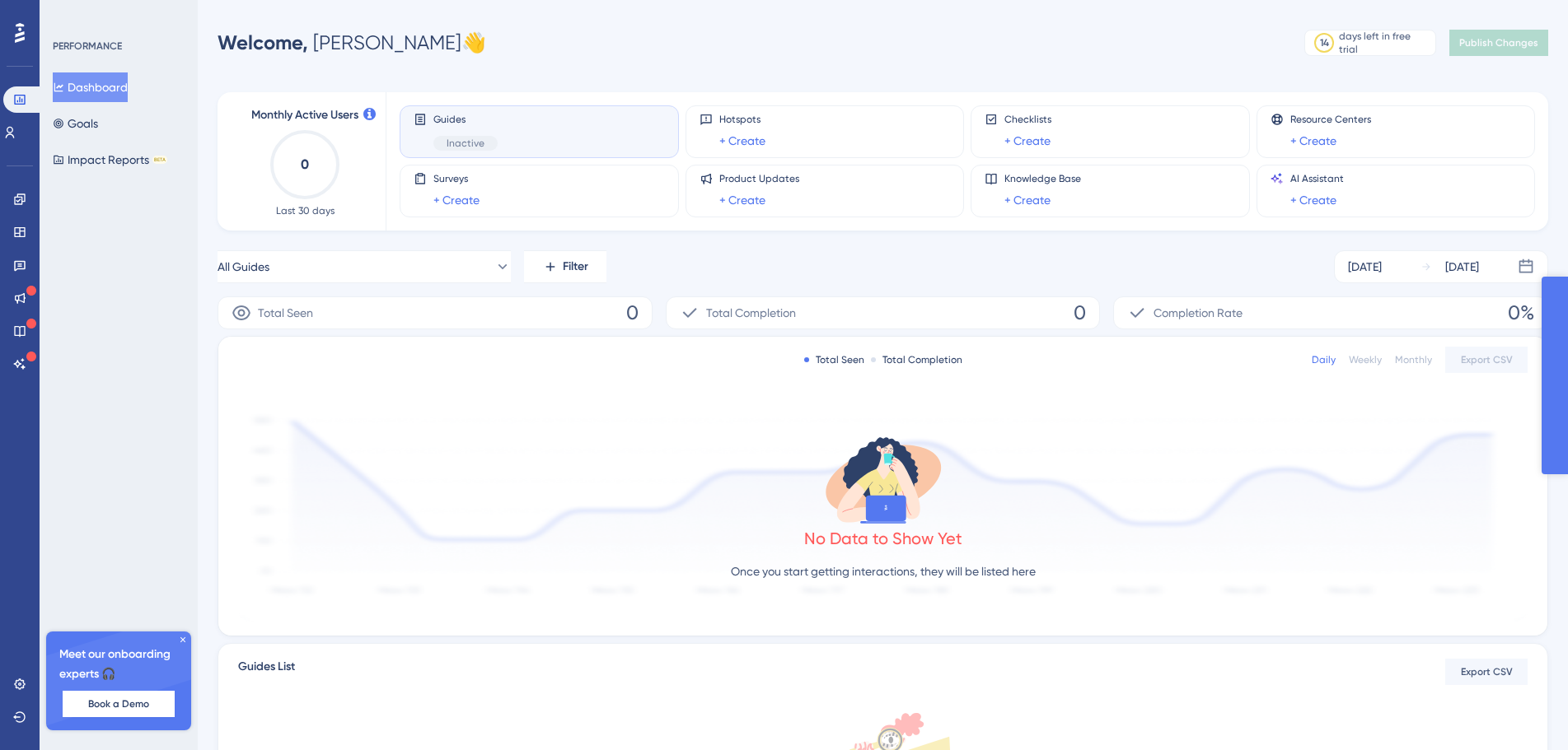
click at [20, 200] on body "Back Eldev Eldev Step Preview Guide ID: 151789 Copy Settings This guide has no …" at bounding box center [146, 375] width 293 height 750
click at [28, 133] on body "Back Eldev Eldev Step Preview Guide ID: 151789 Copy Settings This guide has no …" at bounding box center [146, 375] width 293 height 750
click at [94, 123] on body "Back Eldev Eldev Step Preview Guide ID: 151789 Copy Settings This guide has no …" at bounding box center [146, 375] width 293 height 750
click at [96, 158] on body "Back Eldev Eldev Step Preview Guide ID: 151789 Copy Settings This guide has no …" at bounding box center [146, 375] width 293 height 750
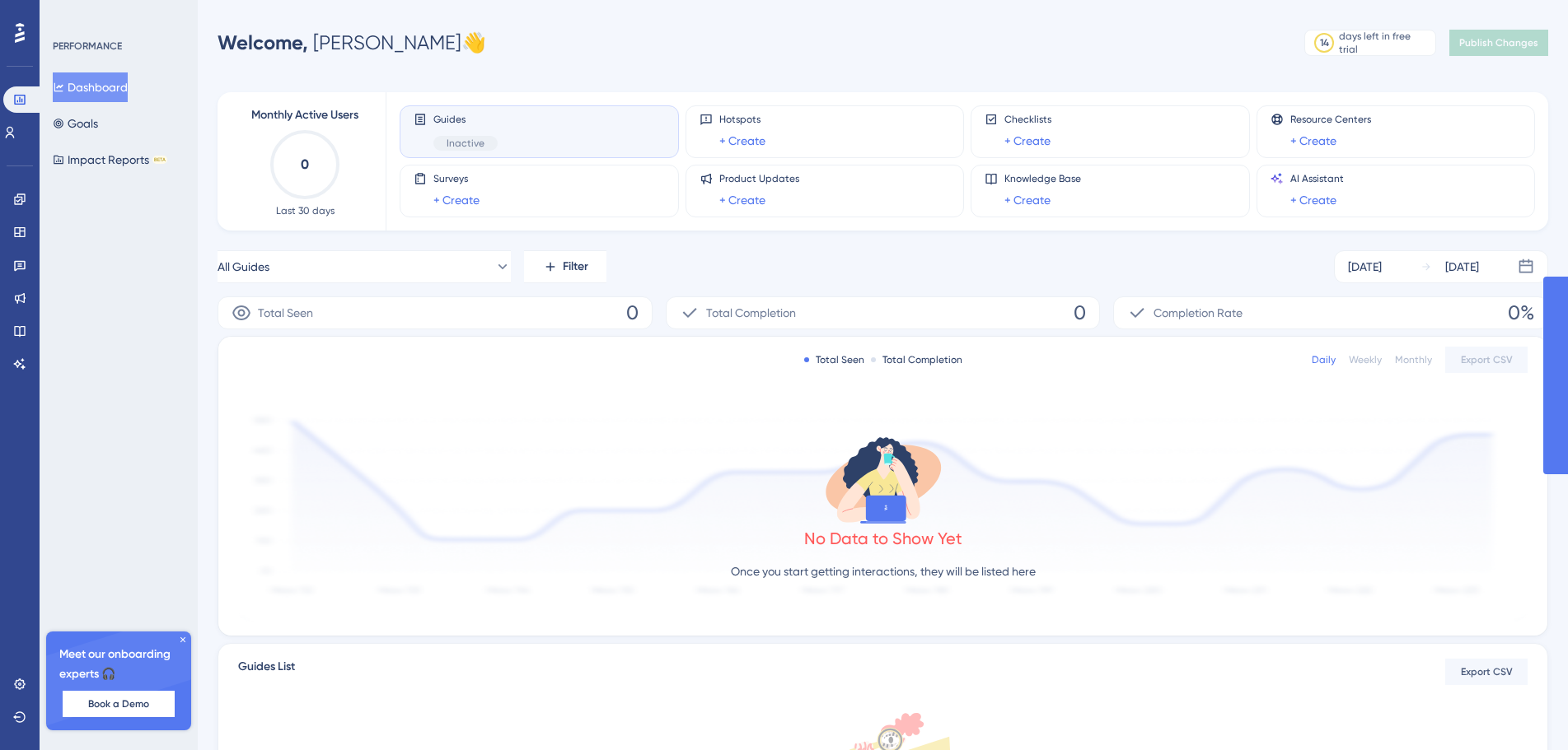
click at [185, 634] on body "Back Eldev Eldev Step Preview Guide ID: 151789 Copy Settings This guide has no …" at bounding box center [146, 375] width 293 height 750
drag, startPoint x: 172, startPoint y: 645, endPoint x: 128, endPoint y: 712, distance: 80.2
click at [172, 648] on body "Back Eldev Eldev Step Preview Guide ID: 151789 Copy Settings This guide has no …" at bounding box center [146, 375] width 293 height 750
click at [128, 712] on body "Back Eldev Eldev Step Preview Guide ID: 151789 Copy Settings This guide has no …" at bounding box center [146, 375] width 293 height 750
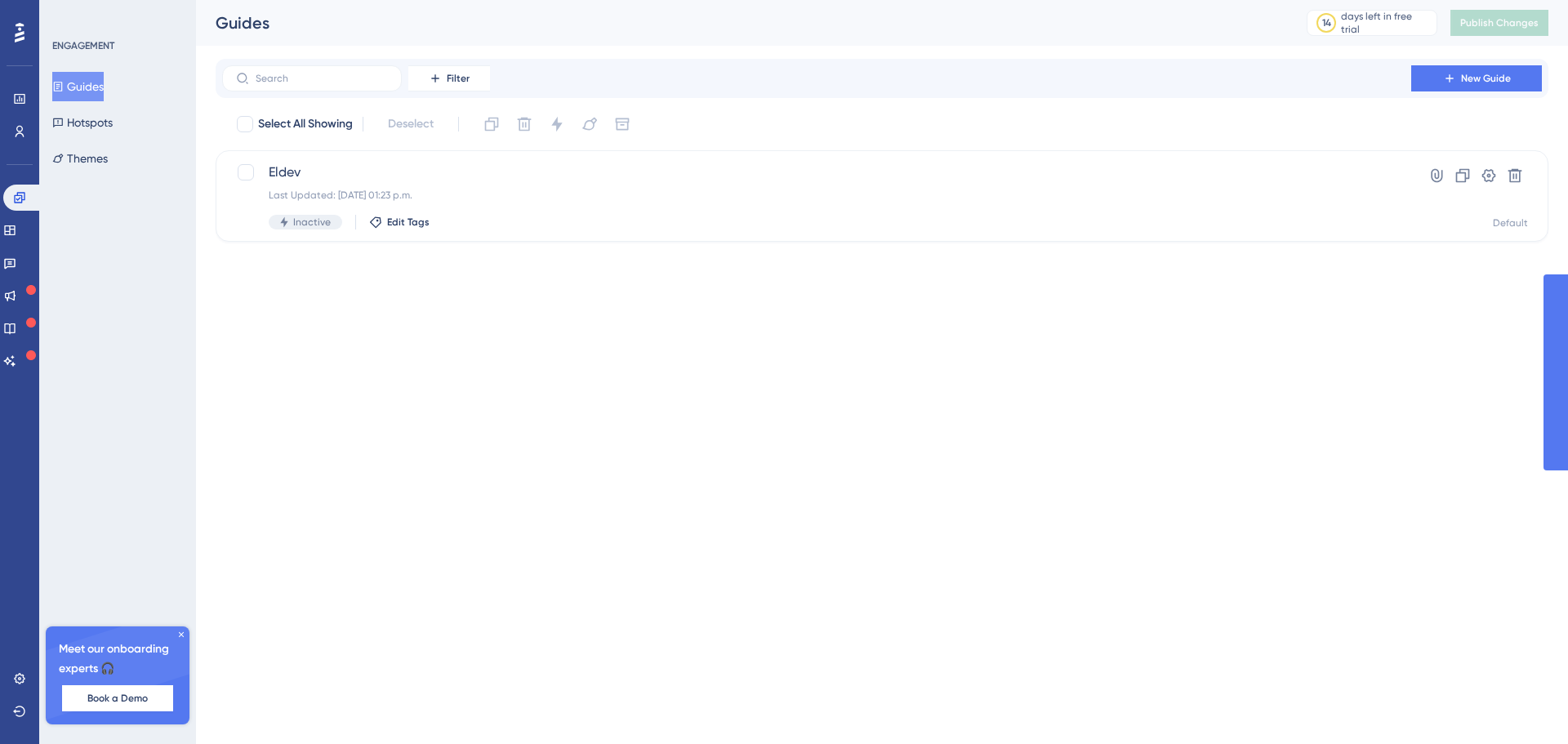
click at [24, 356] on body "v 6.0.0.12 Container Information Current User Information Guides Hotspot Groups…" at bounding box center [224, 372] width 448 height 744
click at [174, 633] on div "Meet our onboarding experts 🎧 Book a Demo" at bounding box center [117, 675] width 144 height 98
click at [176, 633] on icon at bounding box center [181, 634] width 10 height 10
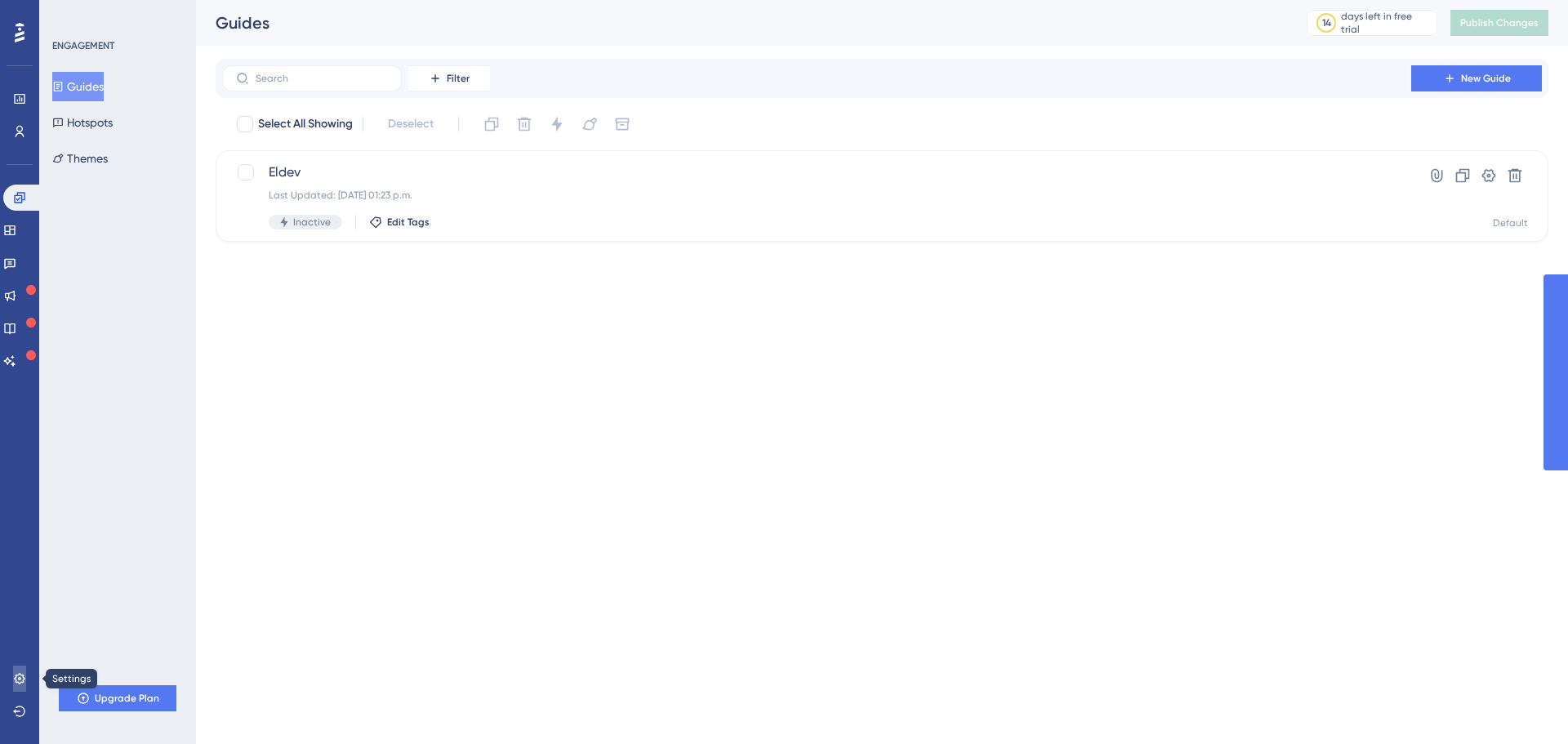
click at [19, 679] on icon at bounding box center [20, 679] width 13 height 13
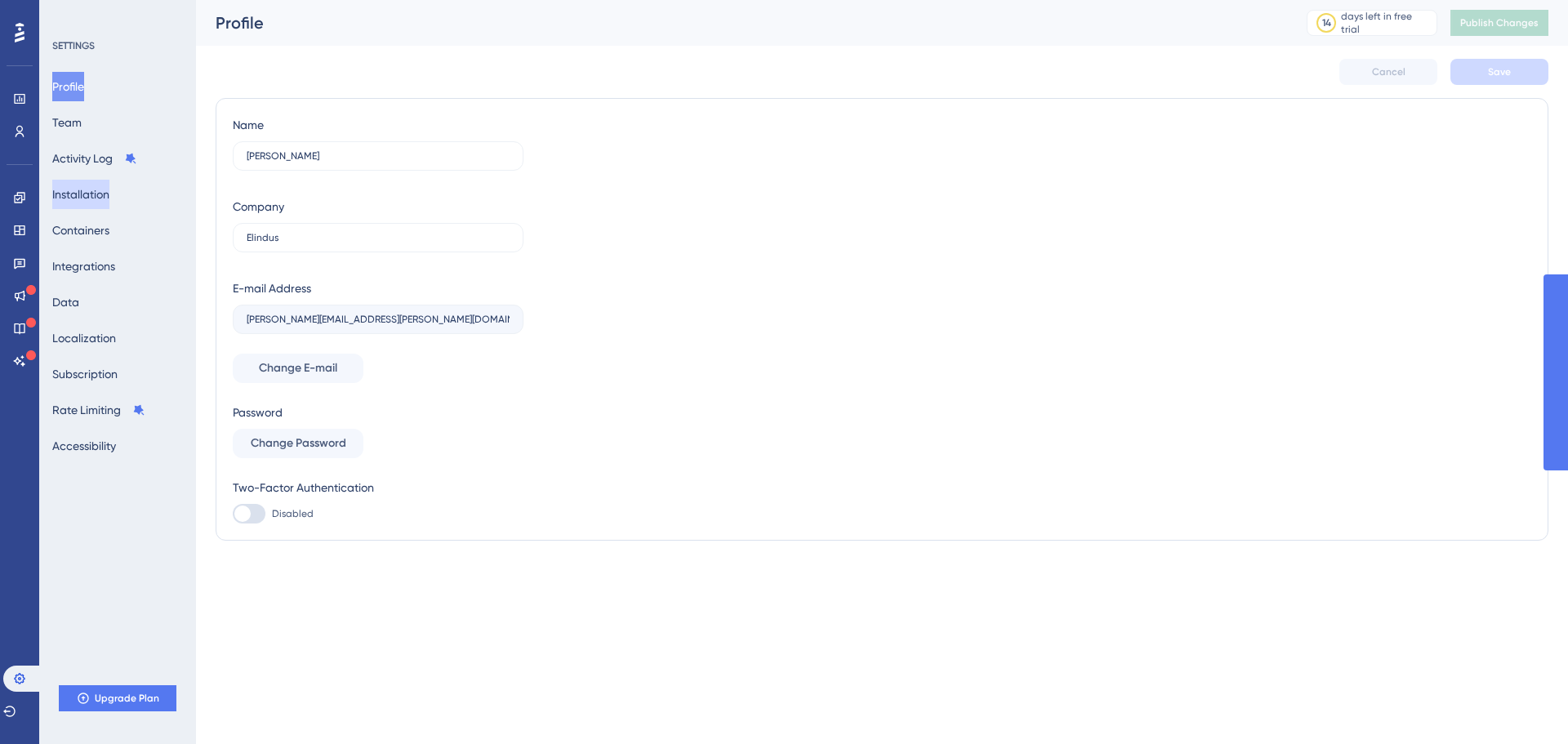
click at [110, 199] on button "Installation" at bounding box center [81, 194] width 57 height 29
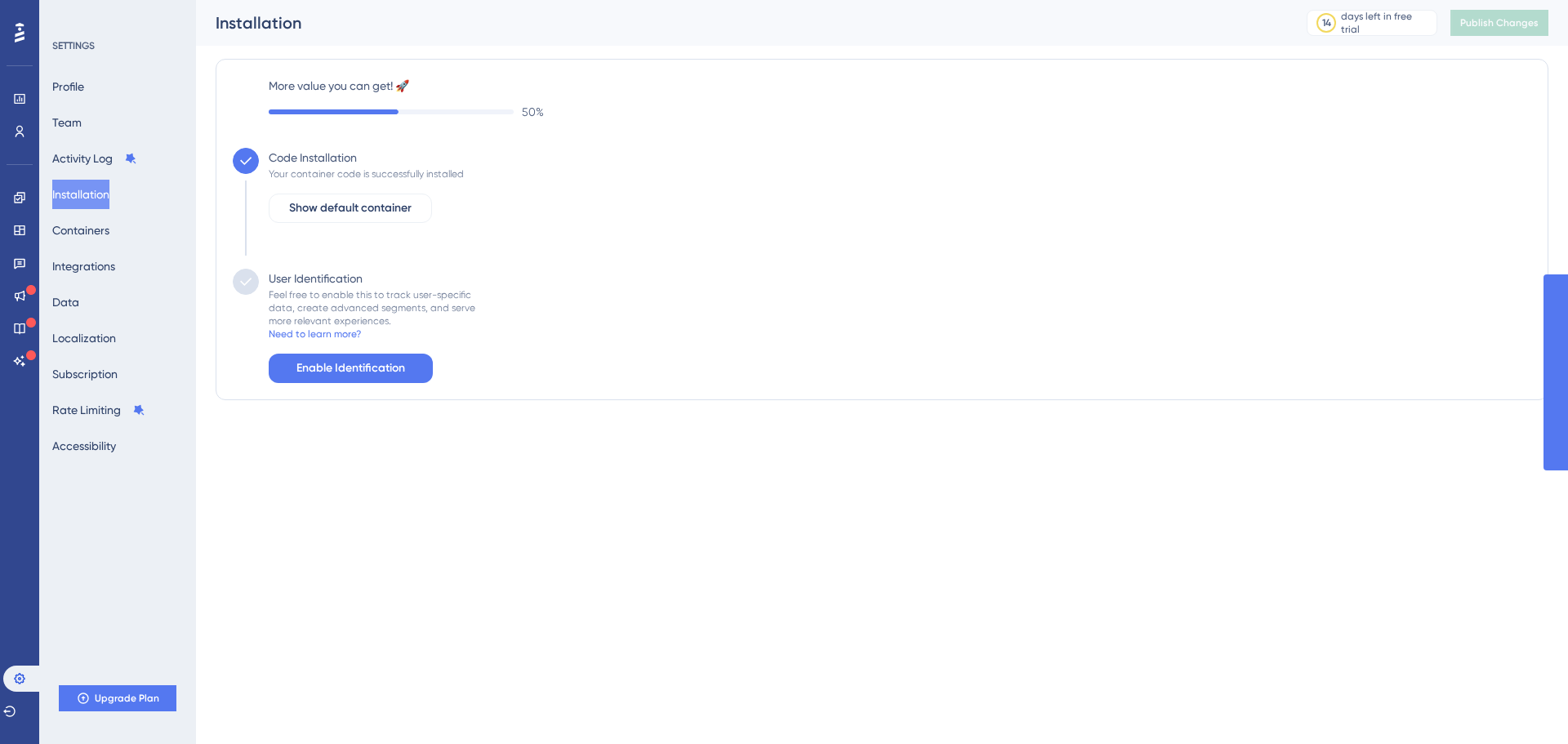
click at [230, 281] on div "More value you can get! 🚀 50 % Code Installation Your container code is success…" at bounding box center [882, 229] width 1333 height 341
click at [306, 362] on span "Enable Identification" at bounding box center [351, 368] width 109 height 19
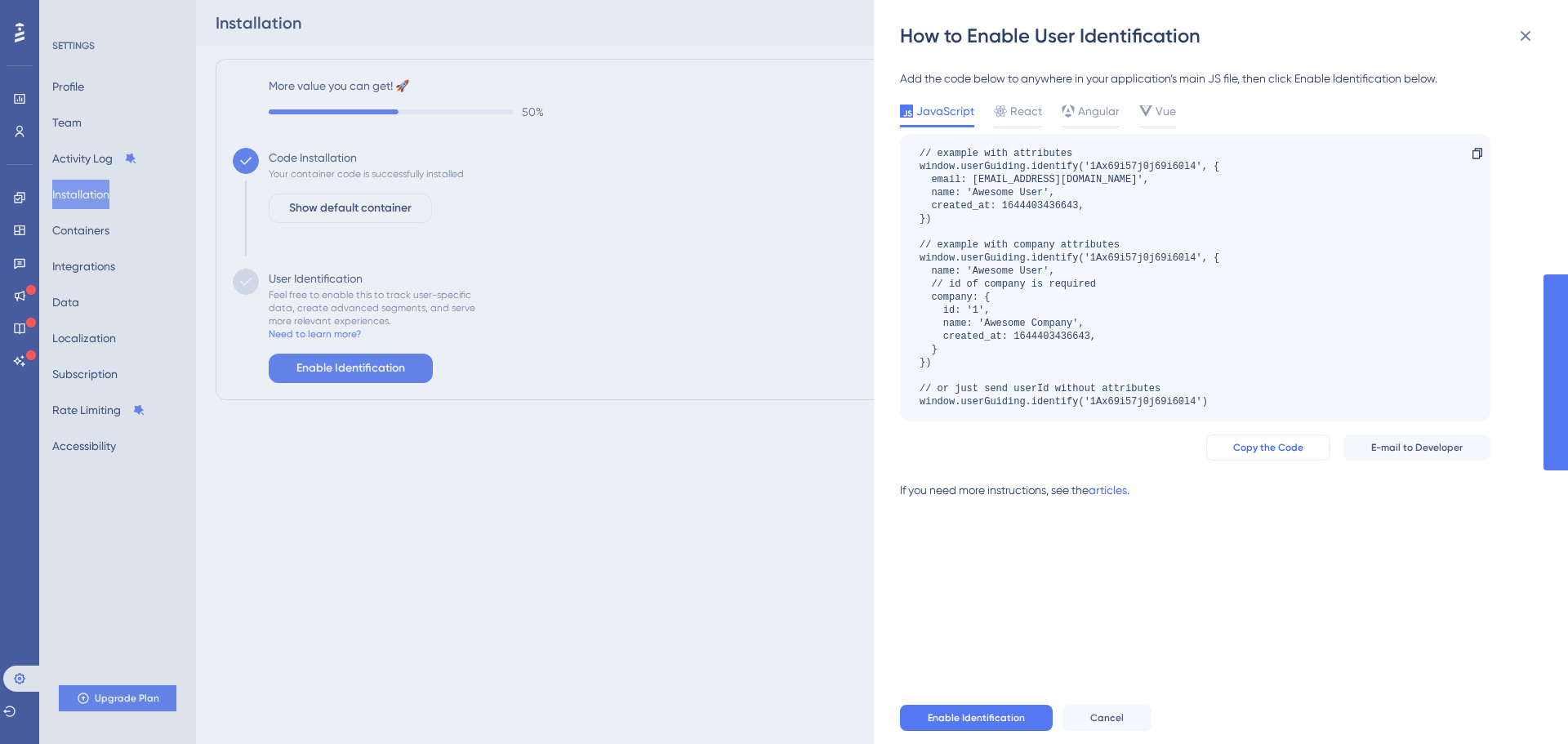
click at [1271, 452] on span "Copy the Code" at bounding box center [1268, 447] width 70 height 13
click at [1116, 726] on button "Cancel" at bounding box center [1107, 718] width 89 height 26
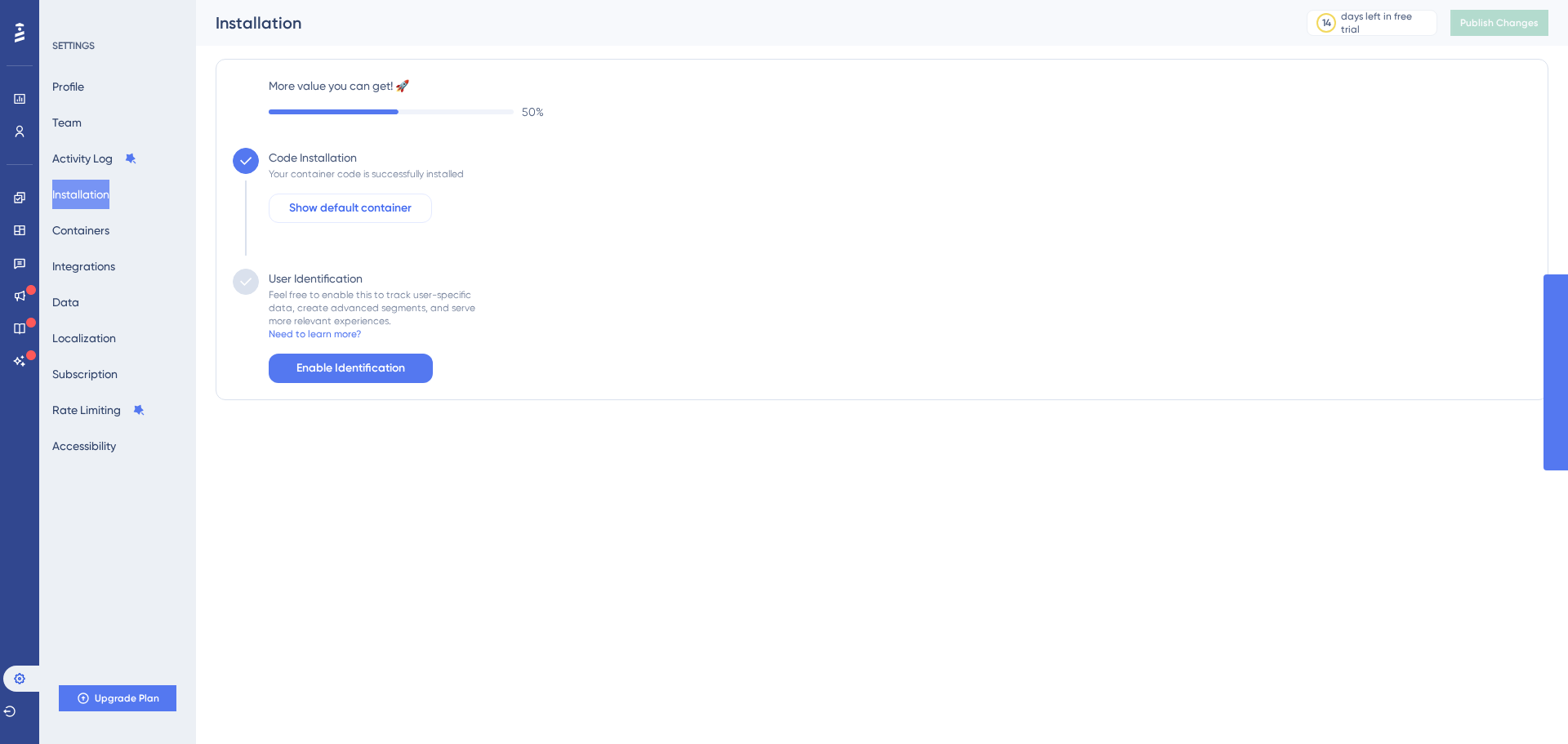
click at [322, 217] on span "Show default container" at bounding box center [350, 208] width 122 height 19
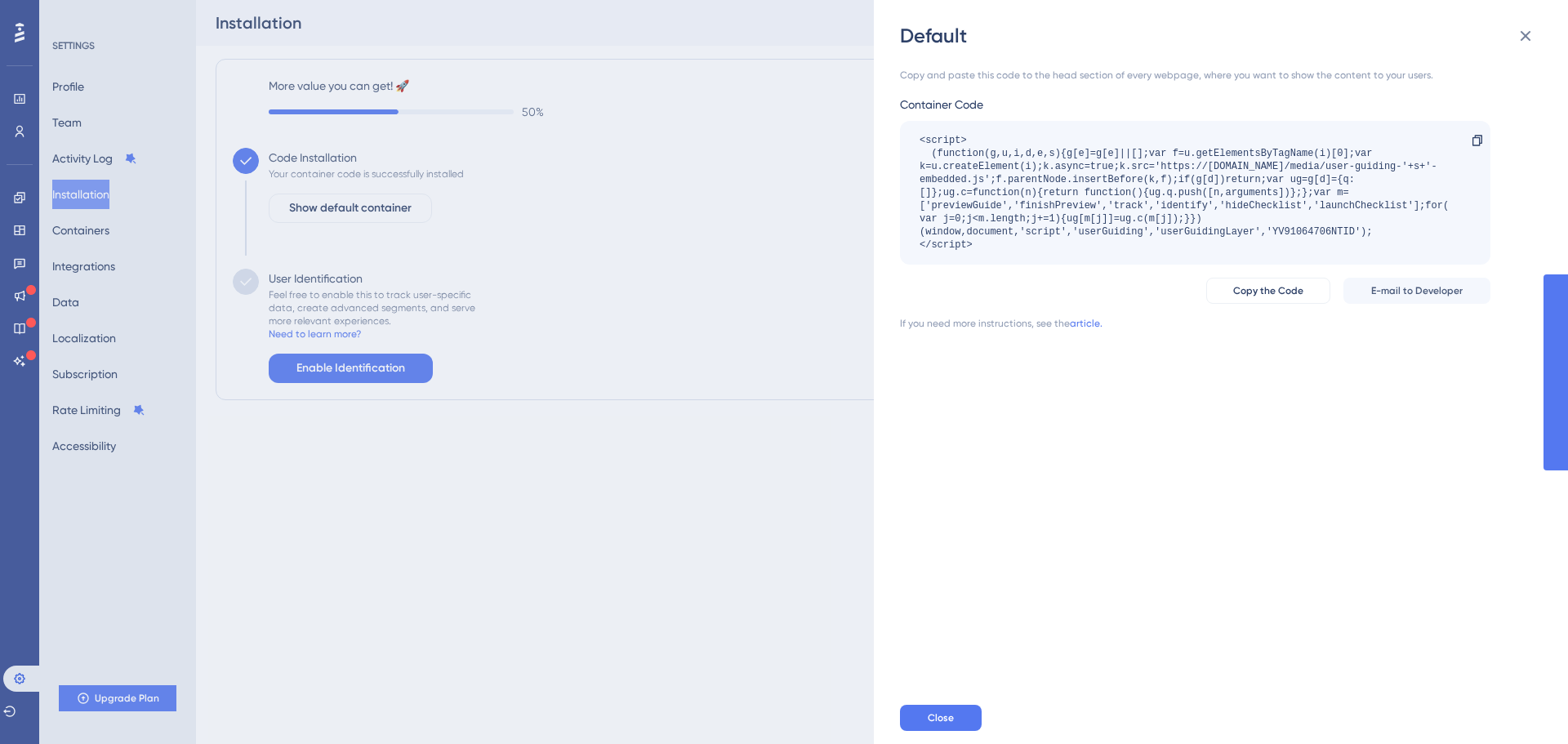
click at [696, 308] on div "Default Copy and paste this code to the head section of every webpage, where yo…" at bounding box center [784, 372] width 1568 height 744
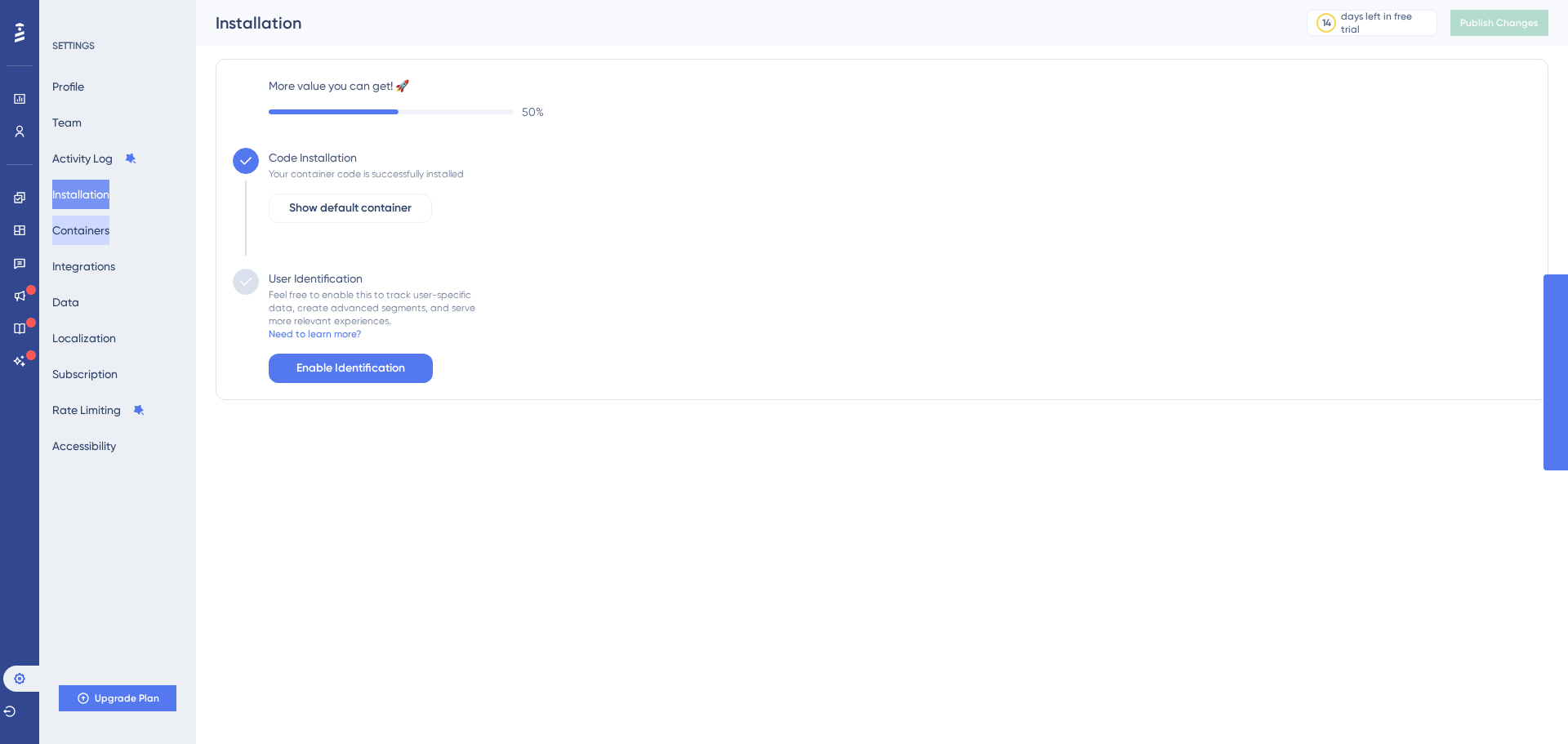
click at [96, 231] on button "Containers" at bounding box center [81, 230] width 57 height 29
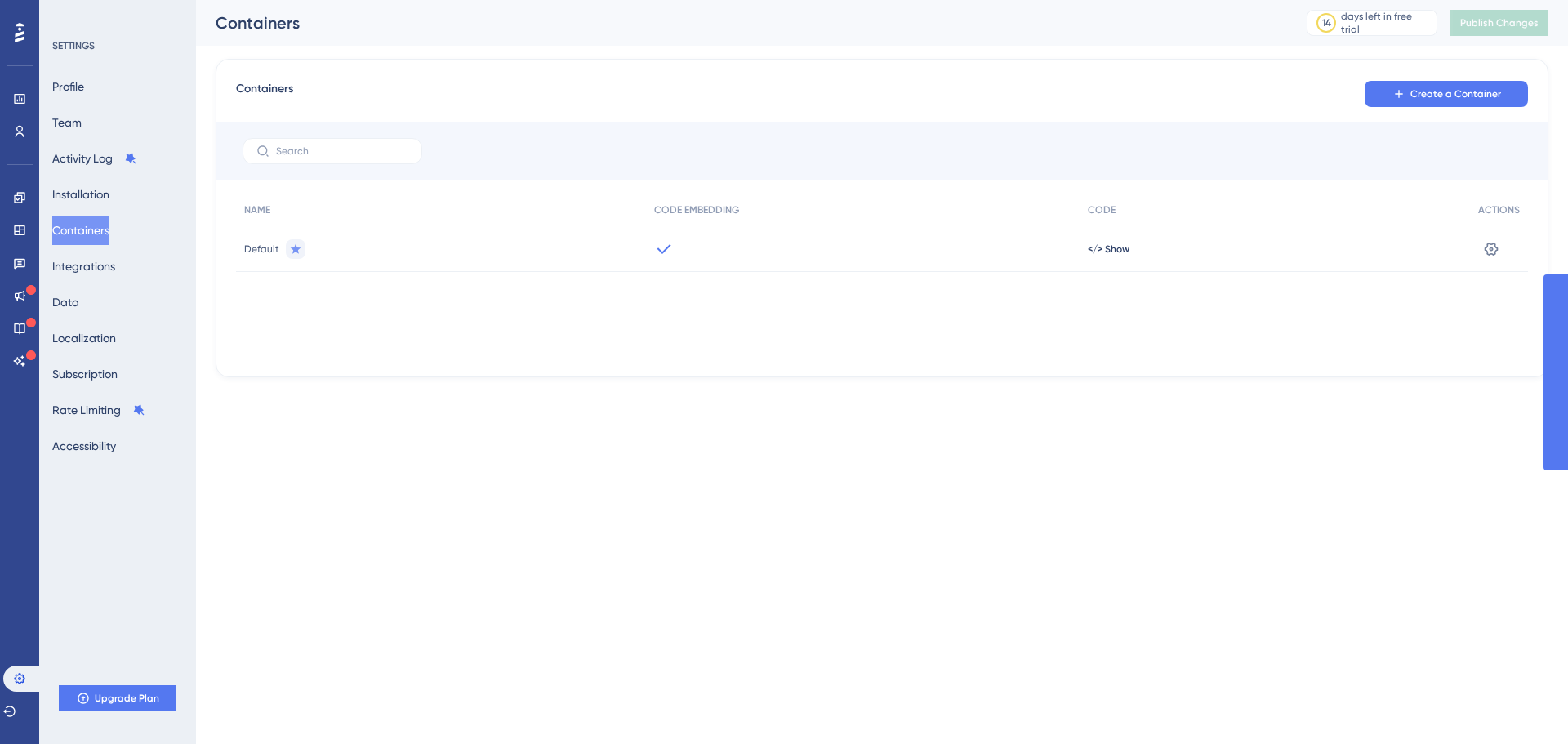
click at [361, 255] on div "Default" at bounding box center [441, 249] width 410 height 45
click at [258, 253] on span "Default" at bounding box center [262, 249] width 35 height 13
click at [1493, 248] on icon at bounding box center [1491, 249] width 13 height 13
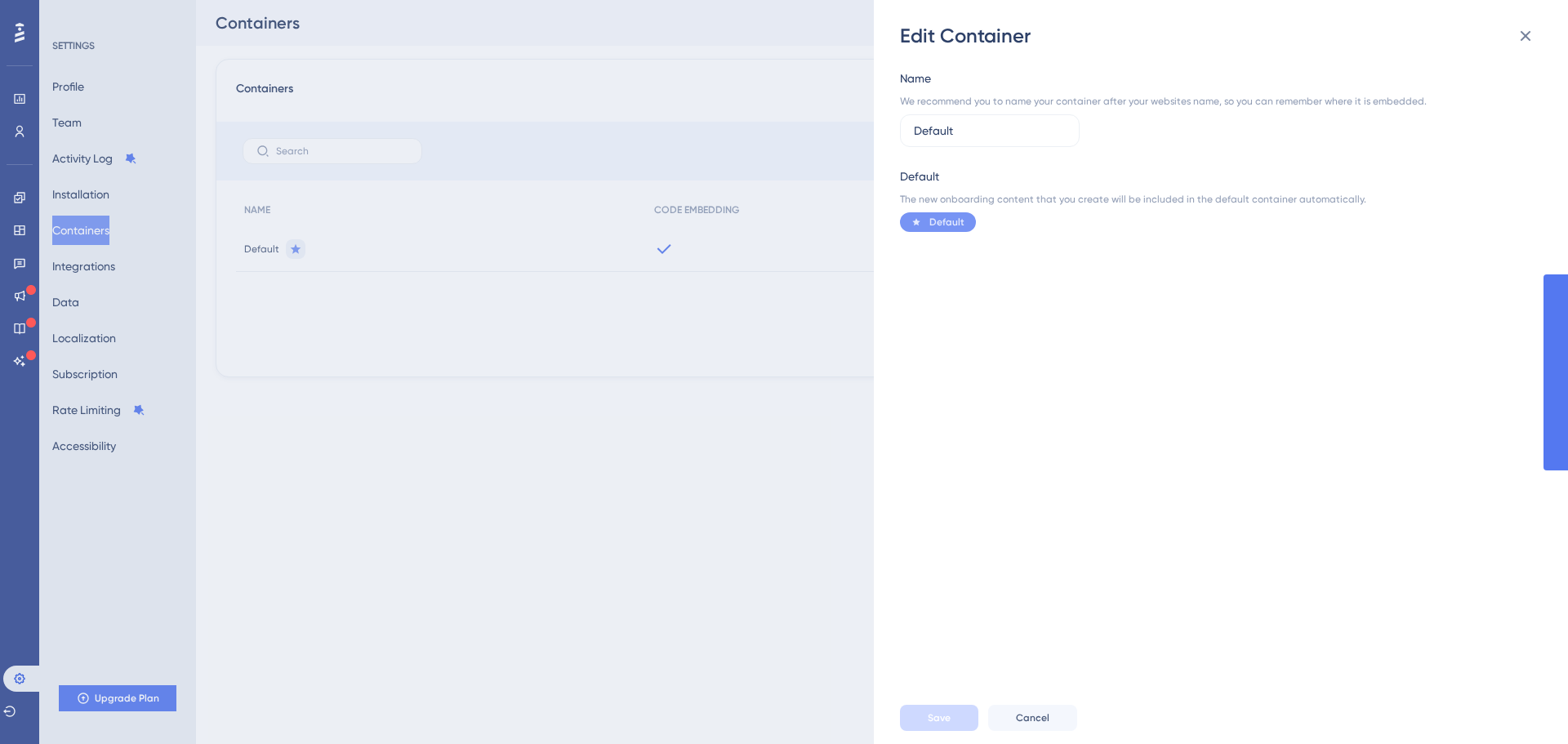
click at [781, 376] on div "Edit Container Name We recommend you to name your container after your websites…" at bounding box center [784, 372] width 1568 height 744
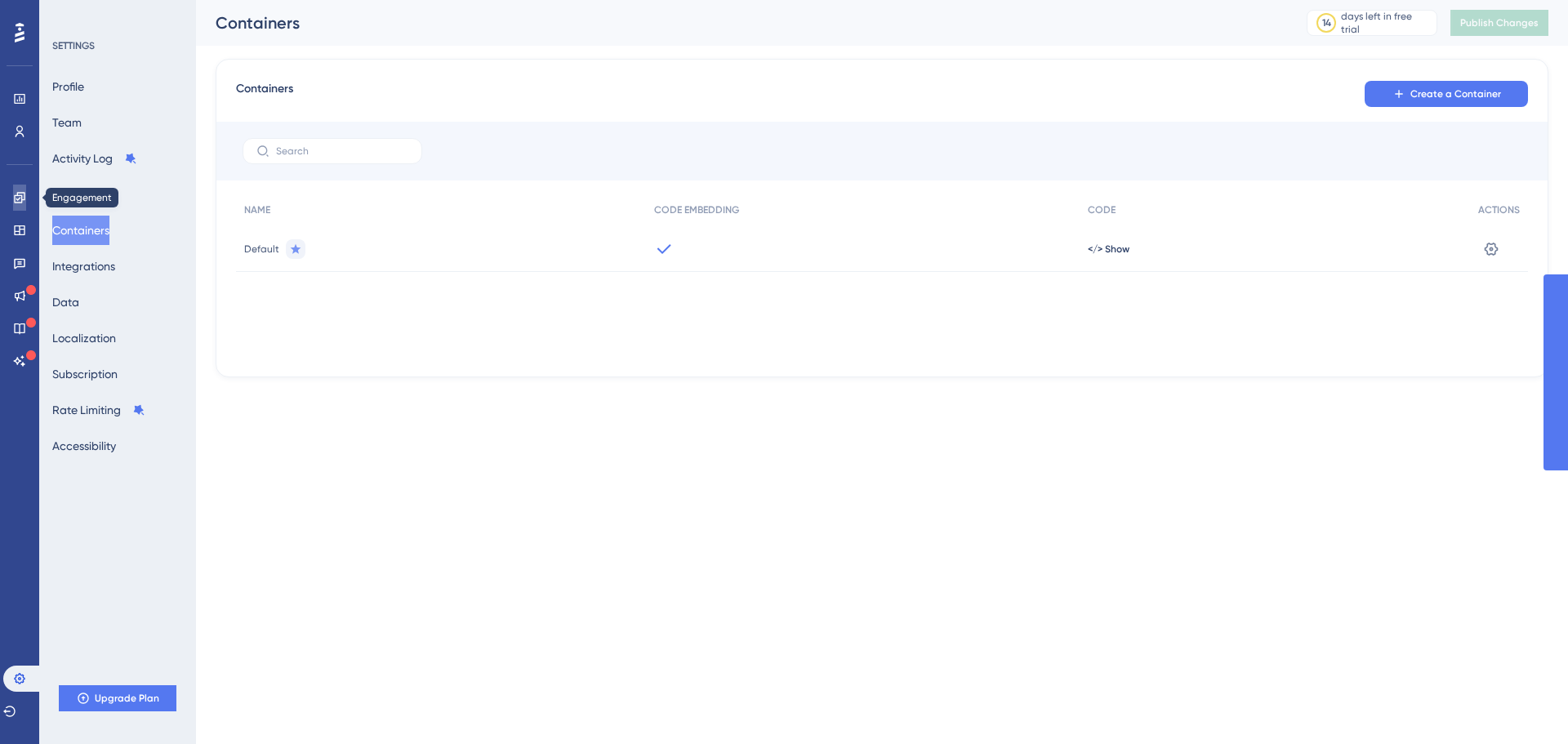
click at [26, 204] on link at bounding box center [20, 197] width 13 height 26
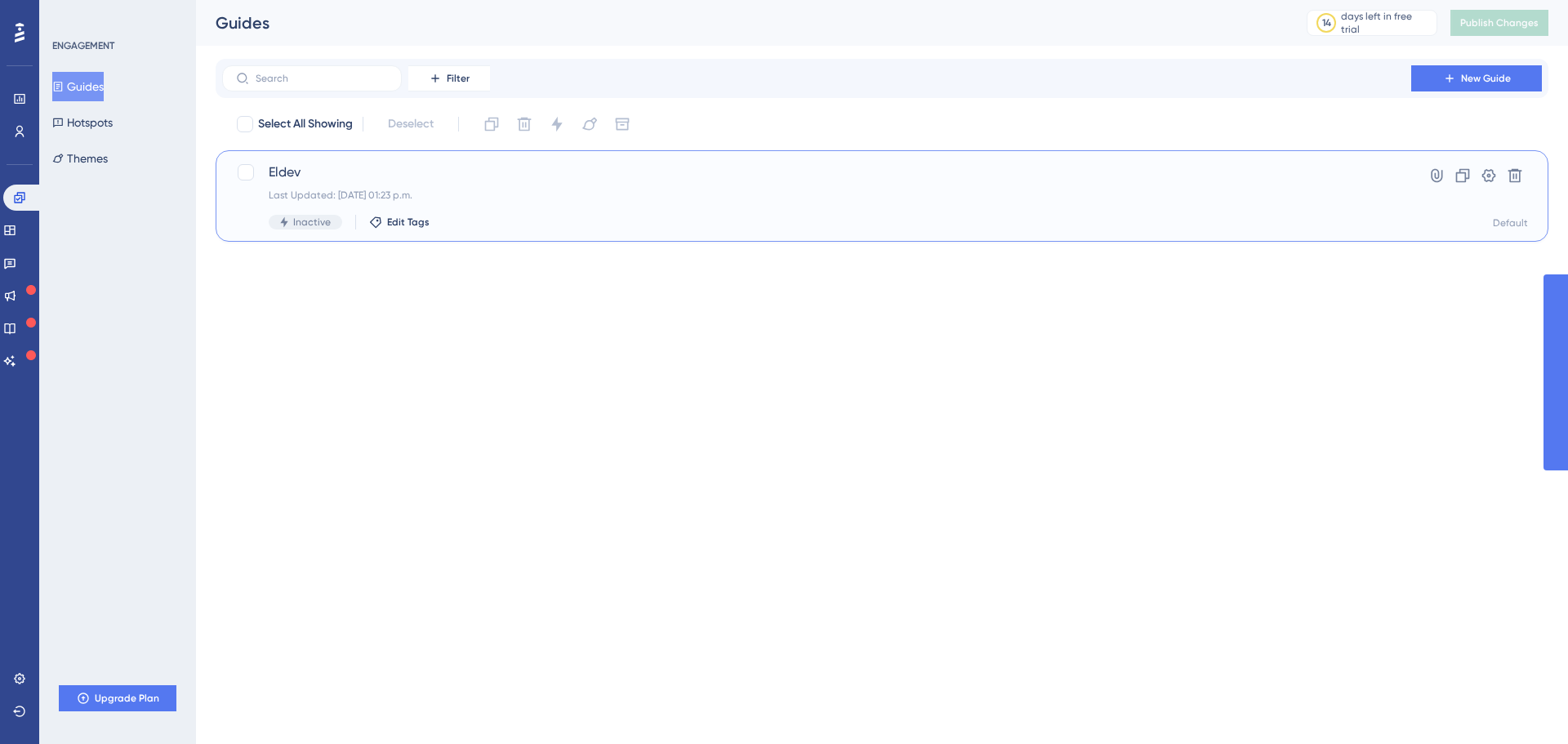
click at [446, 187] on div "Eldev Last Updated: 12 sep 2025 01:23 p.m. Inactive Edit Tags" at bounding box center [816, 195] width 1096 height 67
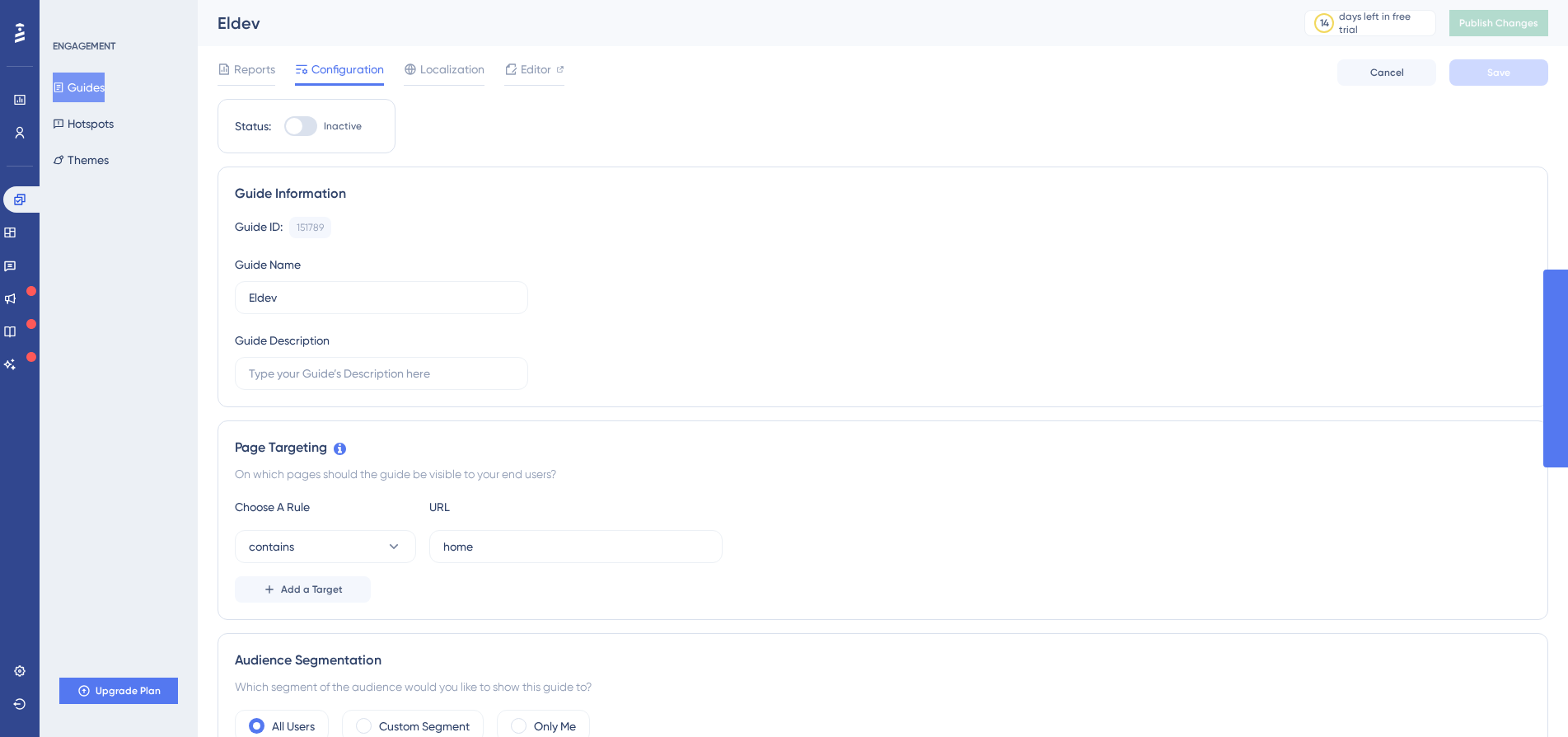
click at [301, 133] on div at bounding box center [300, 126] width 33 height 20
click at [284, 127] on input "Inactive" at bounding box center [283, 126] width 1 height 1
checkbox input "false"
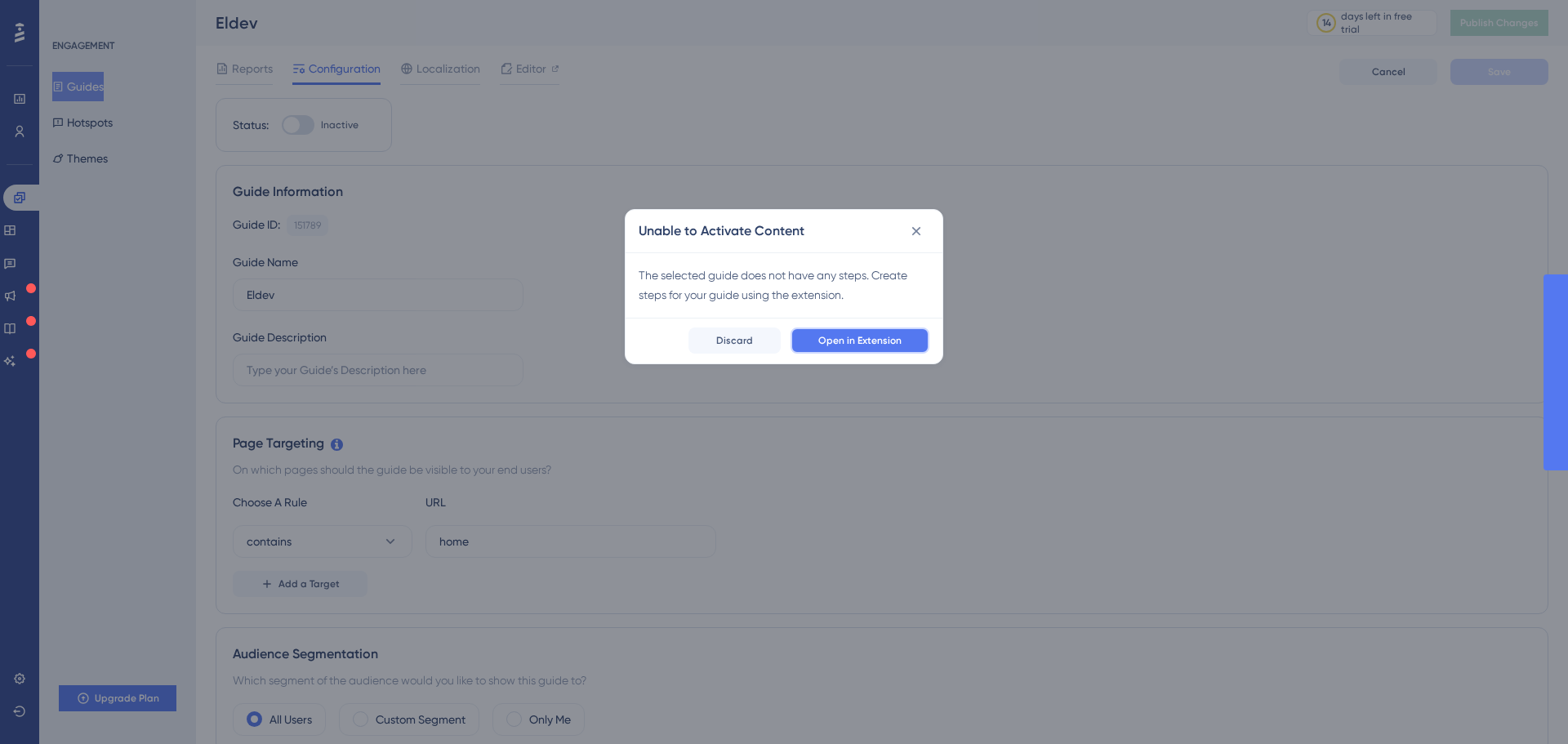
click at [824, 342] on span "Open in Extension" at bounding box center [859, 340] width 83 height 13
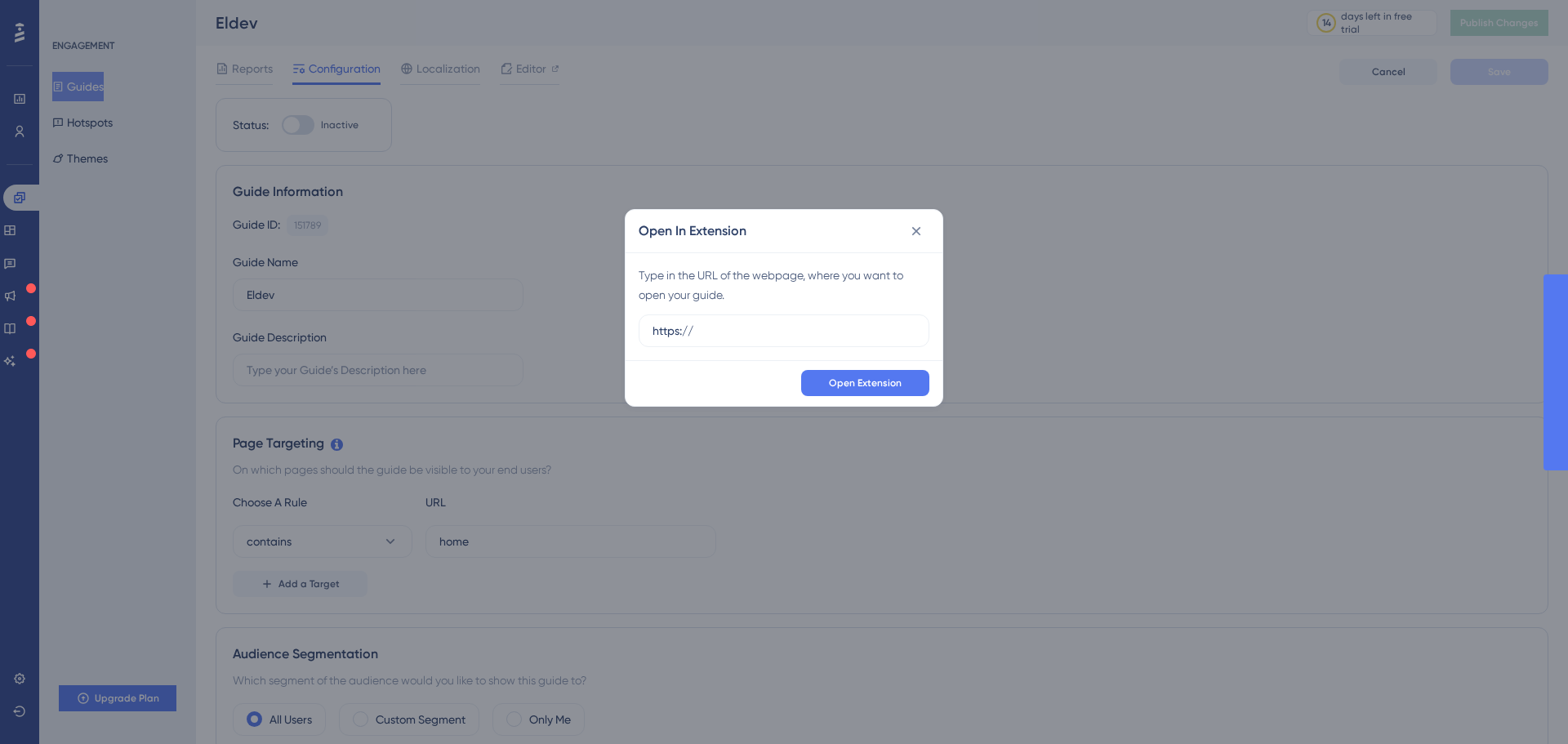
click at [824, 342] on label "https://" at bounding box center [784, 330] width 291 height 33
click at [824, 340] on input "https://" at bounding box center [784, 330] width 263 height 18
click at [824, 342] on label "https://" at bounding box center [784, 330] width 291 height 33
click at [824, 340] on input "https://" at bounding box center [784, 330] width 263 height 18
click at [824, 342] on label "https://" at bounding box center [784, 330] width 291 height 33
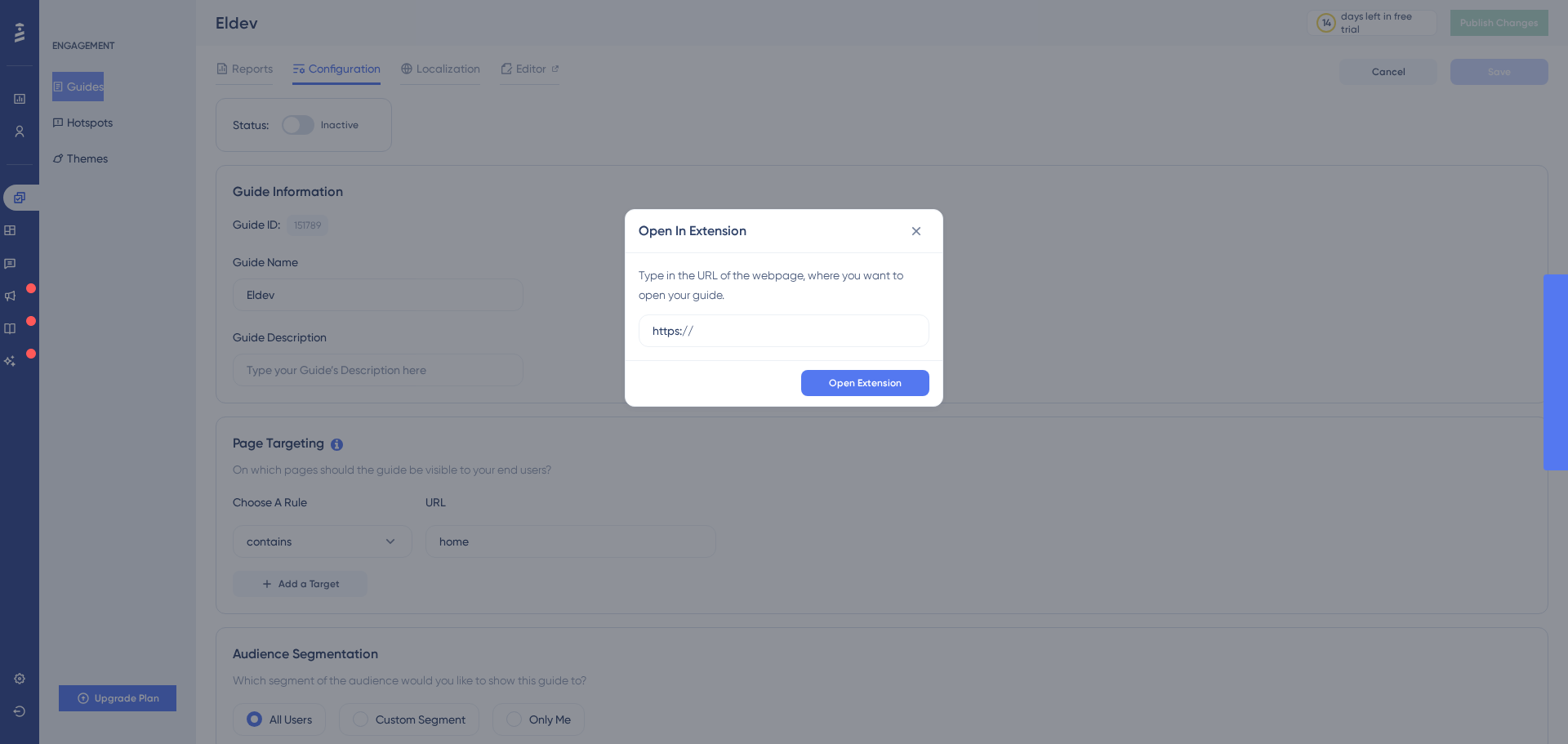
click at [824, 340] on input "https://" at bounding box center [784, 330] width 263 height 18
click at [821, 340] on label "https://" at bounding box center [784, 330] width 291 height 33
click at [821, 340] on input "https://" at bounding box center [784, 330] width 263 height 18
click at [821, 340] on label "https://" at bounding box center [784, 330] width 291 height 33
click at [821, 340] on input "https://" at bounding box center [784, 330] width 263 height 18
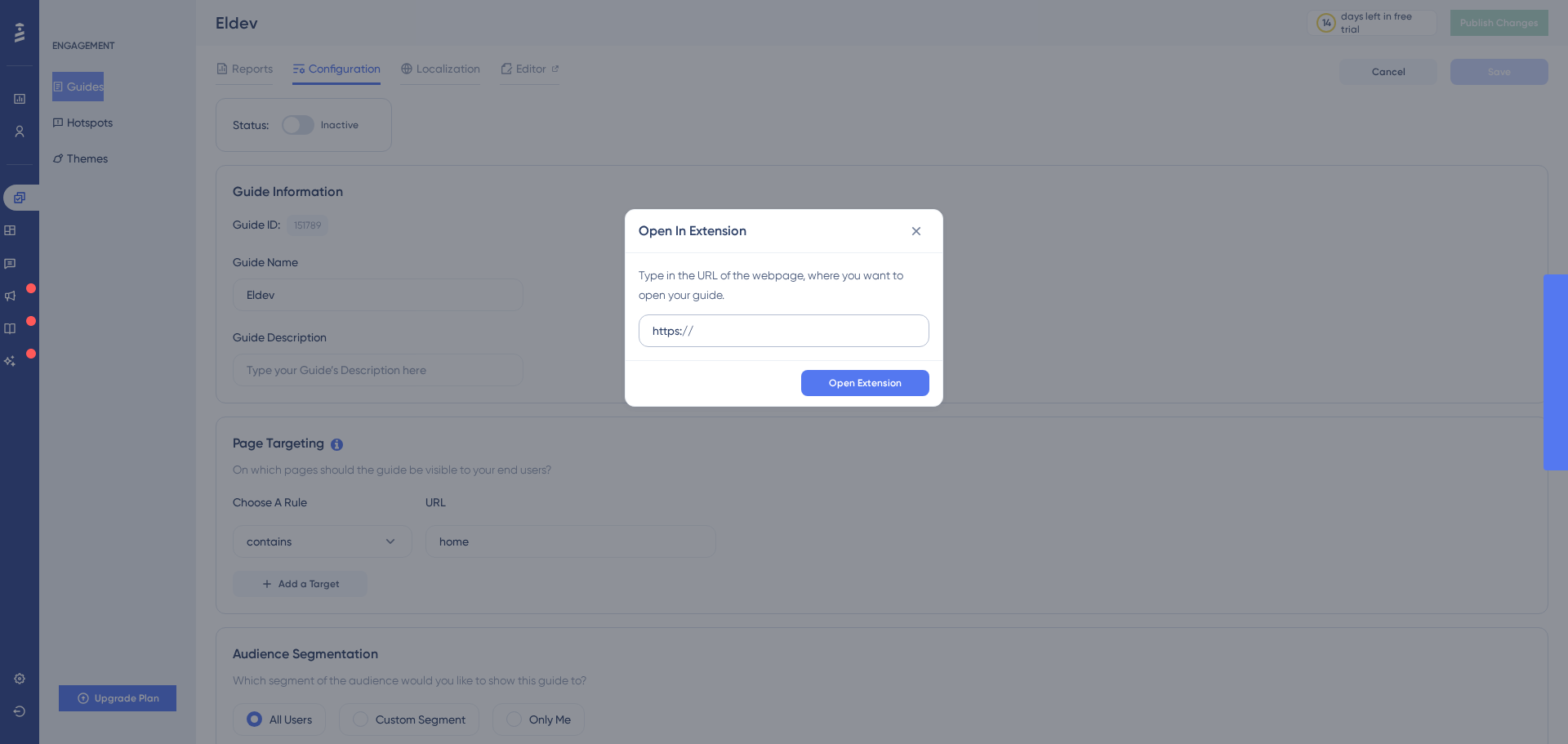
click at [821, 340] on label "https://" at bounding box center [784, 330] width 291 height 33
click at [821, 340] on input "https://" at bounding box center [784, 330] width 263 height 18
click at [759, 342] on label "https://" at bounding box center [784, 330] width 291 height 33
click at [759, 340] on input "https://" at bounding box center [784, 330] width 263 height 18
click at [760, 341] on label "https://" at bounding box center [784, 330] width 291 height 33
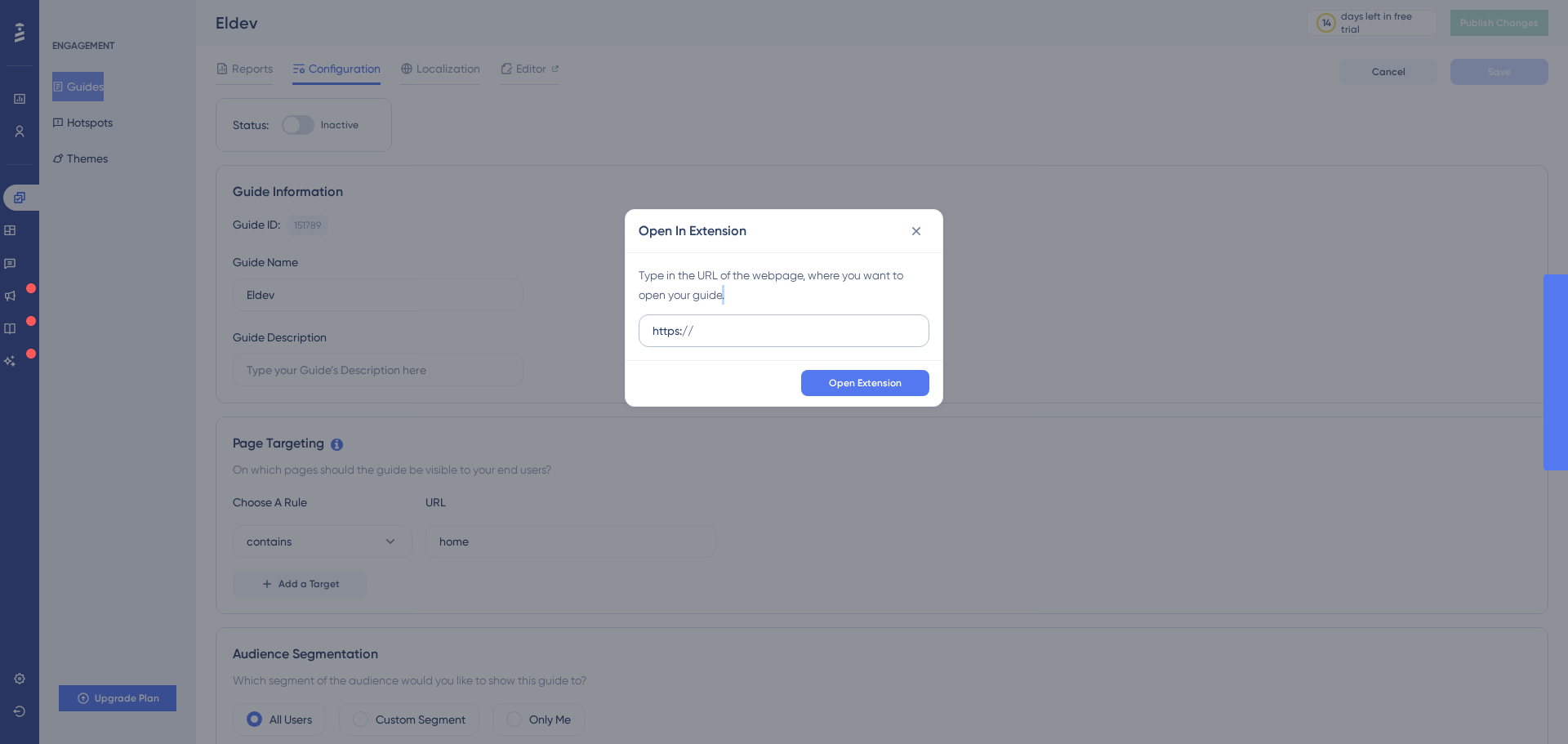
click at [760, 340] on input "https://" at bounding box center [784, 330] width 263 height 18
click at [760, 341] on label "https://" at bounding box center [784, 330] width 291 height 33
click at [760, 340] on input "https://" at bounding box center [784, 330] width 263 height 18
click at [760, 341] on label "https://" at bounding box center [784, 330] width 291 height 33
click at [760, 340] on input "https://" at bounding box center [784, 330] width 263 height 18
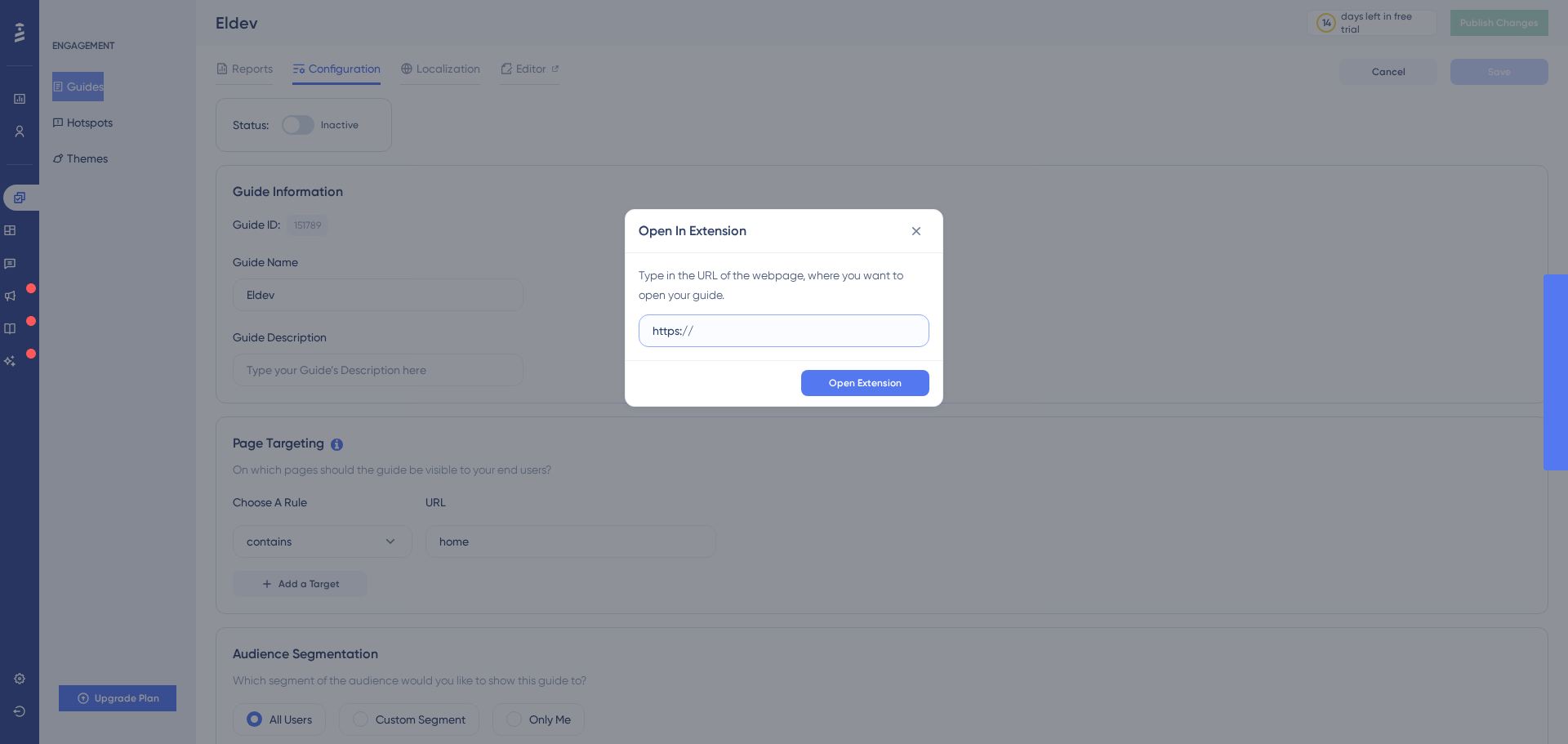
click at [751, 334] on input "https://" at bounding box center [784, 330] width 263 height 18
paste input "https://elindus--eldev.sandbox.my.site.com/s/?language=nl_NL"
click at [711, 330] on input "https://https://elindus--eldev.sandbox.my.site.com/s/?language=nl_NL" at bounding box center [784, 330] width 263 height 18
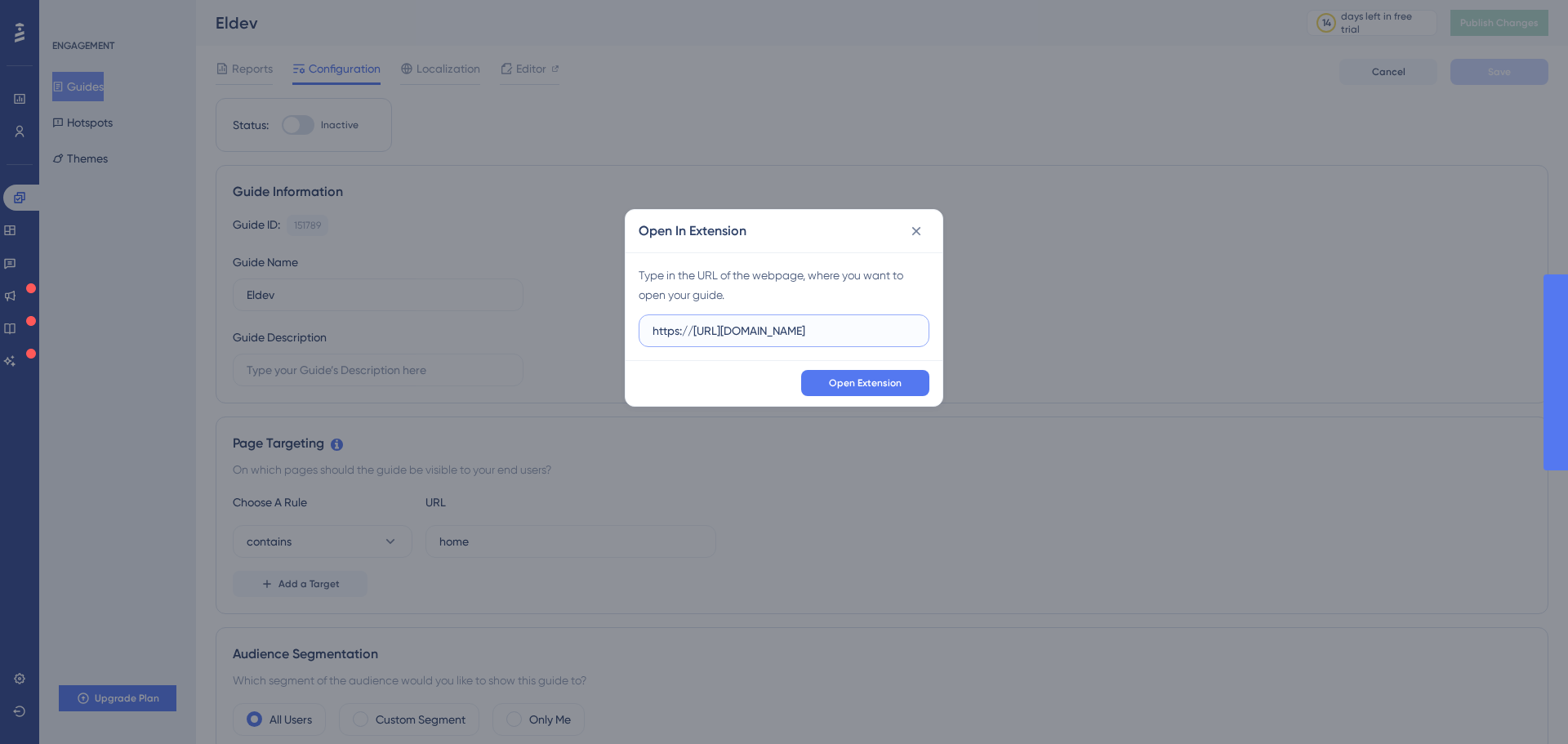
paste input "text"
type input "https://elindus--eldev.sandbox.my.site.com/s/?language=nl_NL"
click at [826, 377] on button "Open Extension" at bounding box center [865, 383] width 128 height 26
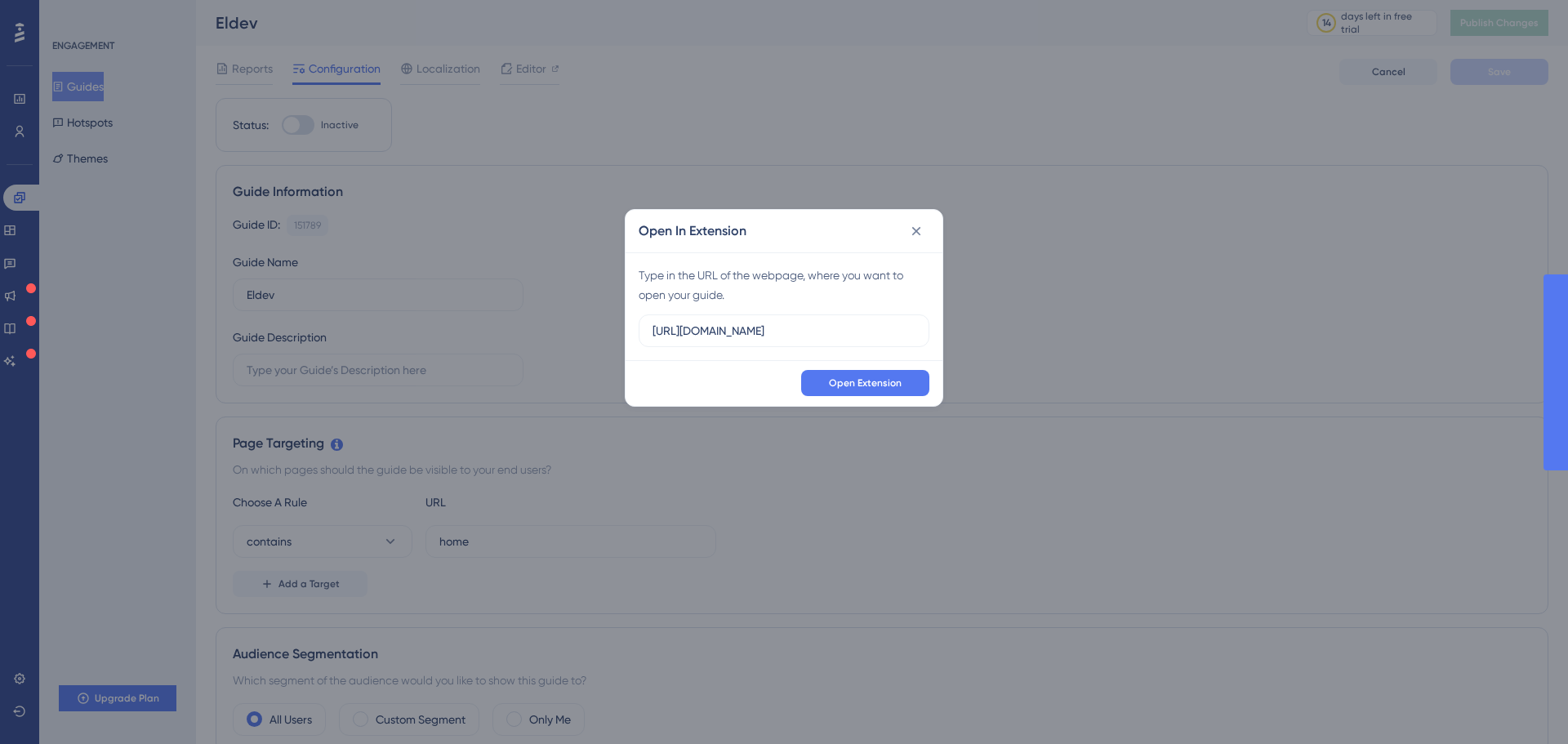
click at [902, 230] on div "Open In Extension" at bounding box center [784, 231] width 317 height 42
click at [912, 227] on icon at bounding box center [916, 231] width 16 height 16
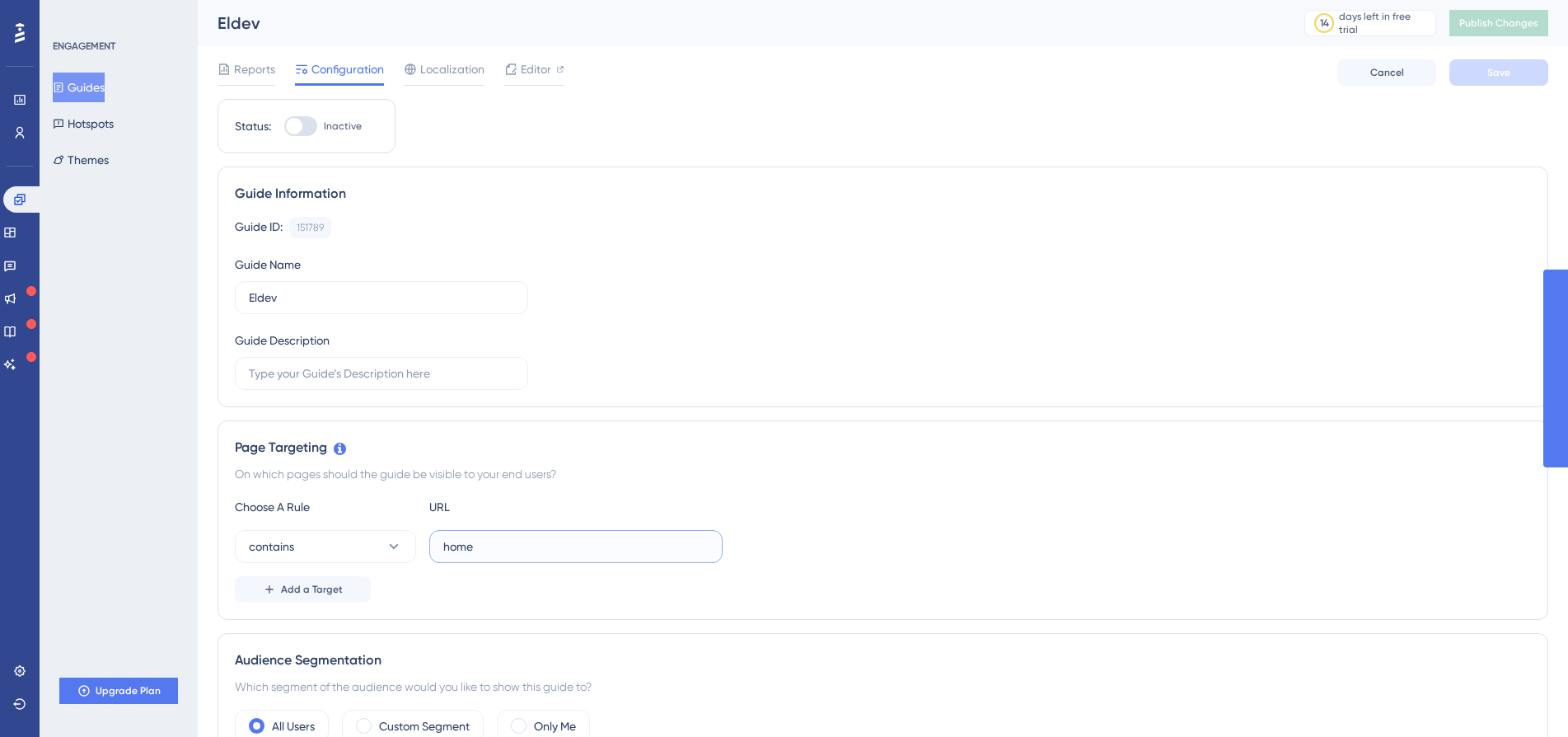
click at [566, 548] on input "home" at bounding box center [575, 546] width 265 height 18
type input "/"
type input "s"
click at [579, 524] on div "Choose A Rule URL contains s Add a Target" at bounding box center [882, 550] width 1296 height 105
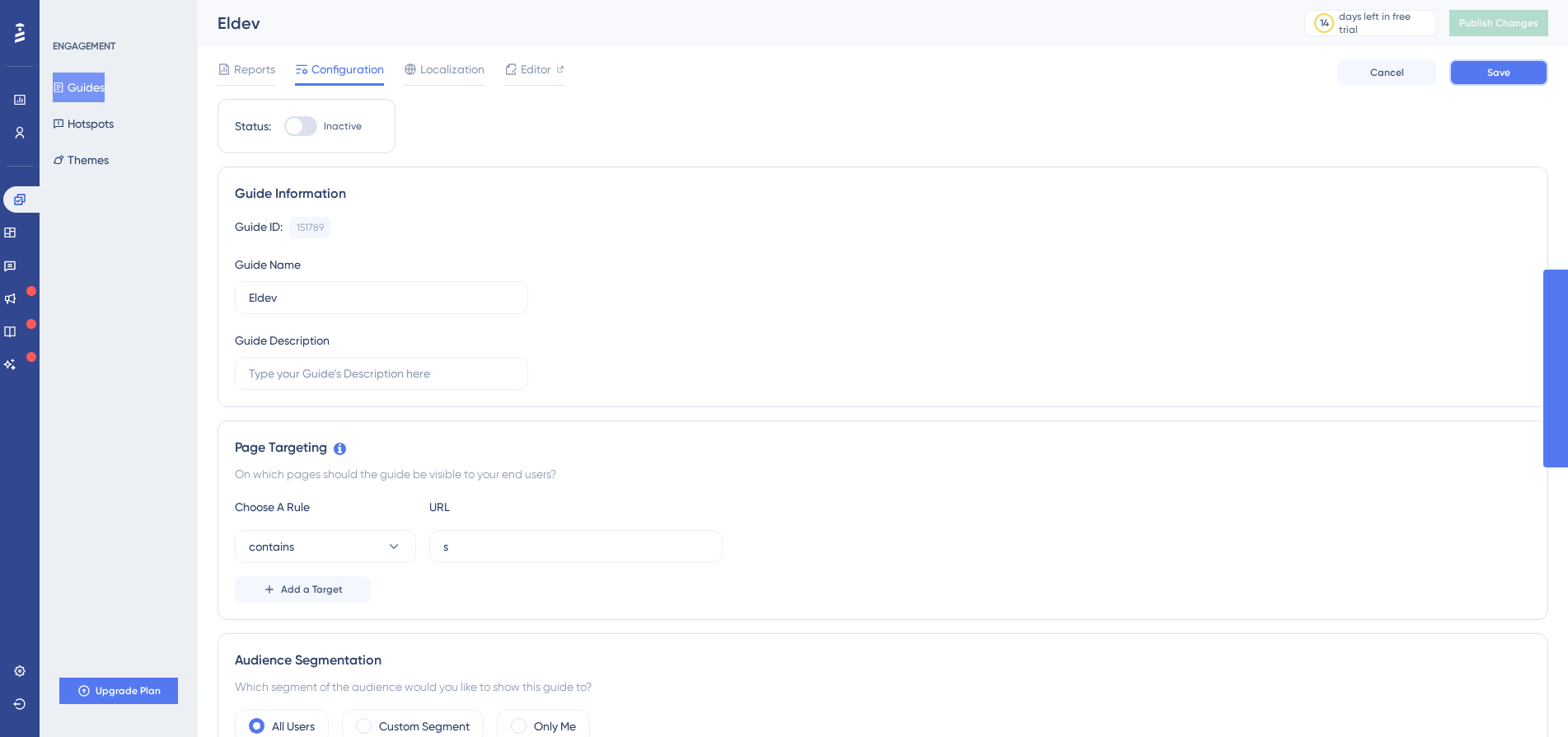
click at [1496, 75] on span "Save" at bounding box center [1498, 73] width 23 height 14
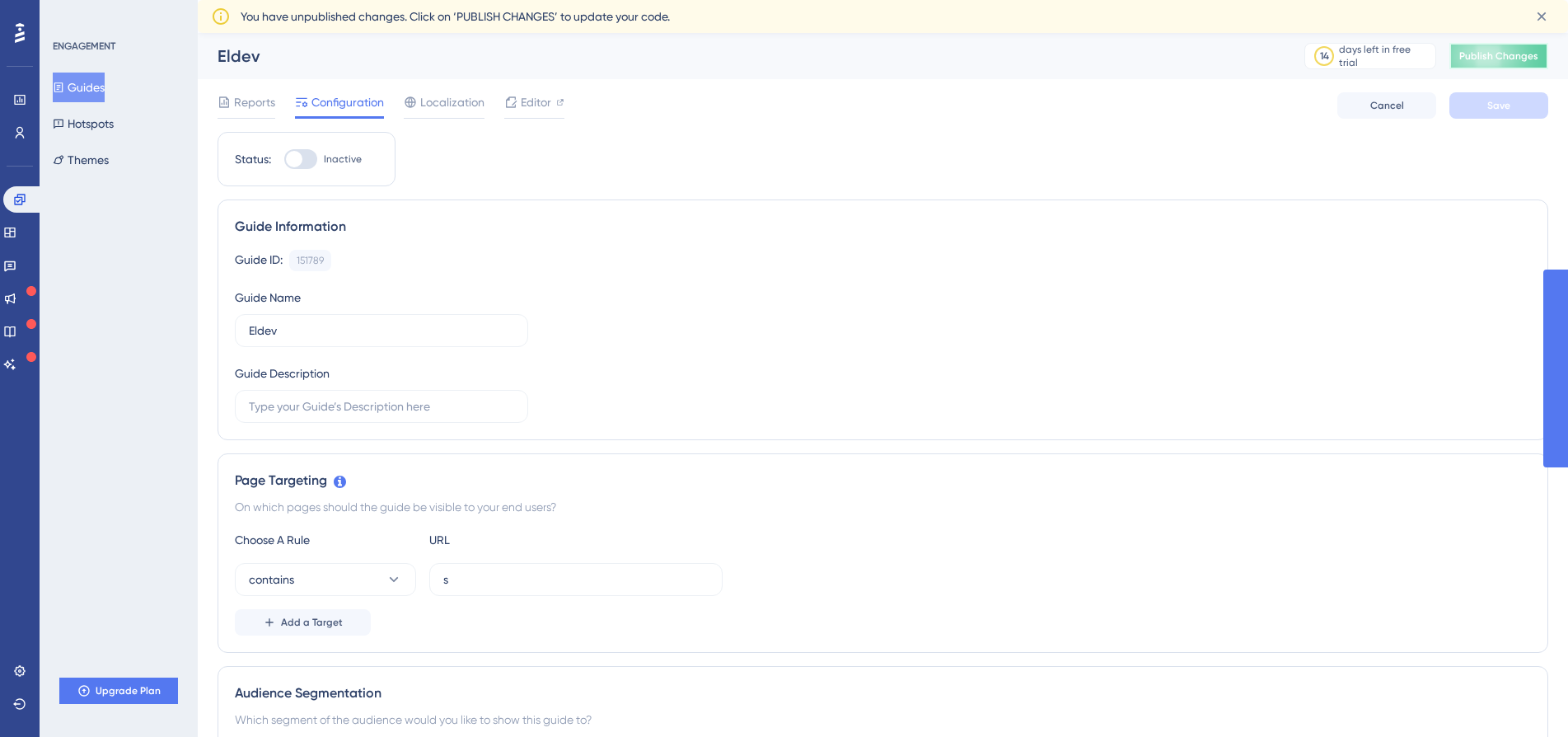
click at [1513, 62] on span "Publish Changes" at bounding box center [1498, 56] width 79 height 14
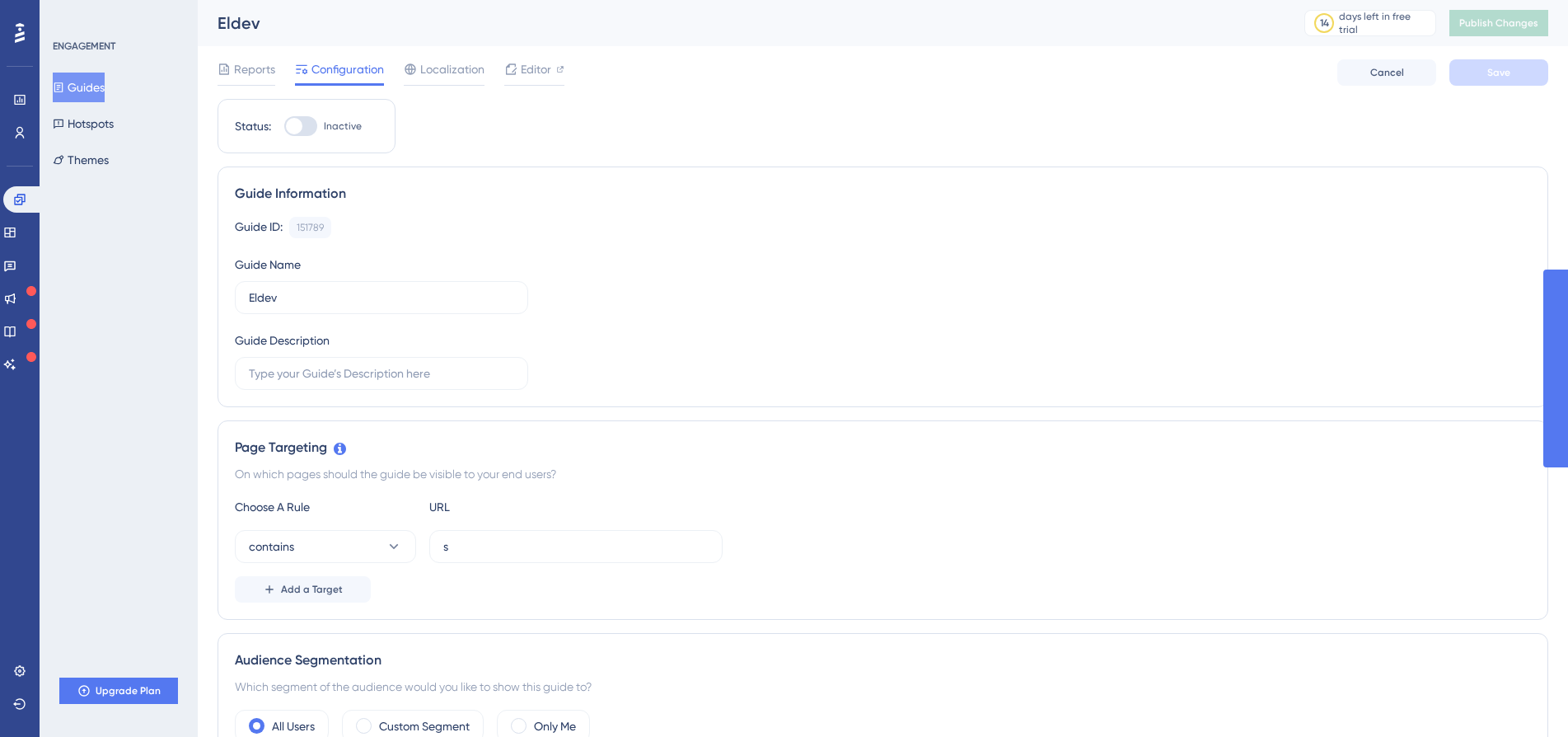
click at [303, 128] on div at bounding box center [300, 126] width 33 height 20
click at [284, 127] on input "Inactive" at bounding box center [283, 126] width 1 height 1
checkbox input "false"
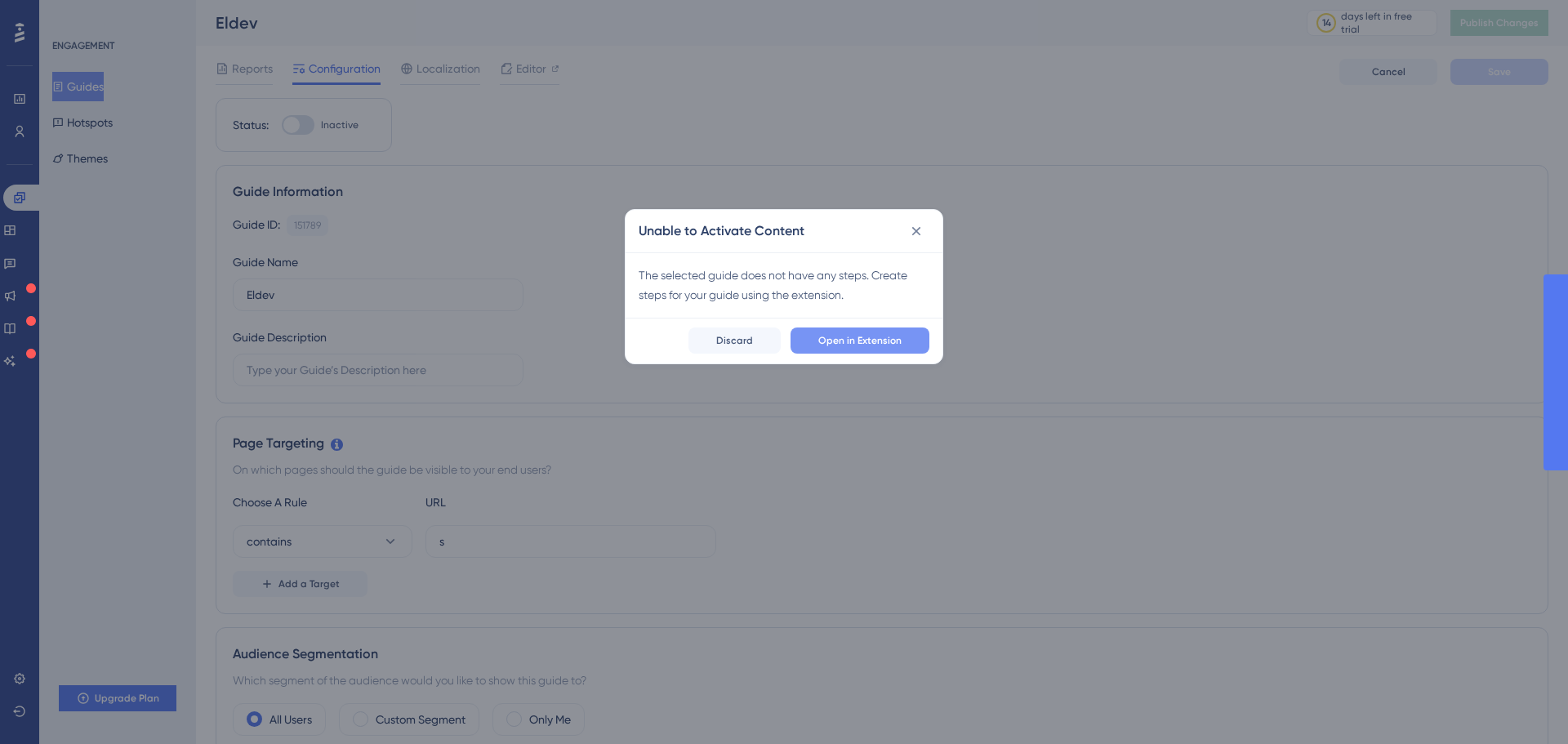
click at [843, 351] on button "Open in Extension" at bounding box center [859, 340] width 139 height 26
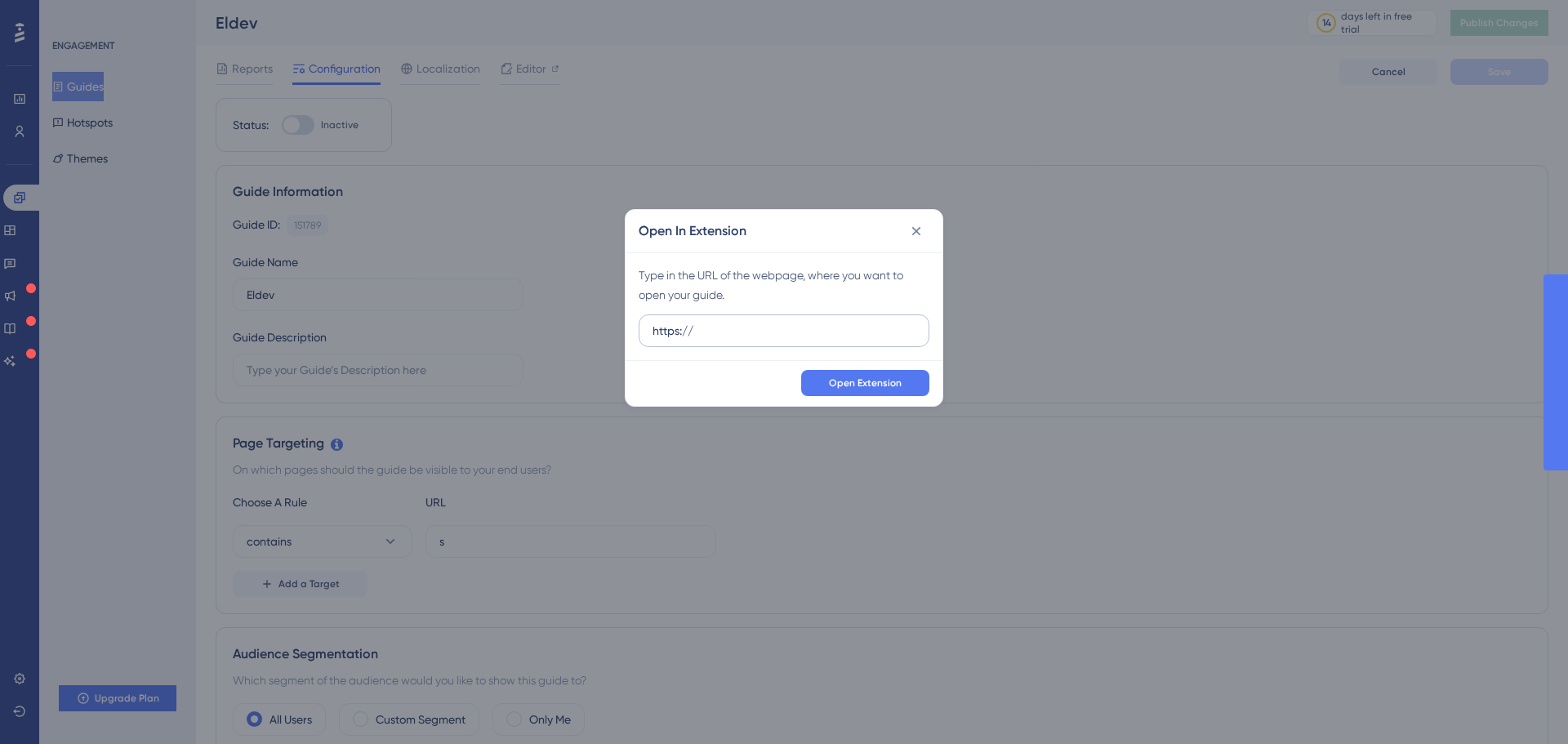
click at [814, 330] on input "https://" at bounding box center [784, 330] width 263 height 18
click at [795, 330] on input "https://elindus--eldev.sandbox.my.site.com/s/?language=nl_NL" at bounding box center [784, 330] width 263 height 18
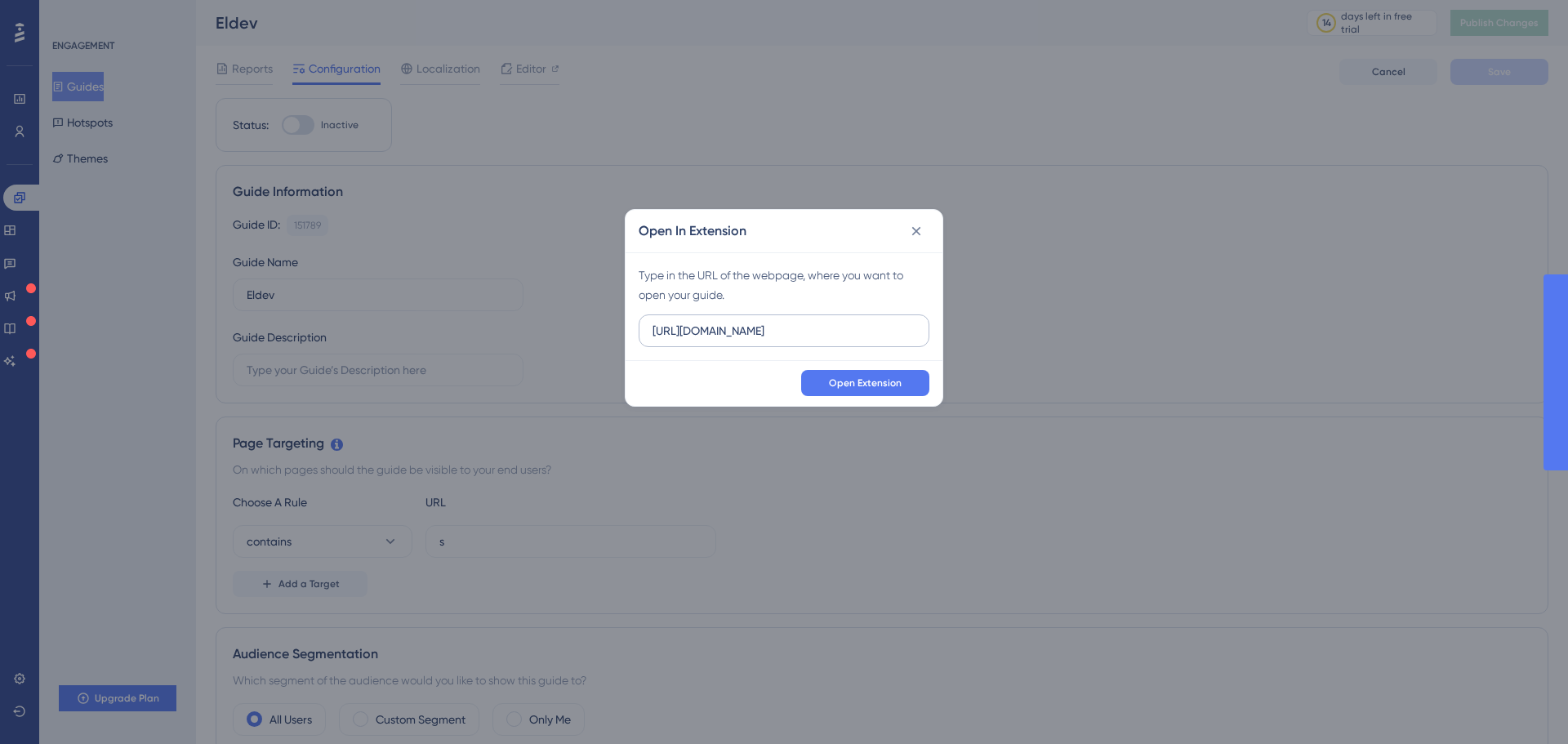
scroll to position [0, 75]
drag, startPoint x: 820, startPoint y: 332, endPoint x: 922, endPoint y: 333, distance: 102.0
click at [922, 333] on label "https://elindus--eldev.sandbox.my.site.com/s/?language=nl_NL" at bounding box center [784, 330] width 291 height 33
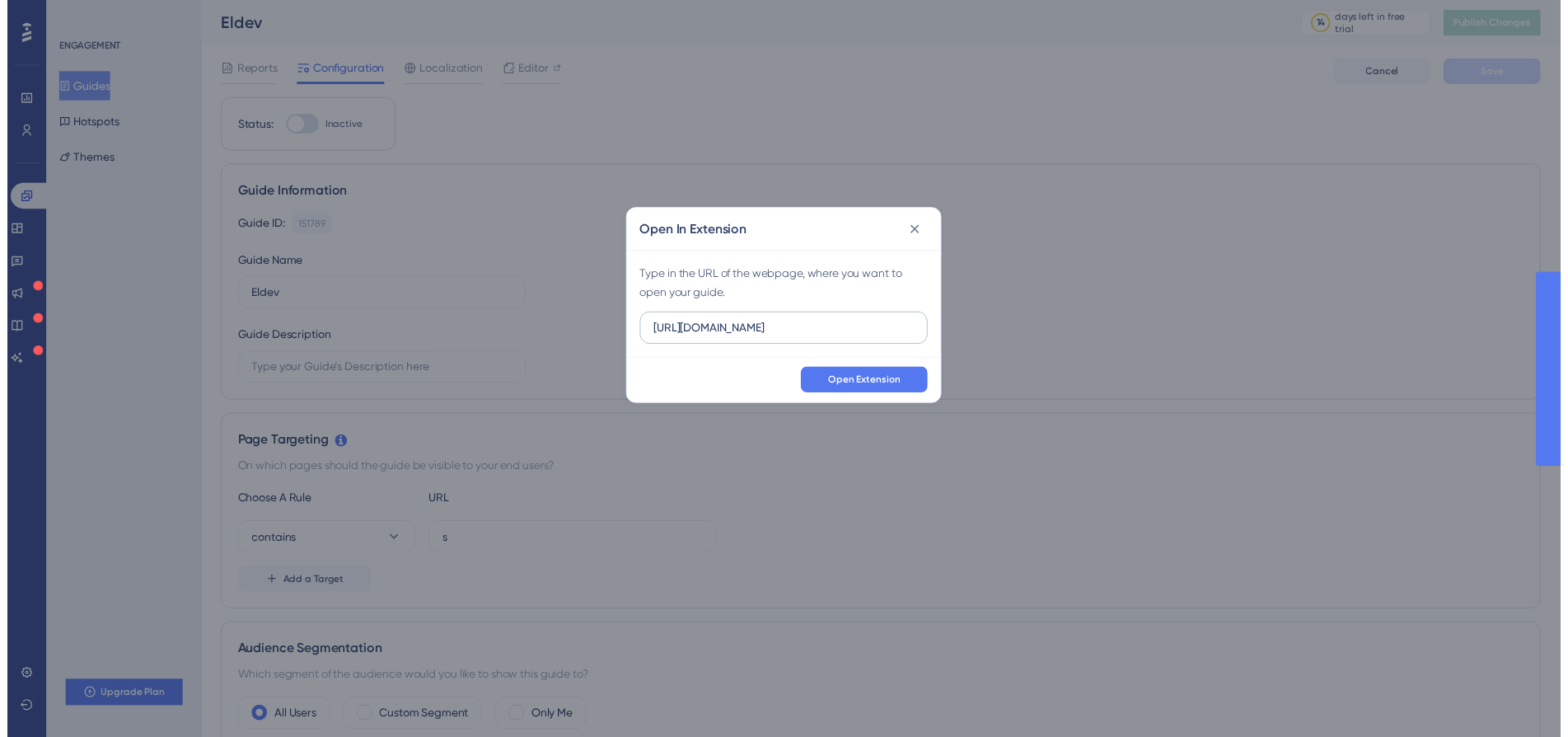
scroll to position [0, 0]
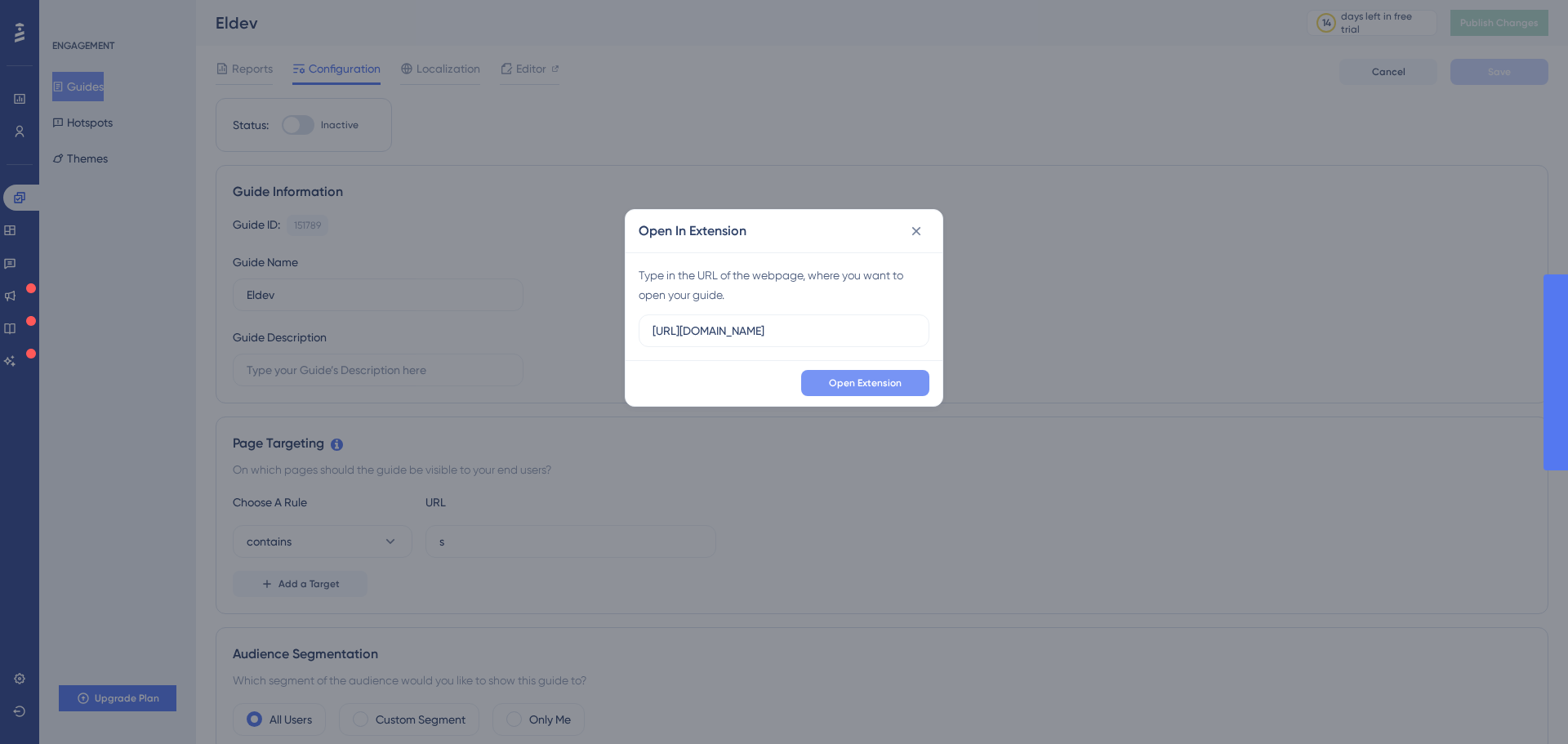
type input "https://elindus--eldev.sandbox.my.site.com/s"
click at [879, 377] on span "Open Extension" at bounding box center [865, 383] width 72 height 13
click at [915, 236] on icon at bounding box center [916, 231] width 16 height 16
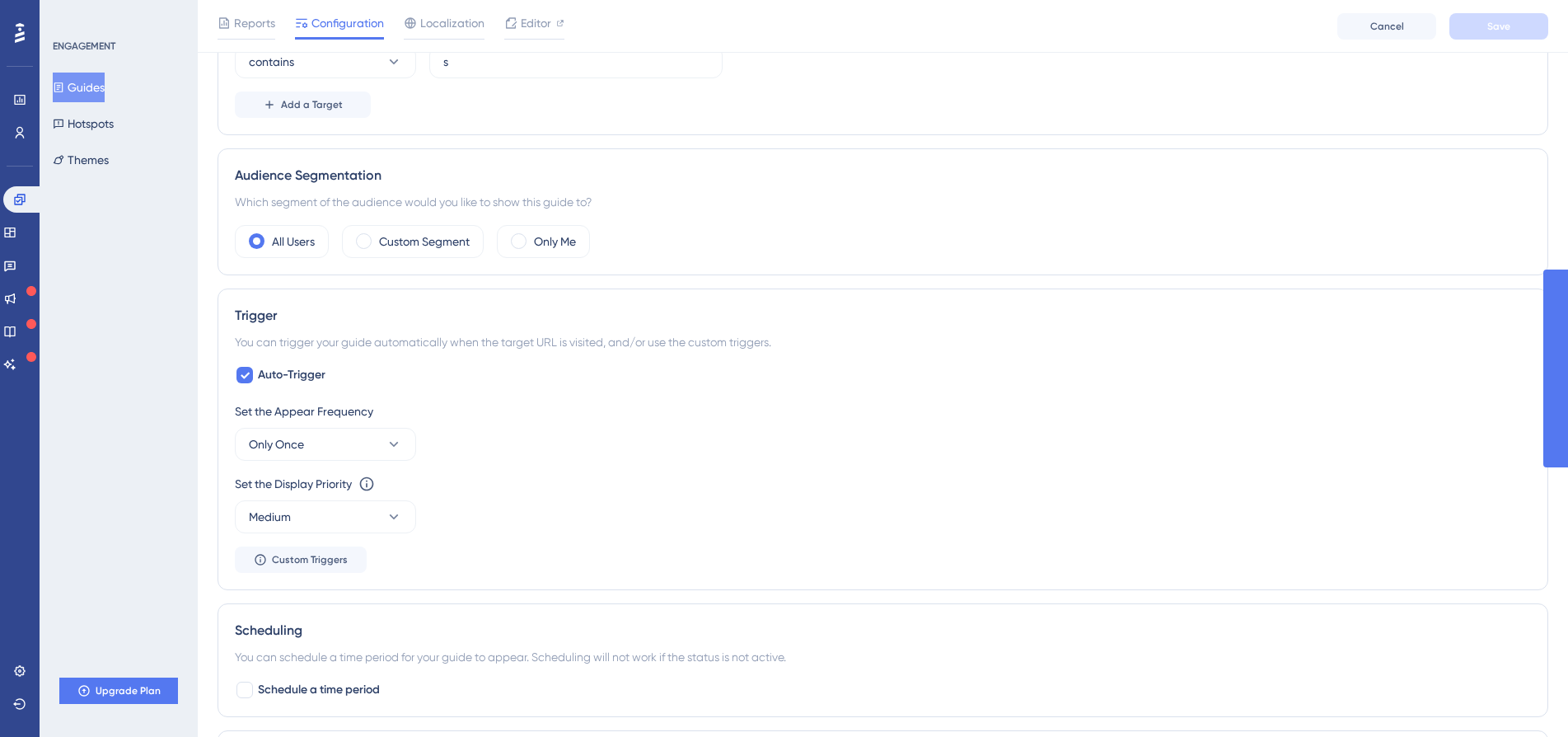
scroll to position [495, 0]
click at [355, 439] on button "Only Once" at bounding box center [325, 440] width 181 height 33
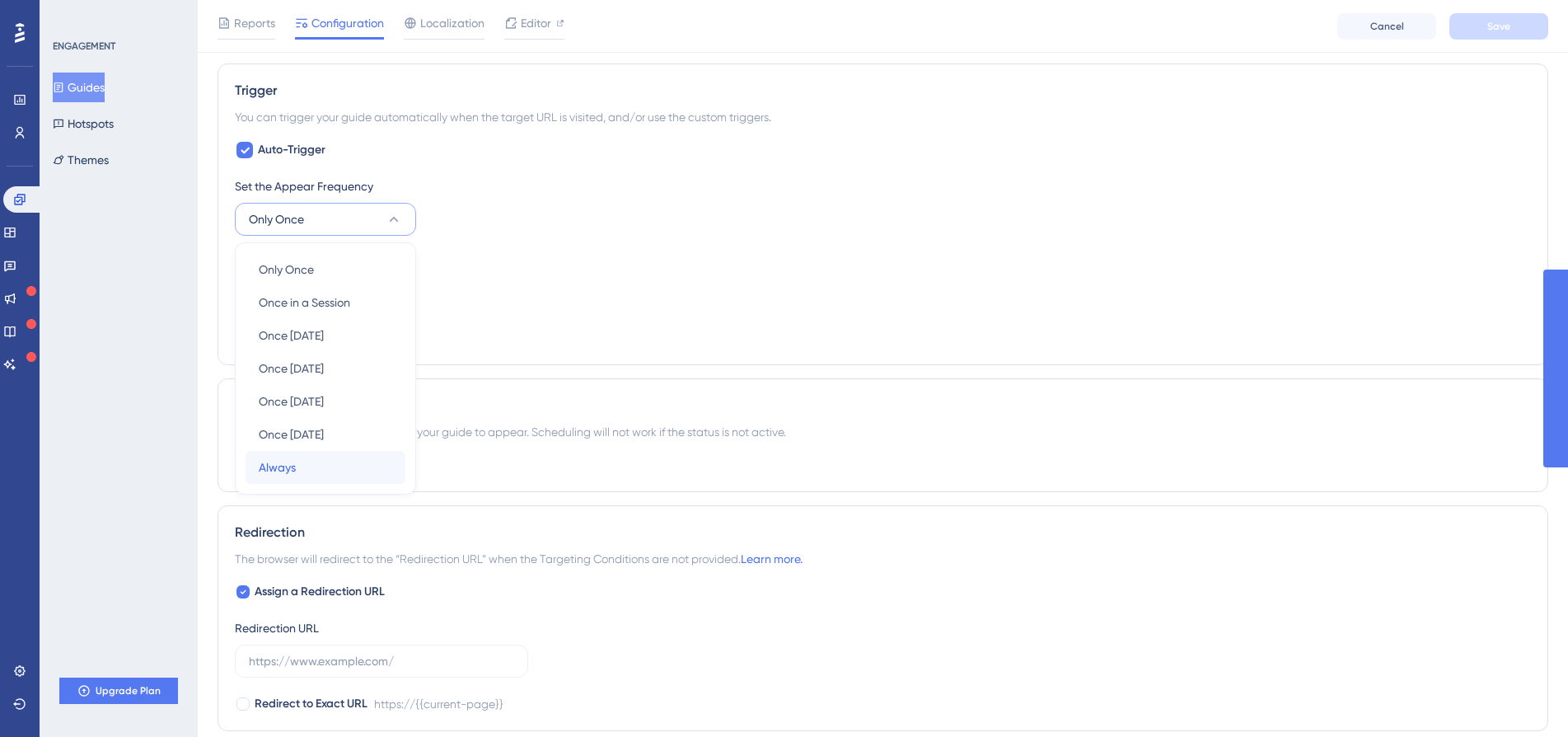
click at [319, 457] on div "Always Always" at bounding box center [325, 467] width 133 height 33
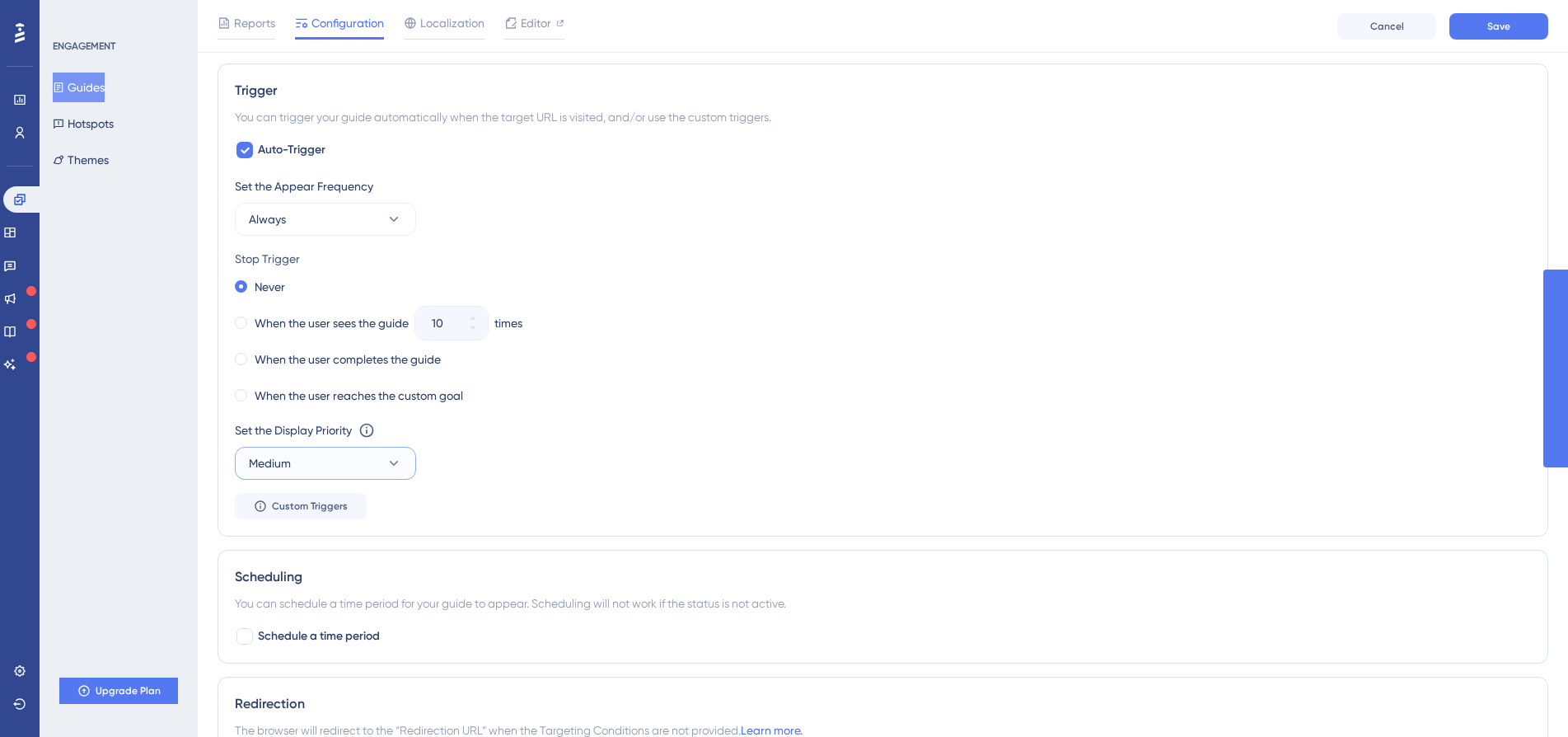
click at [371, 468] on button "Medium" at bounding box center [325, 462] width 181 height 33
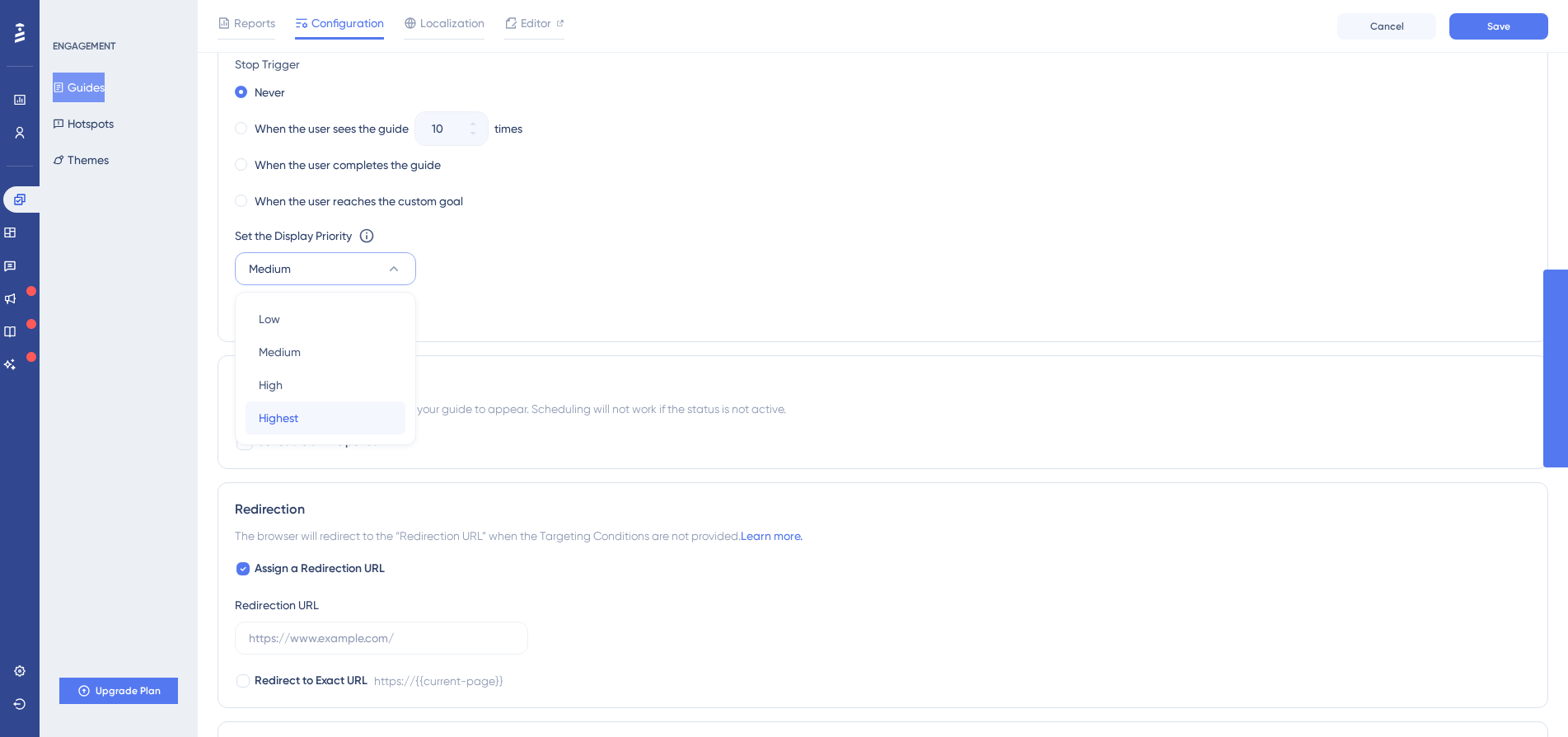
click at [313, 418] on div "Highest Highest" at bounding box center [325, 417] width 133 height 33
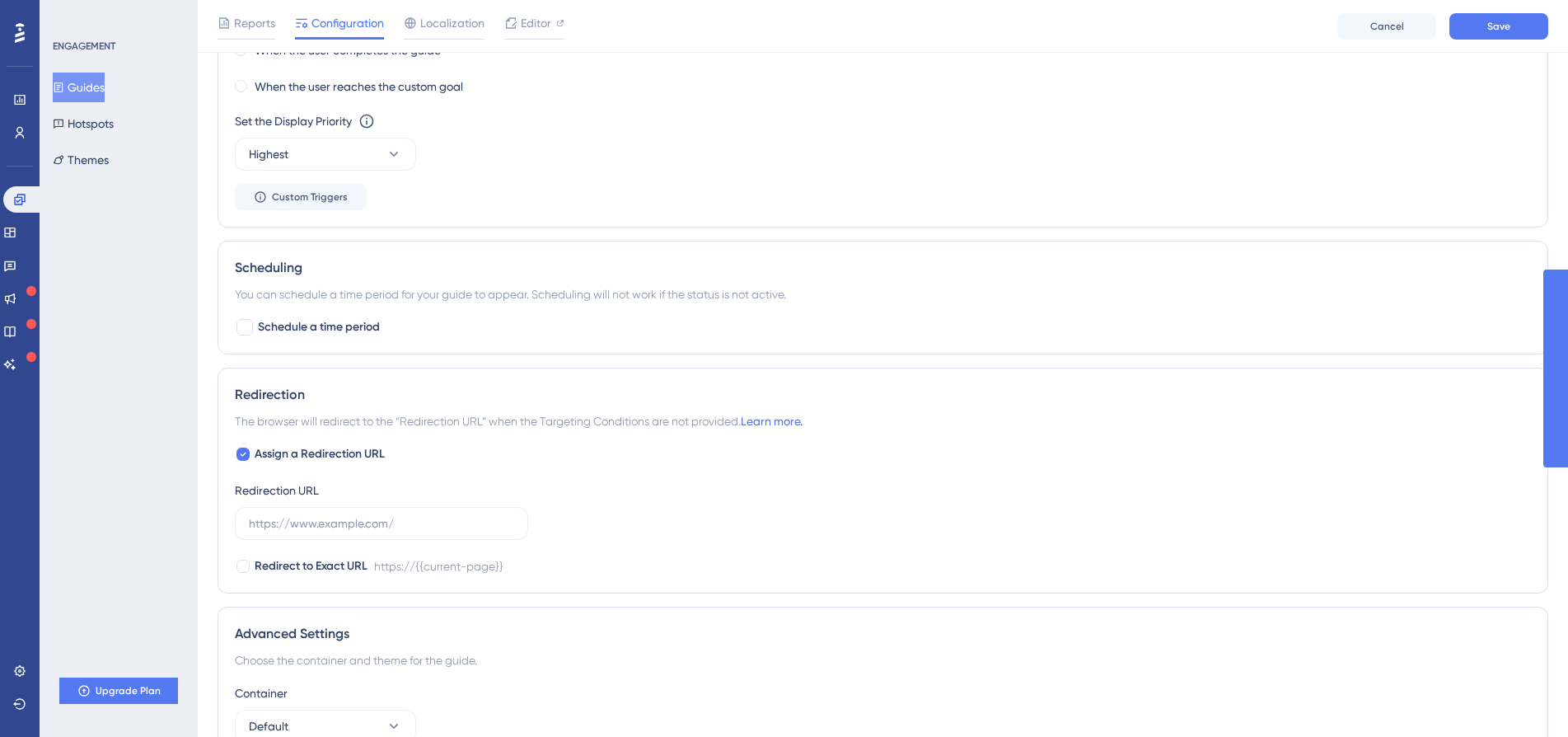
scroll to position [1190, 0]
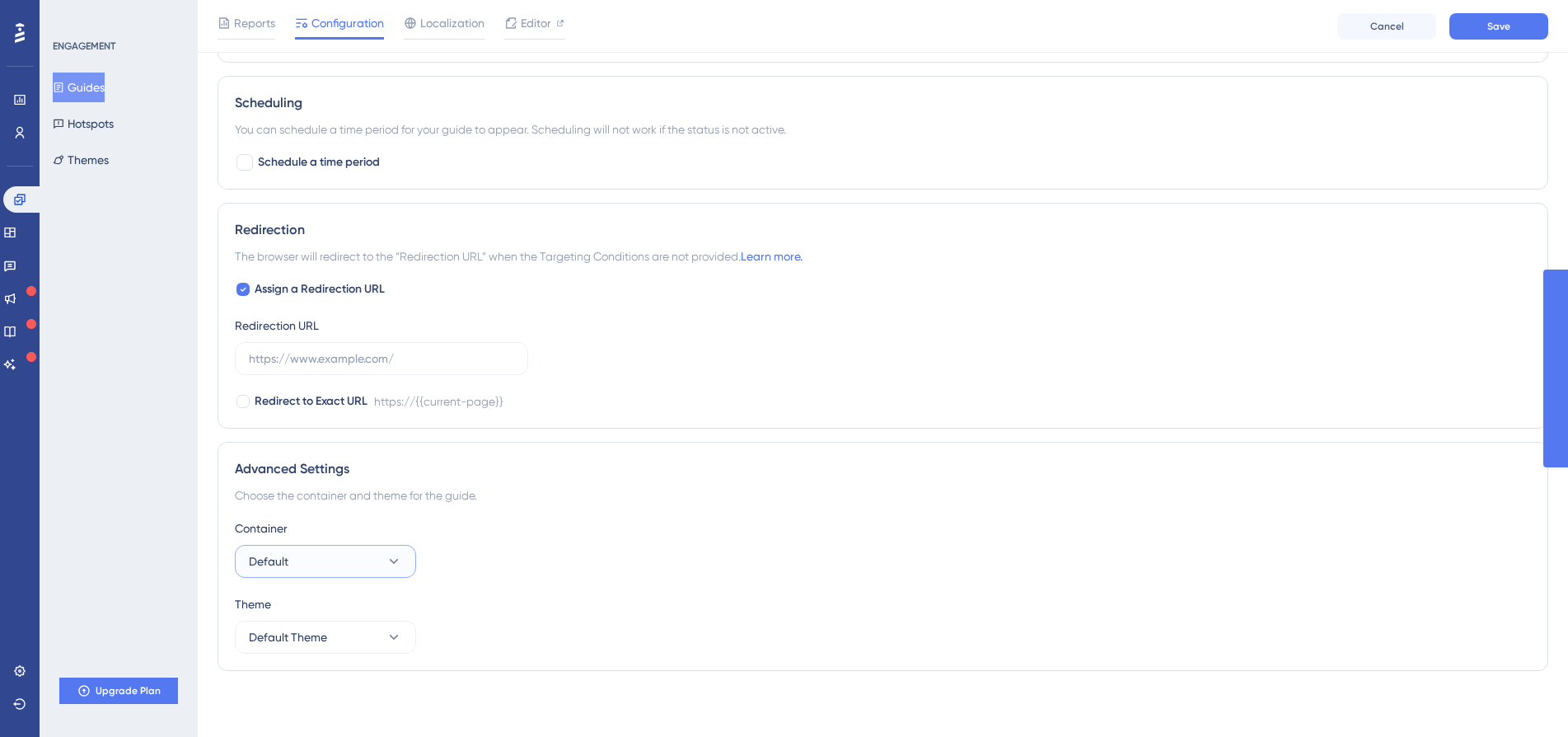
click at [378, 569] on button "Default" at bounding box center [325, 561] width 181 height 33
click at [355, 617] on div "Default Default" at bounding box center [325, 611] width 133 height 33
click at [352, 570] on button "Default" at bounding box center [325, 561] width 181 height 33
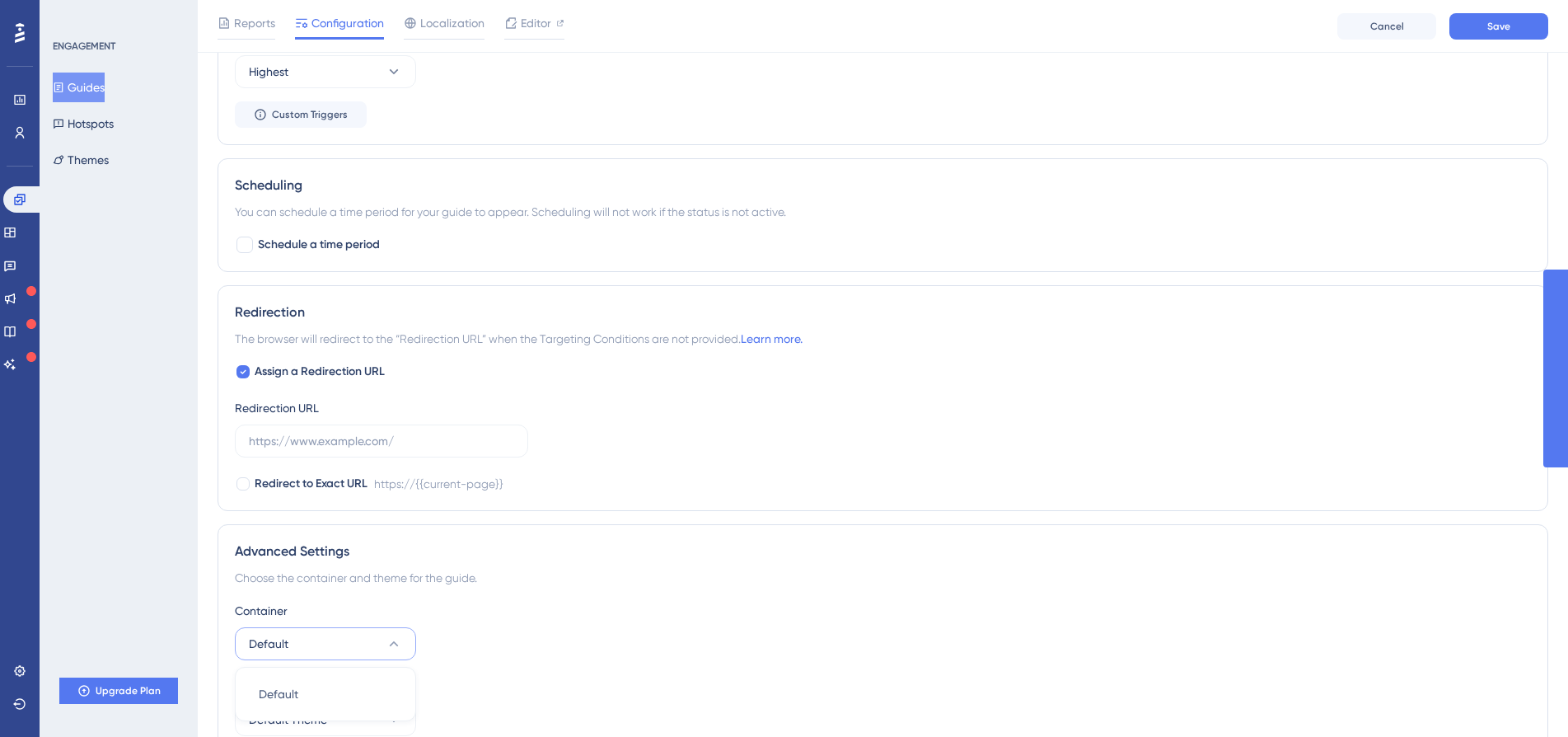
click at [512, 621] on div "Container Default Default Default" at bounding box center [882, 631] width 1296 height 60
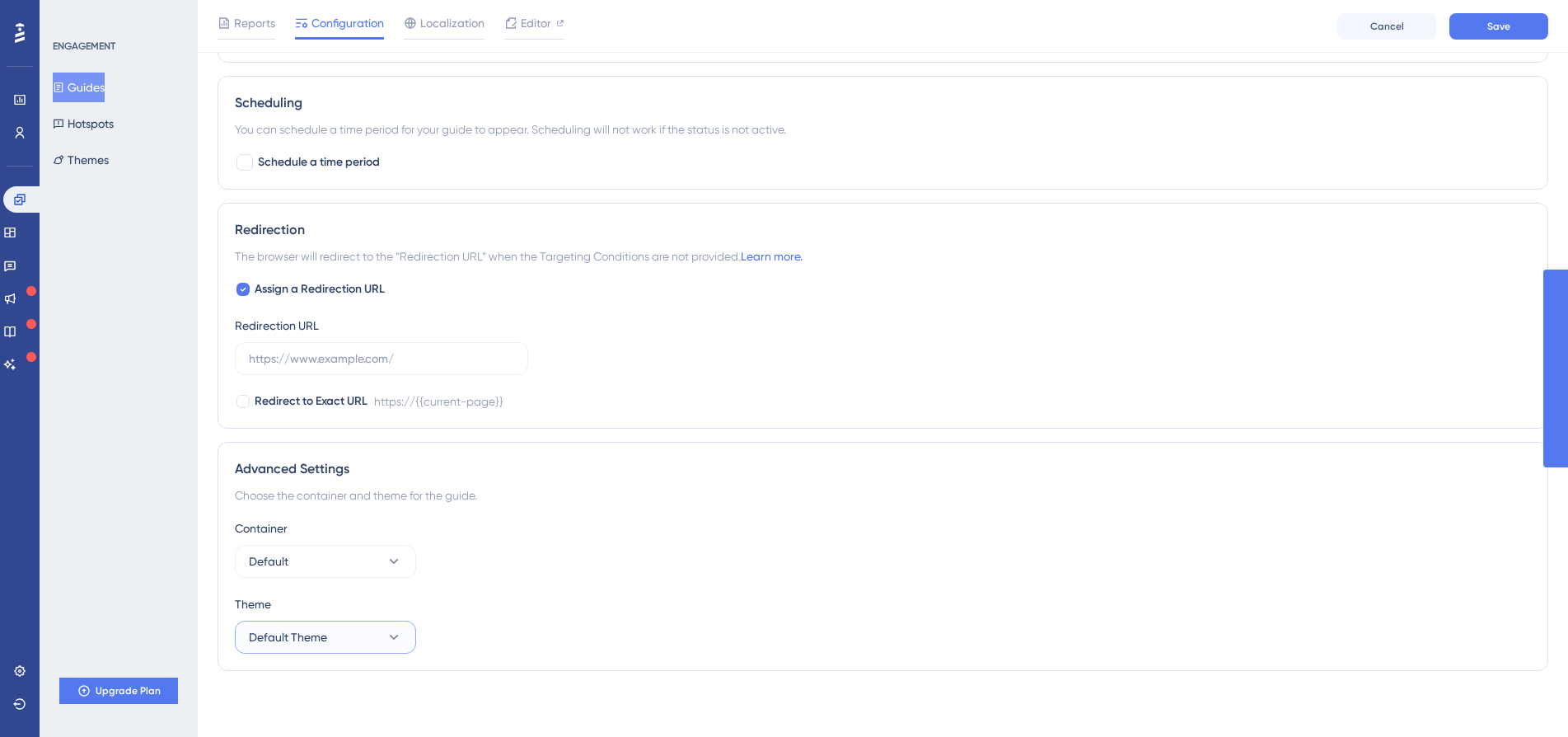
click at [370, 627] on button "Default Theme" at bounding box center [325, 637] width 181 height 33
click at [458, 617] on div "Theme Default Theme Default Theme Default Theme" at bounding box center [882, 624] width 1296 height 60
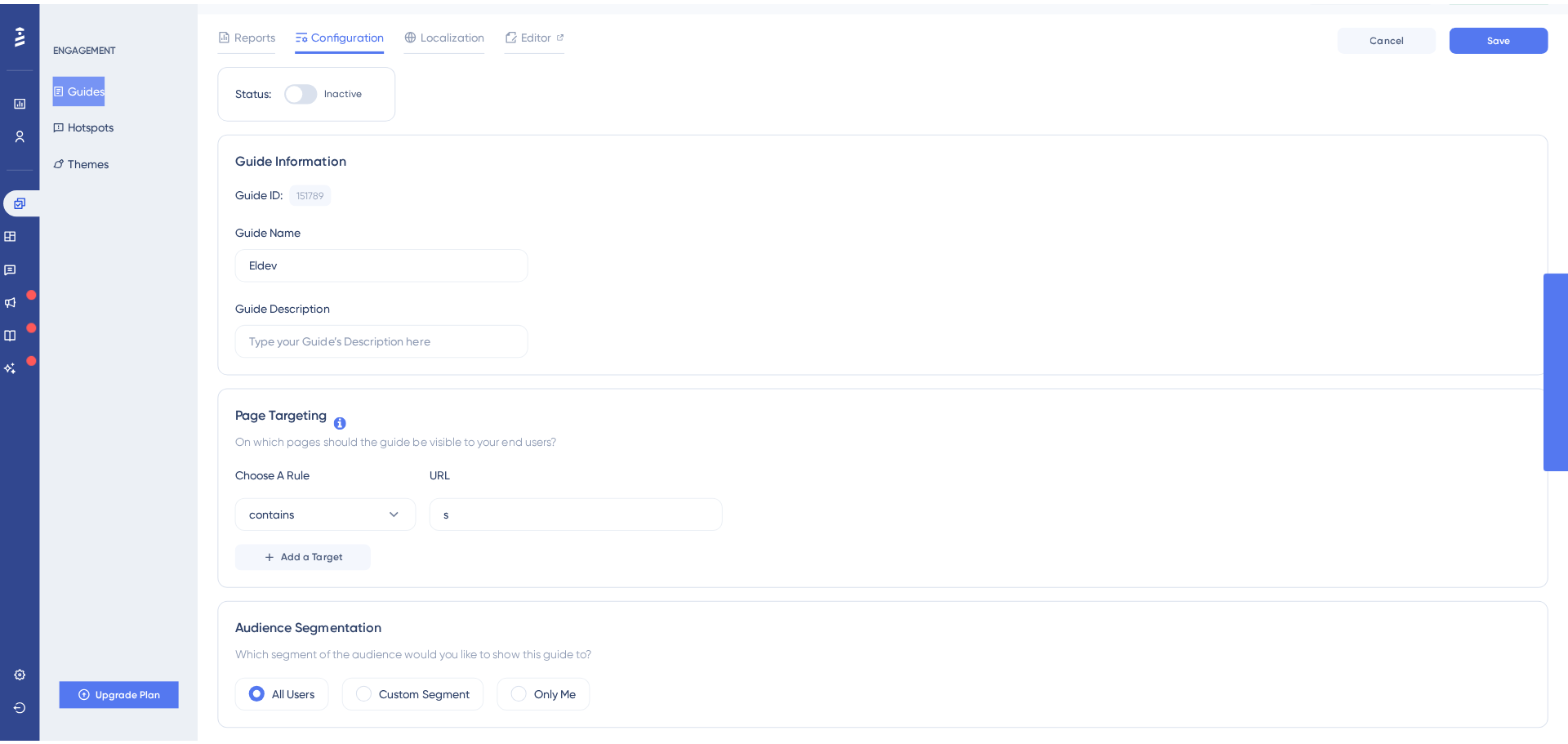
scroll to position [0, 0]
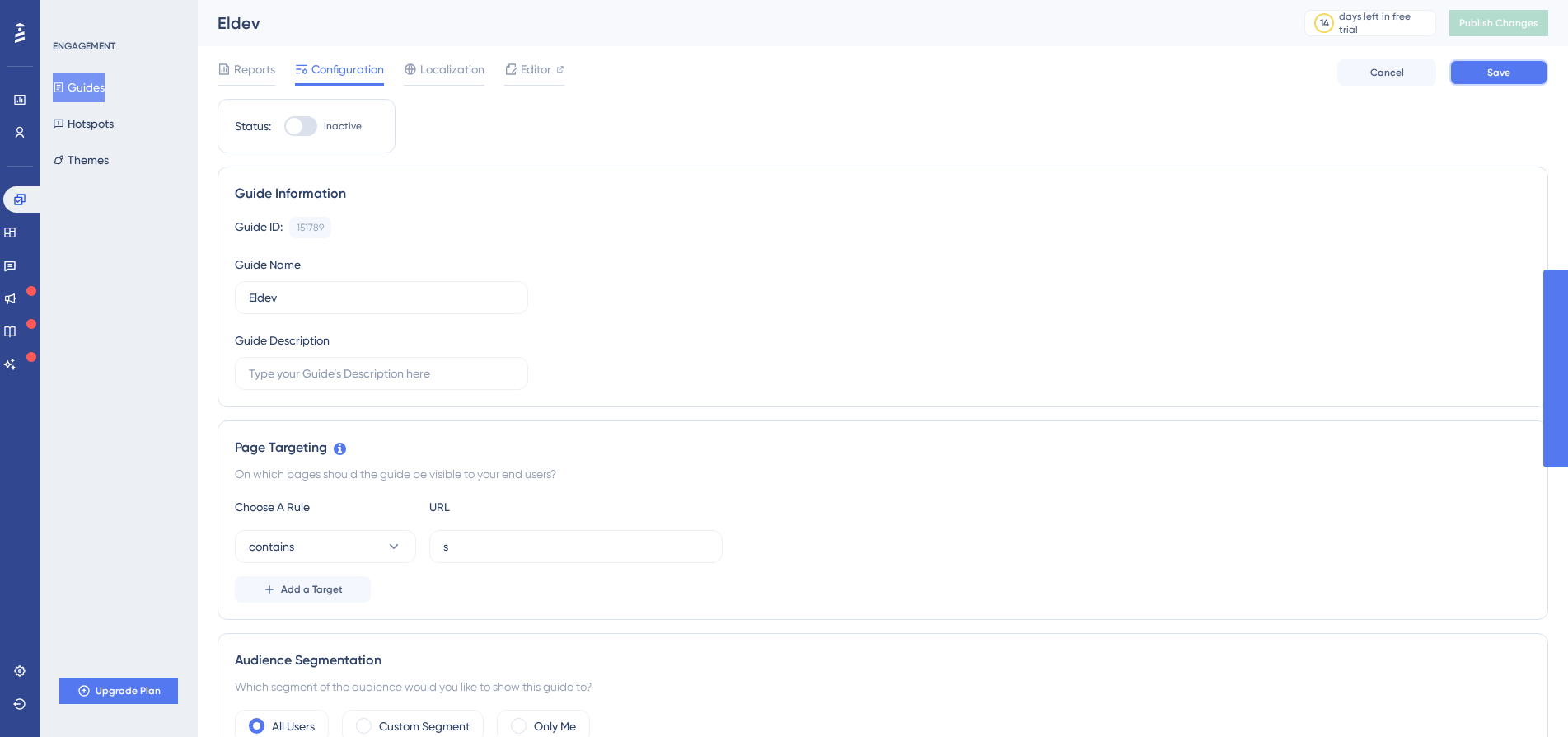
click at [1520, 65] on button "Save" at bounding box center [1498, 72] width 99 height 26
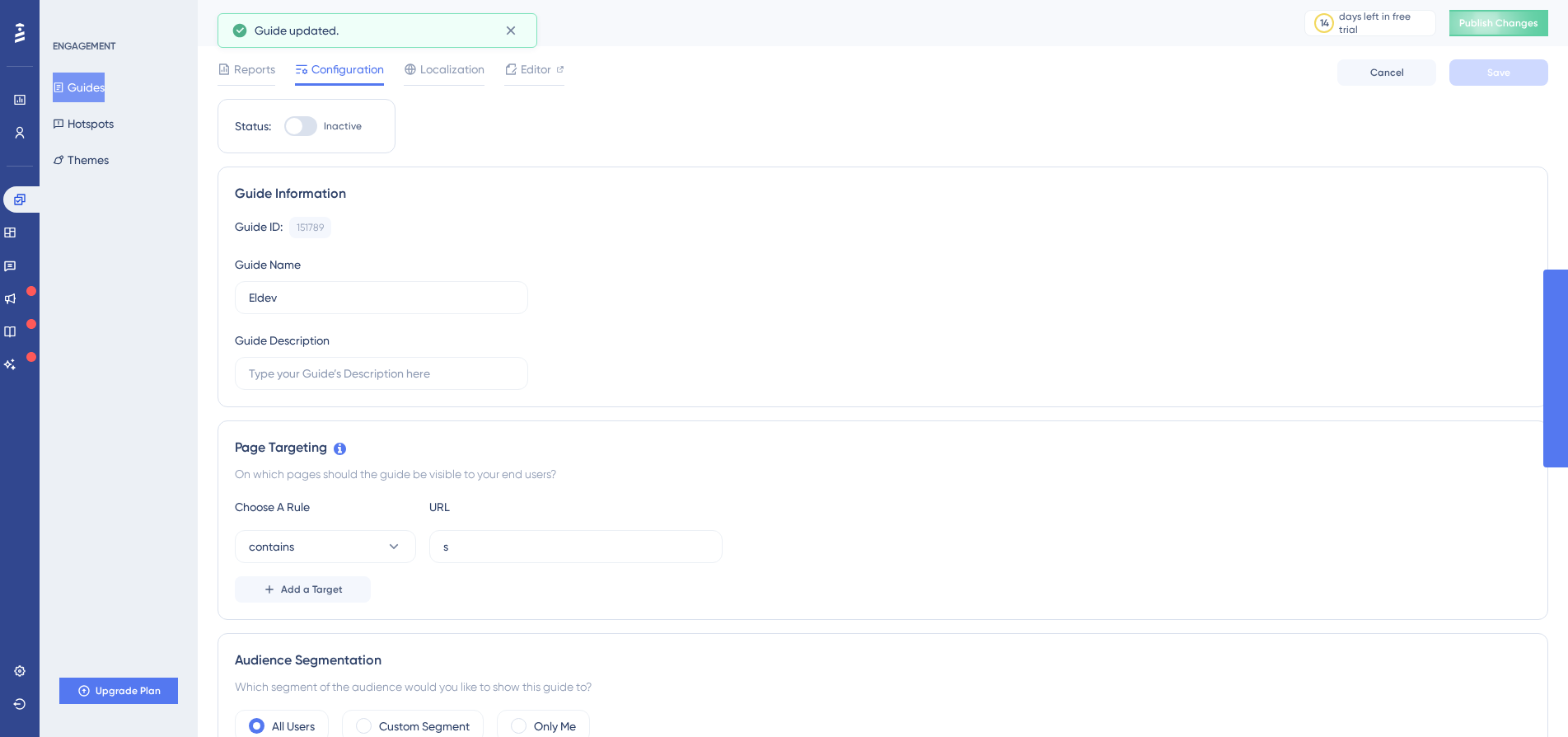
click at [1516, 37] on div "Eldev 14 days left in free trial Click to see upgrade options Publish Changes" at bounding box center [883, 23] width 1370 height 46
click at [1514, 26] on span "Publish Changes" at bounding box center [1498, 23] width 79 height 14
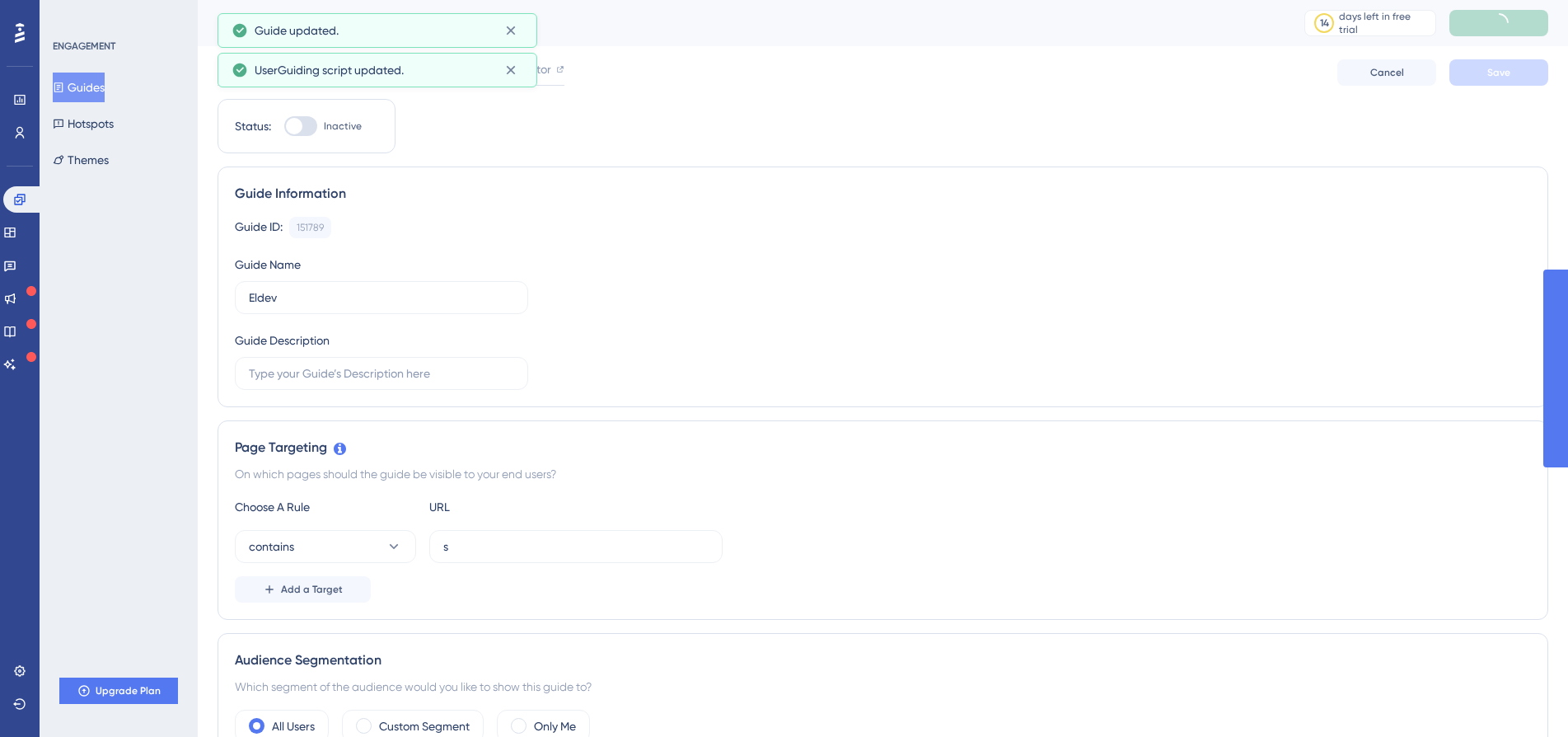
click at [291, 129] on div at bounding box center [293, 126] width 16 height 16
click at [284, 127] on input "Inactive" at bounding box center [283, 126] width 1 height 1
checkbox input "false"
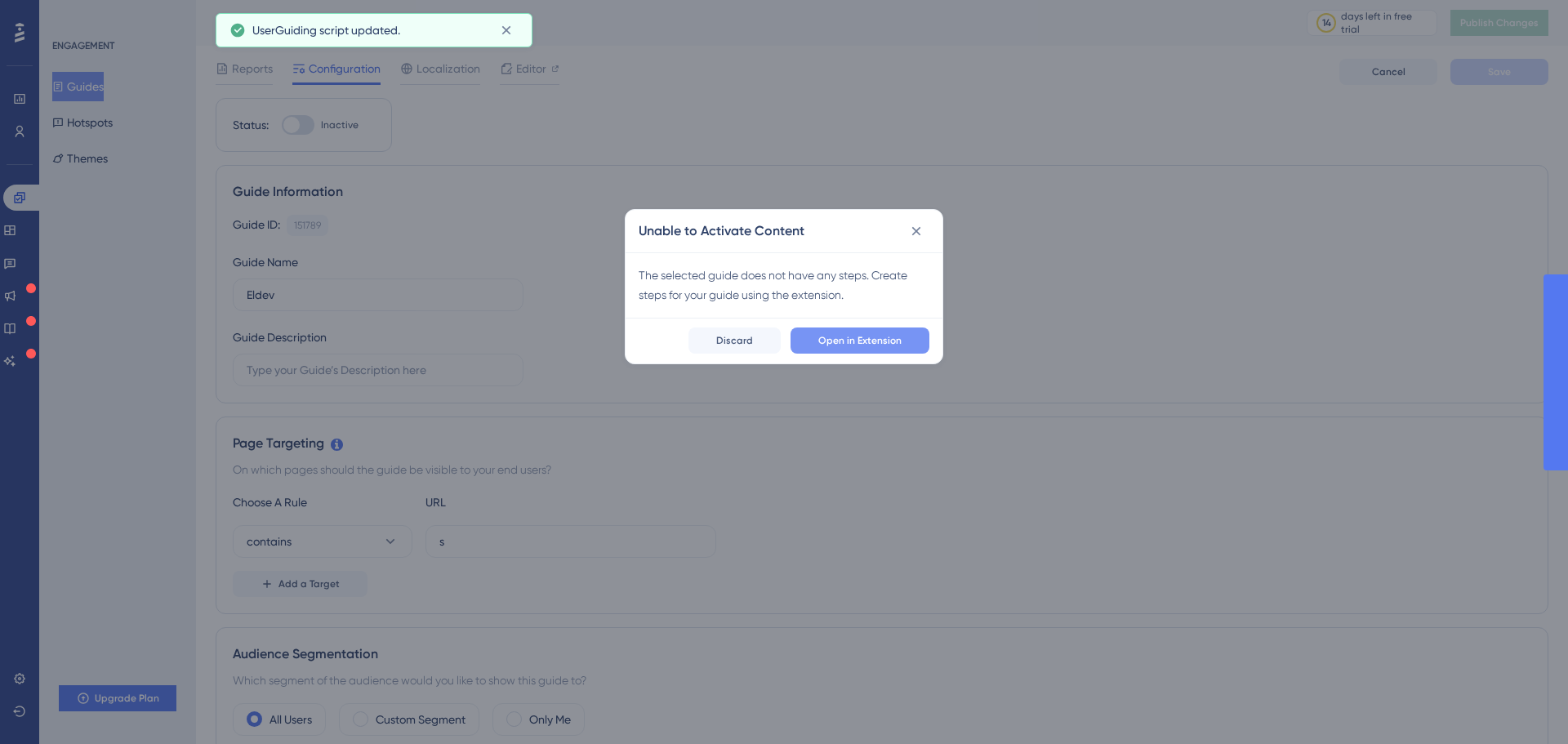
click at [835, 331] on button "Open in Extension" at bounding box center [859, 340] width 139 height 26
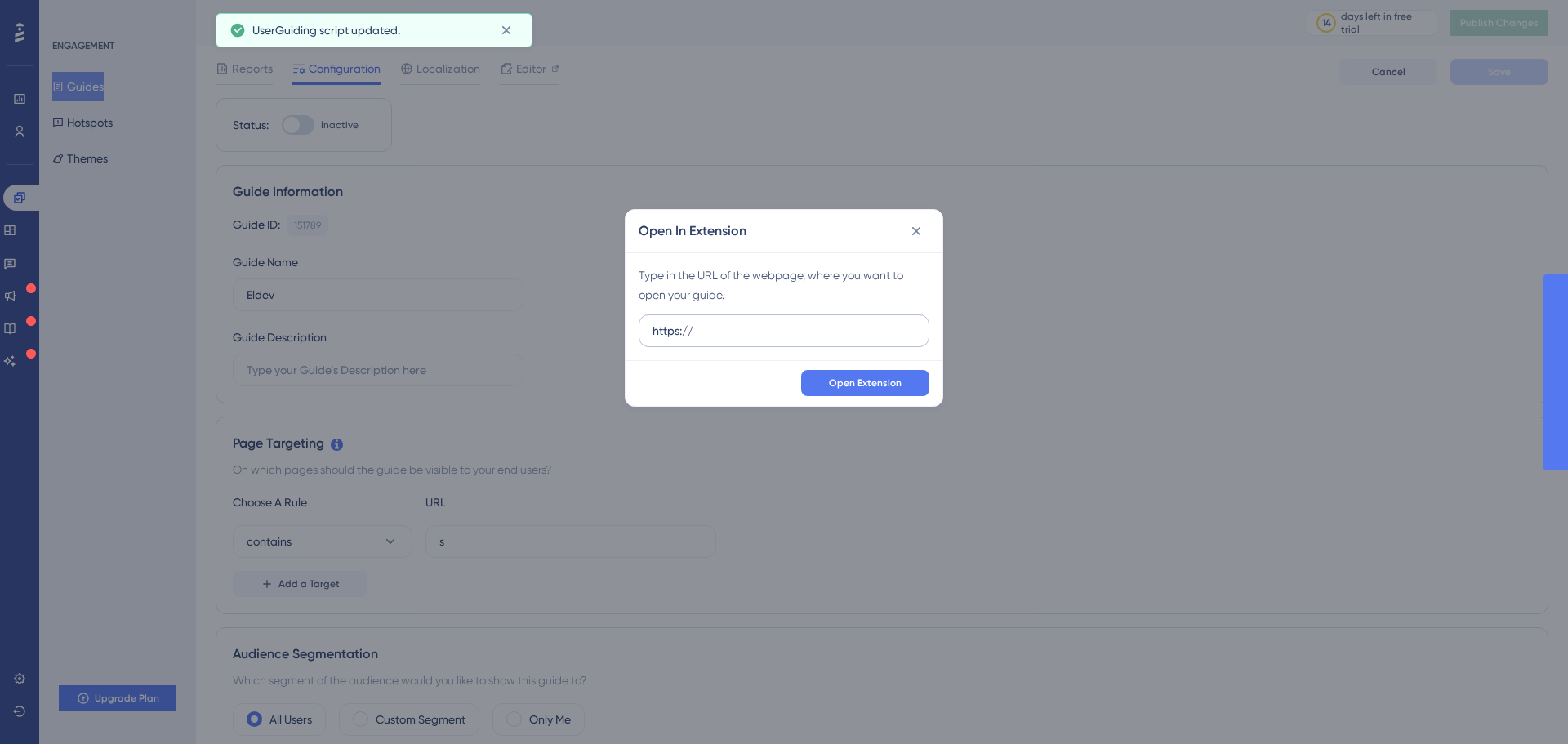
click at [795, 337] on input "https://" at bounding box center [784, 330] width 263 height 18
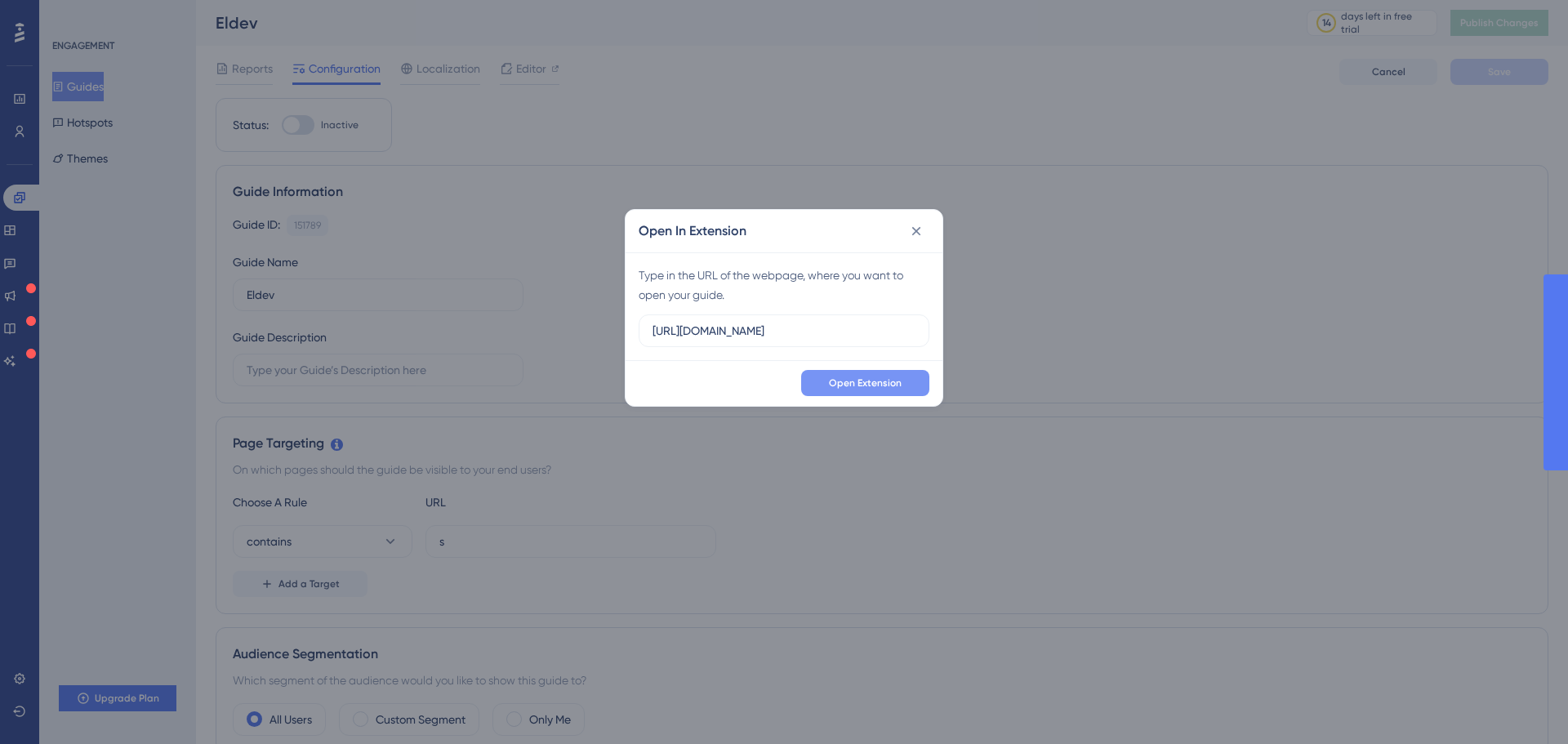
scroll to position [0, 74]
type input "https://elindus--eldev.sandbox.my.site.com/s/?language=nl_NL"
click at [827, 371] on button "Open Extension" at bounding box center [865, 383] width 128 height 26
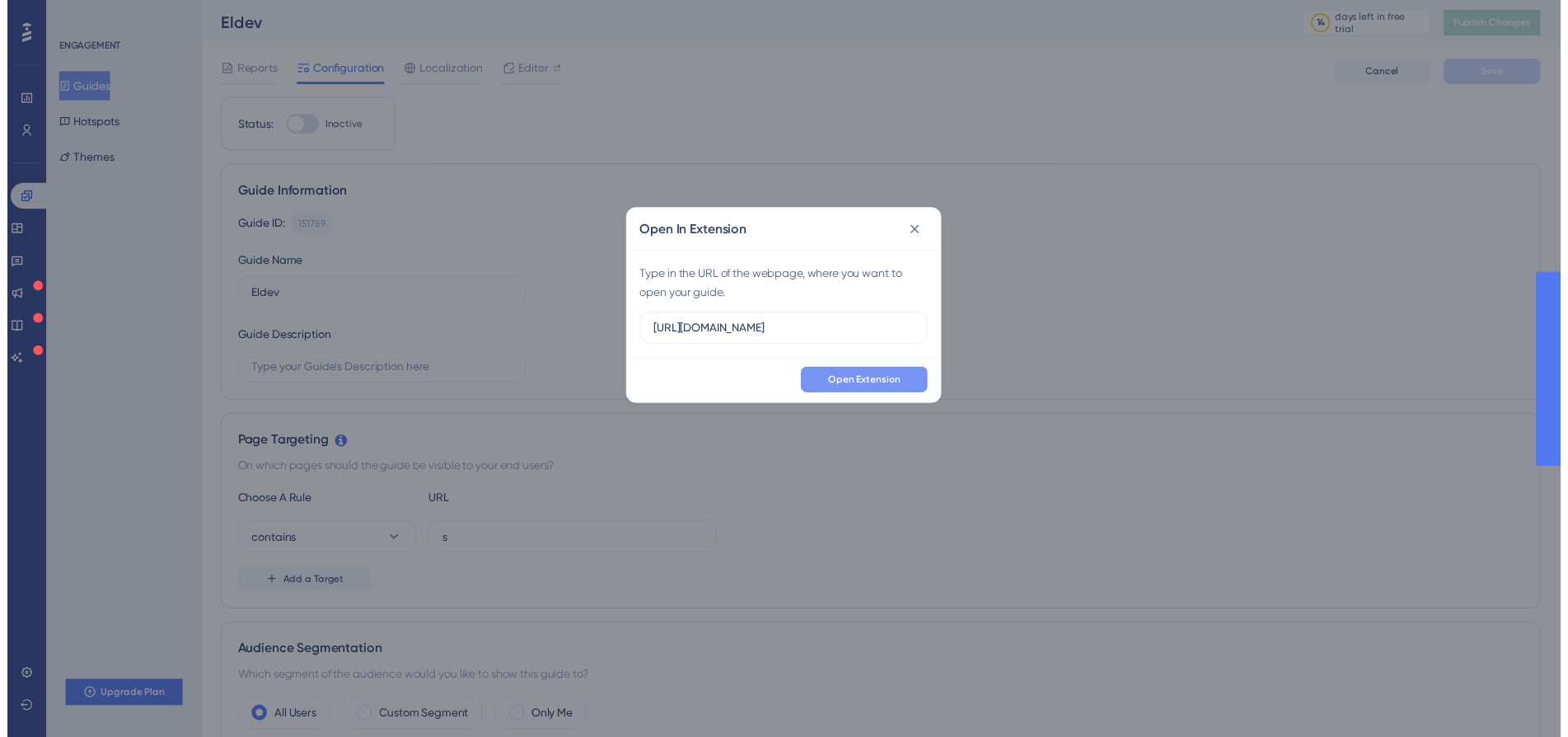
scroll to position [0, 0]
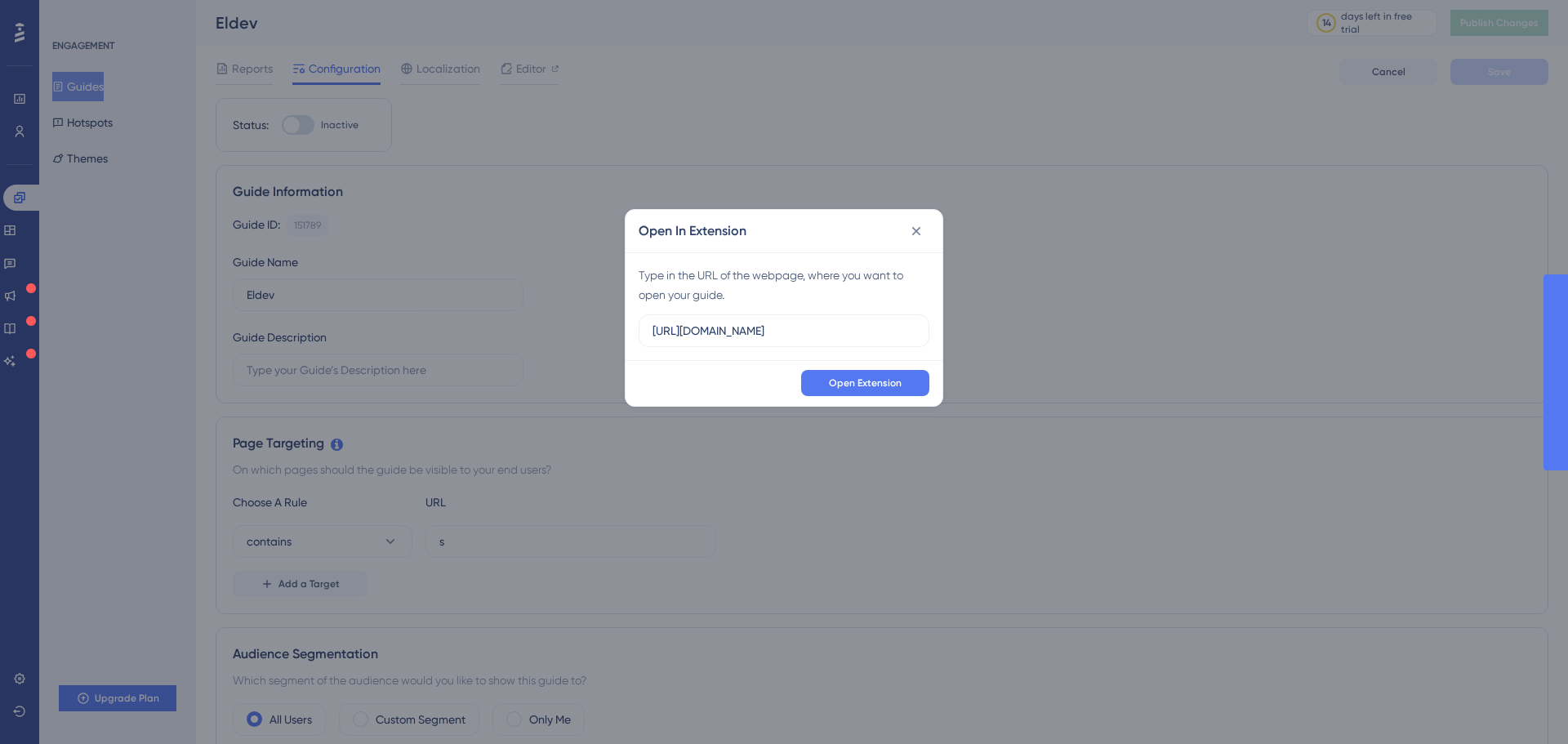
click at [918, 233] on icon at bounding box center [917, 231] width 9 height 9
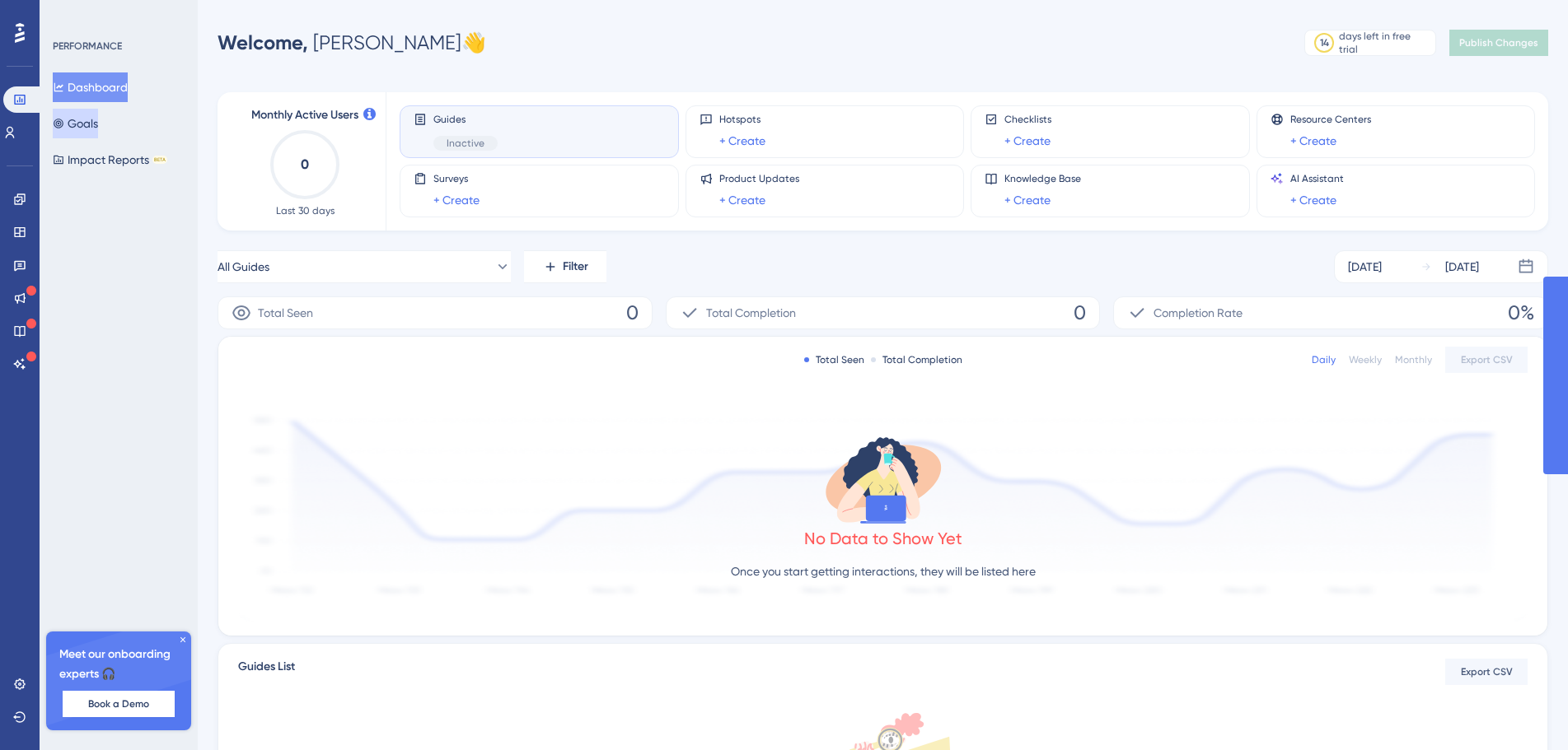
click at [88, 131] on button "Goals" at bounding box center [75, 123] width 45 height 30
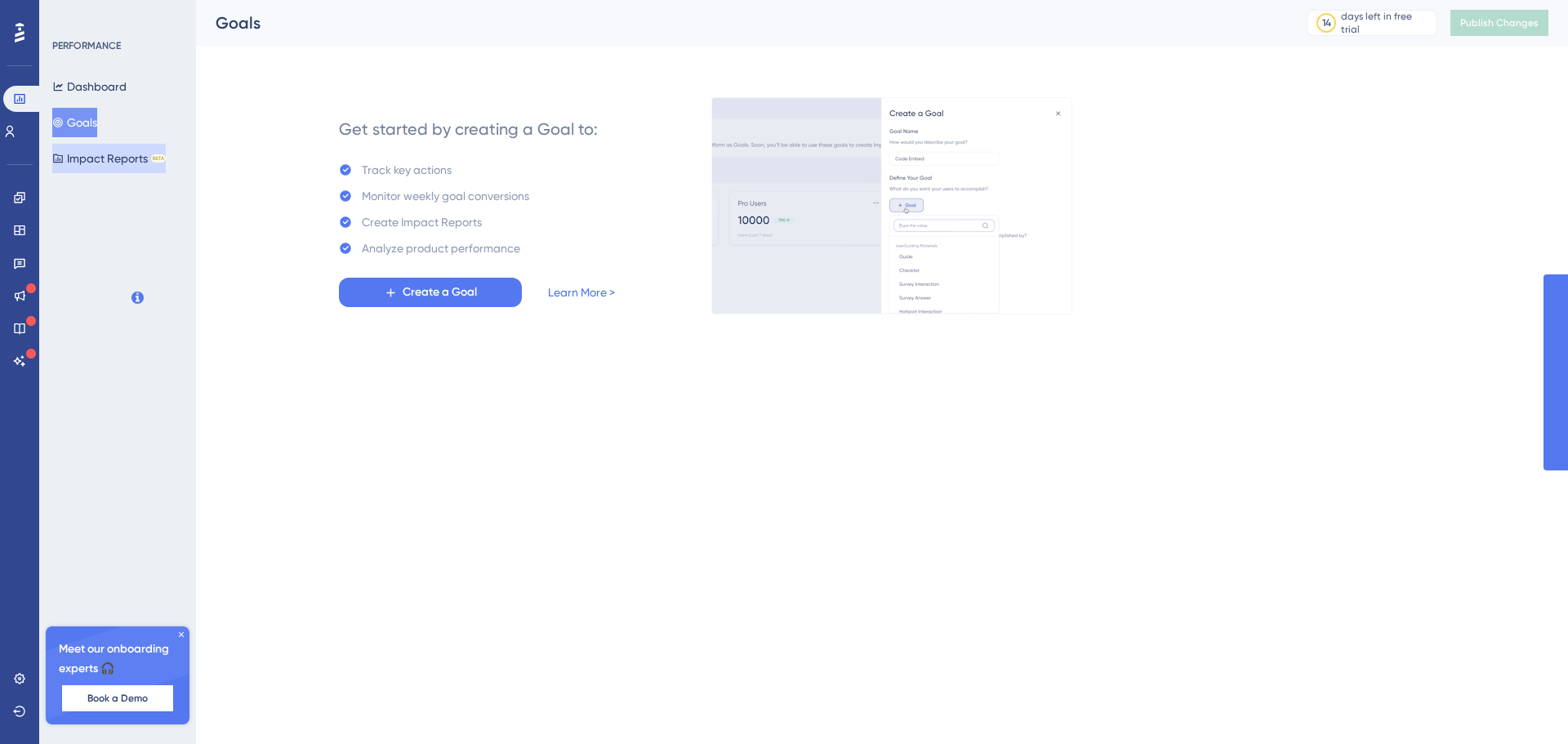
click at [97, 158] on button "Impact Reports BETA" at bounding box center [109, 158] width 114 height 29
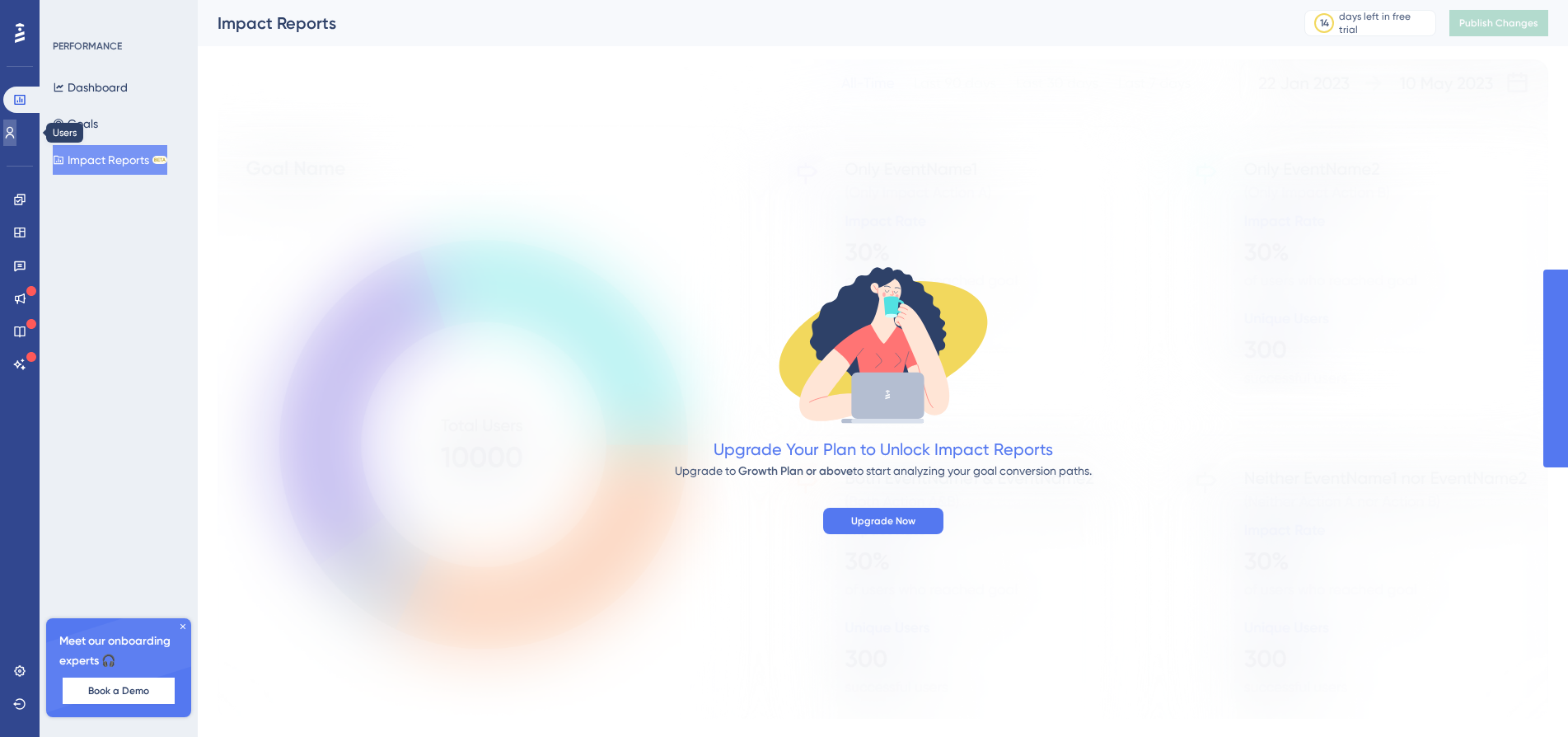
click at [16, 138] on icon at bounding box center [10, 133] width 14 height 14
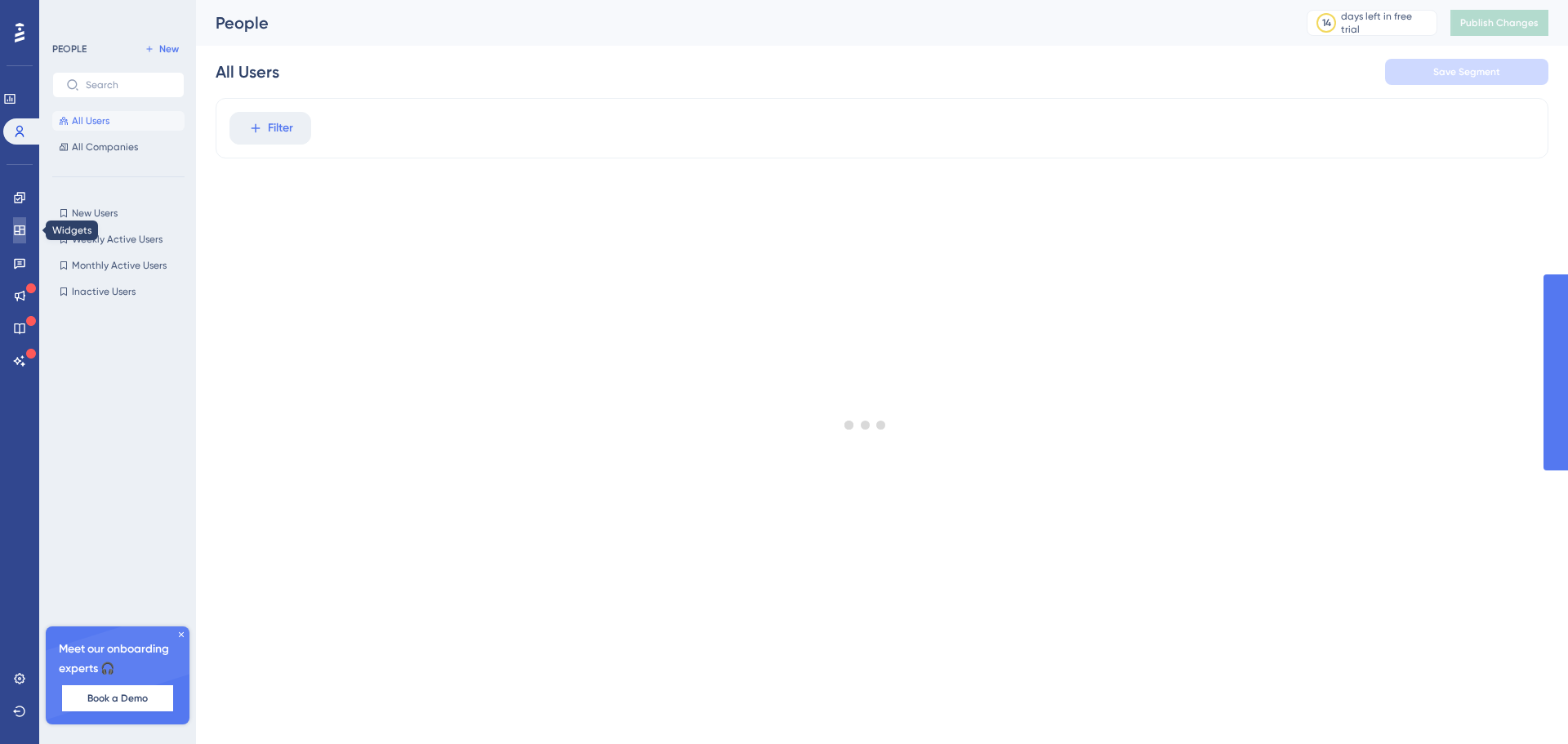
click at [23, 233] on icon at bounding box center [20, 231] width 13 height 13
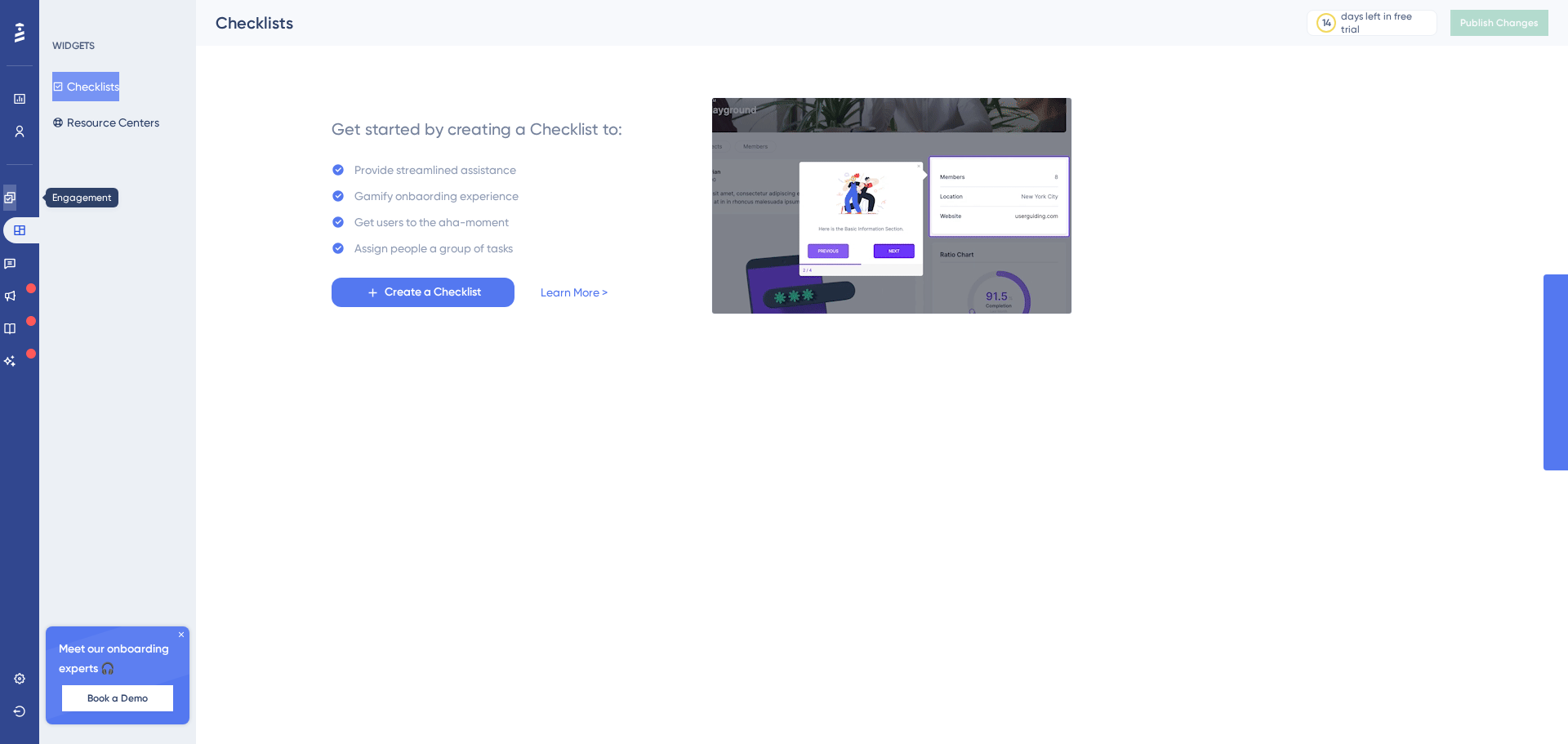
click at [16, 206] on link at bounding box center [10, 197] width 13 height 26
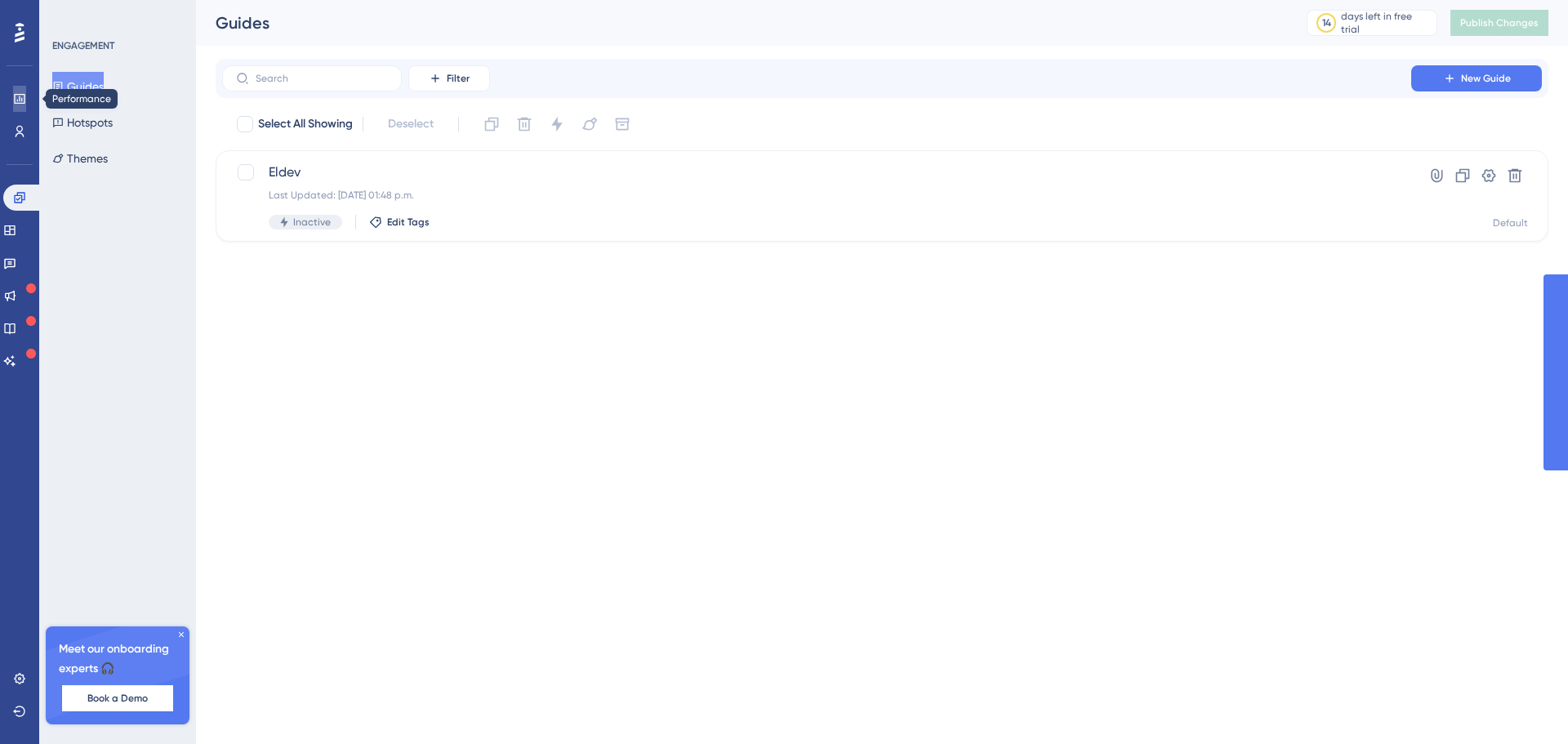
click at [26, 99] on link at bounding box center [20, 99] width 13 height 26
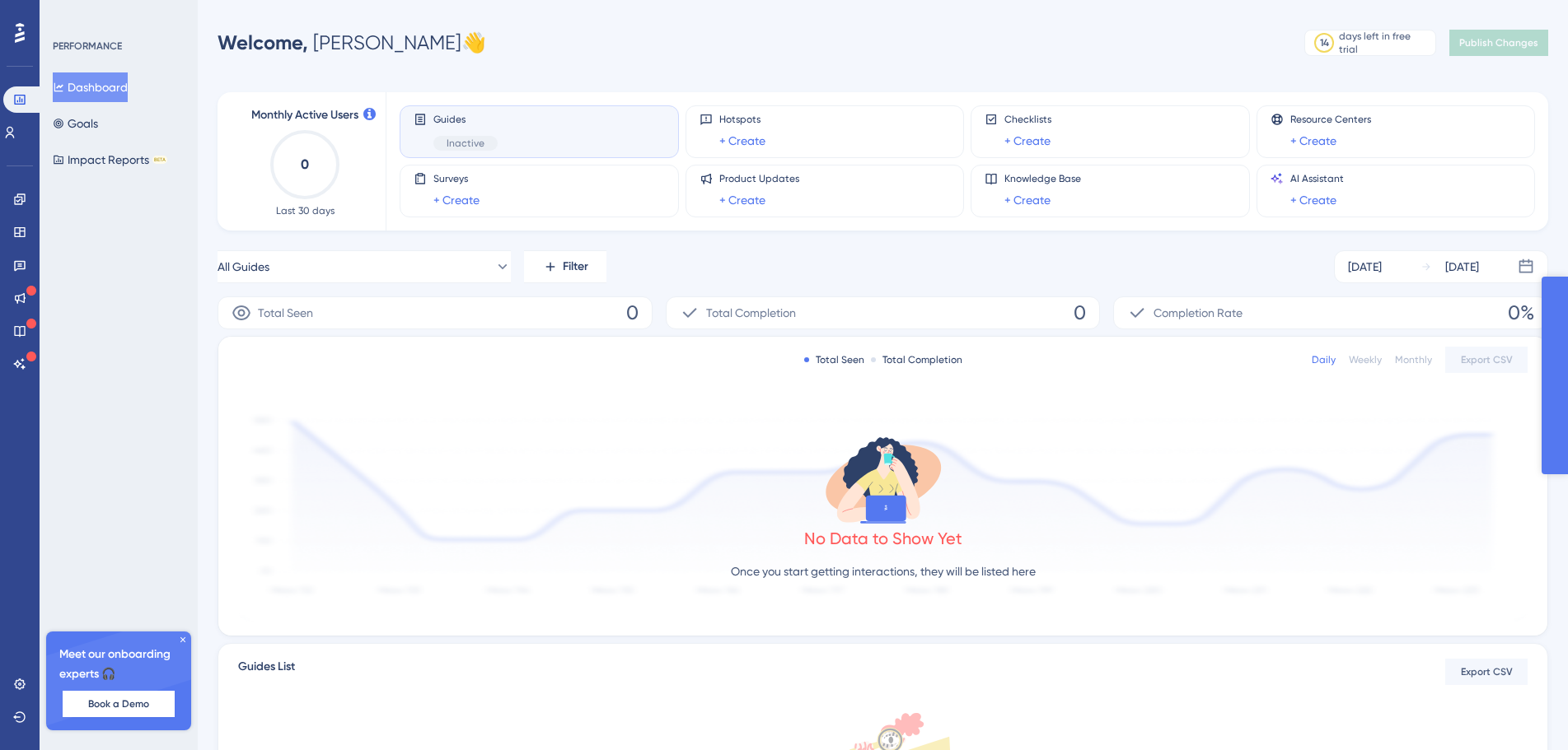
drag, startPoint x: 1646, startPoint y: 485, endPoint x: 1650, endPoint y: 453, distance: 32.2
click at [1539, 365] on div "Total Seen Total Completion Daily Weekly Monthly Export CSV No Data to Show Yet…" at bounding box center [883, 486] width 1329 height 299
click at [183, 638] on icon at bounding box center [183, 640] width 10 height 10
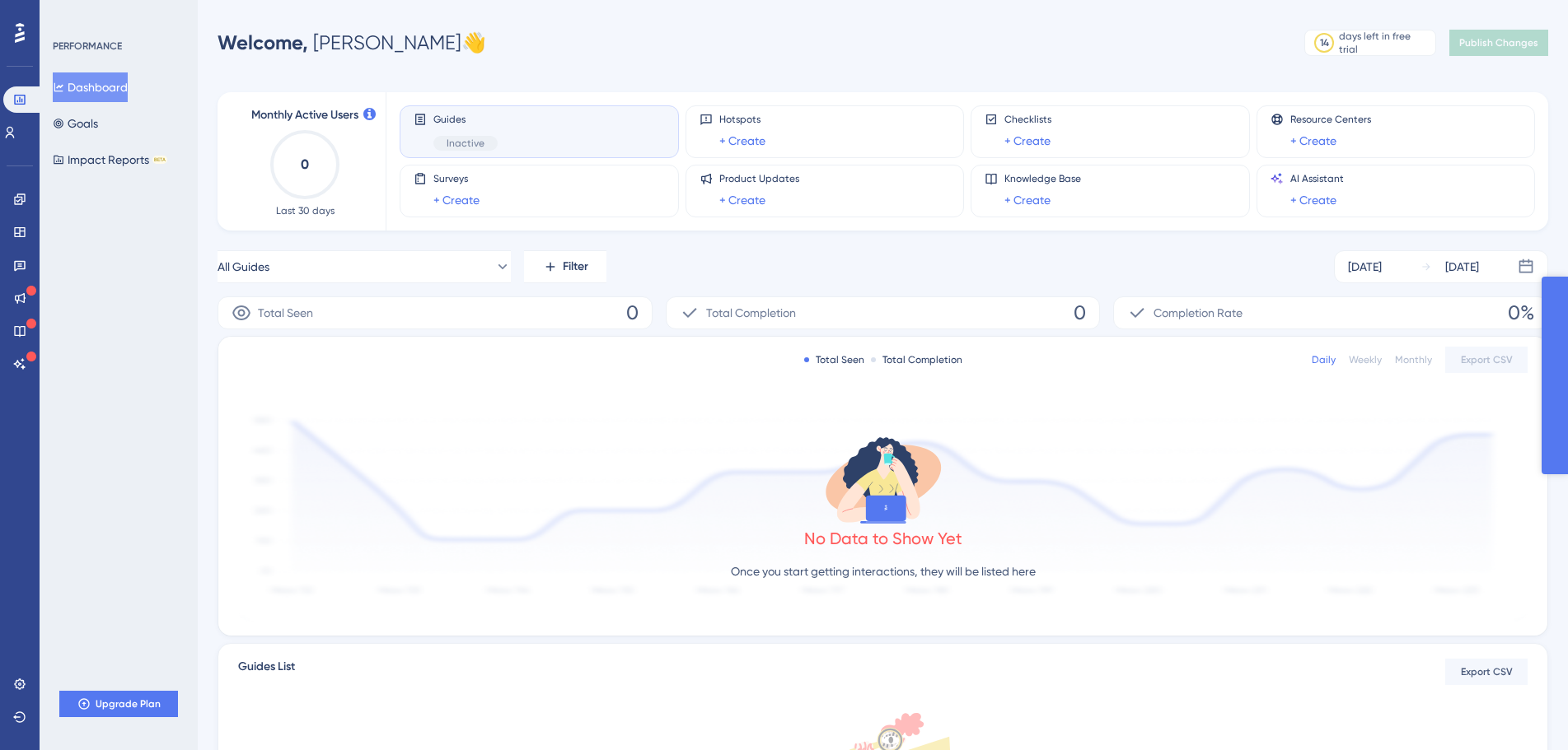
click at [1203, 267] on div "All Guides Filter Sep 06 2025 Sep 12 2025" at bounding box center [882, 267] width 1330 height 33
click at [1409, 38] on div "days left in free trial" at bounding box center [1384, 42] width 92 height 26
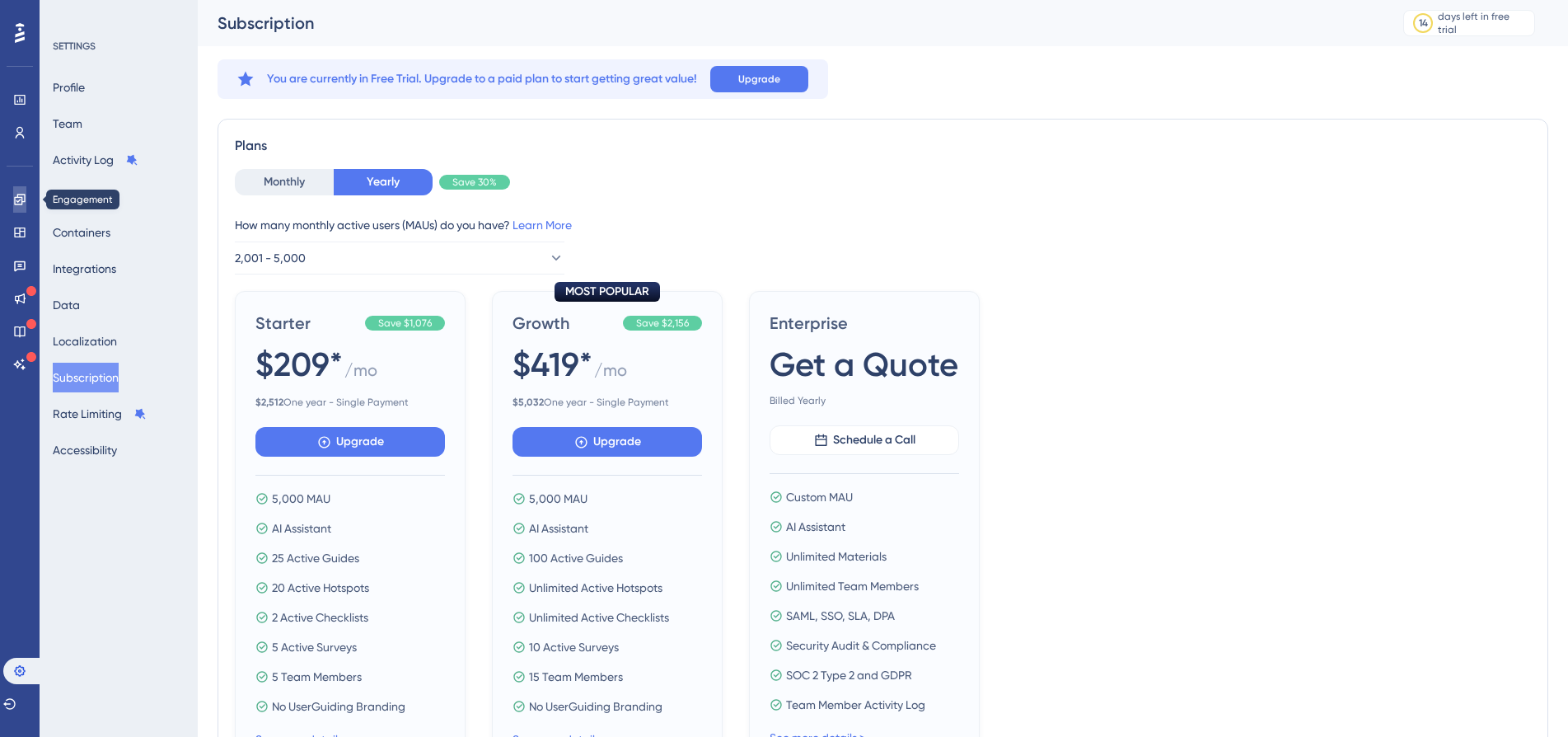
click at [14, 201] on link at bounding box center [20, 199] width 14 height 26
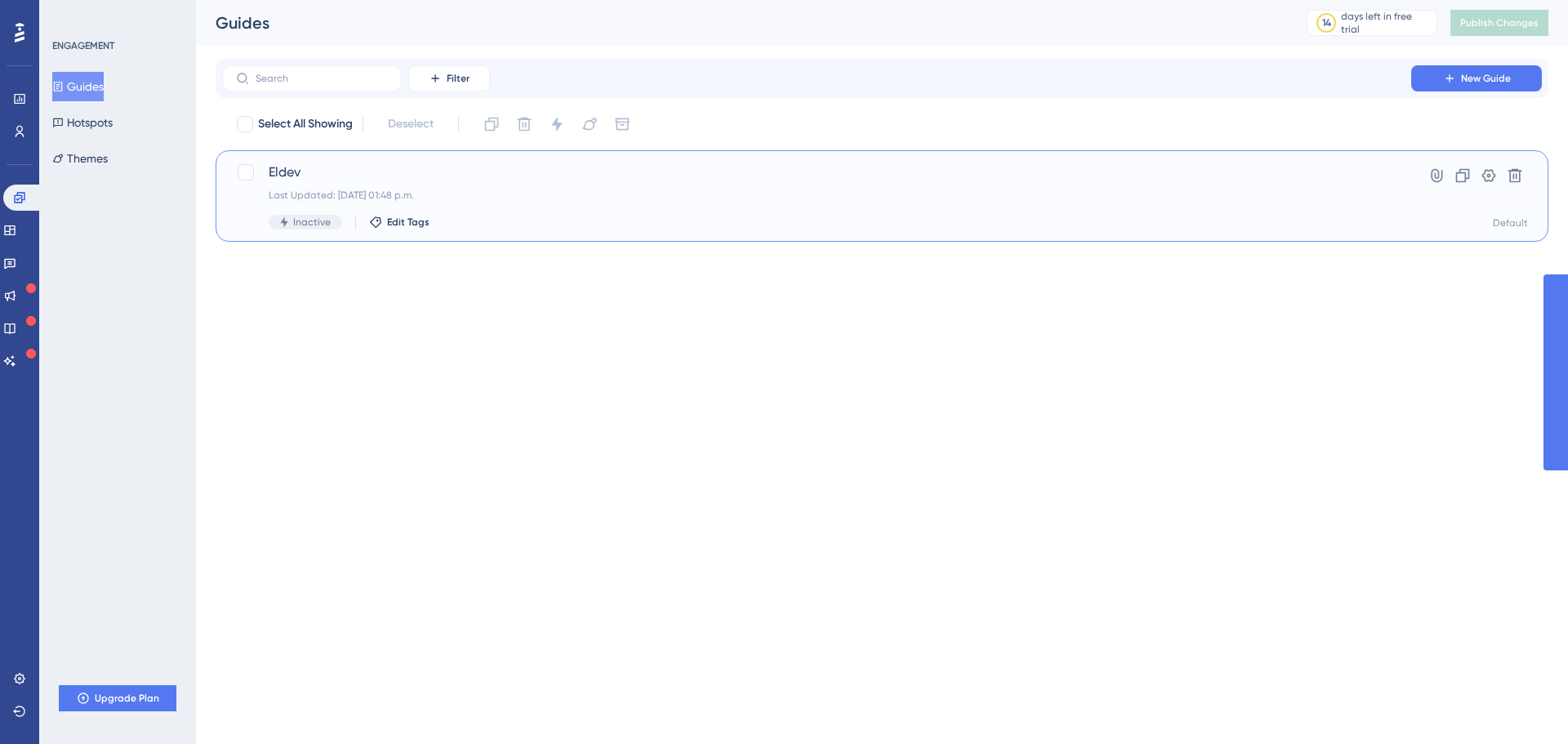
click at [346, 190] on div "Last Updated: [DATE] 01:48 p.m." at bounding box center [816, 195] width 1096 height 13
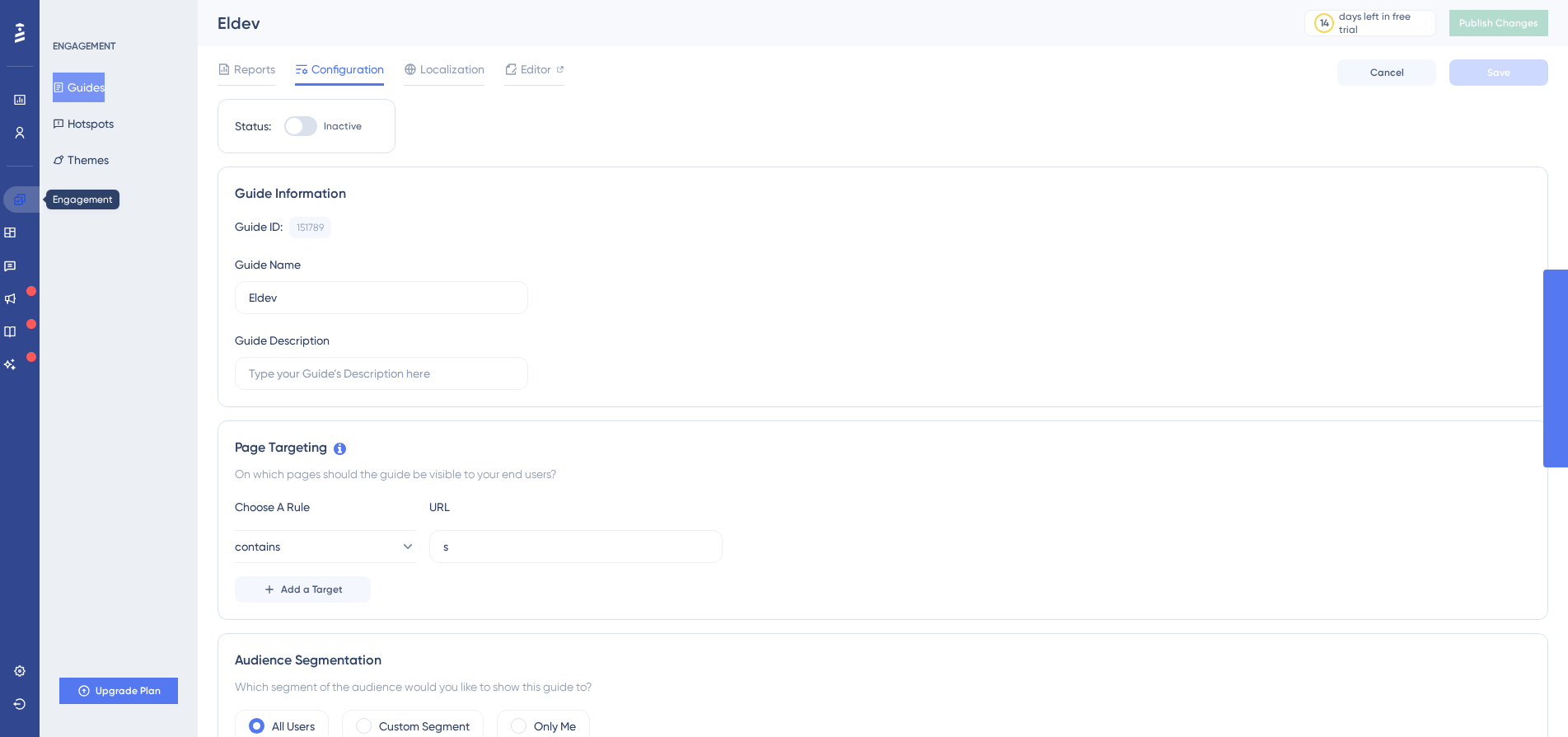
click at [20, 201] on icon at bounding box center [20, 200] width 14 height 14
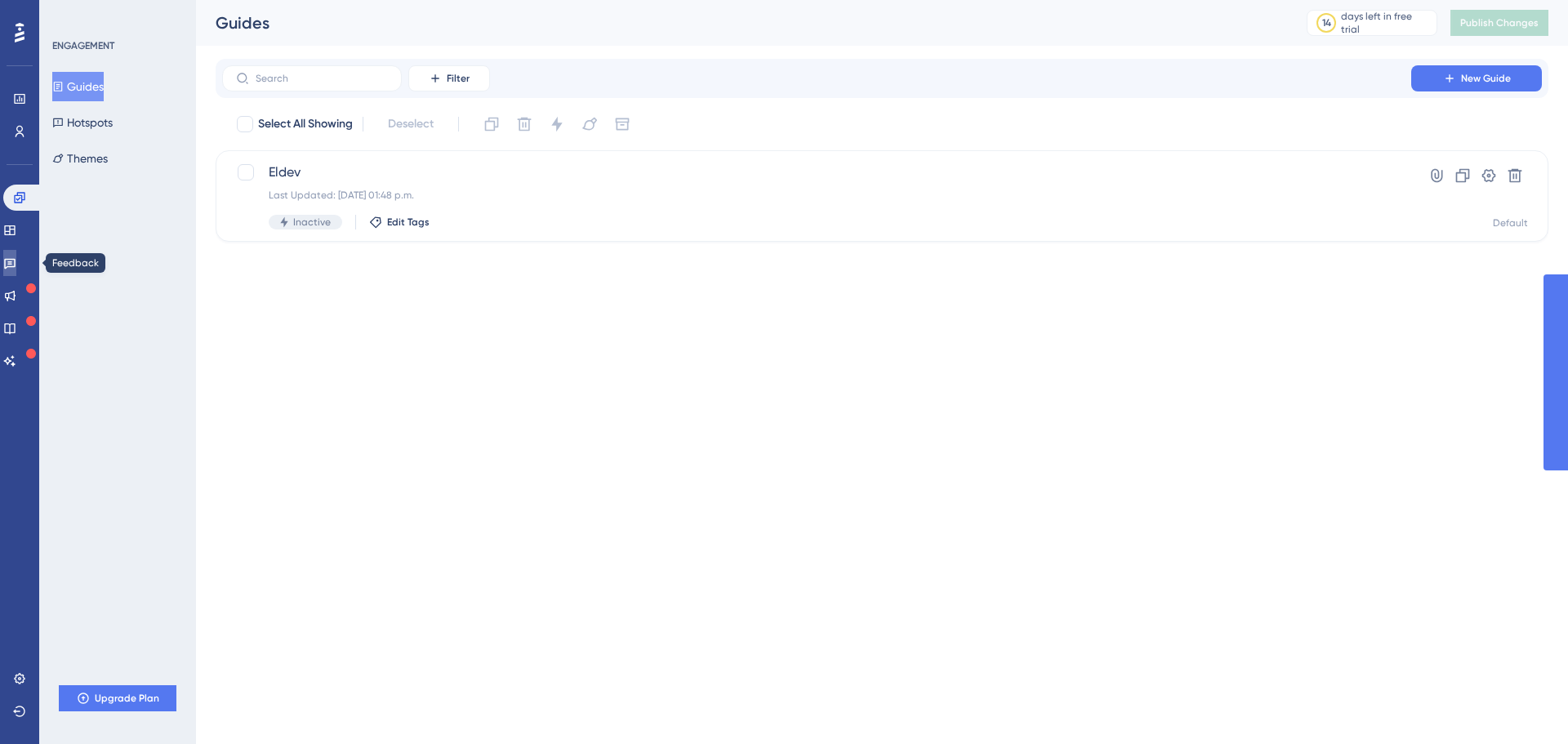
click at [16, 262] on icon at bounding box center [10, 263] width 13 height 13
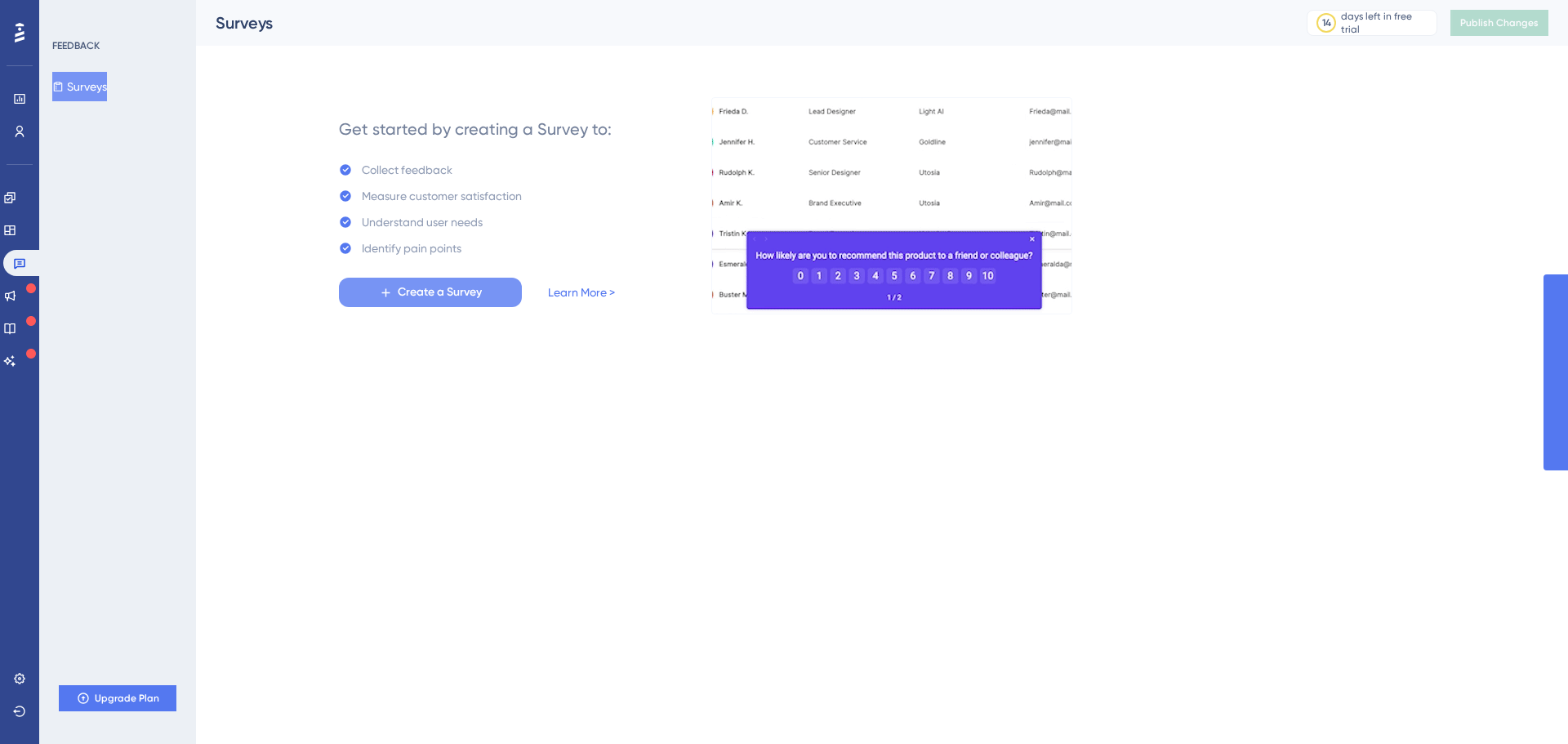
click at [443, 297] on span "Create a Survey" at bounding box center [440, 292] width 84 height 19
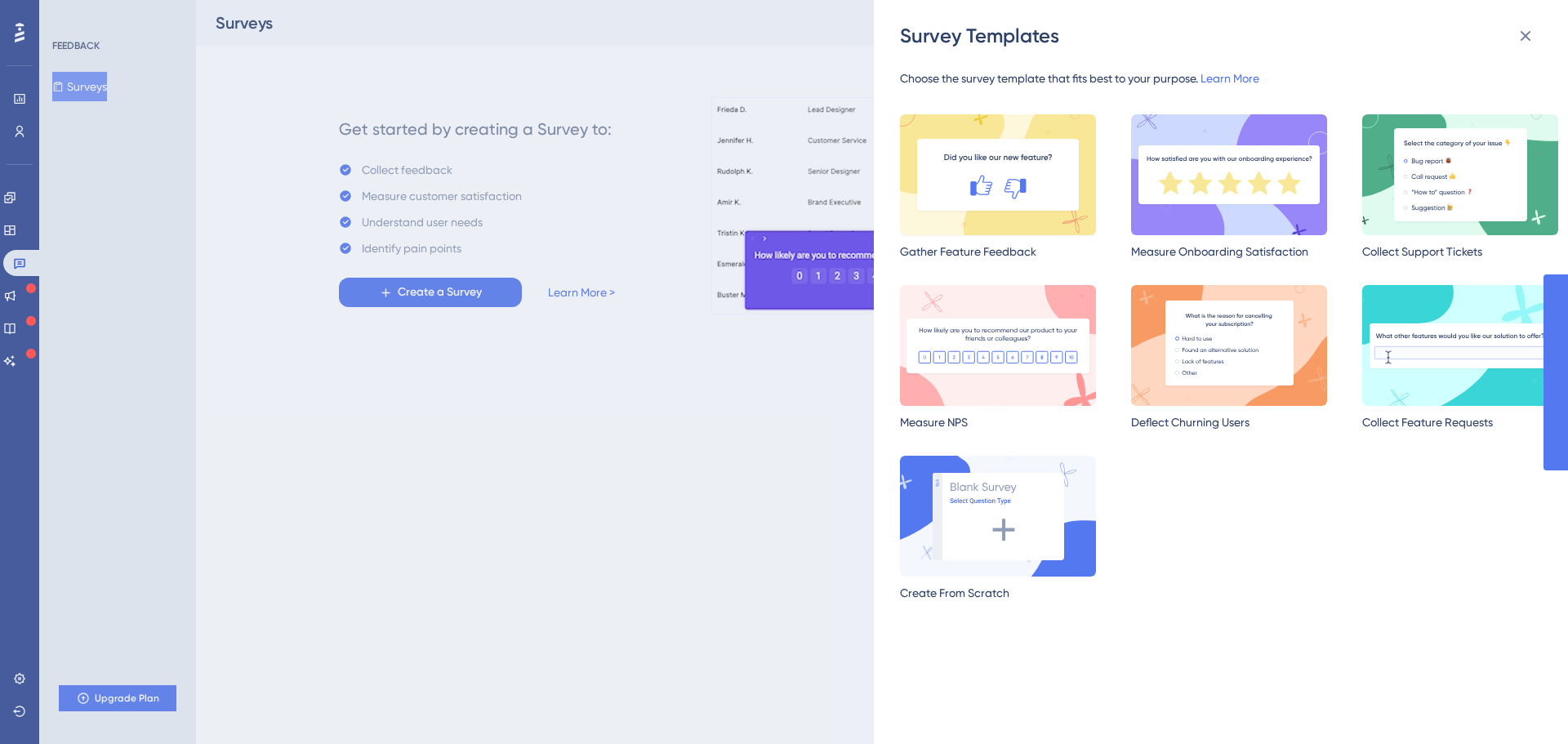
click at [983, 169] on img at bounding box center [998, 174] width 196 height 120
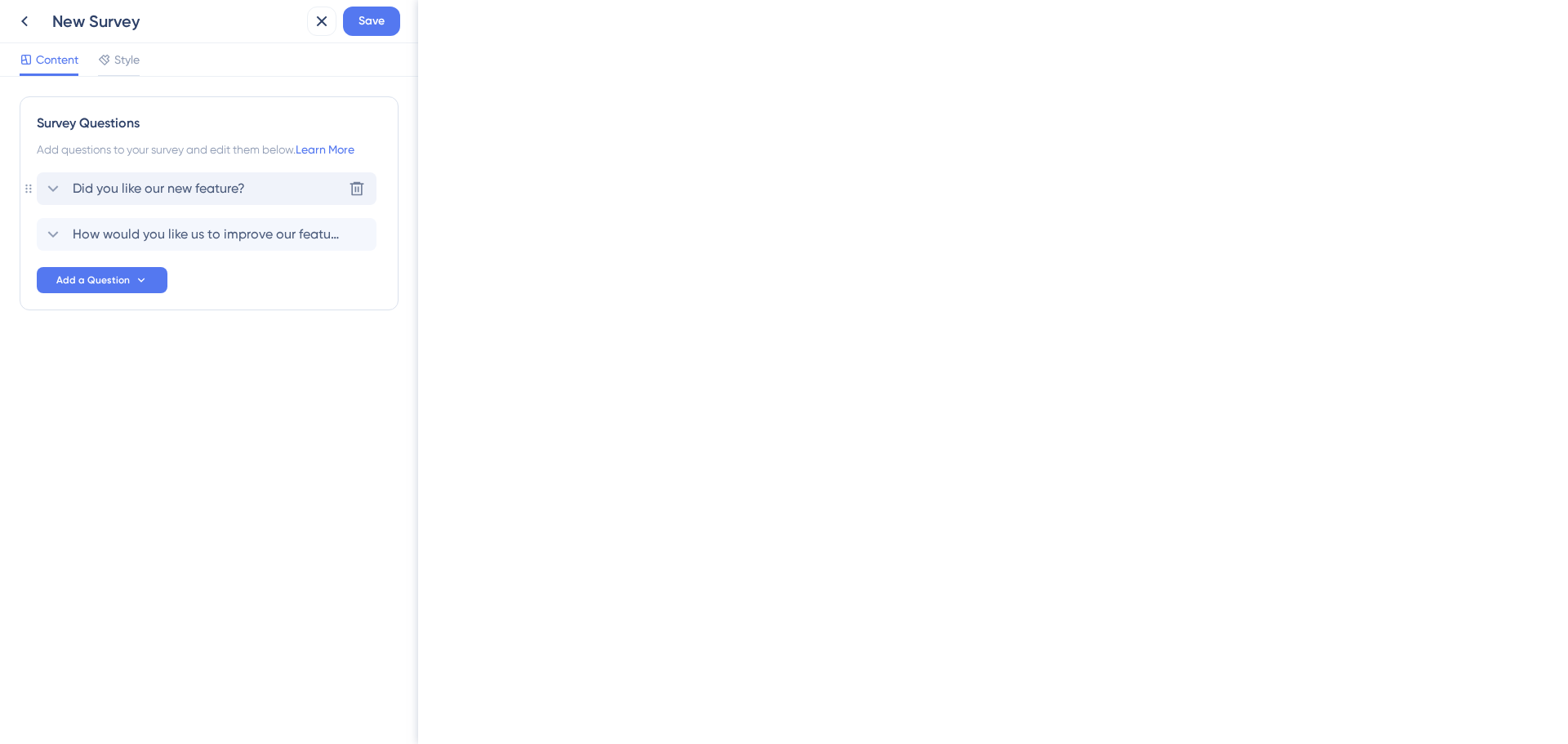
click at [206, 184] on span "Did you like our new feature?" at bounding box center [158, 188] width 173 height 19
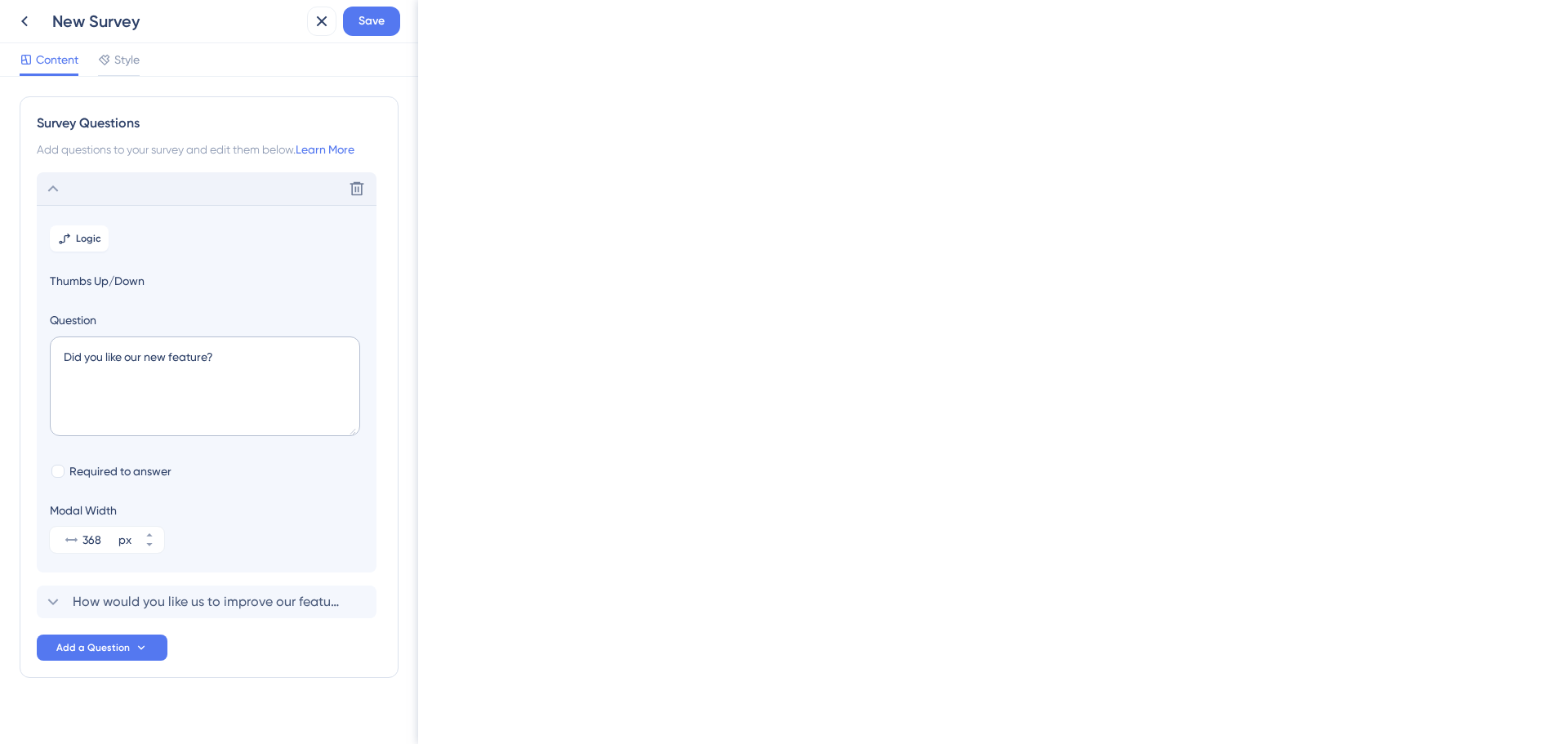
scroll to position [19, 0]
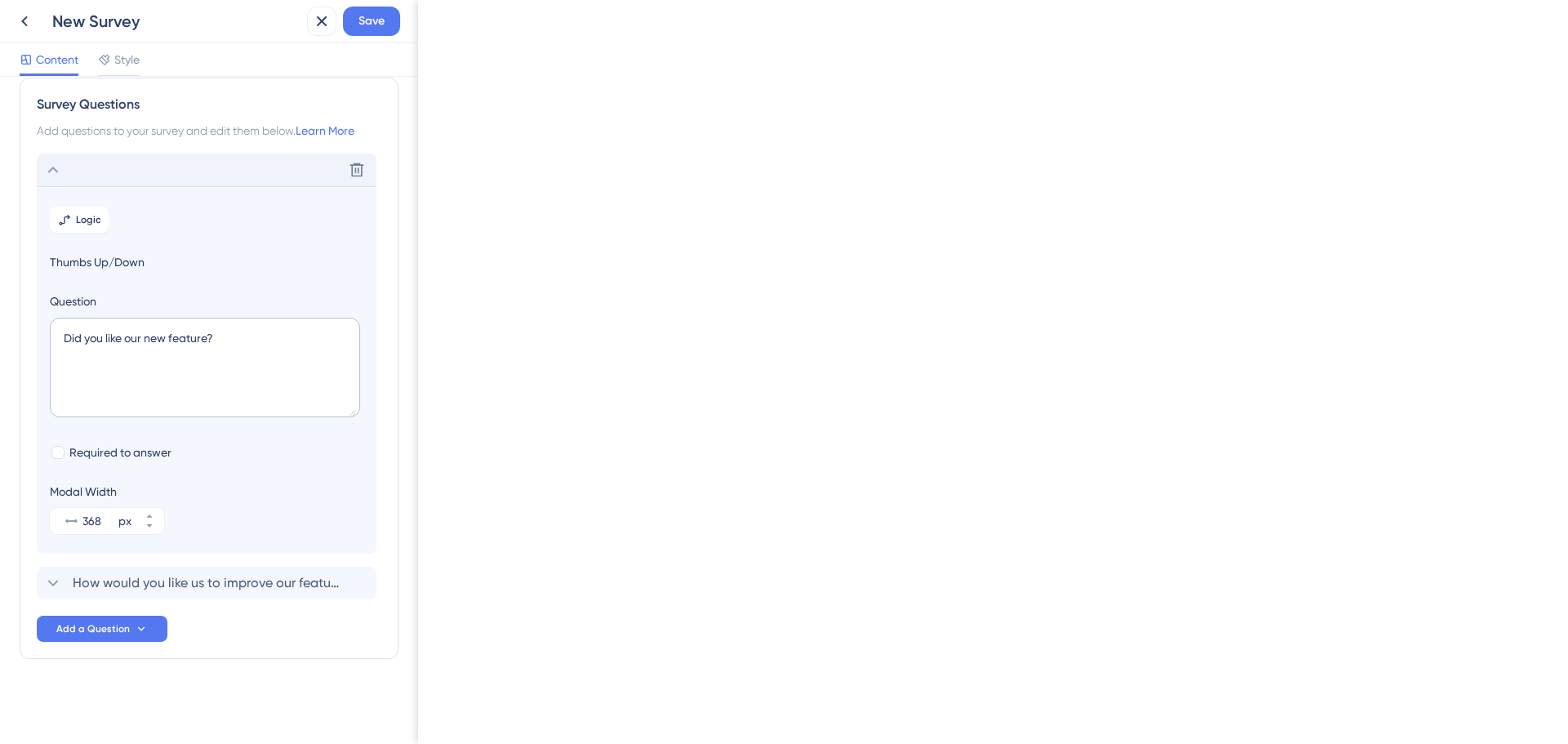
click at [254, 654] on div "Survey Questions Add questions to your survey and edit them below. Learn More D…" at bounding box center [209, 368] width 379 height 581
click at [56, 173] on icon at bounding box center [52, 169] width 19 height 19
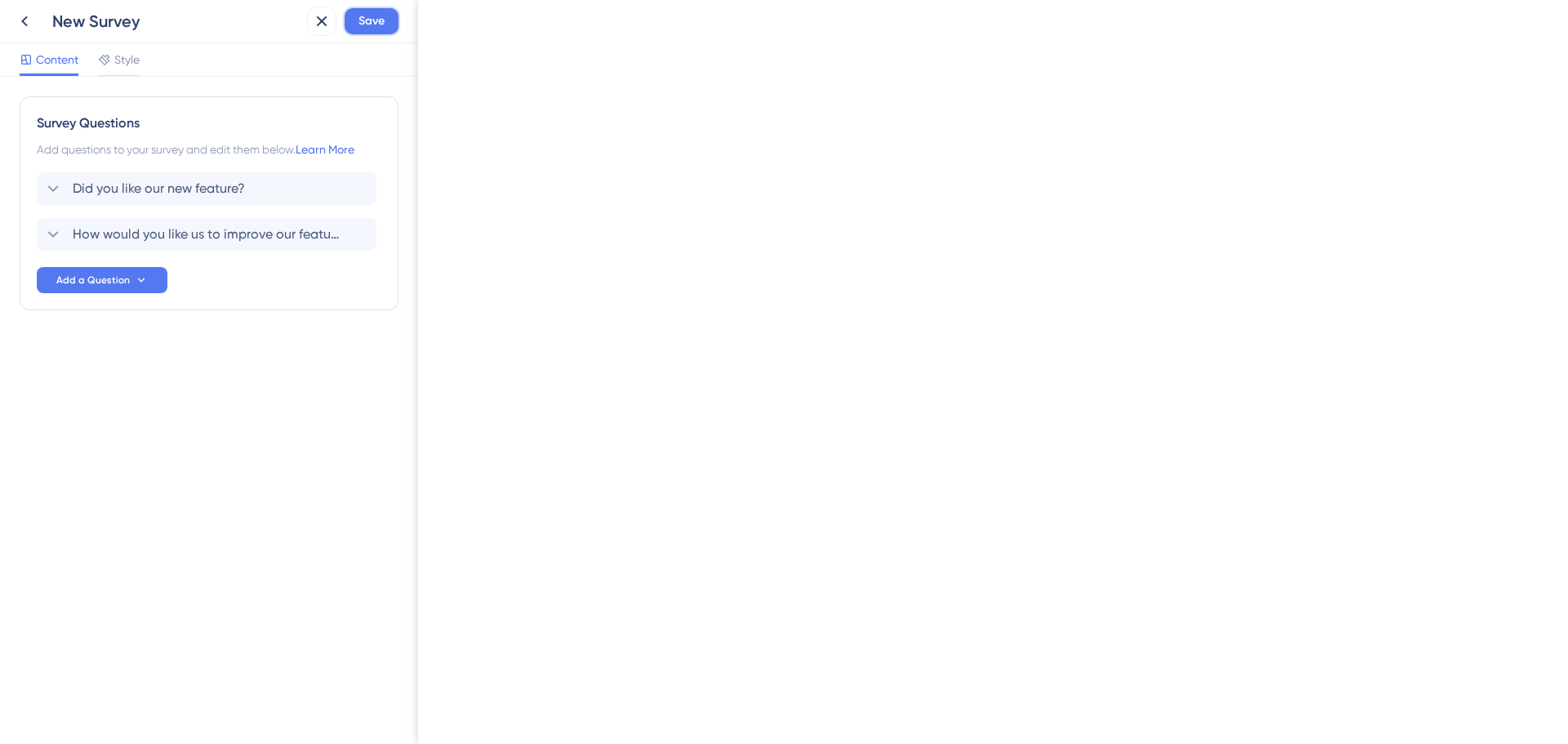
click at [388, 23] on button "Save" at bounding box center [372, 21] width 57 height 29
click at [128, 62] on span "Style" at bounding box center [127, 59] width 25 height 19
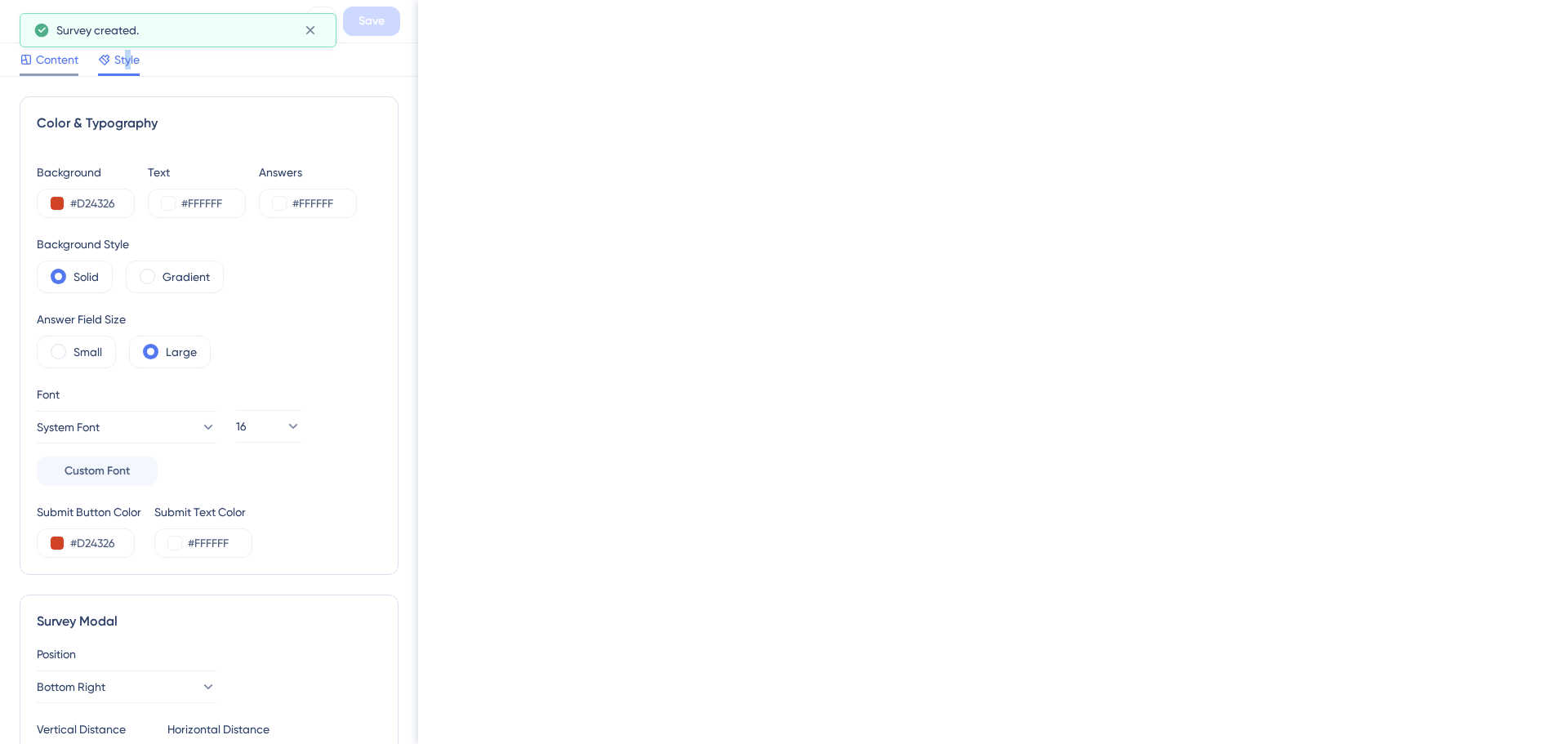
click at [48, 60] on span "Content" at bounding box center [57, 59] width 42 height 19
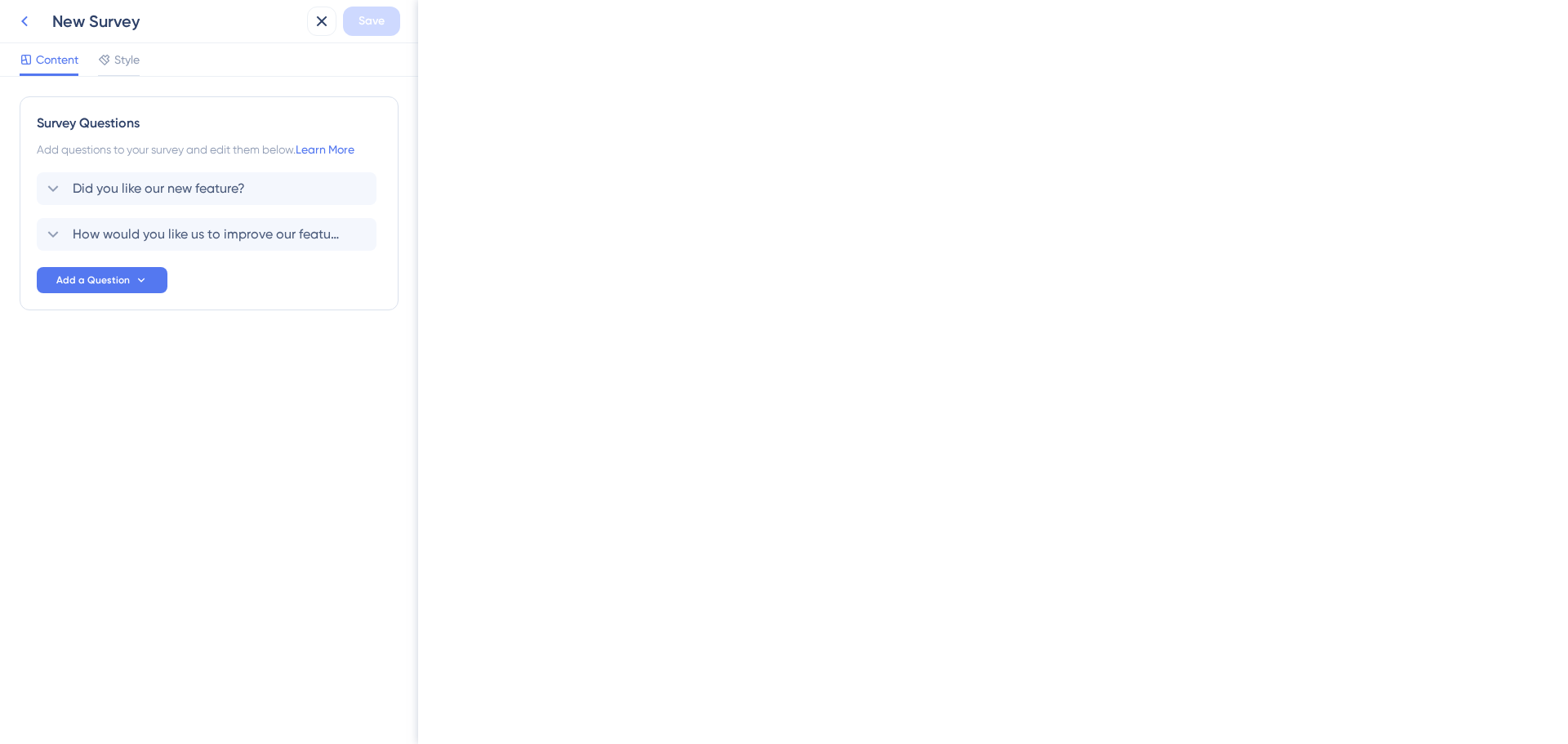
click at [15, 29] on icon at bounding box center [24, 21] width 19 height 19
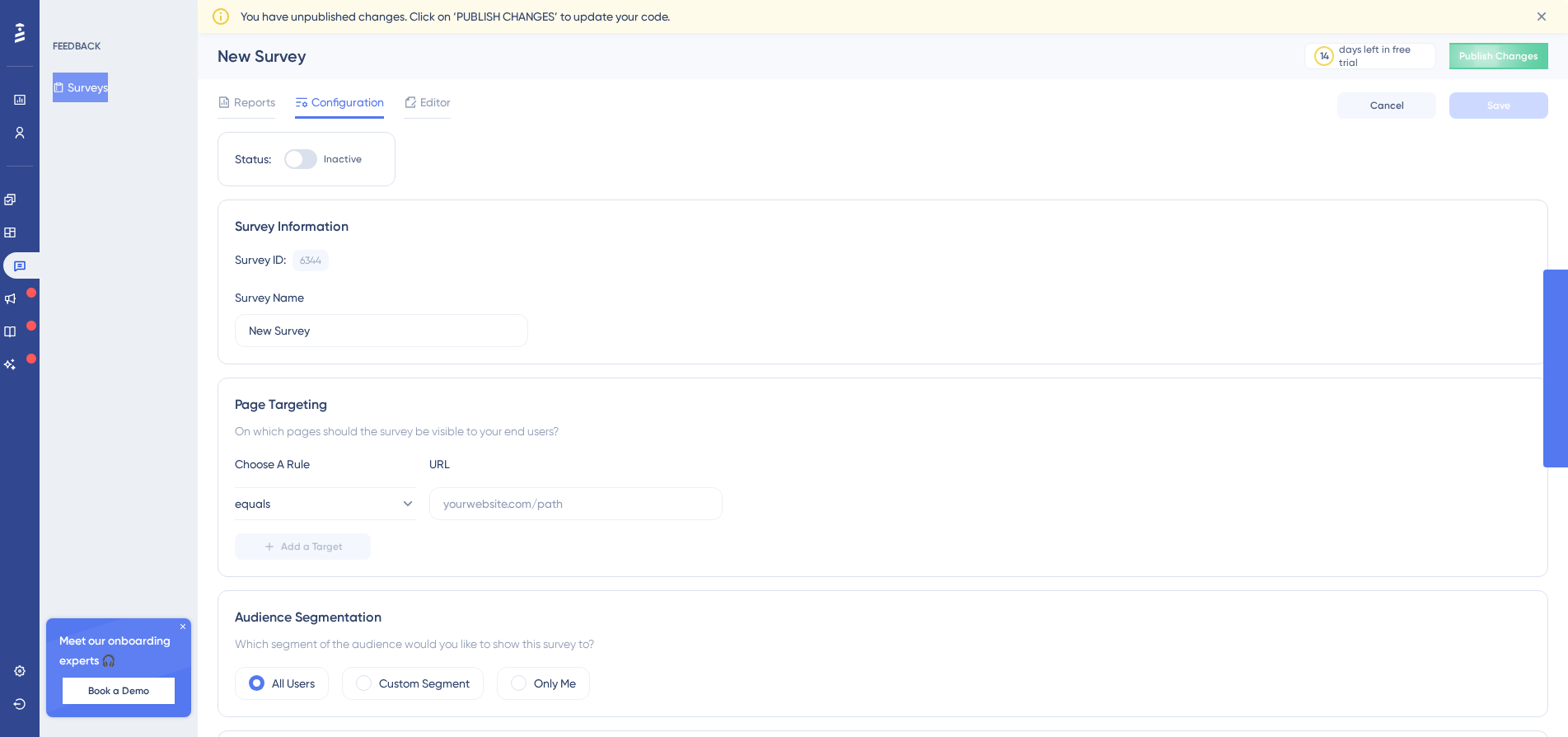
click at [176, 628] on div "Meet our onboarding experts 🎧 Book a Demo" at bounding box center [118, 667] width 145 height 99
click at [181, 621] on div "Meet our onboarding experts 🎧 Book a Demo" at bounding box center [118, 667] width 145 height 99
click at [188, 630] on div "Meet our onboarding experts 🎧 Book a Demo" at bounding box center [118, 667] width 145 height 99
click at [537, 216] on div "Survey Information Survey ID: 6344 Copy Survey Name New Survey" at bounding box center [882, 282] width 1330 height 165
click at [180, 621] on icon at bounding box center [183, 626] width 10 height 10
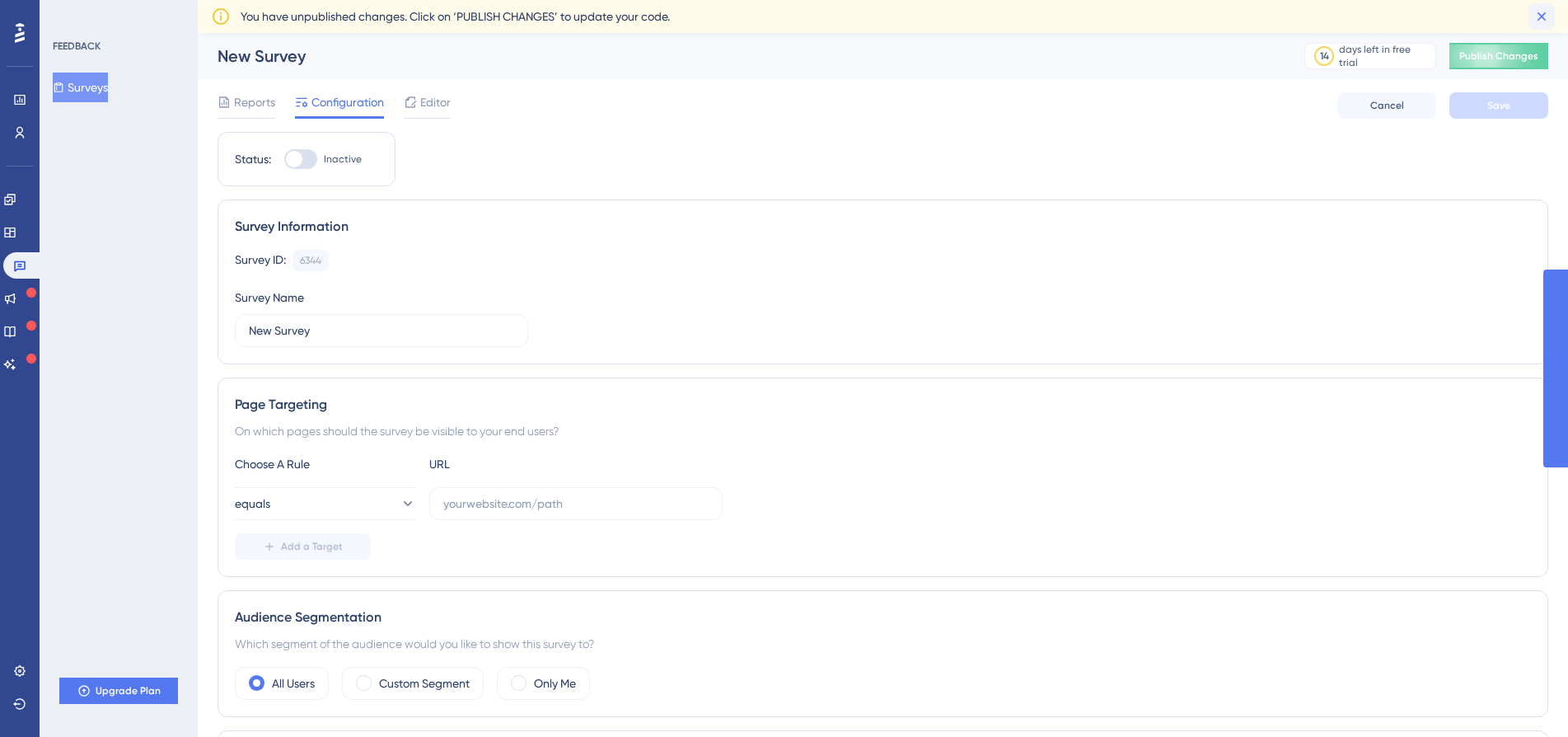
click at [1552, 14] on button at bounding box center [1541, 16] width 26 height 26
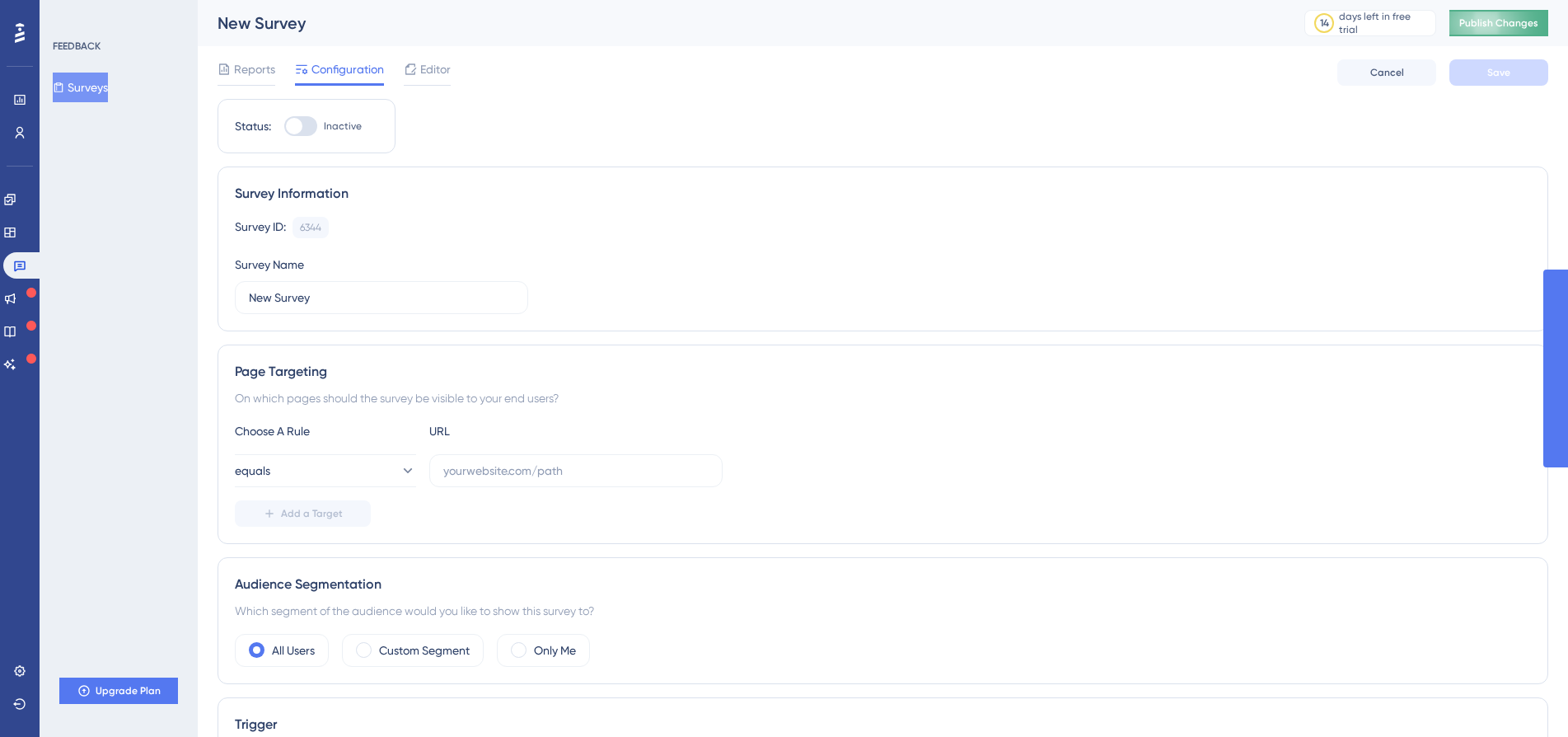
click at [1534, 19] on button "Publish Changes" at bounding box center [1498, 23] width 99 height 26
click at [395, 479] on button "equals" at bounding box center [325, 470] width 181 height 33
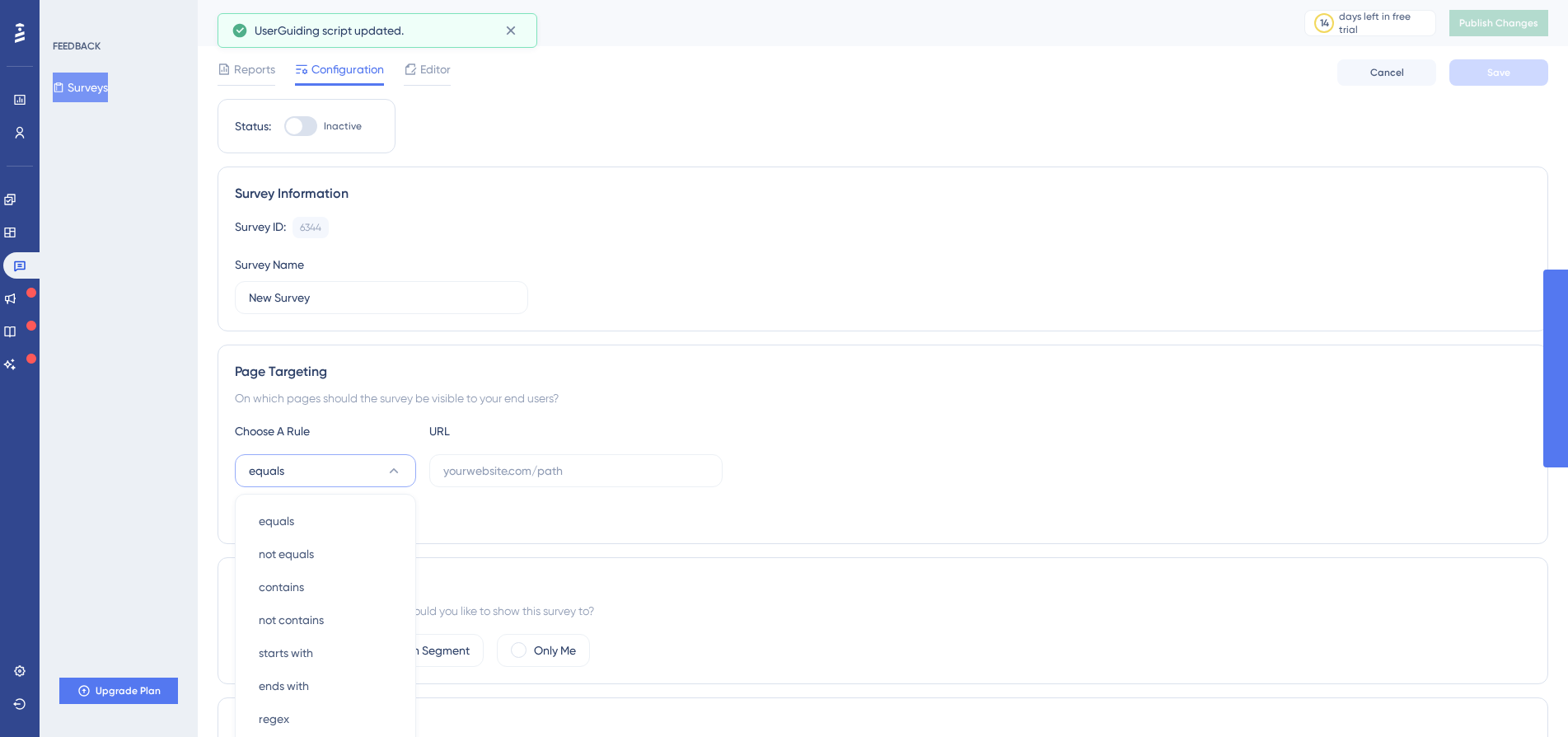
scroll to position [252, 0]
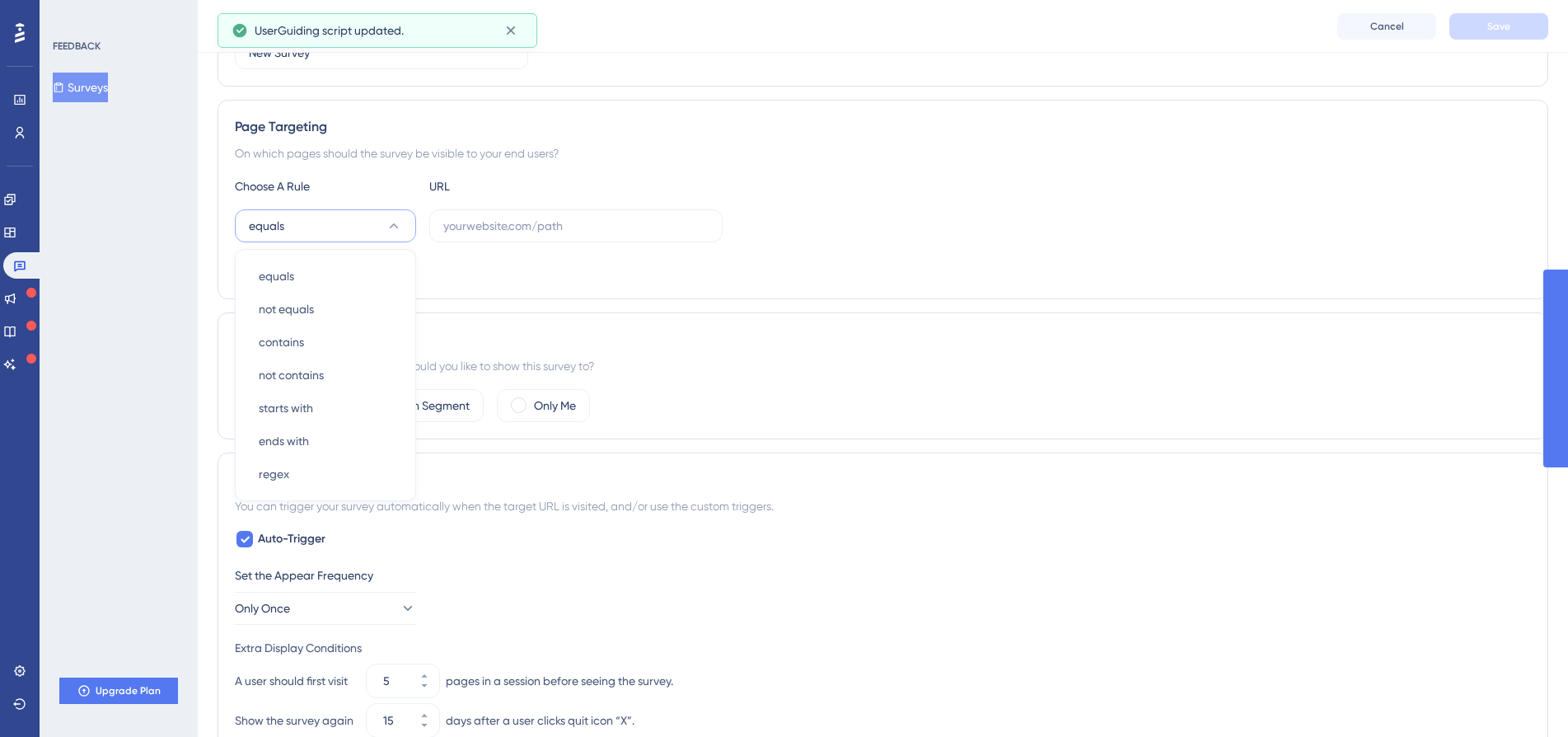
click at [769, 407] on div "All Users Custom Segment Only Me" at bounding box center [882, 405] width 1296 height 33
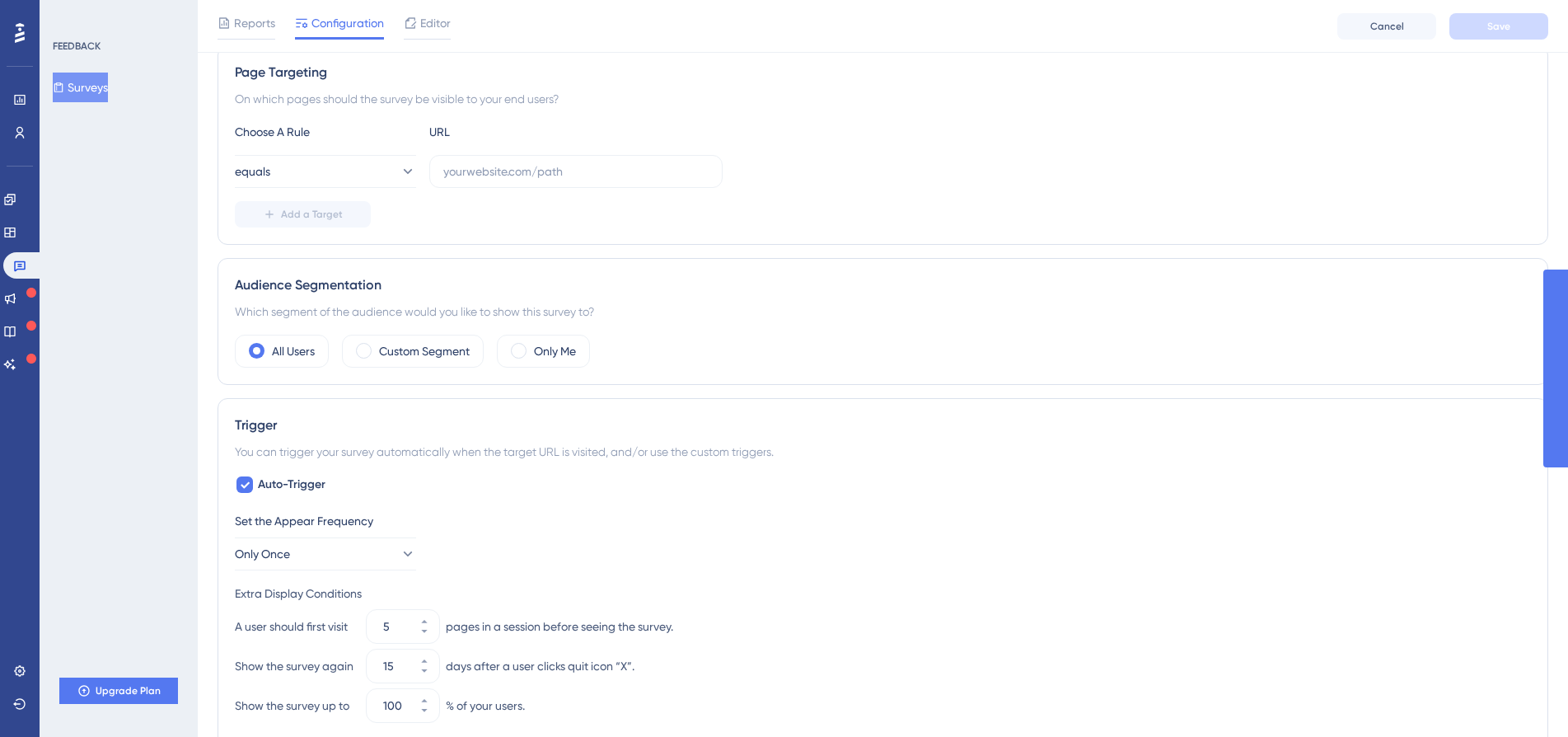
scroll to position [417, 0]
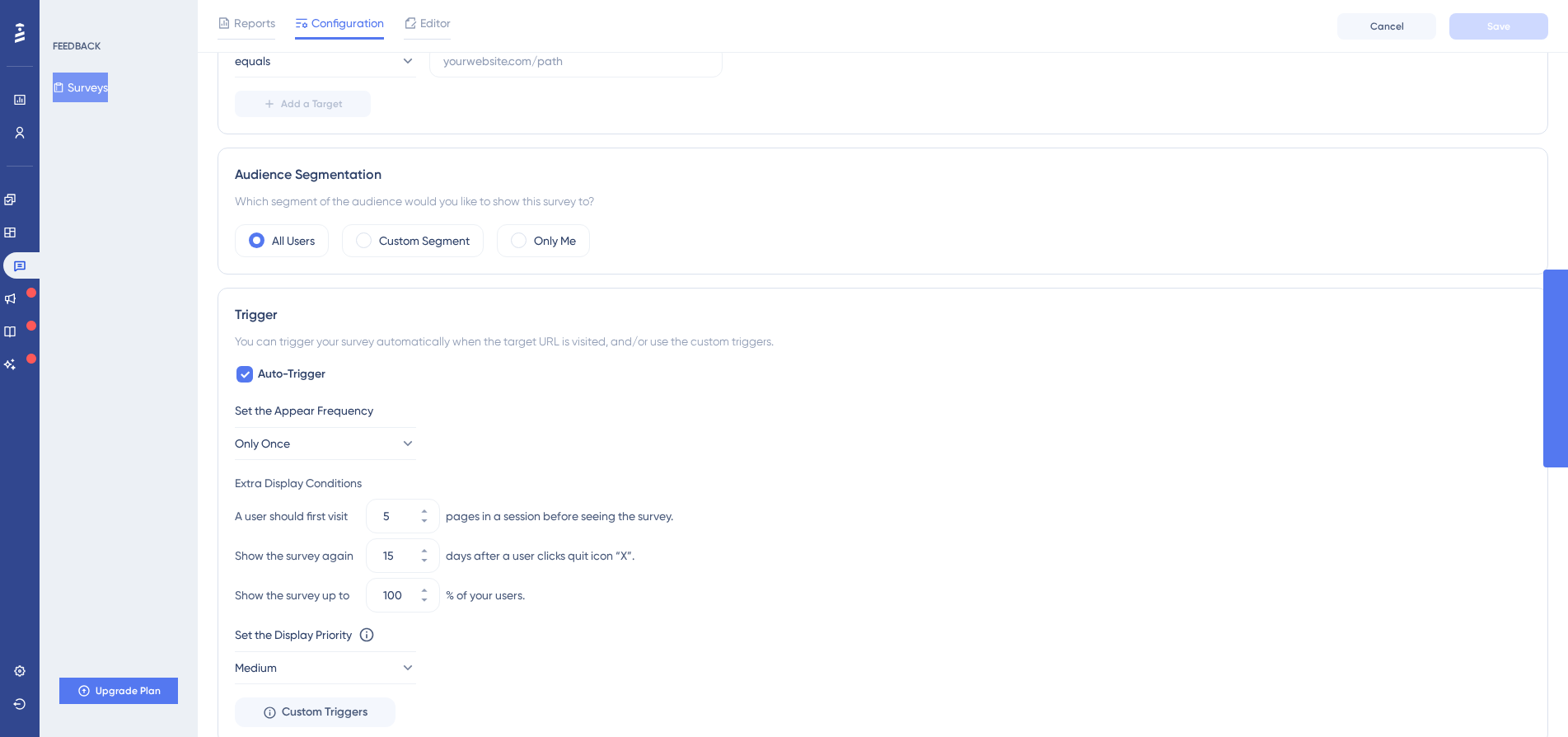
click at [310, 387] on div "Auto-Trigger Set the Appear Frequency Only Once Extra Display Conditions A user…" at bounding box center [882, 545] width 1296 height 363
click at [300, 377] on span "Auto-Trigger" at bounding box center [291, 373] width 67 height 20
checkbox input "false"
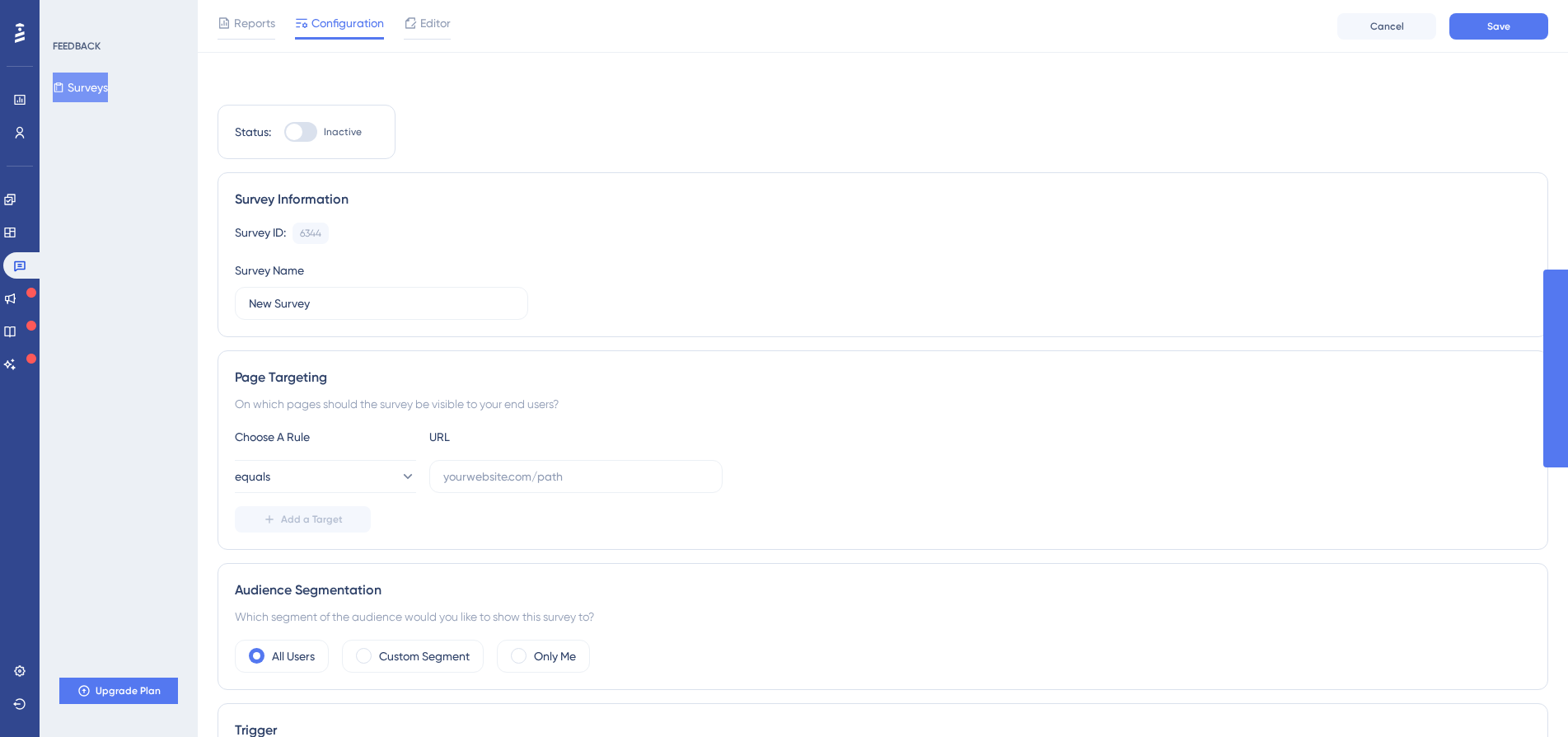
scroll to position [0, 0]
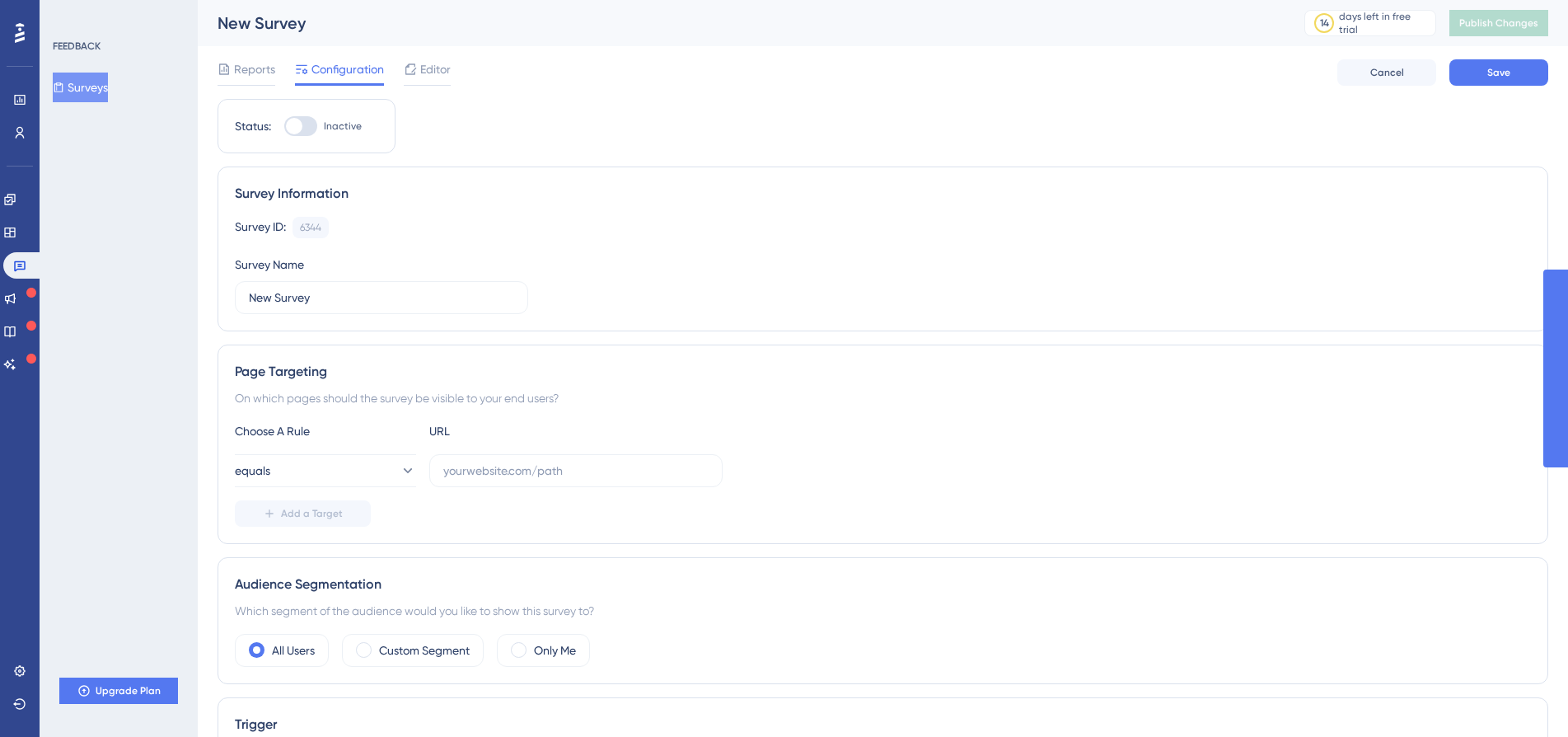
click at [307, 129] on div at bounding box center [300, 126] width 33 height 20
click at [284, 127] on input "Inactive" at bounding box center [283, 126] width 1 height 1
checkbox input "false"
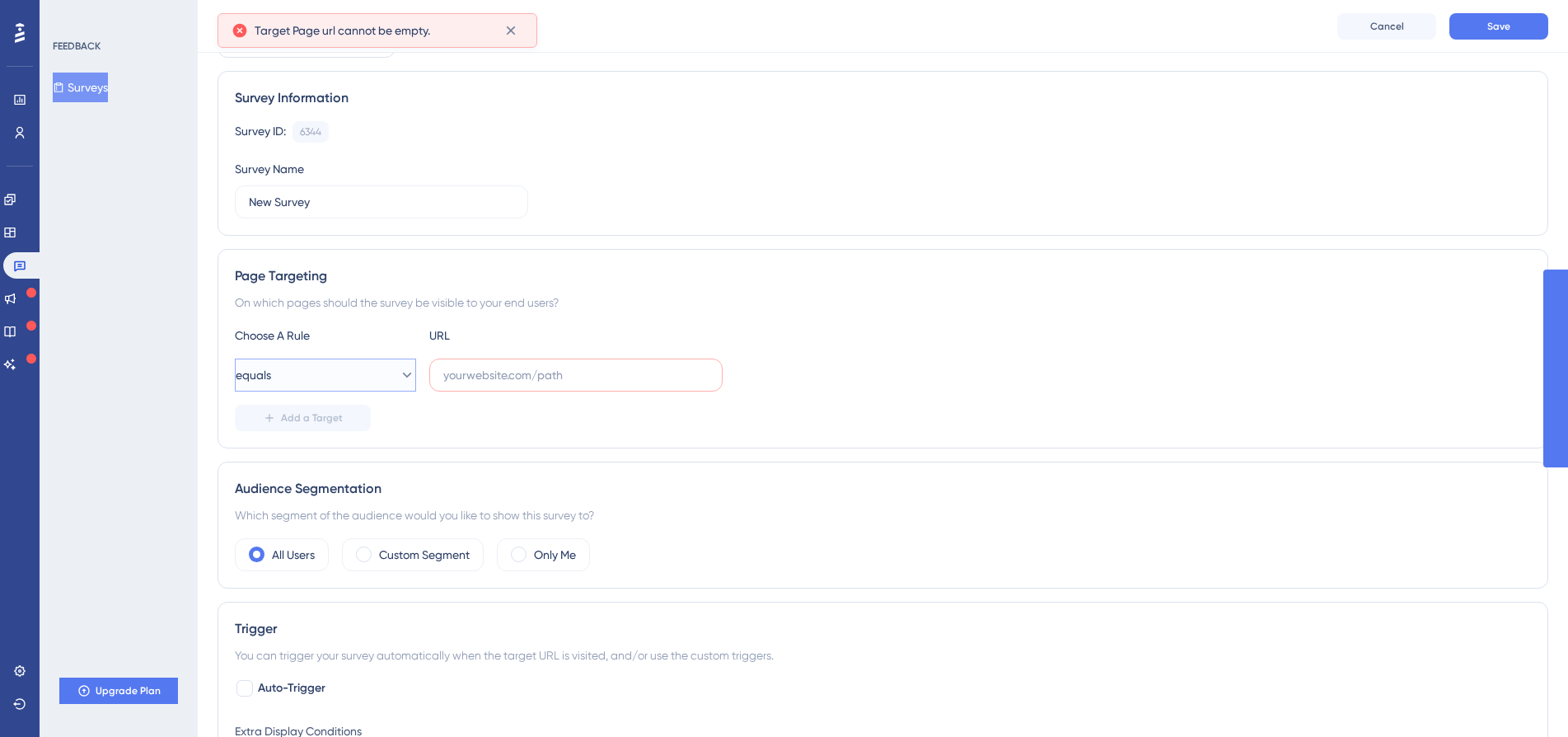
click at [362, 385] on button "equals" at bounding box center [325, 375] width 181 height 33
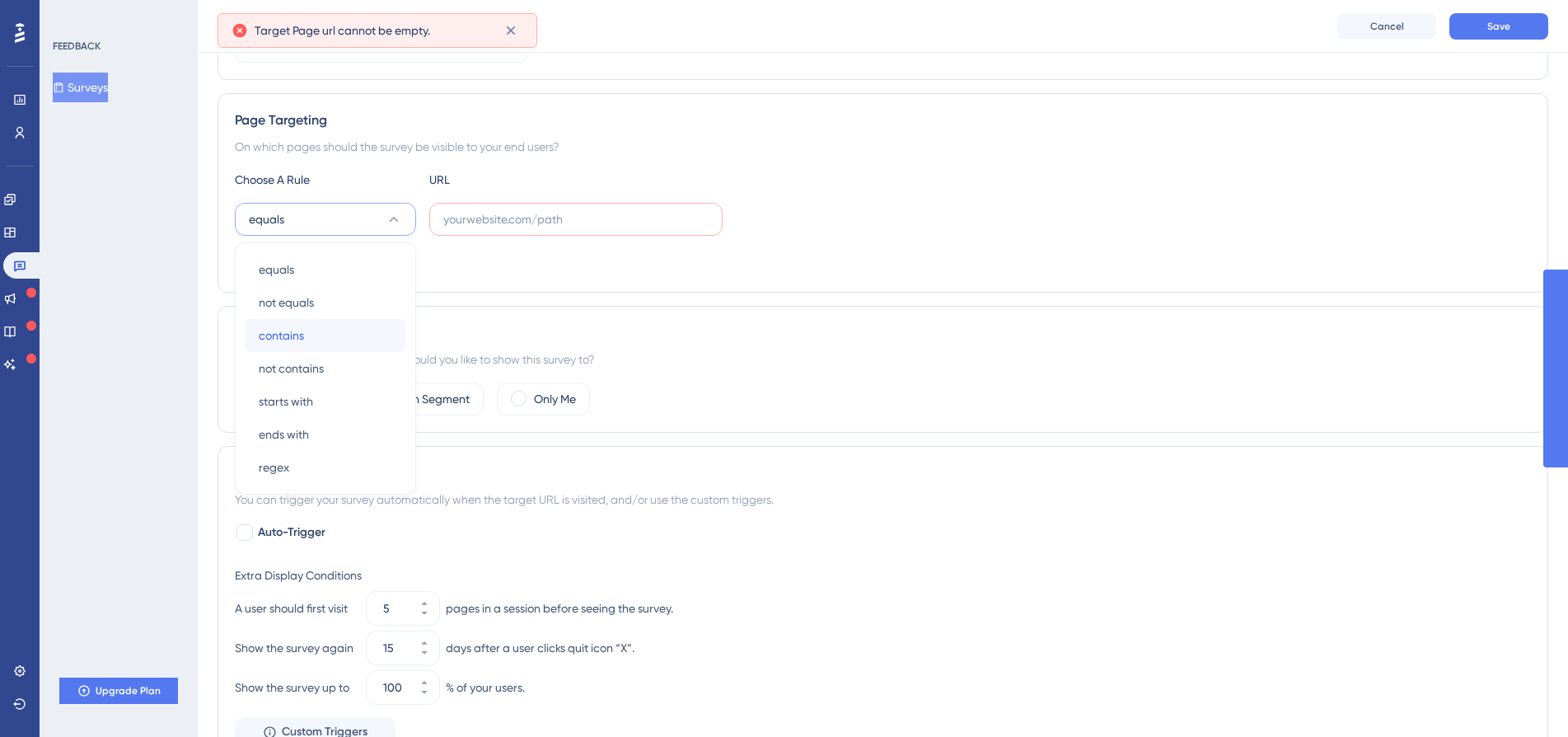
drag, startPoint x: 334, startPoint y: 329, endPoint x: 359, endPoint y: 324, distance: 25.5
click at [335, 329] on div "contains contains" at bounding box center [325, 335] width 133 height 33
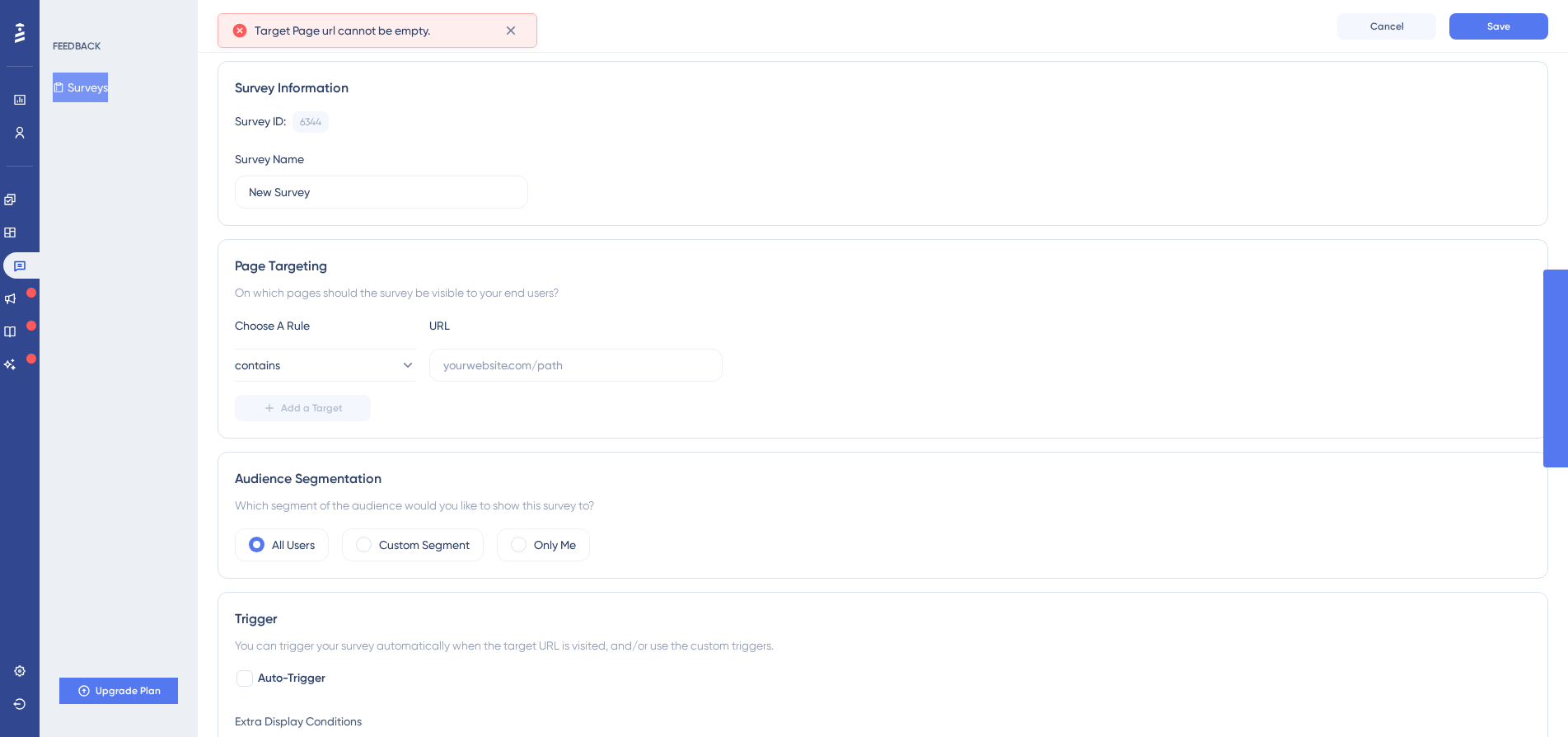
scroll to position [109, 0]
click at [520, 371] on input "text" at bounding box center [575, 368] width 265 height 18
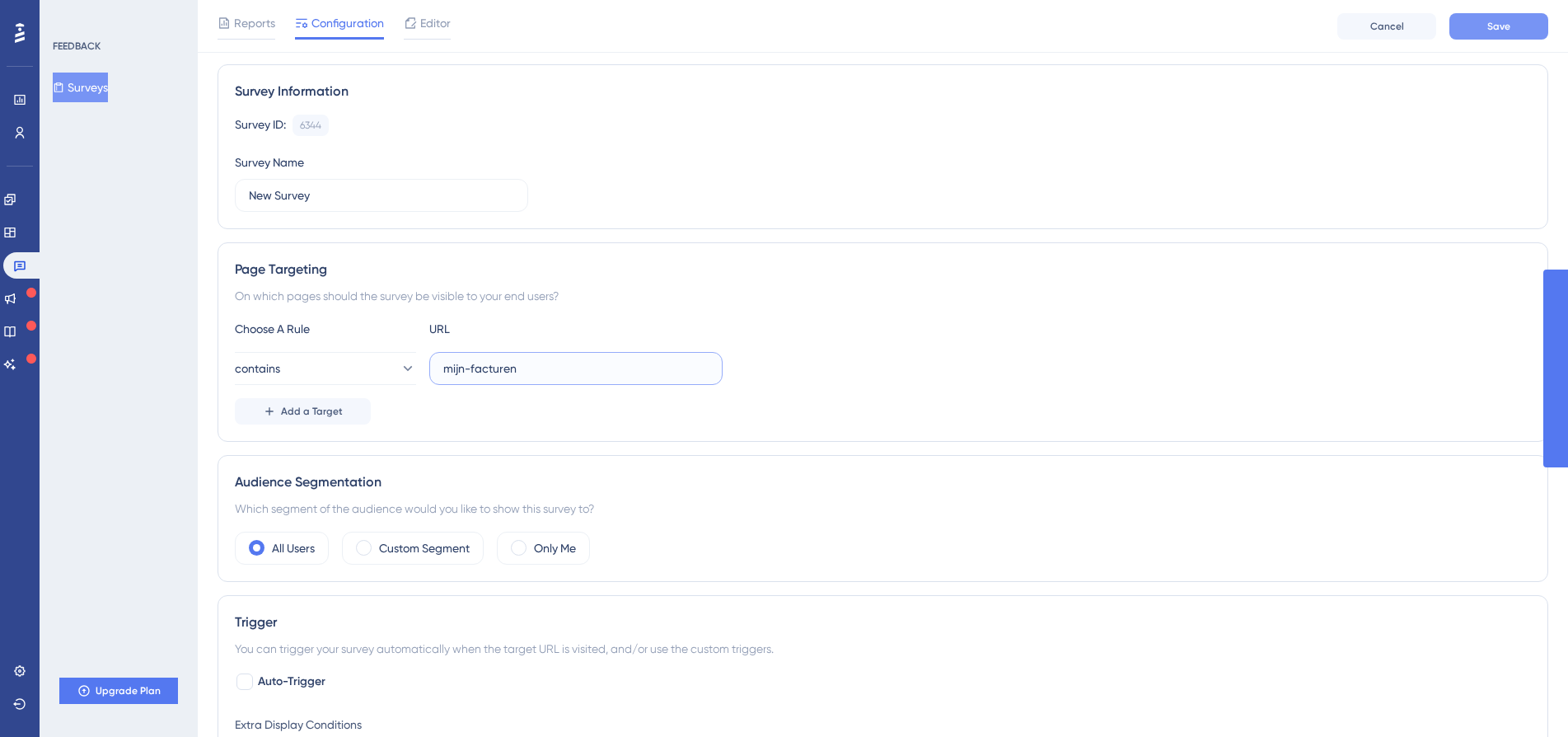
type input "mijn-facturen"
click at [1505, 20] on span "Save" at bounding box center [1498, 26] width 23 height 14
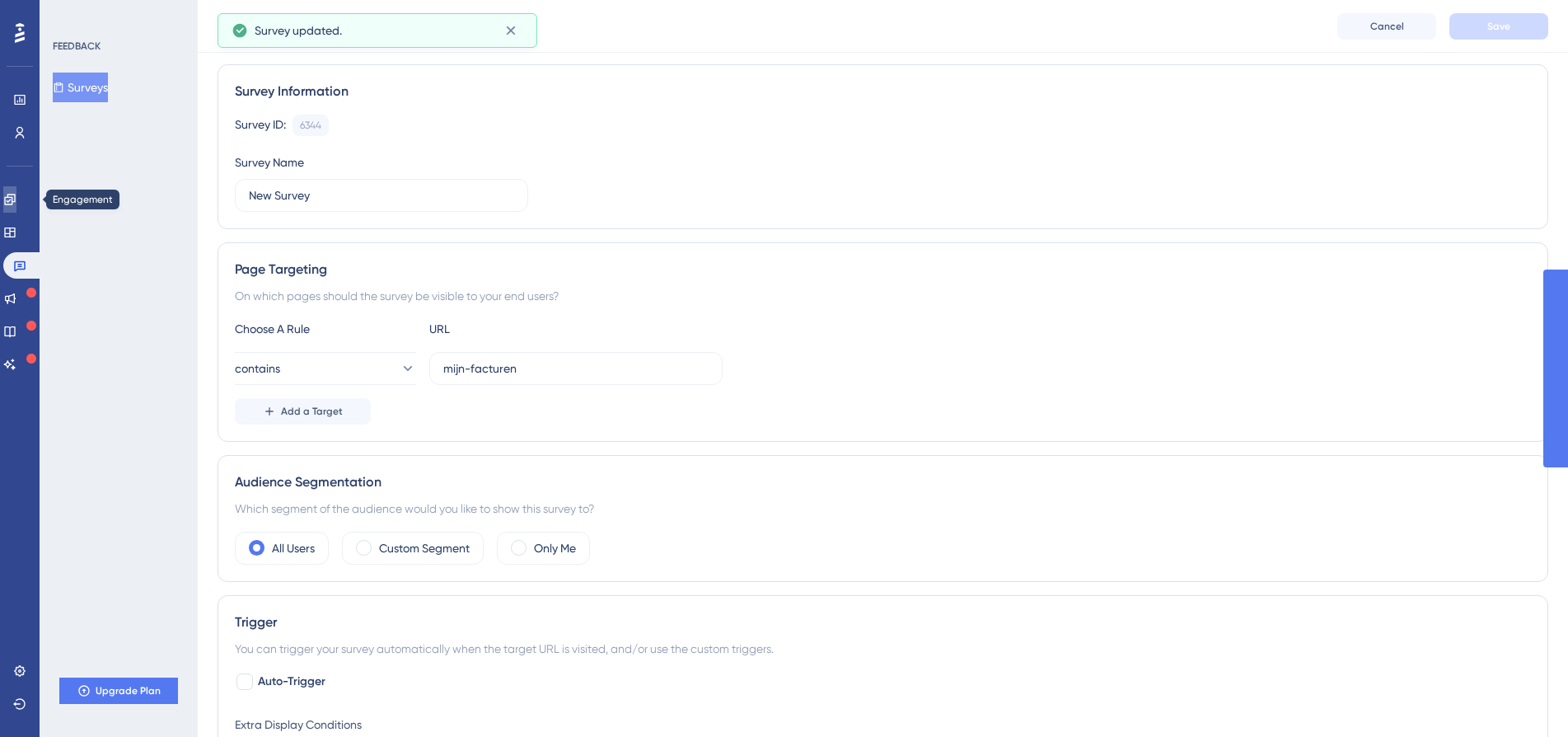
click at [16, 198] on icon at bounding box center [10, 200] width 14 height 14
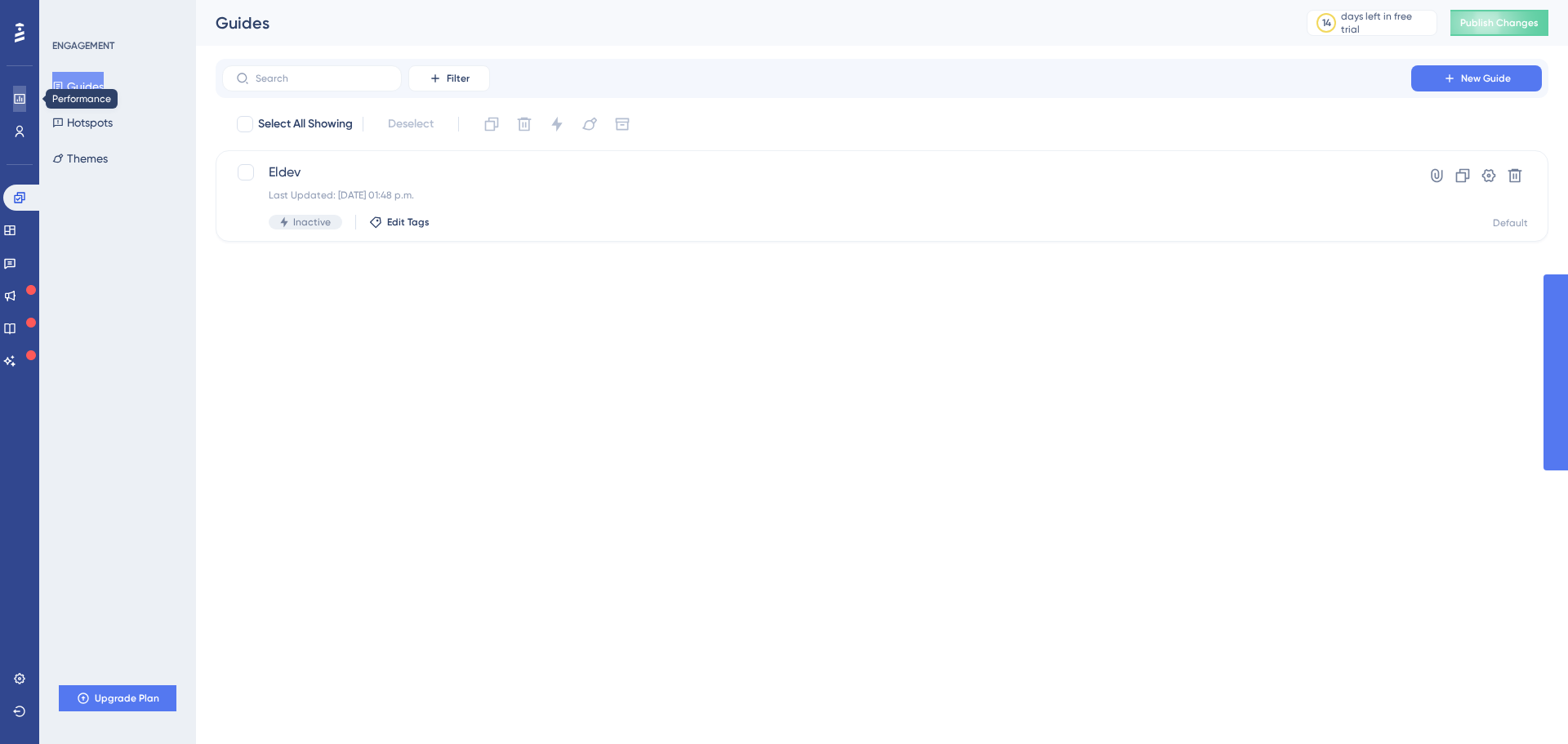
click at [26, 99] on link at bounding box center [20, 99] width 13 height 26
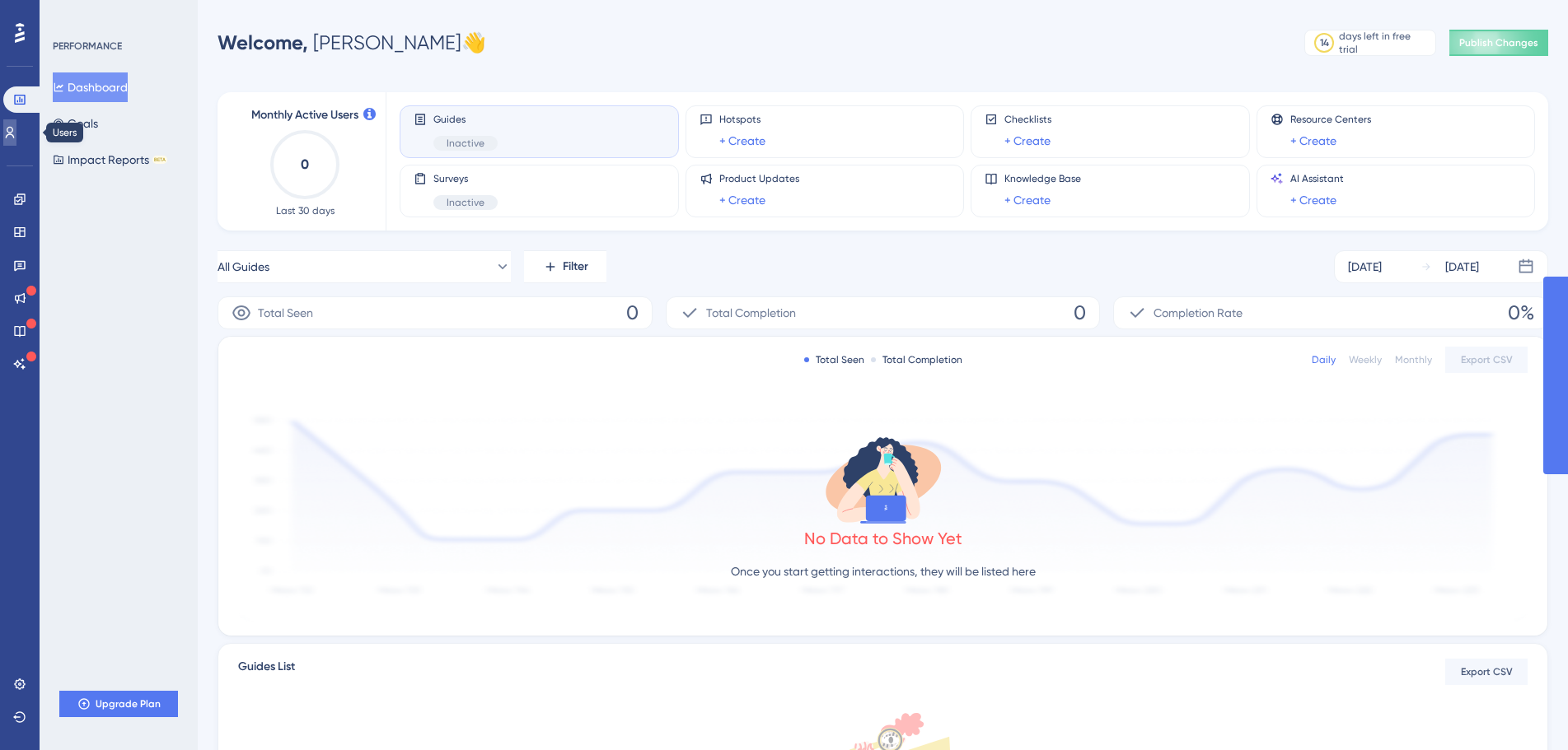
click at [16, 145] on link at bounding box center [10, 133] width 14 height 26
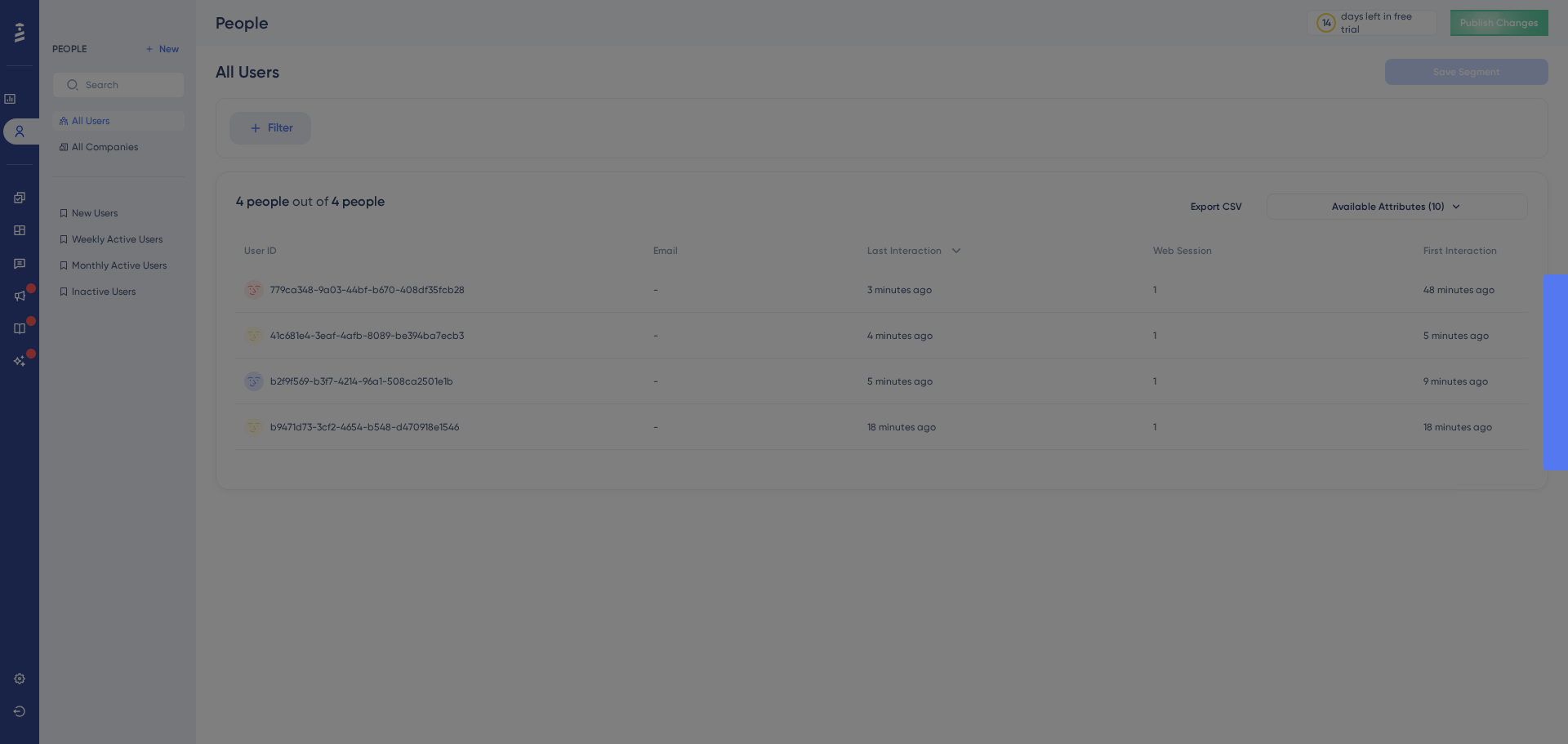
drag, startPoint x: 765, startPoint y: 278, endPoint x: 769, endPoint y: 286, distance: 8.9
click at [766, 280] on div at bounding box center [784, 372] width 1568 height 744
click at [795, 449] on div at bounding box center [784, 372] width 1568 height 744
click at [794, 447] on div at bounding box center [784, 372] width 1568 height 744
click at [759, 516] on div at bounding box center [784, 372] width 1568 height 744
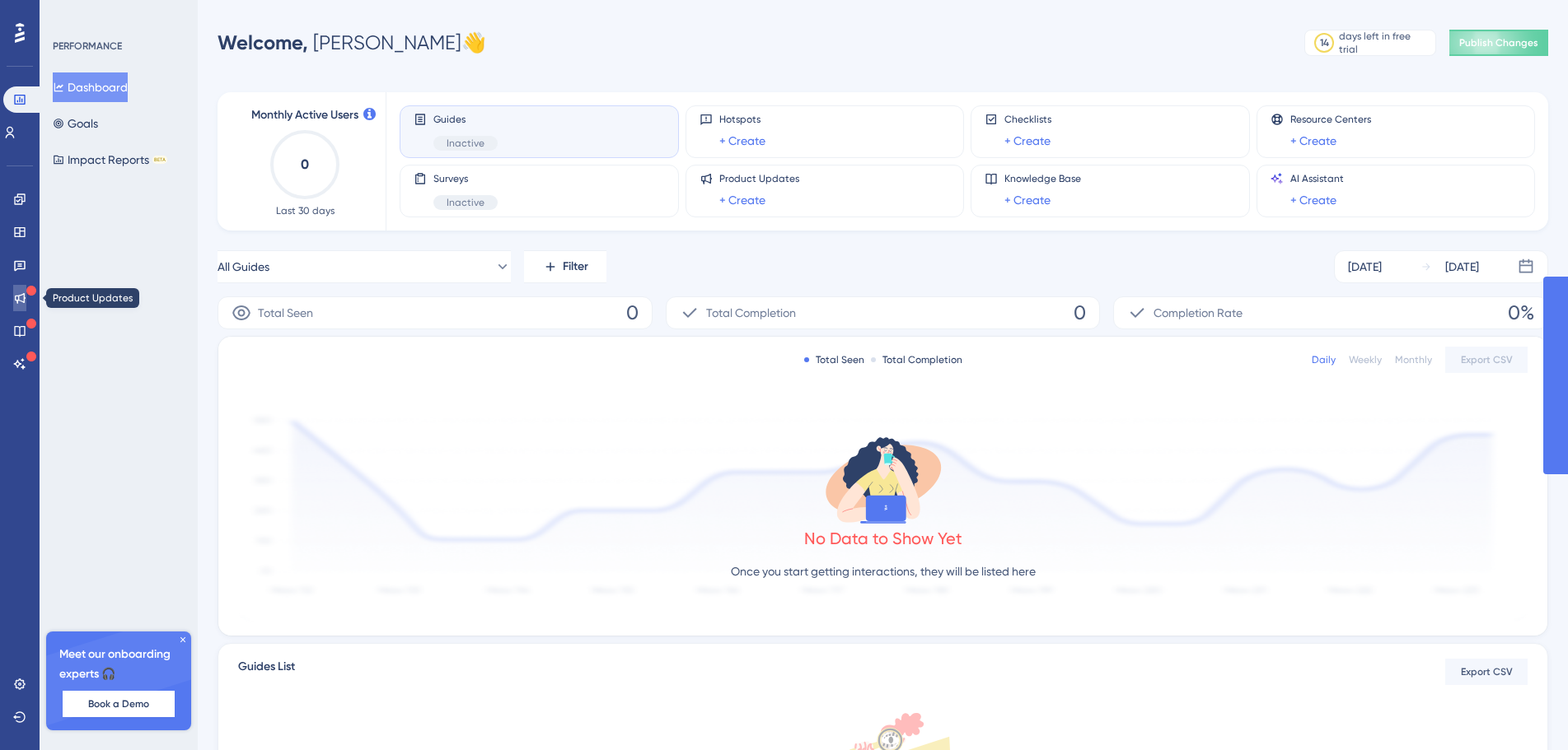
click at [18, 298] on icon at bounding box center [20, 298] width 11 height 11
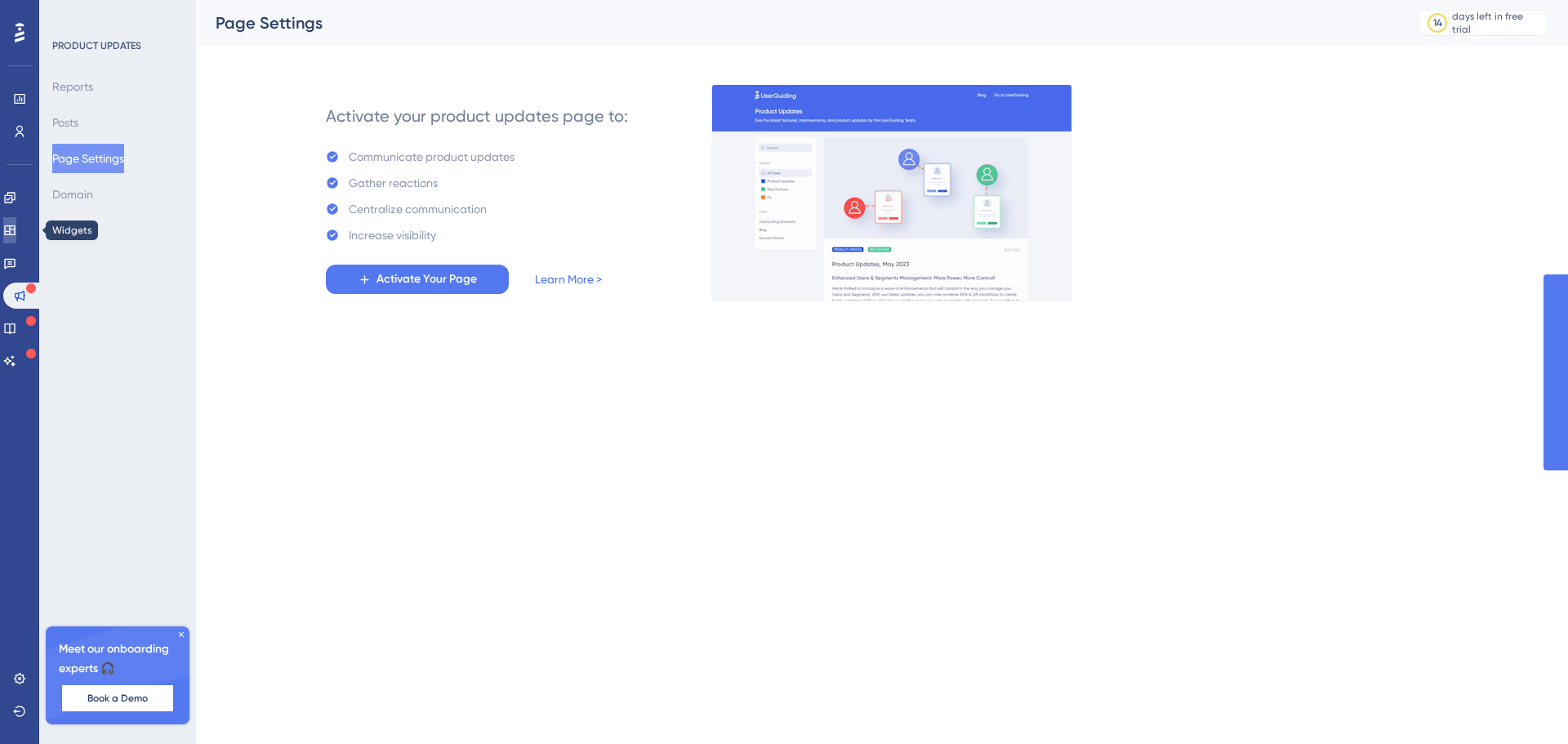
click at [16, 237] on link at bounding box center [10, 230] width 13 height 26
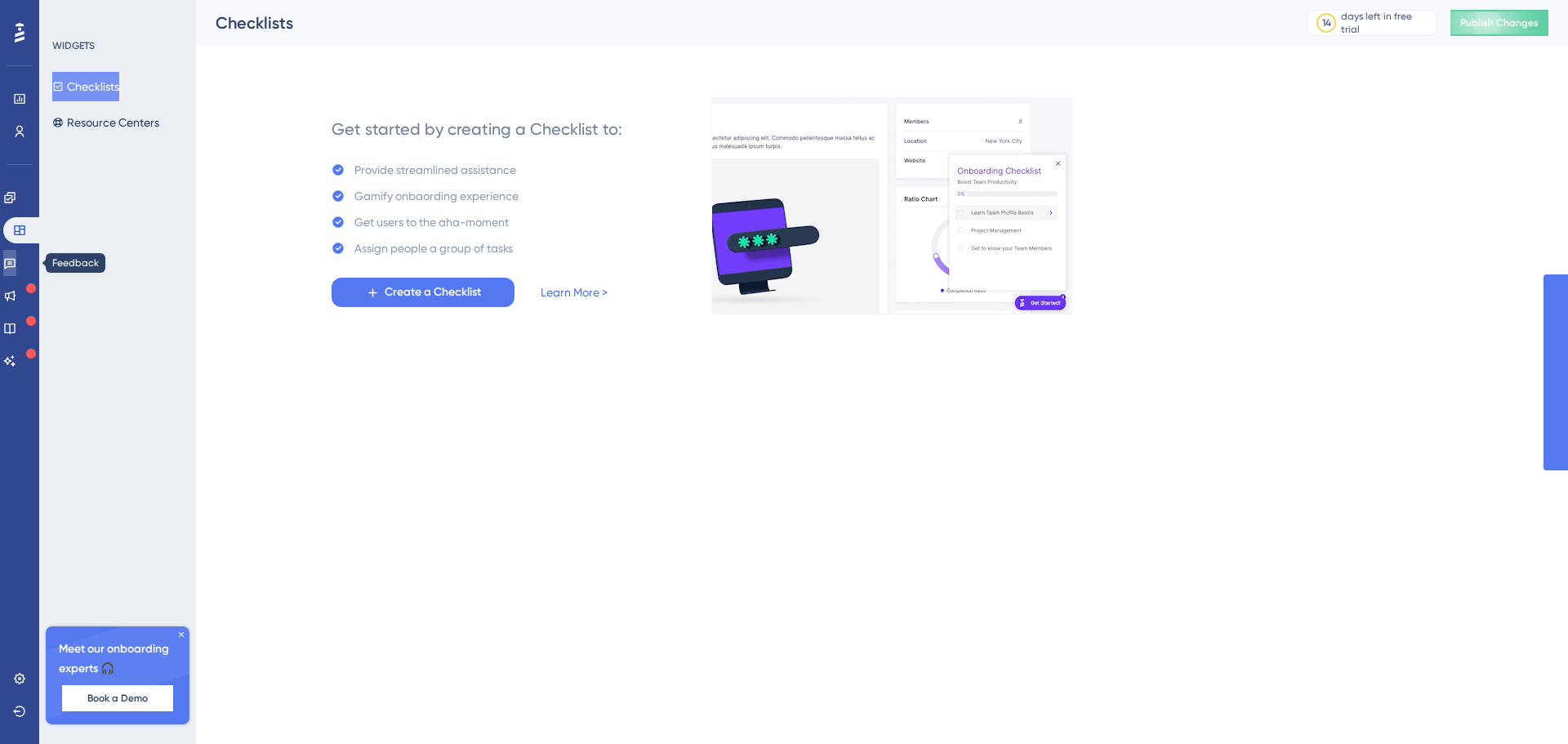
click at [16, 254] on link at bounding box center [10, 263] width 13 height 26
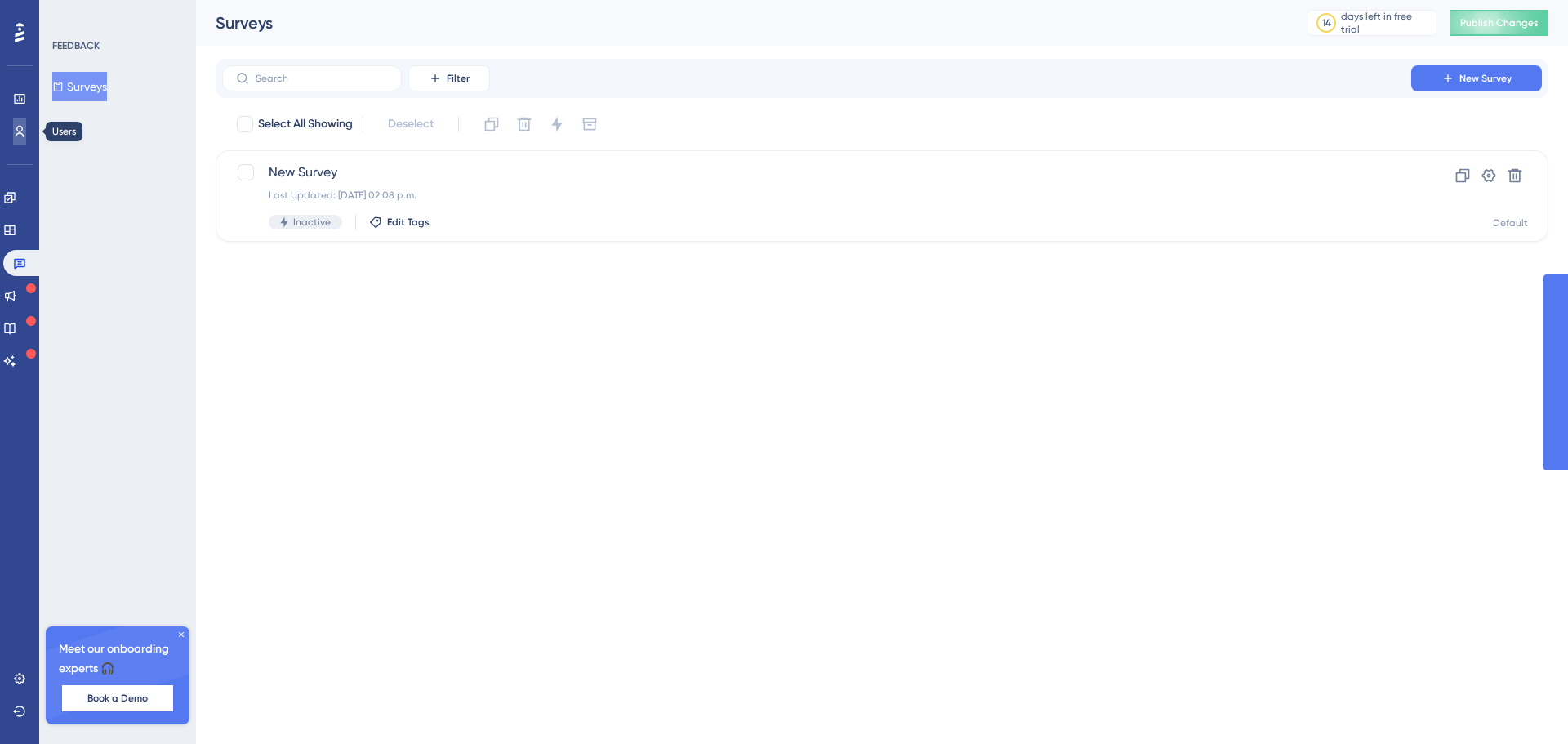
click at [26, 120] on link at bounding box center [20, 131] width 13 height 26
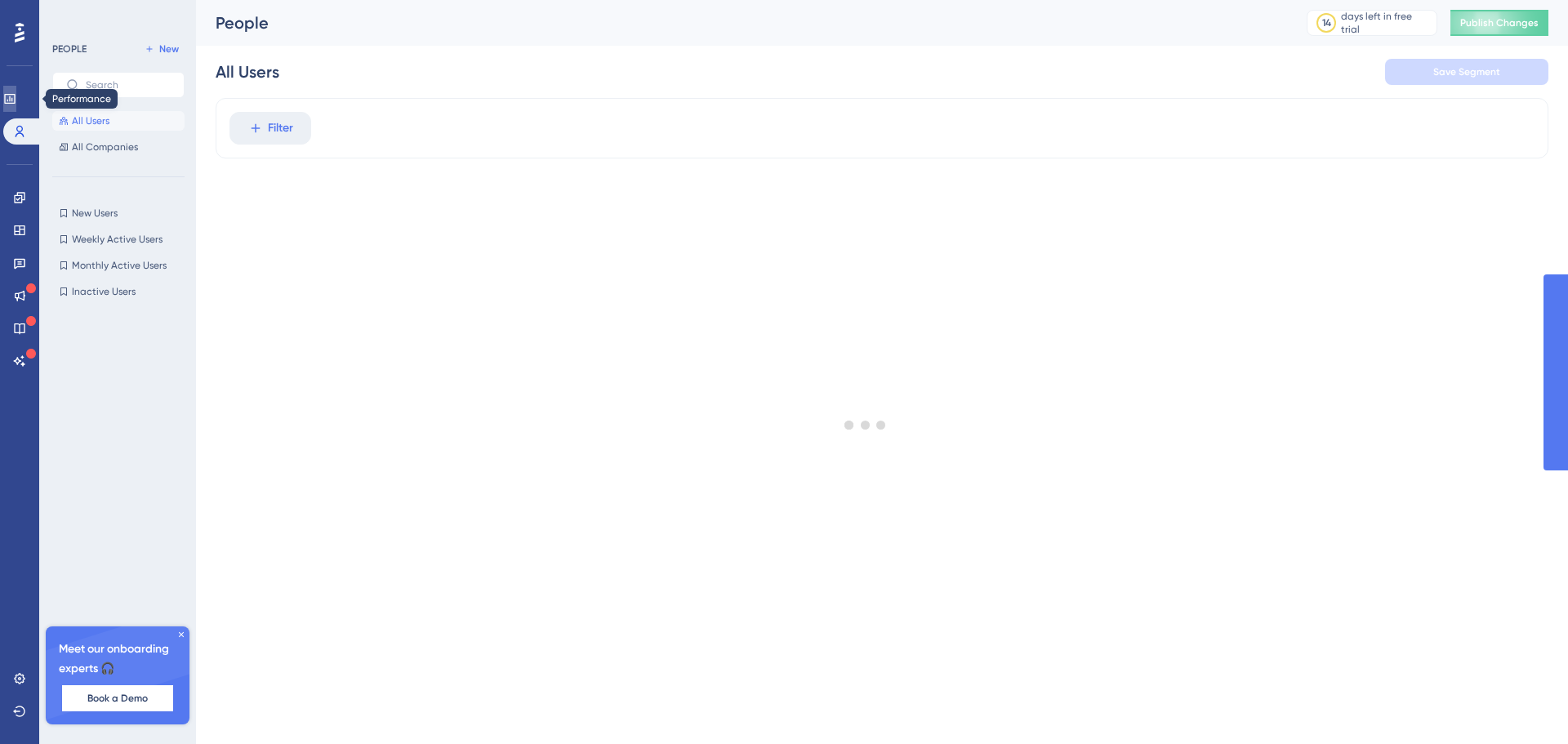
click at [16, 101] on icon at bounding box center [10, 99] width 13 height 13
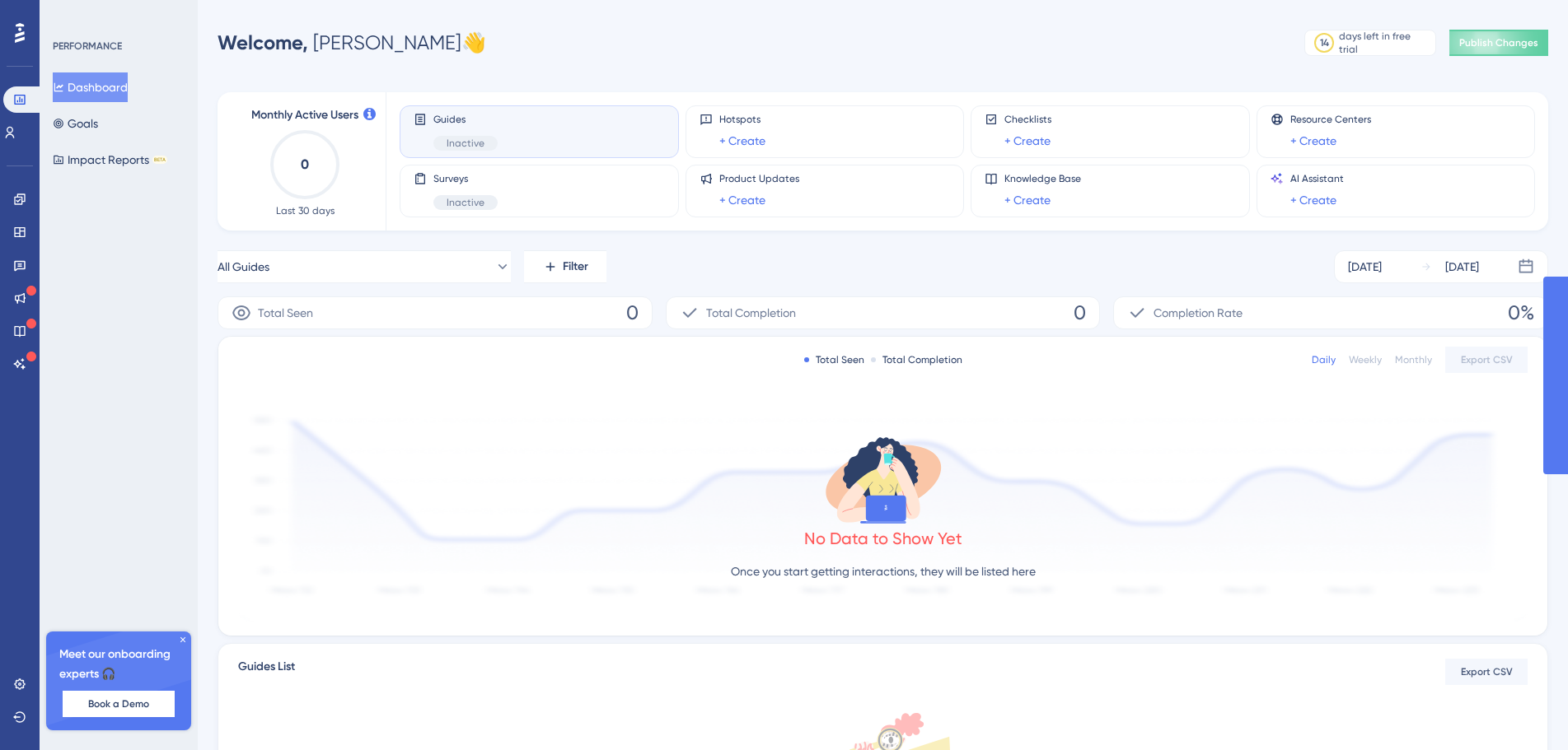
click at [604, 138] on div "Guides Inactive" at bounding box center [540, 132] width 252 height 38
click at [438, 122] on span "Guides" at bounding box center [466, 120] width 65 height 14
click at [569, 132] on div "Guides Inactive" at bounding box center [540, 132] width 252 height 38
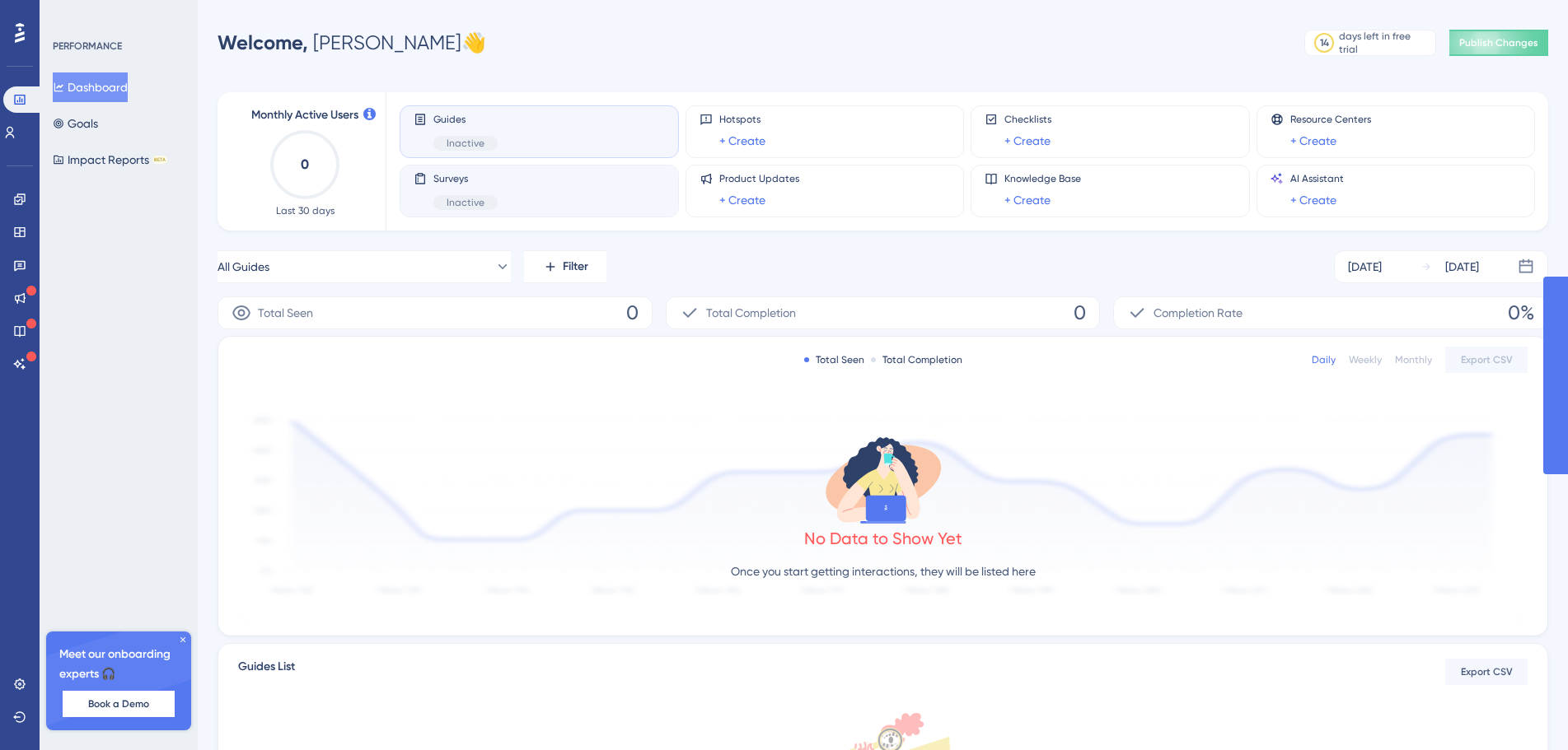
drag, startPoint x: 470, startPoint y: 220, endPoint x: 472, endPoint y: 211, distance: 9.2
click at [471, 220] on div "Guides Inactive Hotspots + Create Checklists + Create Resource Centers + Create…" at bounding box center [957, 161] width 1115 height 138
click at [473, 183] on span "Surveys" at bounding box center [466, 179] width 65 height 14
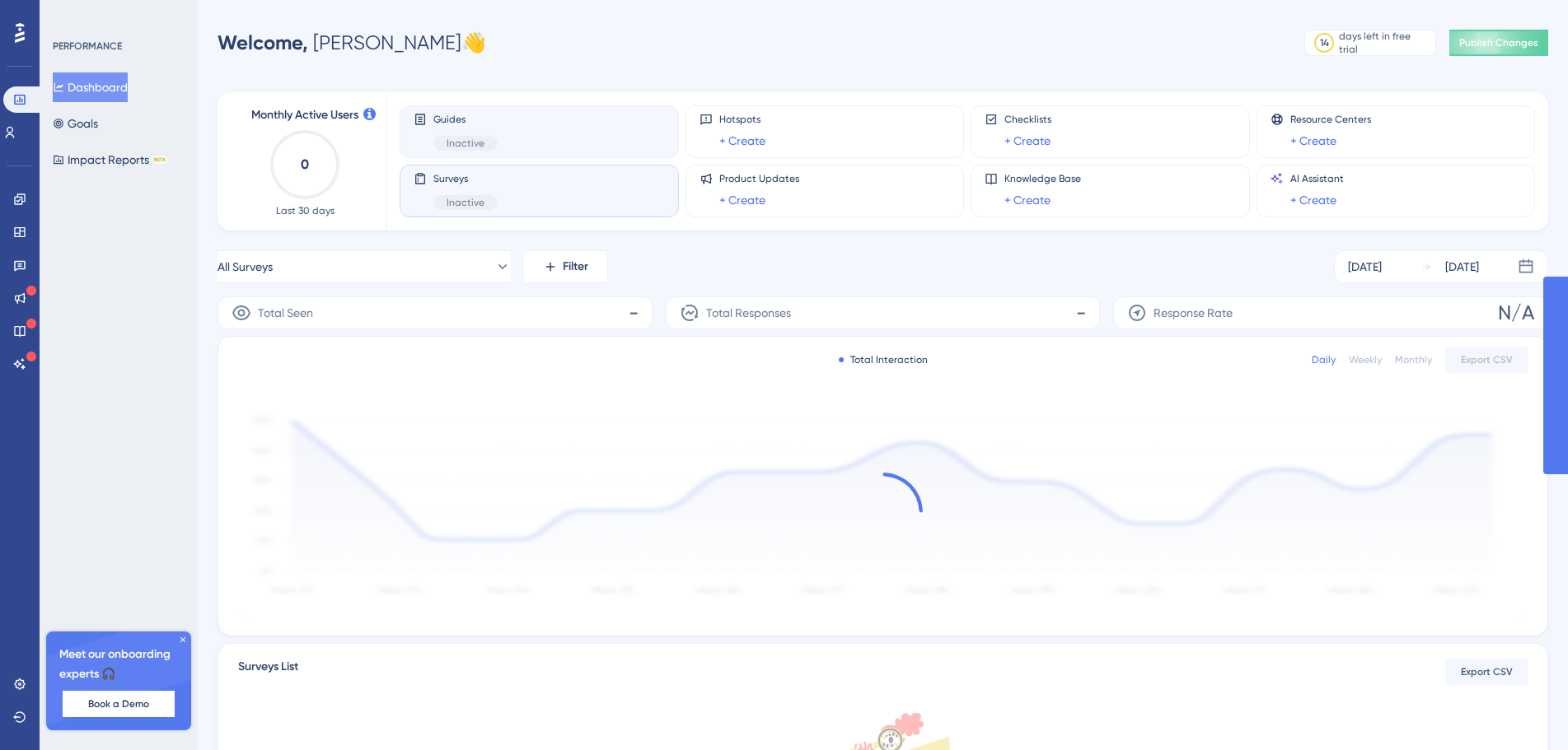
click at [448, 137] on span "Inactive" at bounding box center [465, 144] width 38 height 14
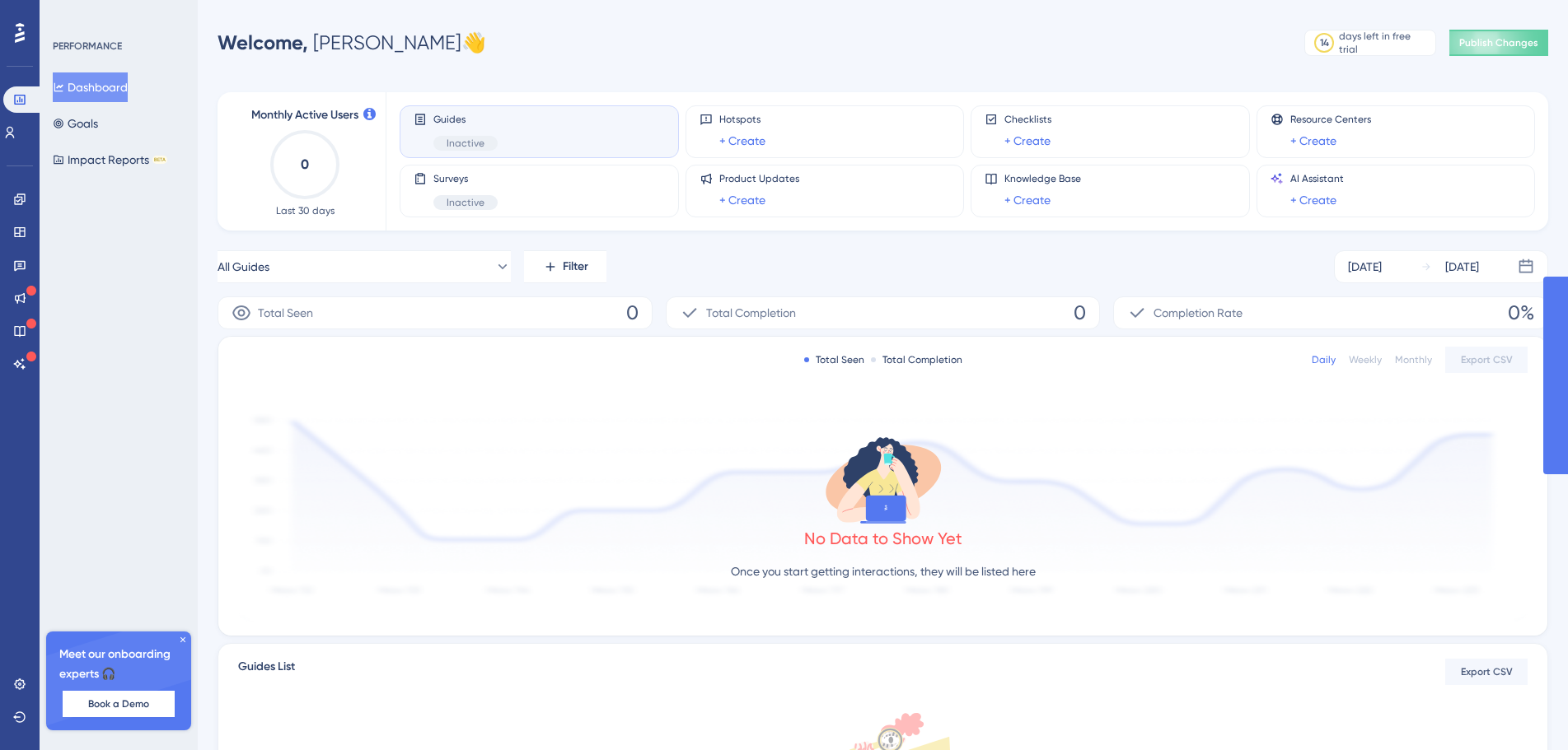
click at [448, 137] on span "Inactive" at bounding box center [465, 144] width 38 height 14
click at [311, 257] on button "All Guides" at bounding box center [364, 267] width 293 height 33
click at [309, 257] on button "All Guides" at bounding box center [364, 267] width 293 height 33
click at [65, 121] on icon at bounding box center [59, 124] width 12 height 12
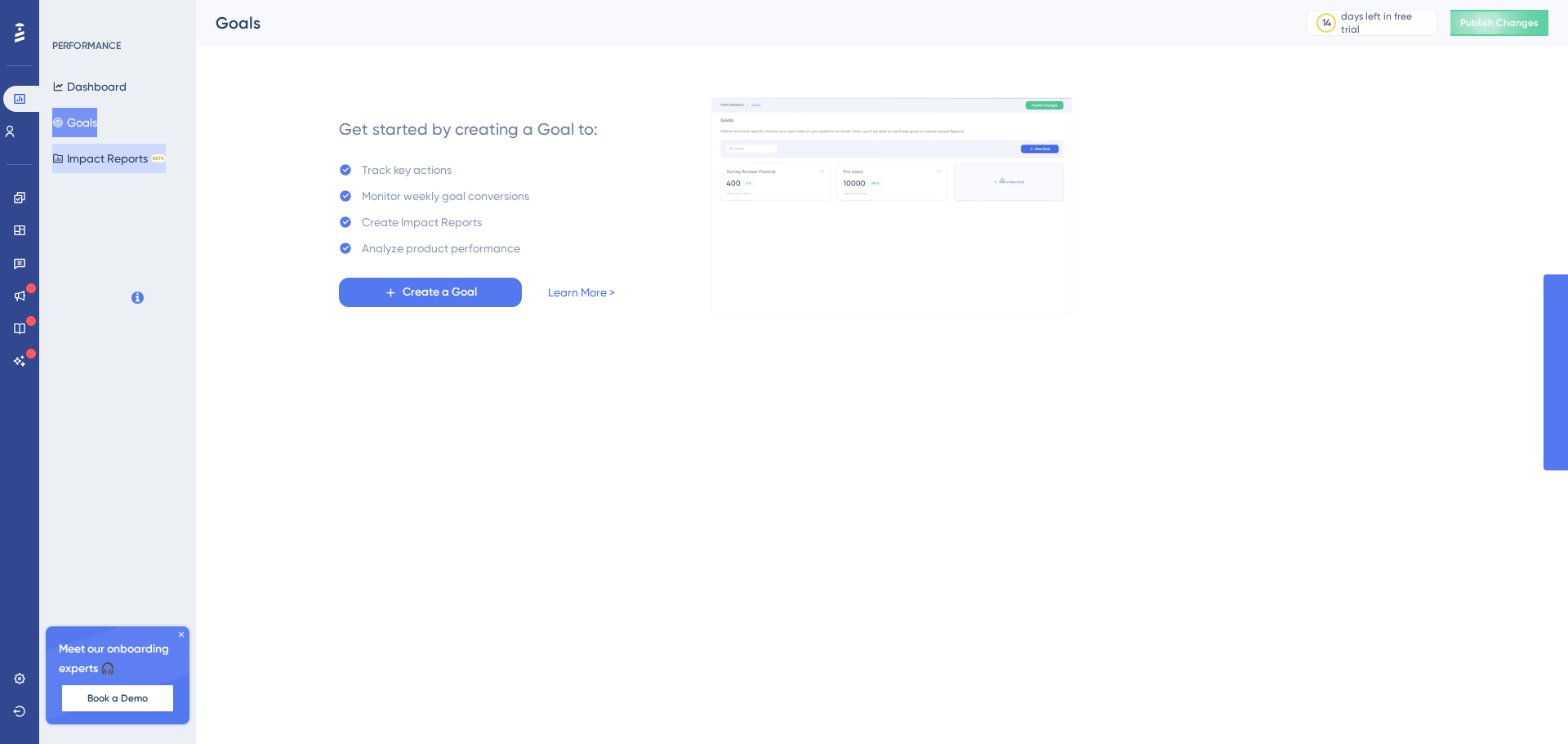
click at [56, 148] on button "Impact Reports BETA" at bounding box center [109, 158] width 114 height 29
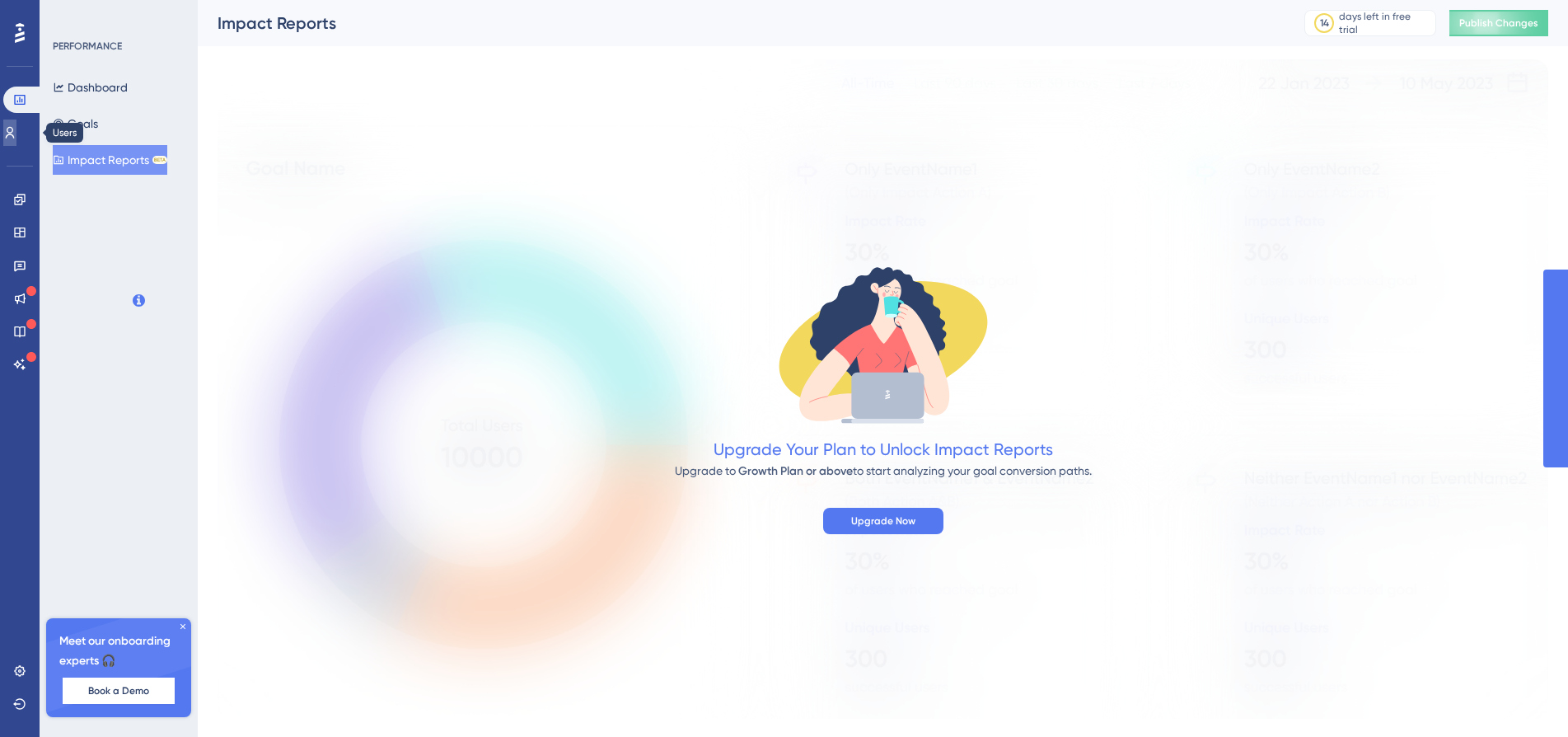
click at [16, 133] on link at bounding box center [10, 133] width 14 height 26
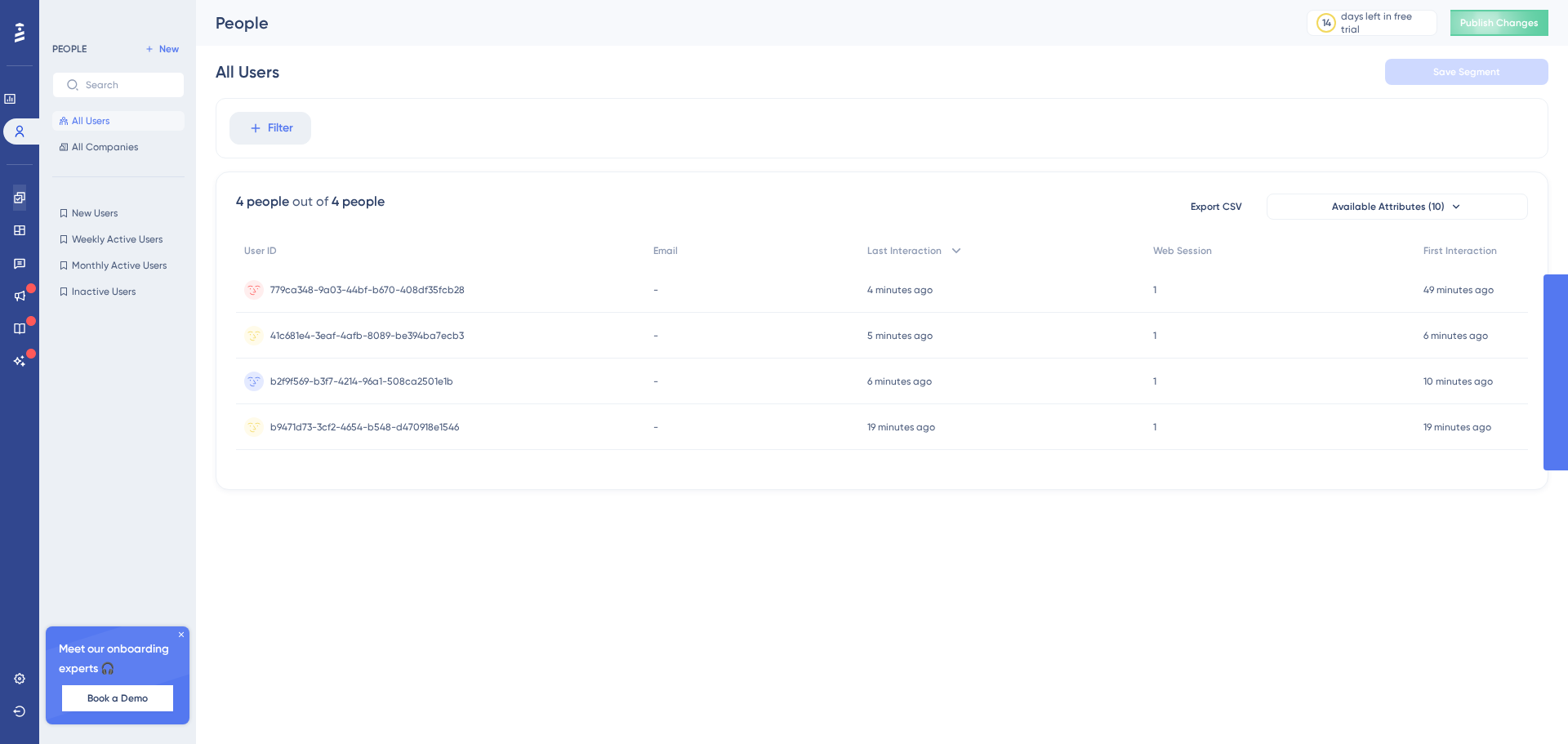
drag, startPoint x: 38, startPoint y: 179, endPoint x: 19, endPoint y: 198, distance: 26.9
click at [33, 184] on div "Performance Users Engagement Widgets Feedback Product Updates Knowledge Base AI…" at bounding box center [19, 372] width 40 height 744
click at [19, 198] on icon at bounding box center [19, 197] width 11 height 11
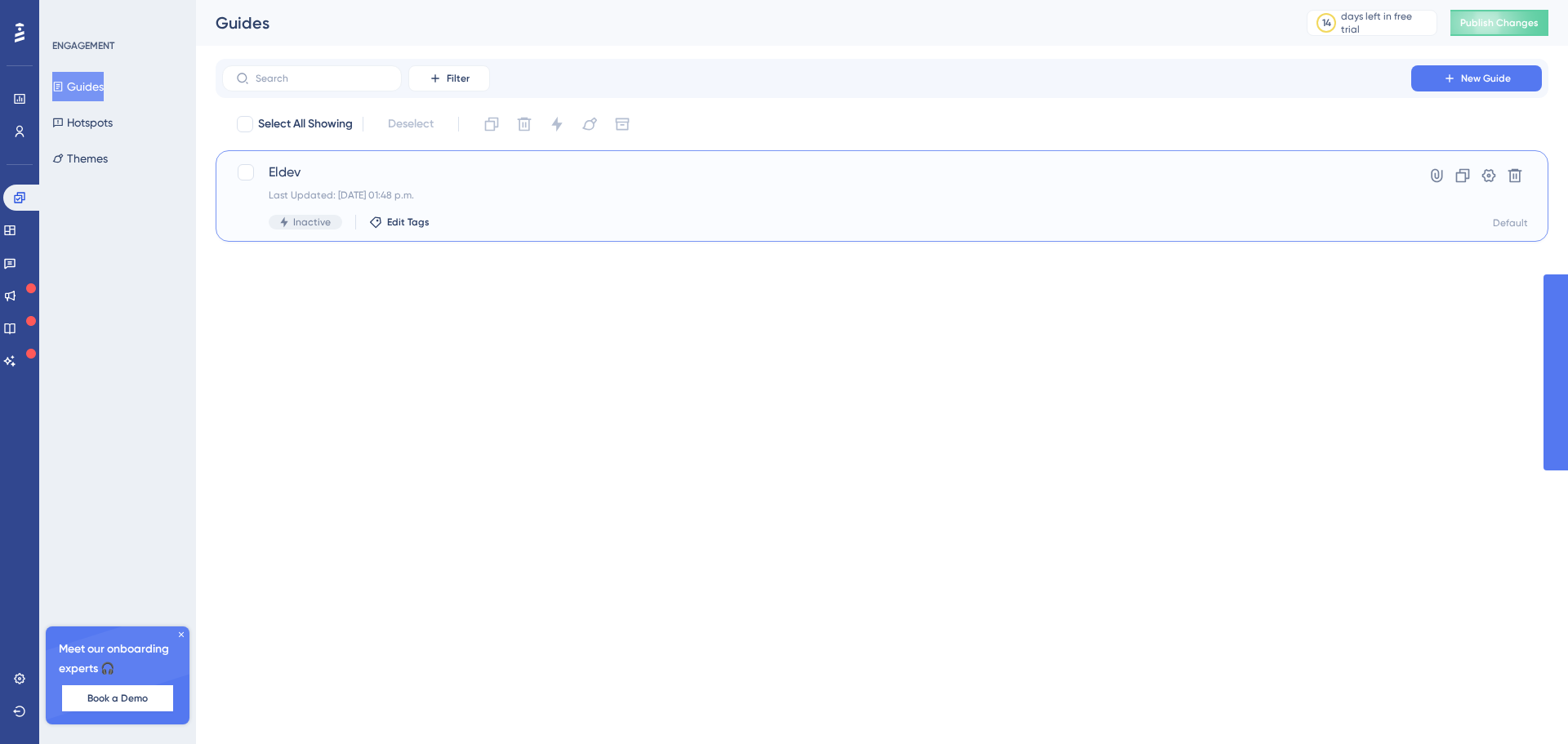
click at [447, 175] on span "Eldev" at bounding box center [816, 172] width 1096 height 19
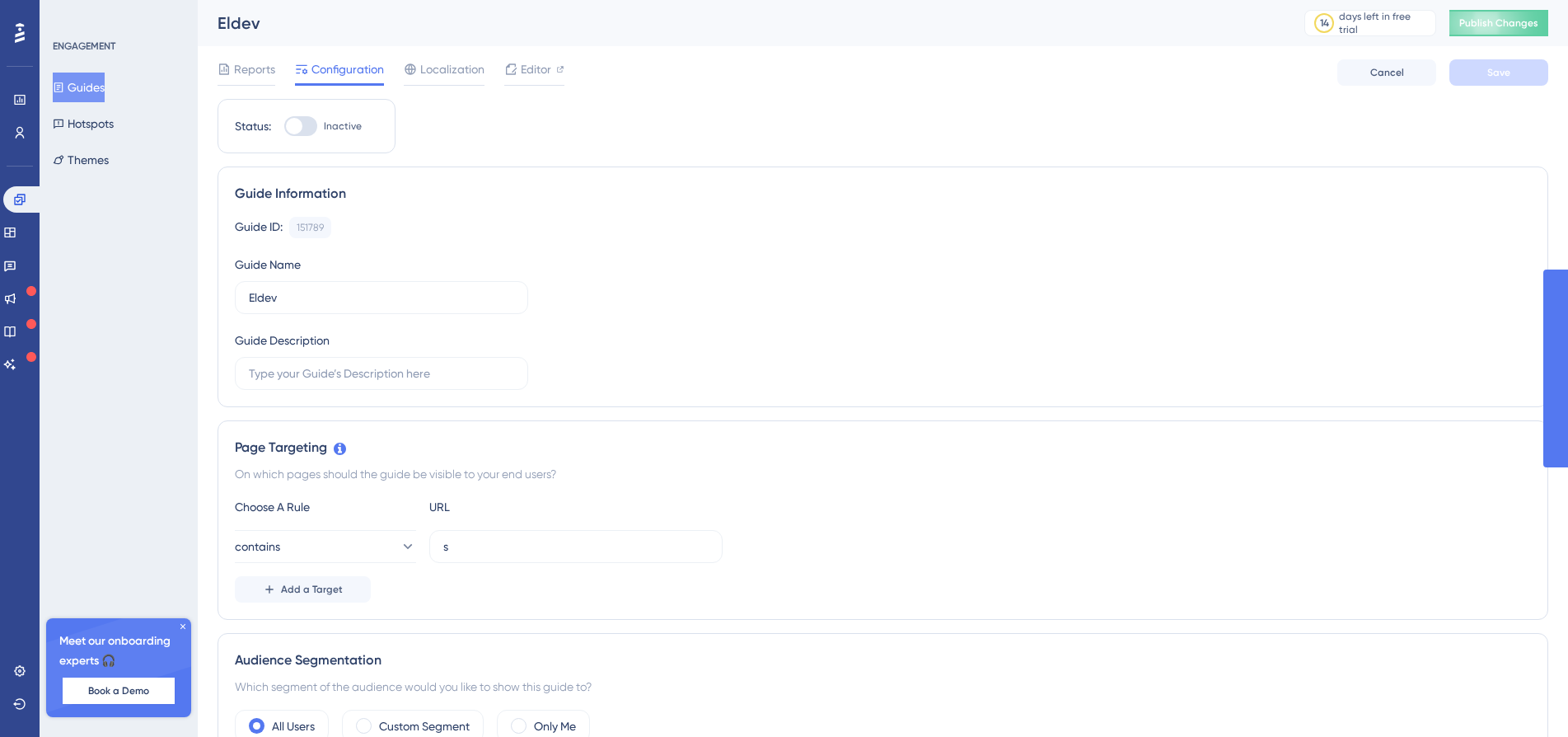
click at [303, 128] on div at bounding box center [300, 126] width 33 height 20
click at [284, 127] on input "Inactive" at bounding box center [283, 126] width 1 height 1
checkbox input "false"
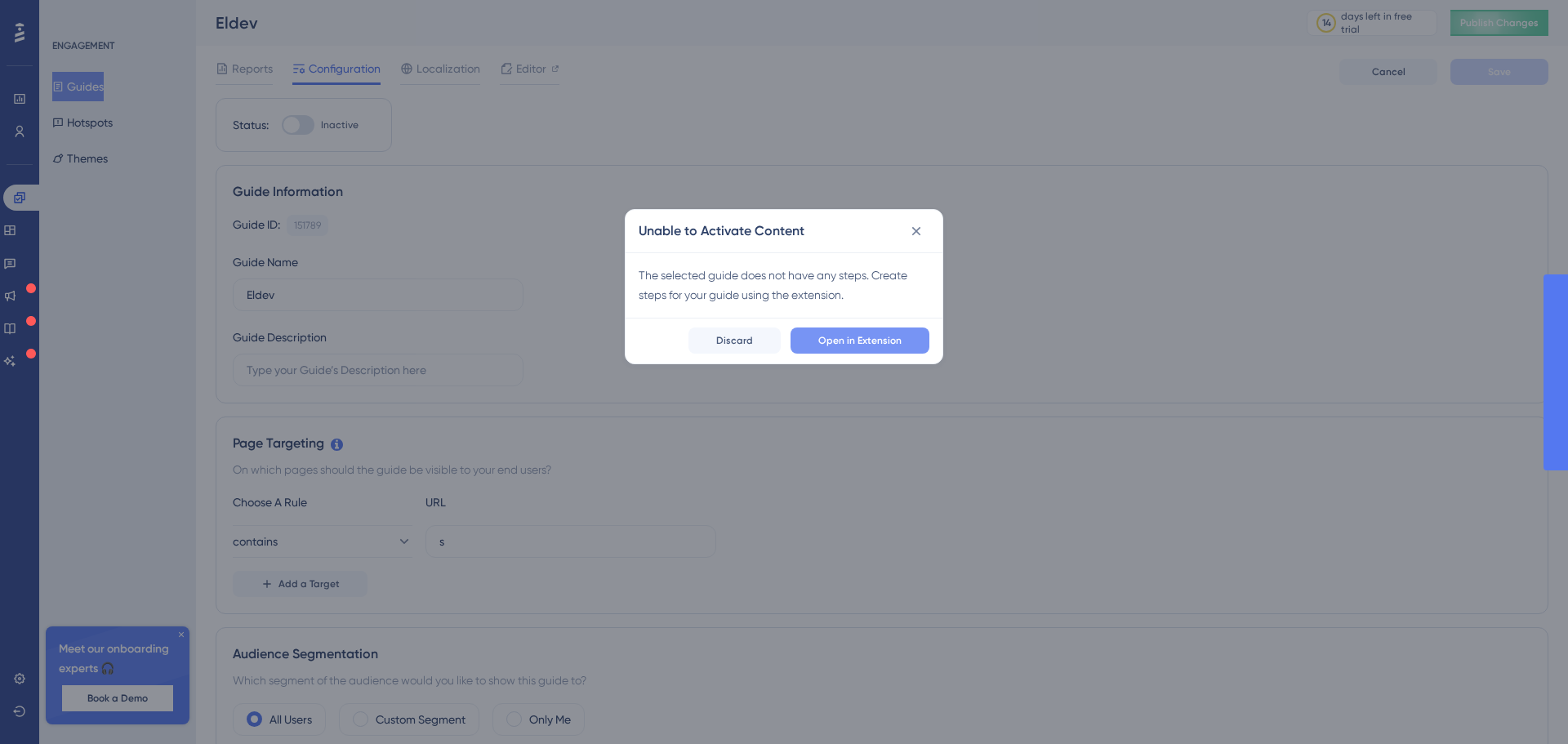
click at [867, 345] on span "Open in Extension" at bounding box center [859, 340] width 83 height 13
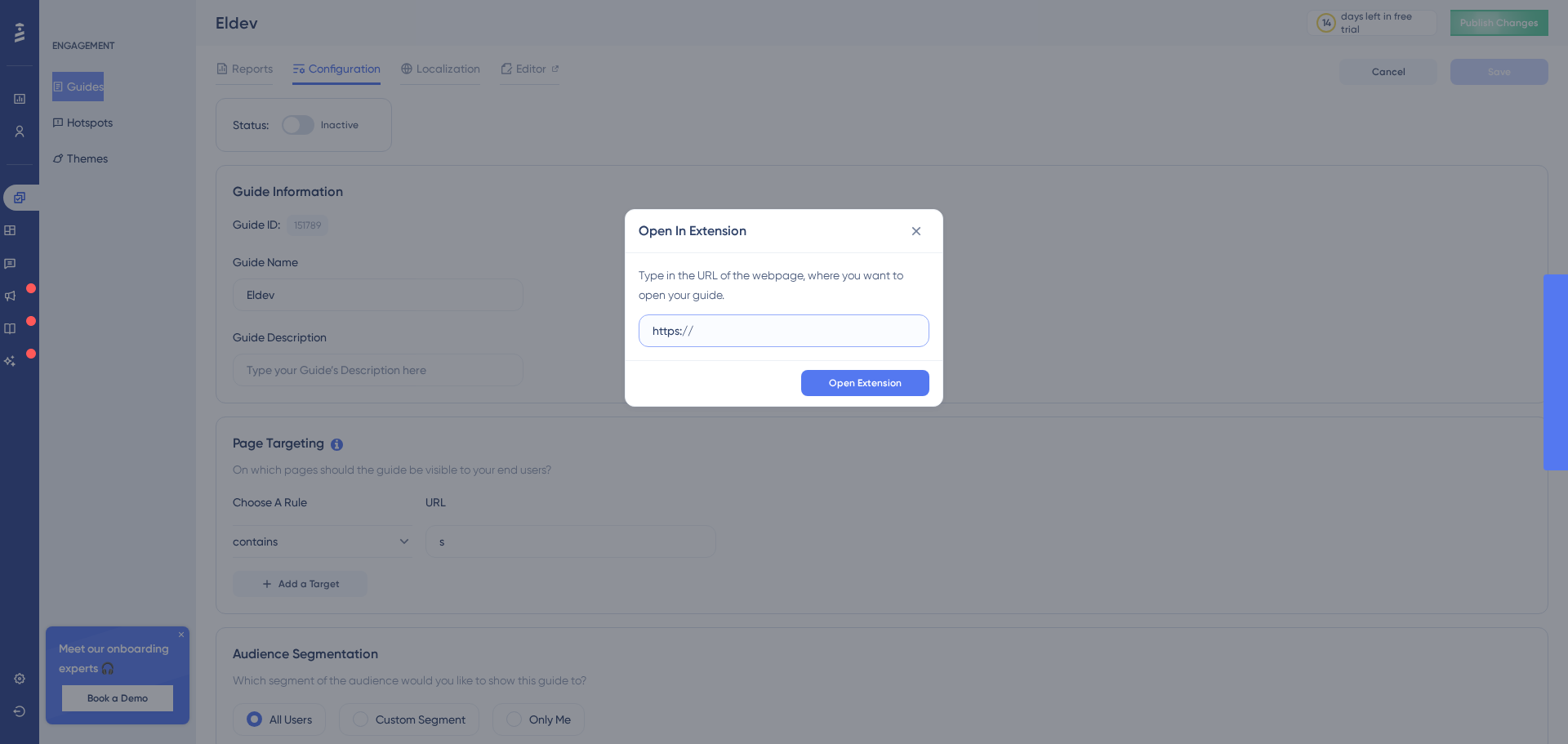
click at [807, 335] on input "https://" at bounding box center [784, 330] width 263 height 18
click at [806, 335] on input "https://" at bounding box center [784, 330] width 263 height 18
paste input "elindus--eldev.sandbox.my.site.com/s/?language=nl_NL"
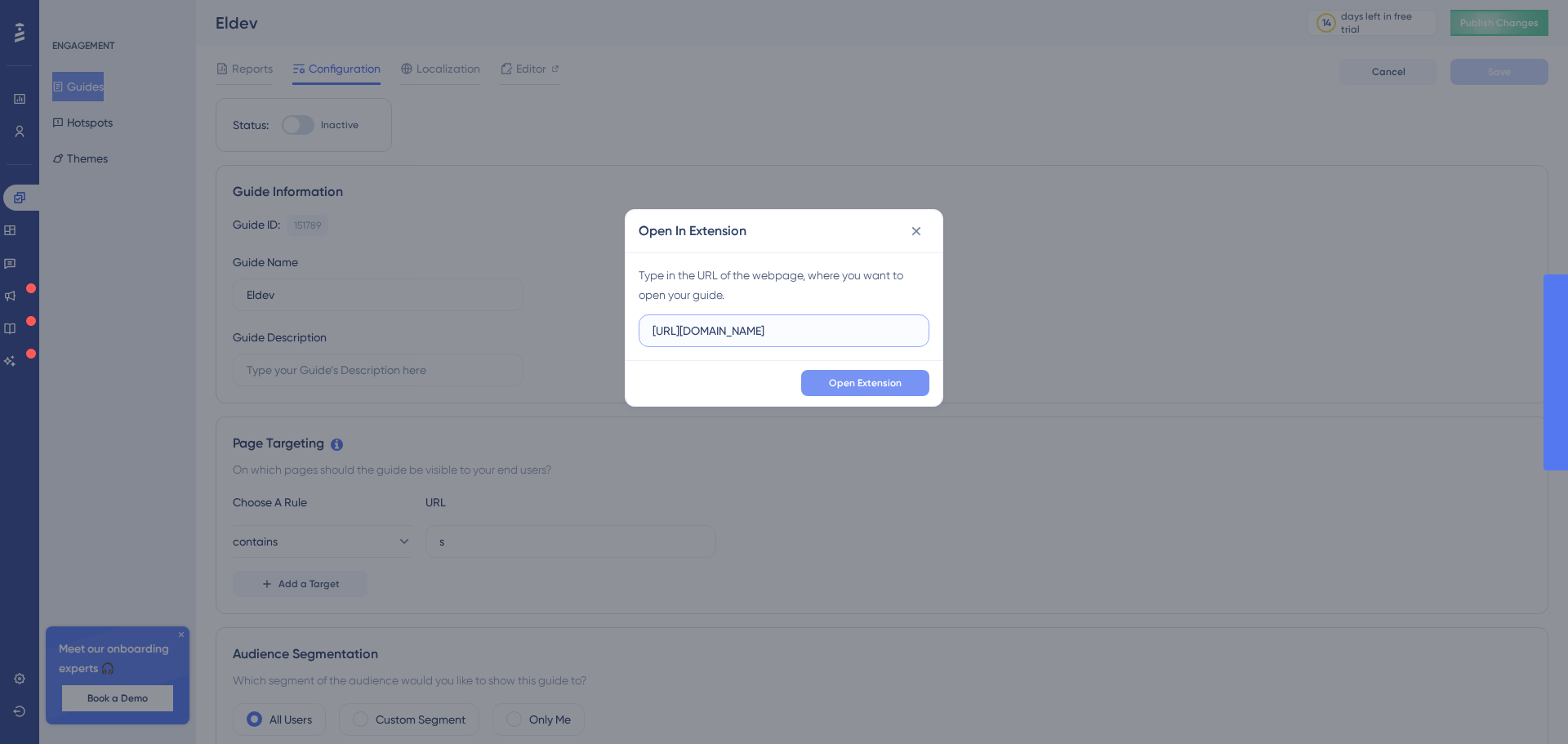
type input "https://elindus--eldev.sandbox.my.site.com/s/?language=nl_NL"
click at [831, 379] on span "Open Extension" at bounding box center [865, 383] width 72 height 13
click at [912, 224] on icon at bounding box center [916, 231] width 16 height 16
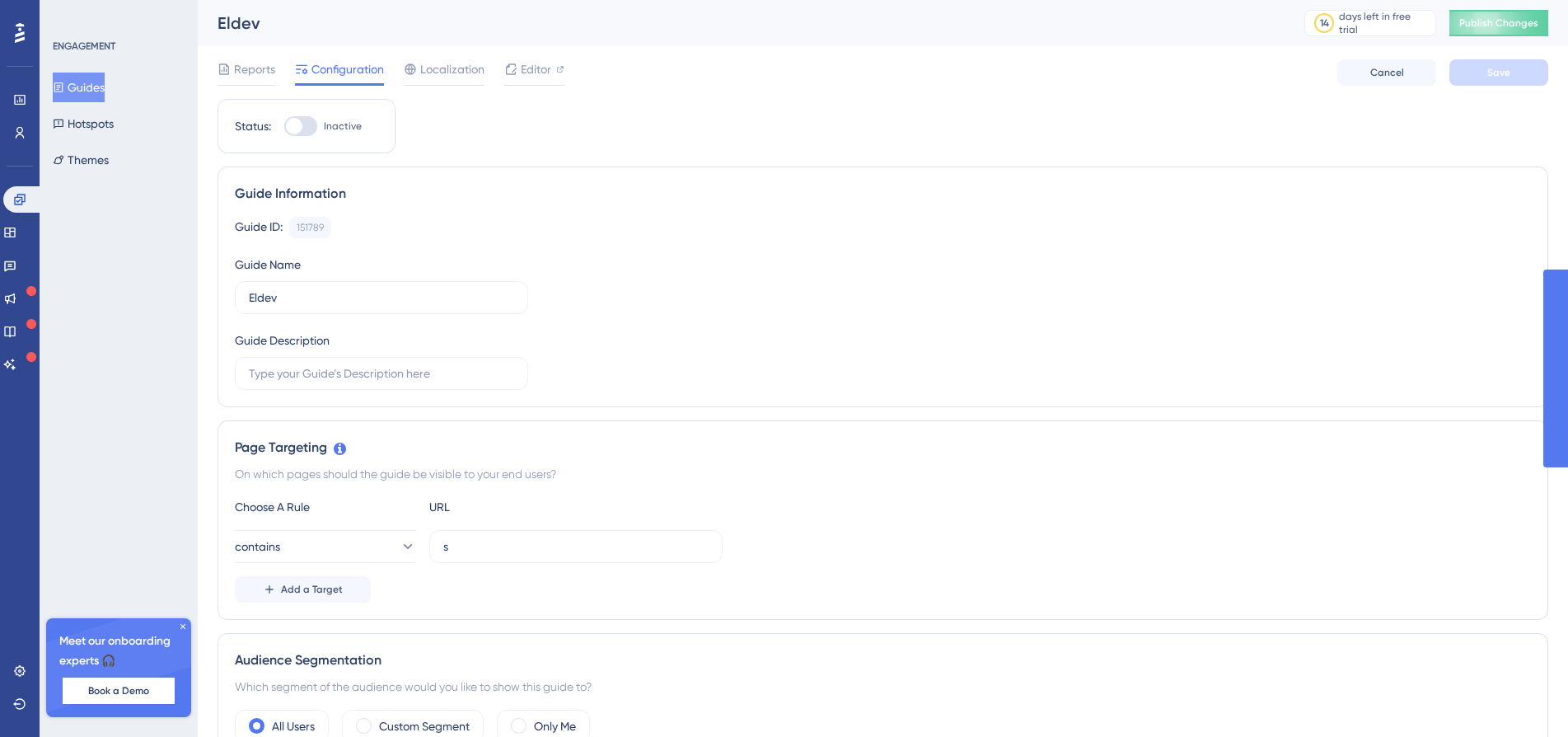
click at [0, 136] on div "Performance Users Engagement Widgets Feedback Product Updates Knowledge Base AI…" at bounding box center [20, 368] width 40 height 737
click at [16, 132] on icon at bounding box center [20, 133] width 14 height 14
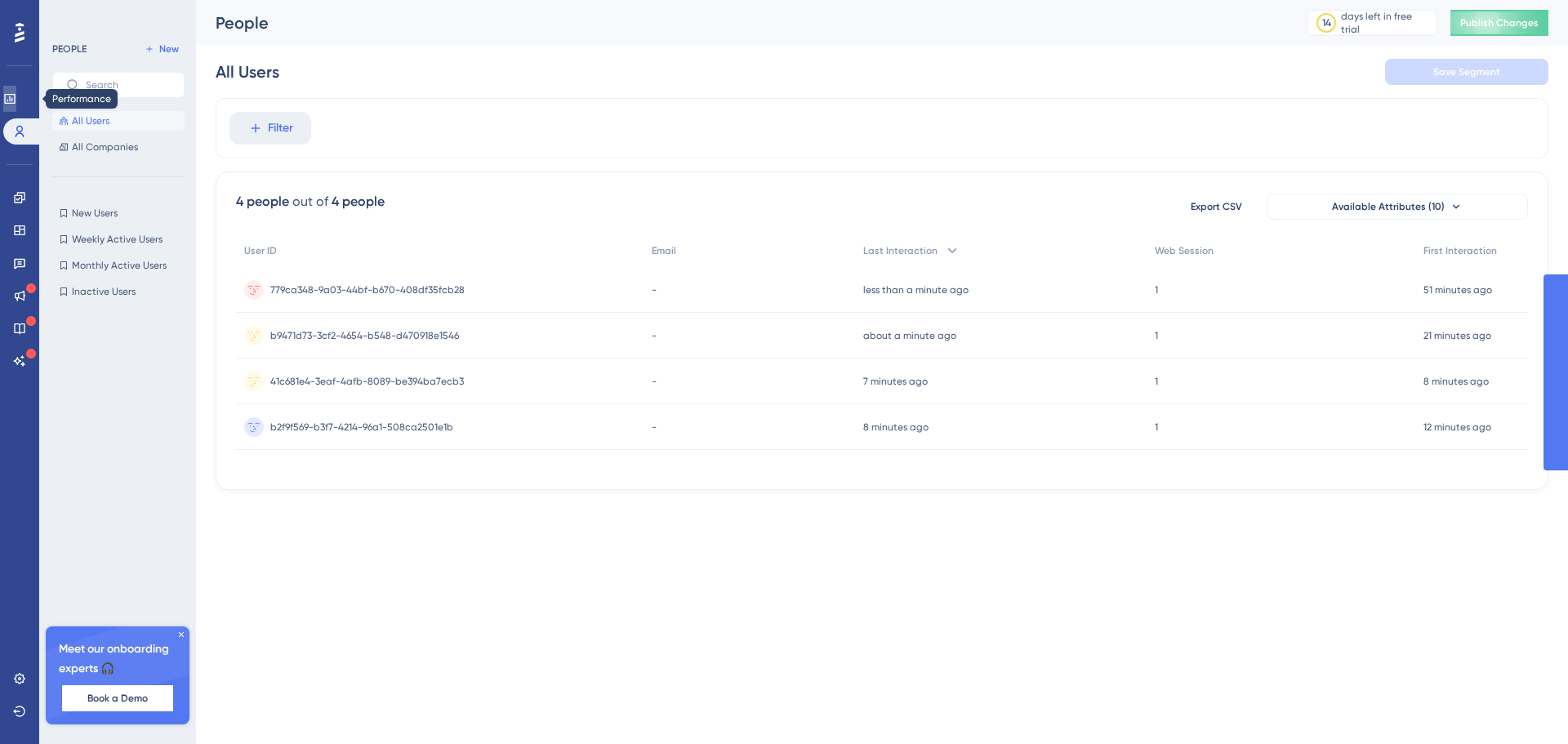
click at [14, 101] on icon at bounding box center [9, 99] width 11 height 10
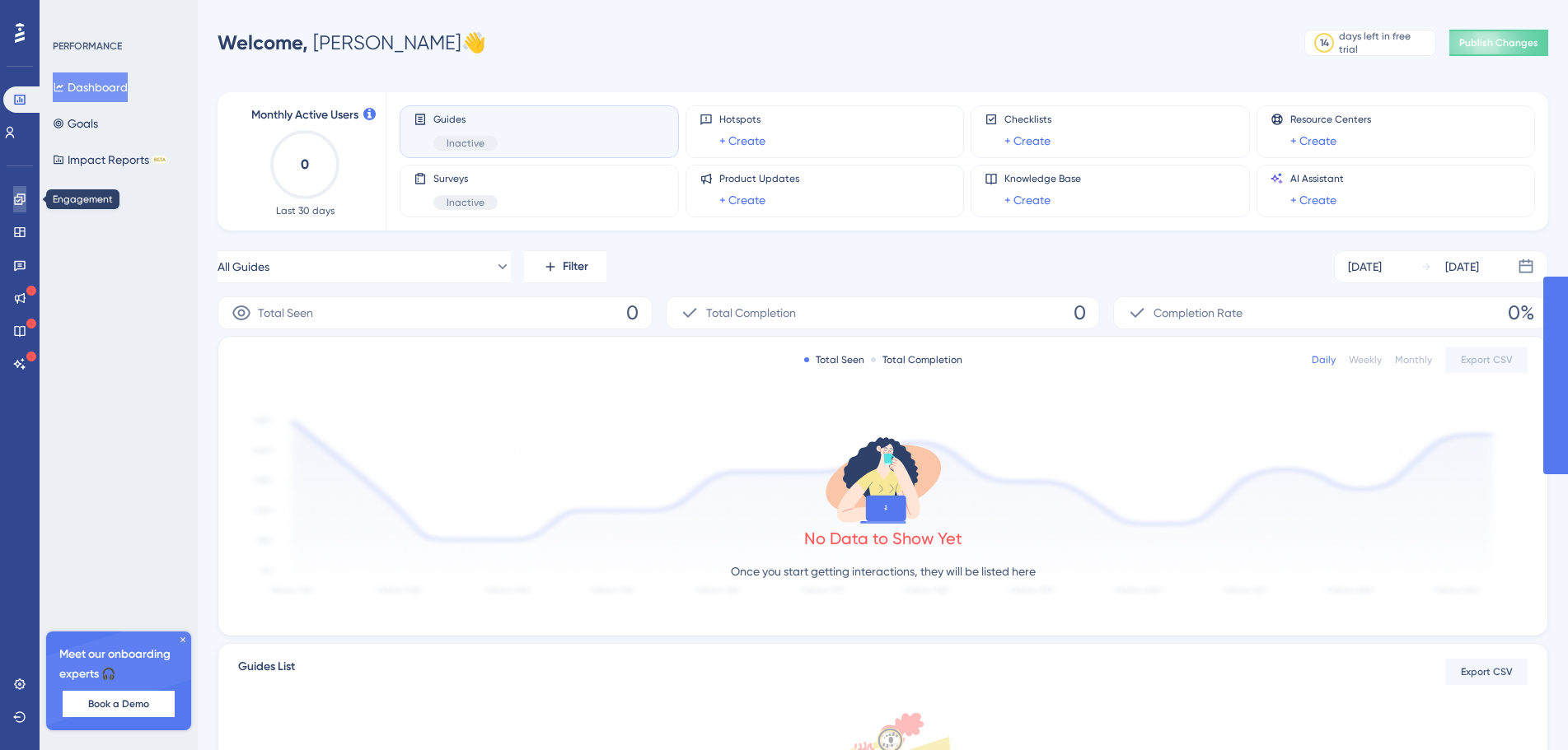
click at [20, 201] on icon at bounding box center [20, 200] width 14 height 14
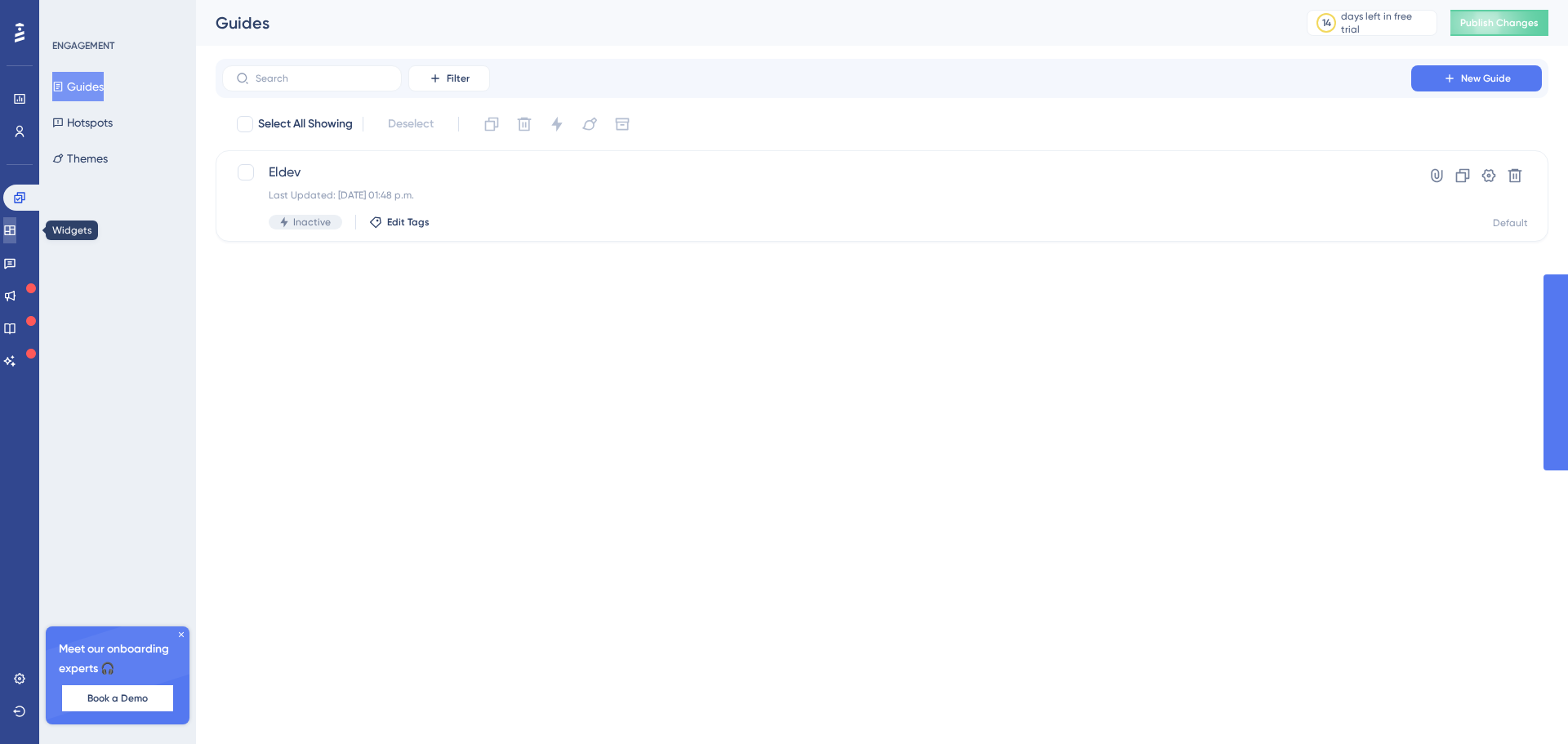
click at [16, 237] on link at bounding box center [10, 230] width 13 height 26
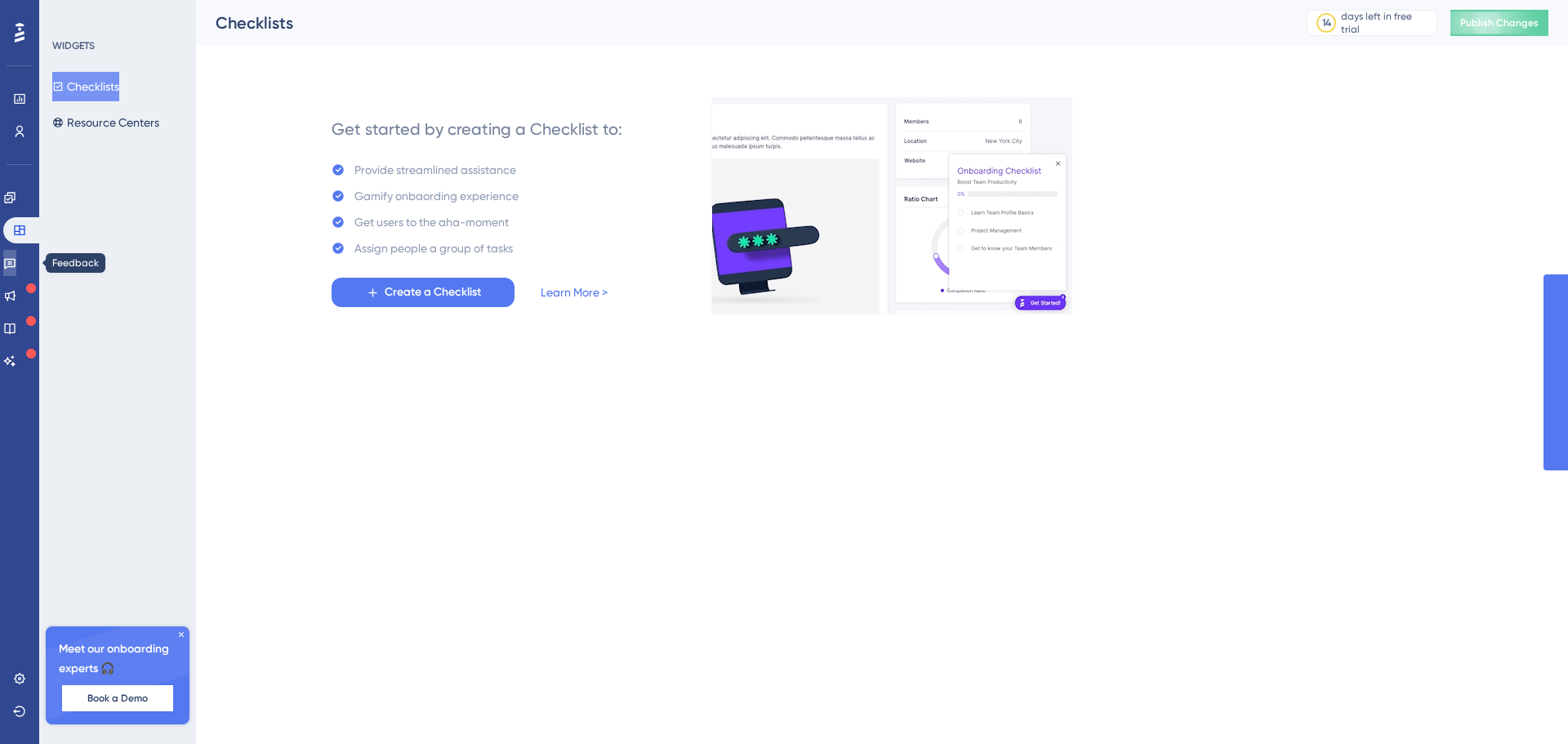
click at [16, 273] on link at bounding box center [10, 263] width 13 height 26
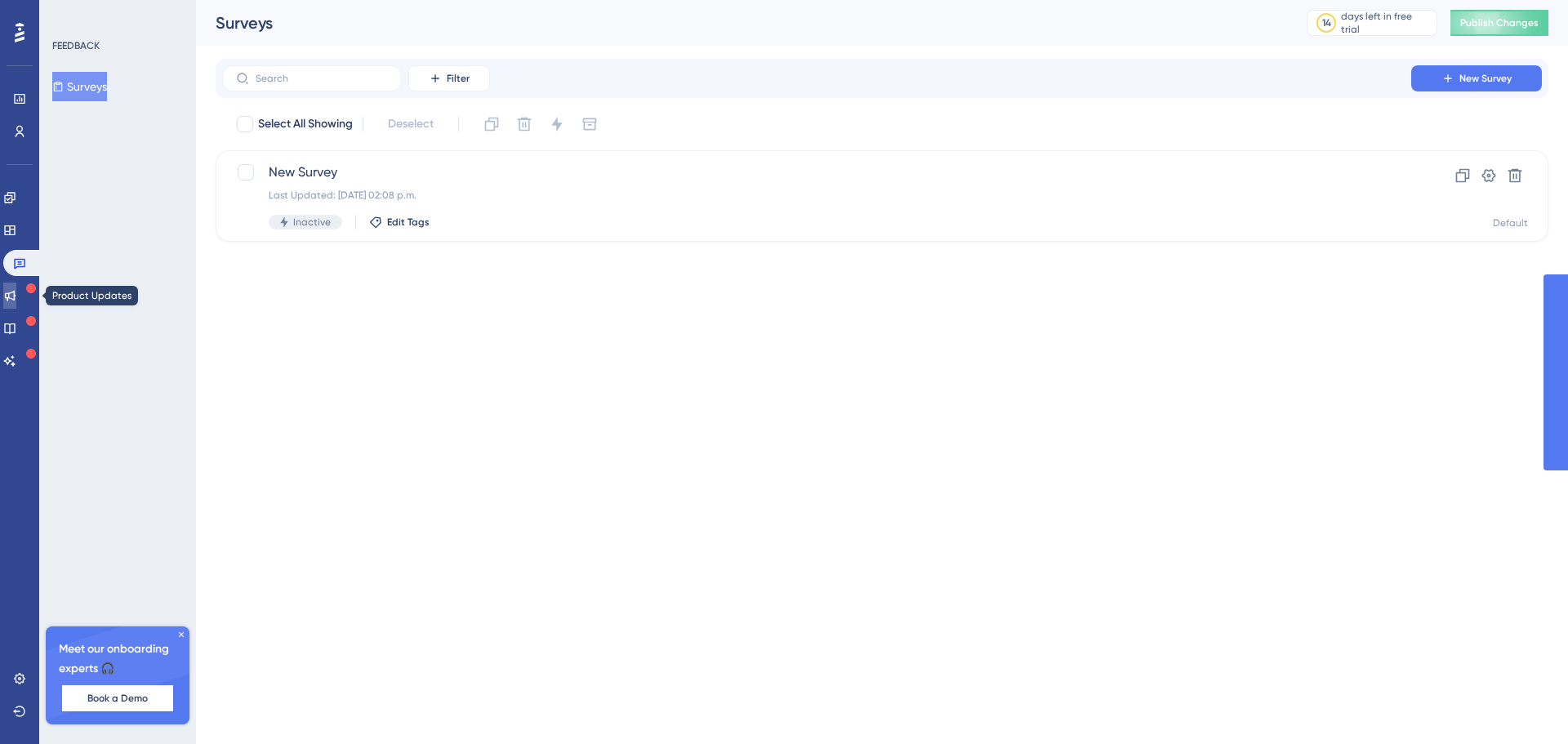
click at [16, 302] on link at bounding box center [10, 295] width 13 height 26
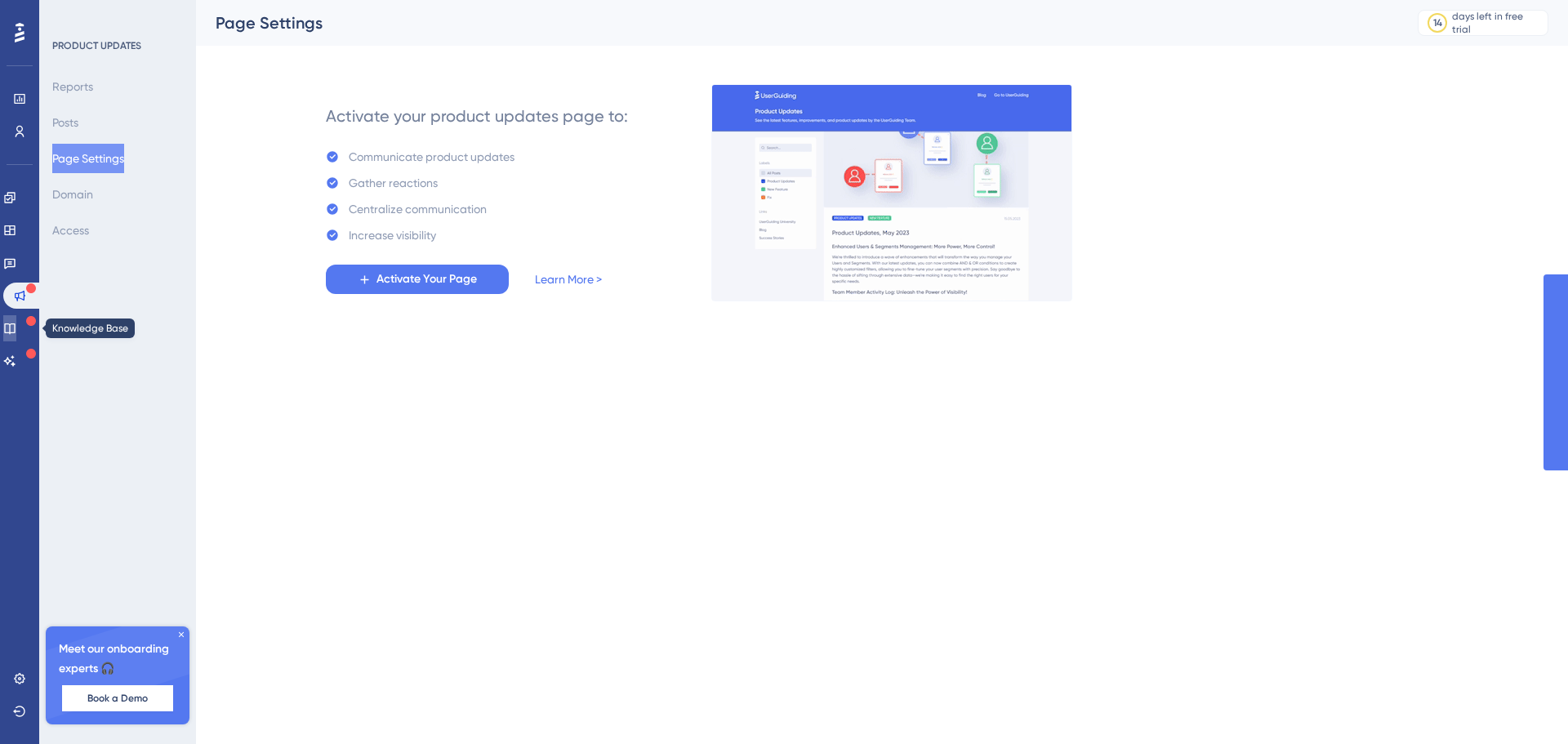
click at [16, 328] on icon at bounding box center [10, 329] width 13 height 13
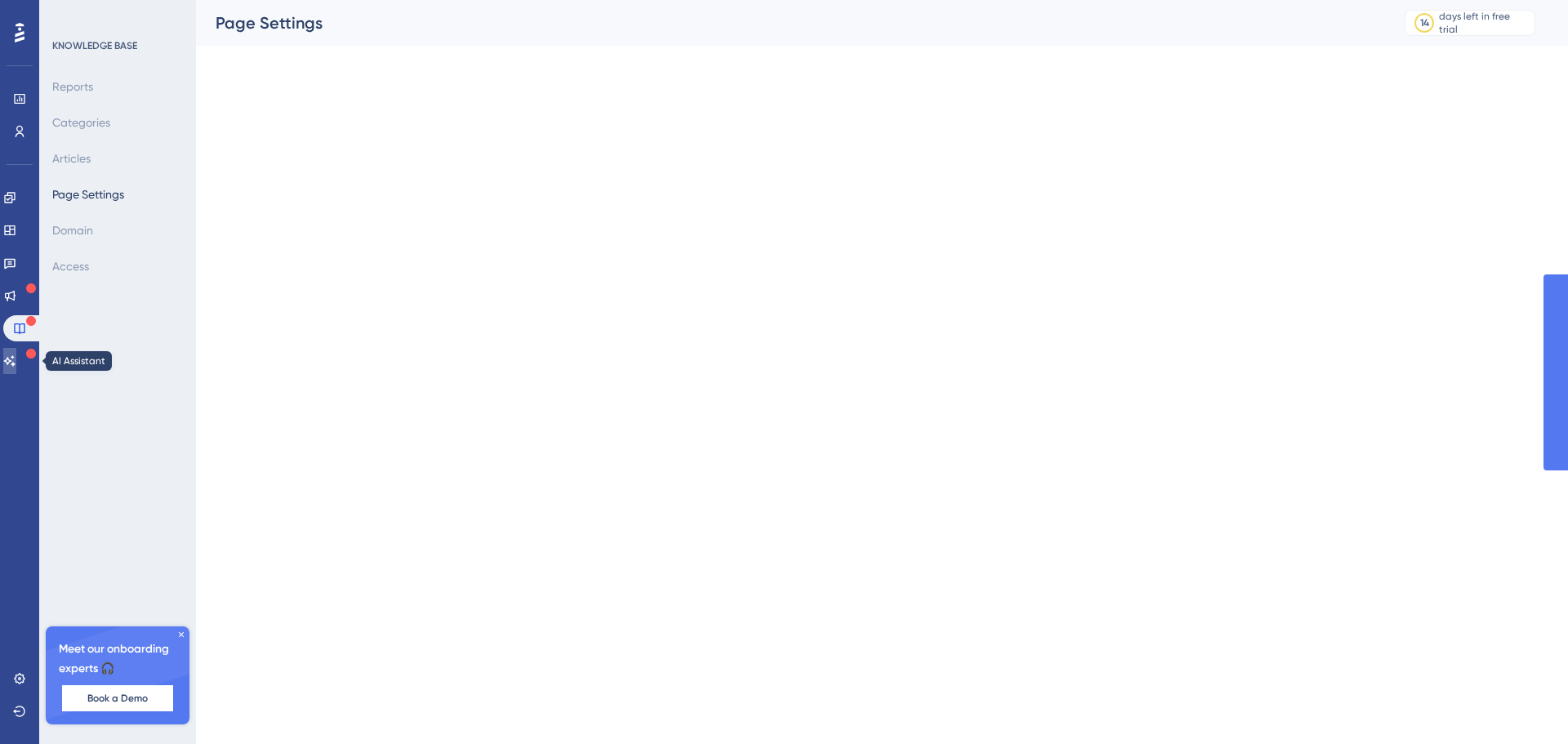
click at [16, 351] on link at bounding box center [10, 361] width 13 height 26
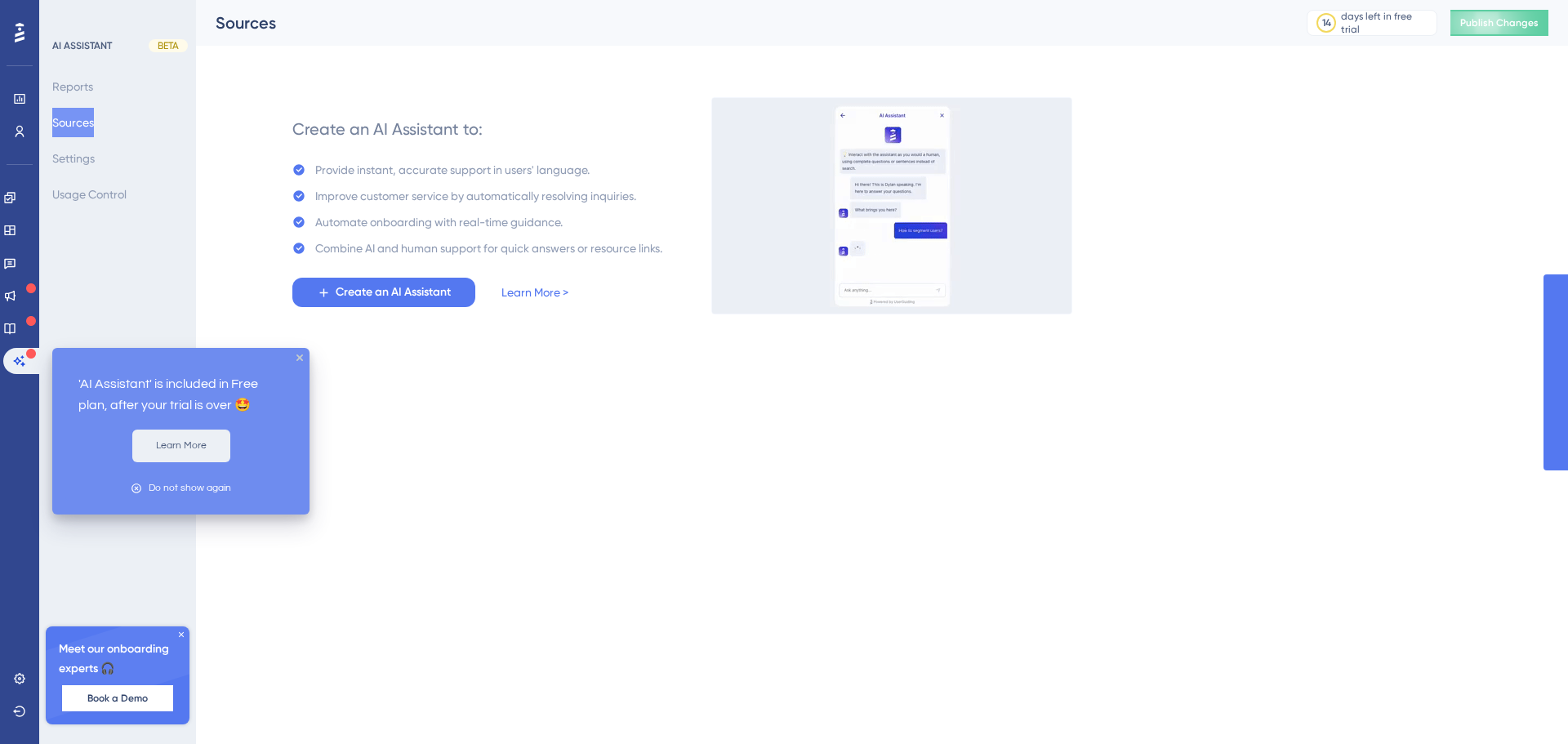
click at [174, 455] on button "Learn More" at bounding box center [181, 446] width 98 height 33
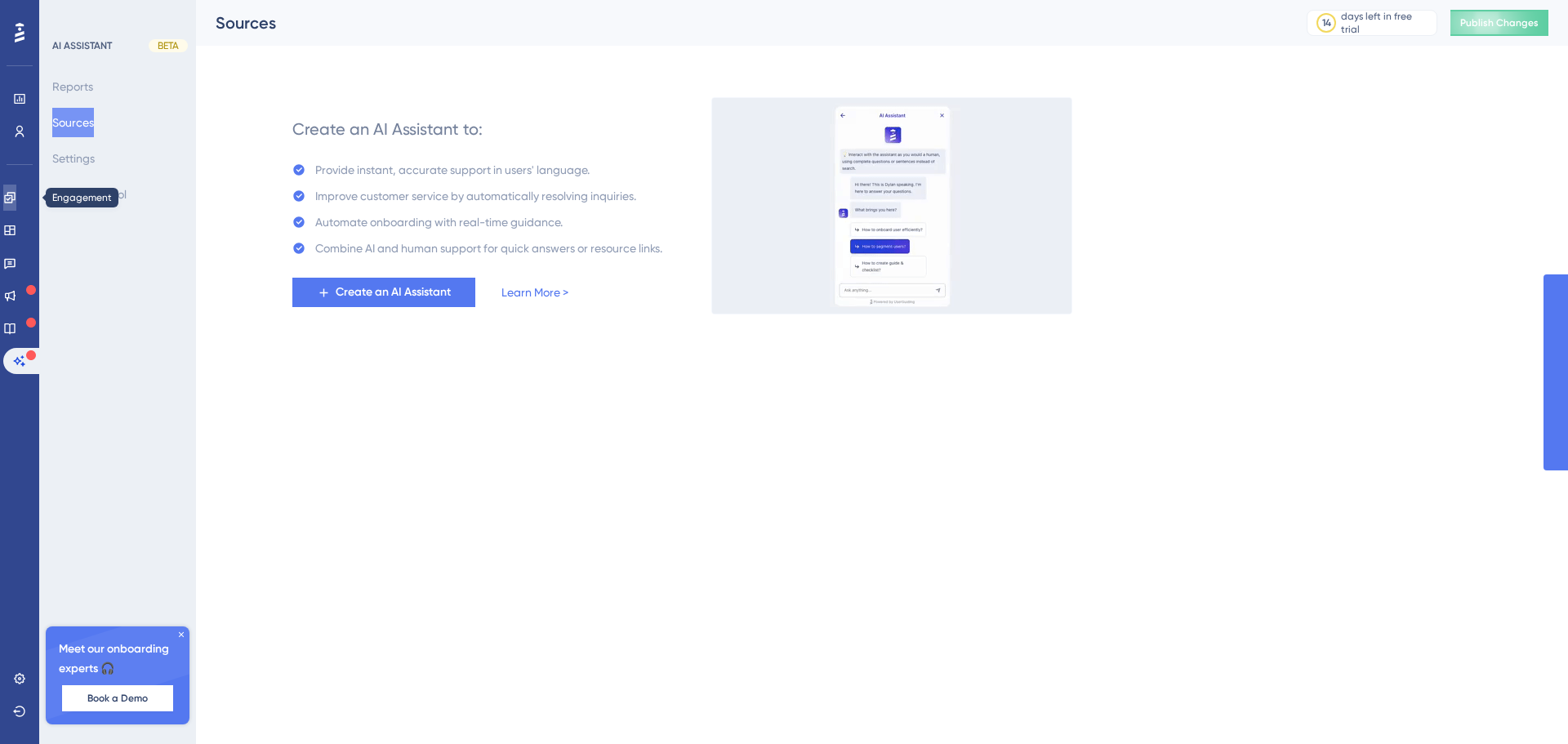
click at [14, 200] on icon at bounding box center [9, 197] width 11 height 11
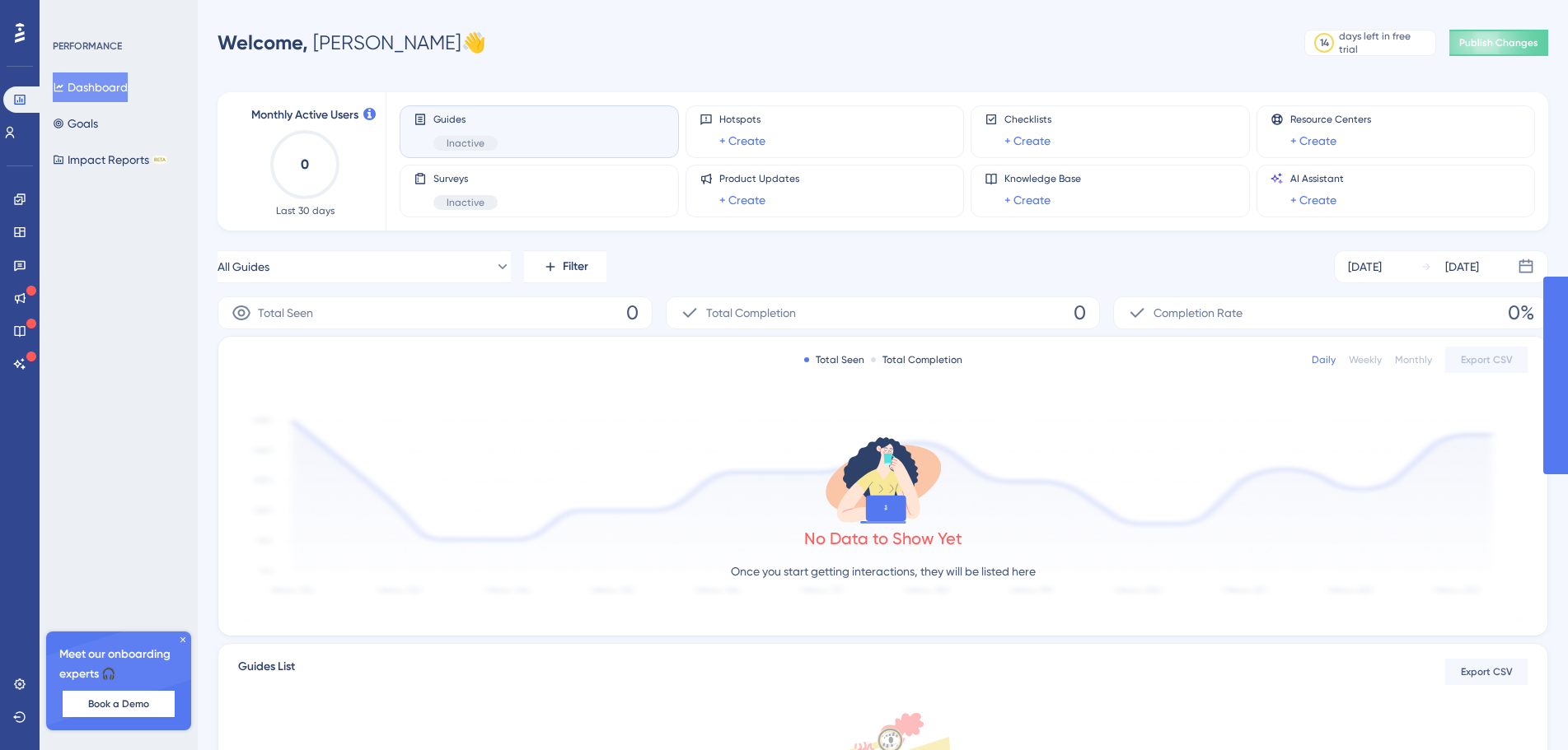
click at [184, 639] on icon at bounding box center [183, 640] width 5 height 5
